Goal: Task Accomplishment & Management: Manage account settings

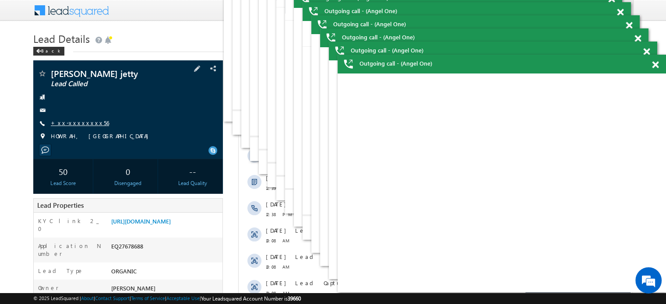
click at [76, 122] on link "+xx-xxxxxxxx56" at bounding box center [80, 122] width 58 height 7
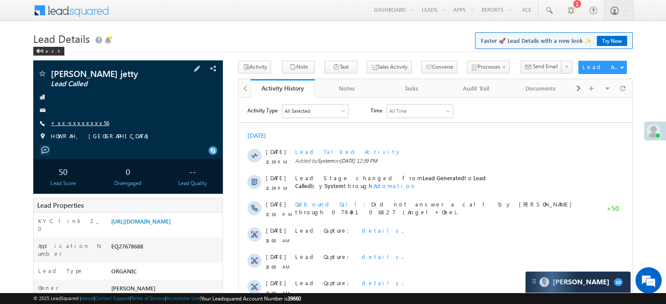
click at [68, 126] on link "+xx-xxxxxxxx56" at bounding box center [80, 122] width 58 height 7
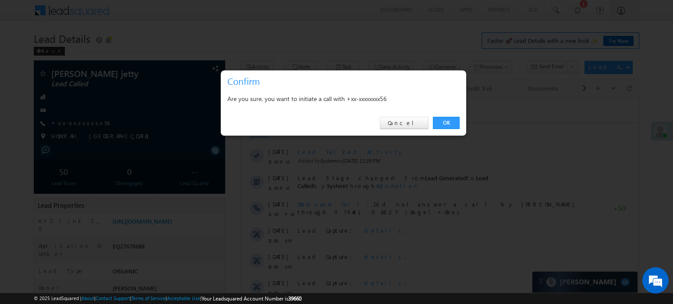
click at [468, 34] on div at bounding box center [336, 152] width 673 height 304
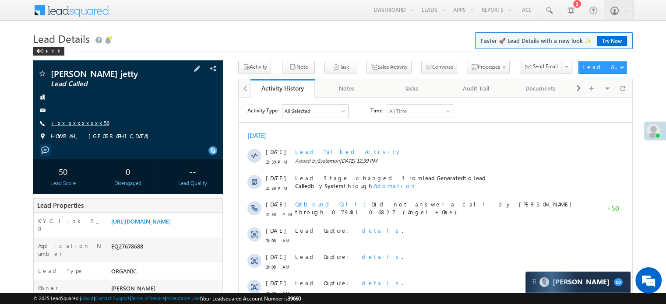
click at [70, 127] on link "+xx-xxxxxxxx56" at bounding box center [80, 122] width 58 height 7
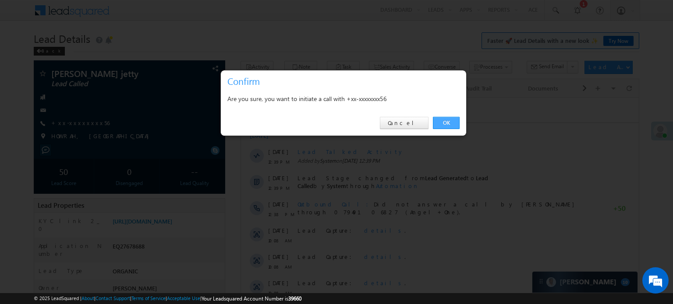
click at [443, 121] on link "OK" at bounding box center [446, 123] width 27 height 12
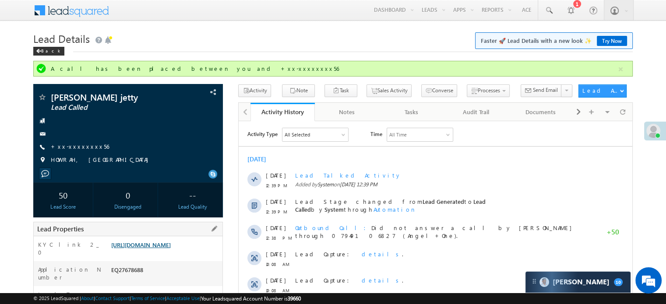
click at [159, 249] on link "https://angelbroking1-pk3em7sa.customui-test.leadsquared.com?leadId=a0a2ff47-57…" at bounding box center [141, 244] width 60 height 7
click at [171, 249] on link "https://angelbroking1-pk3em7sa.customui-test.leadsquared.com?leadId=a0a2ff47-57…" at bounding box center [141, 244] width 60 height 7
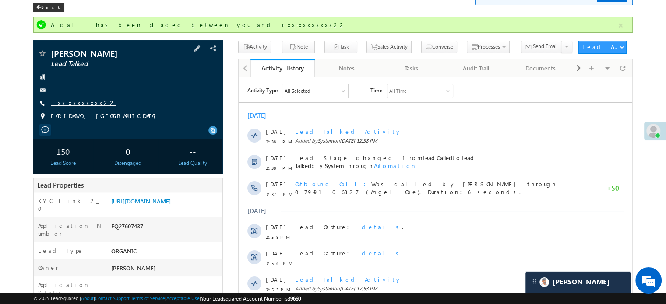
click at [79, 104] on link "+xx-xxxxxxxx22" at bounding box center [83, 102] width 65 height 7
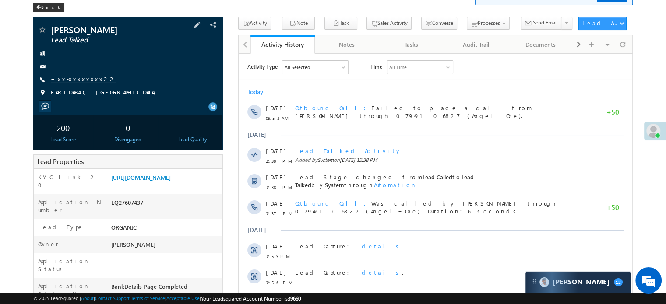
click at [77, 80] on link "+xx-xxxxxxxx22" at bounding box center [83, 78] width 65 height 7
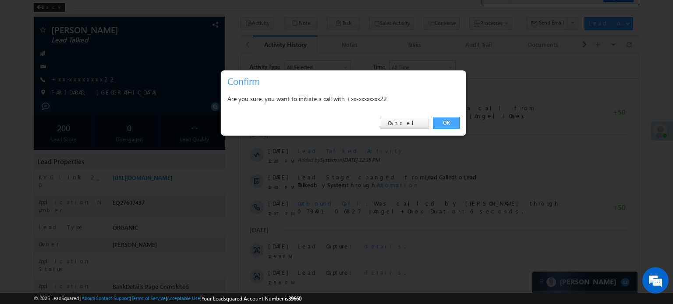
click at [437, 125] on link "OK" at bounding box center [446, 123] width 27 height 12
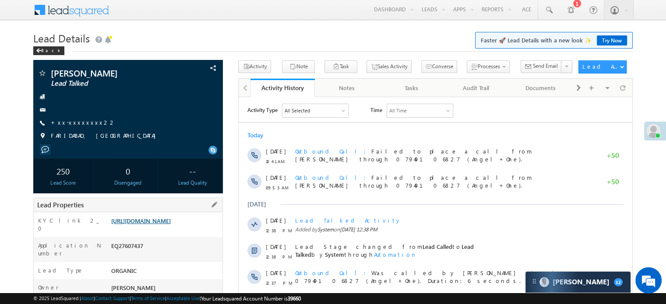
click at [163, 222] on link "[URL][DOMAIN_NAME]" at bounding box center [141, 220] width 60 height 7
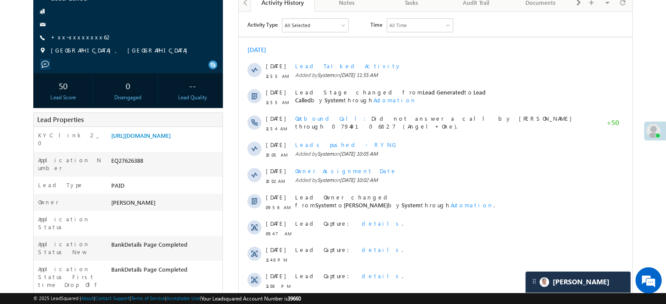
scroll to position [44, 0]
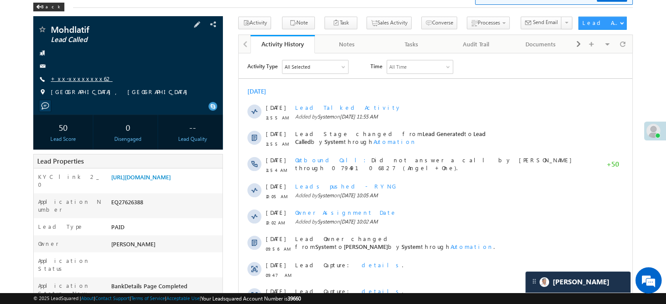
click at [77, 80] on link "+xx-xxxxxxxx62" at bounding box center [82, 78] width 62 height 7
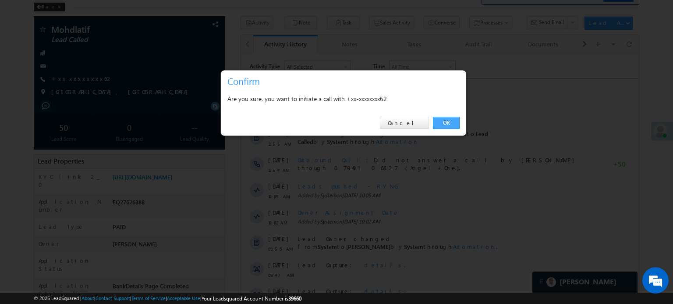
click at [449, 123] on link "OK" at bounding box center [446, 123] width 27 height 12
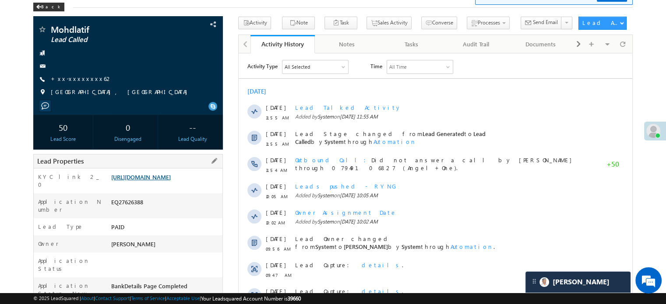
click at [171, 181] on link "[URL][DOMAIN_NAME]" at bounding box center [141, 176] width 60 height 7
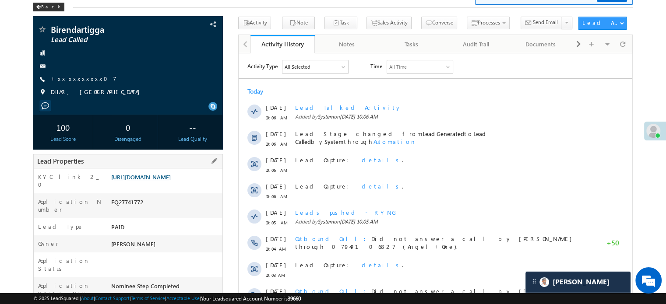
click at [161, 180] on link "https://angelbroking1-pk3em7sa.customui-test.leadsquared.com?leadId=2de9d697-b5…" at bounding box center [141, 176] width 60 height 7
click at [72, 77] on link "+xx-xxxxxxxx07" at bounding box center [84, 78] width 66 height 7
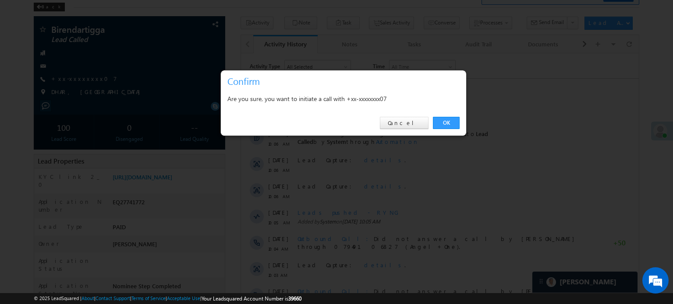
click at [441, 129] on div "OK Cancel" at bounding box center [343, 123] width 245 height 25
click at [438, 119] on link "OK" at bounding box center [446, 123] width 27 height 12
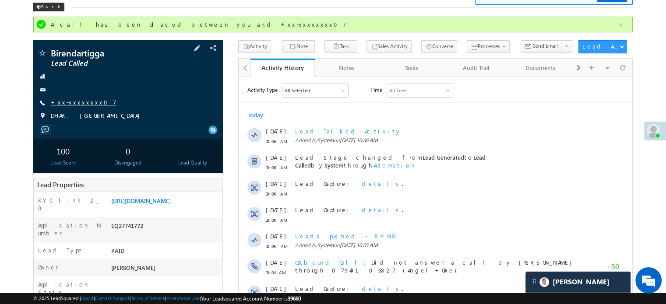
click at [68, 105] on link "+xx-xxxxxxxx07" at bounding box center [84, 102] width 66 height 7
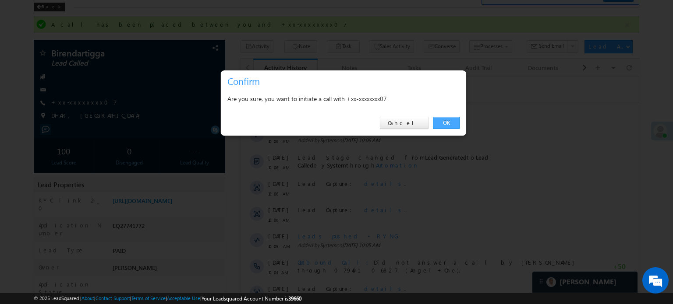
click at [447, 119] on link "OK" at bounding box center [446, 123] width 27 height 12
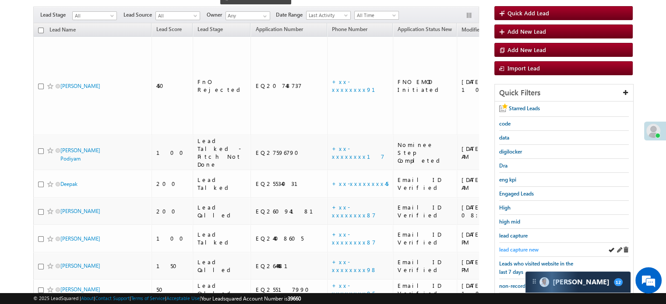
click at [527, 248] on span "lead capture new" at bounding box center [518, 250] width 39 height 7
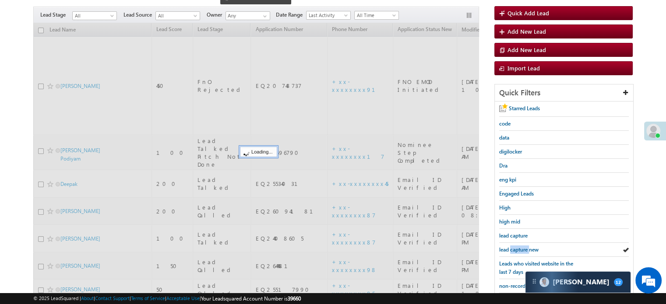
click at [527, 248] on span "lead capture new" at bounding box center [518, 250] width 39 height 7
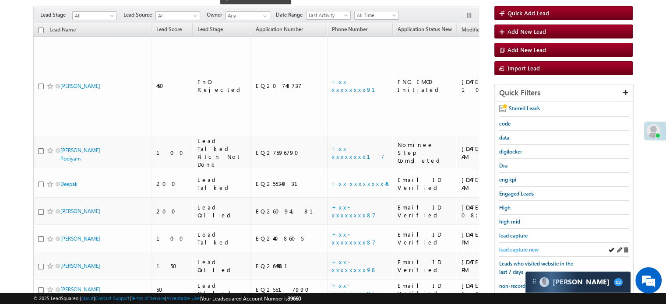
click at [504, 247] on span "lead capture new" at bounding box center [518, 250] width 39 height 7
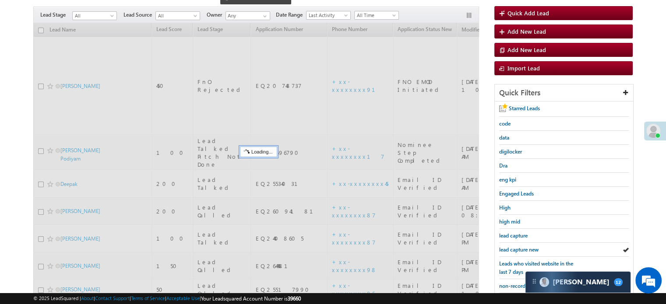
click at [504, 247] on span "lead capture new" at bounding box center [518, 250] width 39 height 7
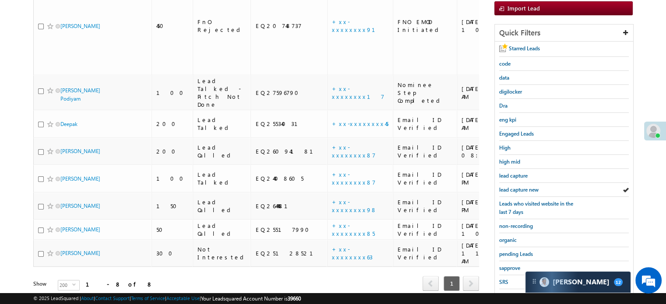
scroll to position [188, 0]
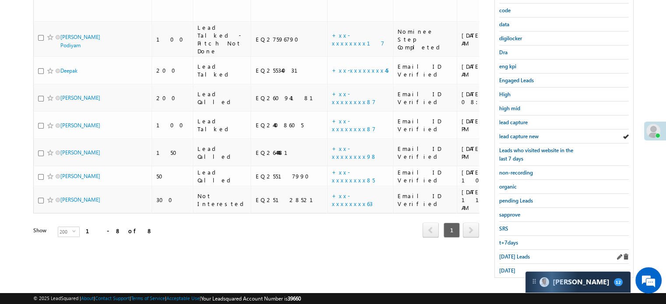
click at [513, 250] on div "[DATE] Leads" at bounding box center [564, 257] width 130 height 14
click at [507, 133] on span "lead capture new" at bounding box center [518, 136] width 39 height 7
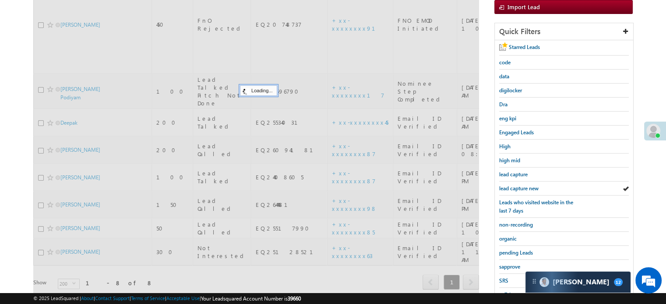
scroll to position [56, 0]
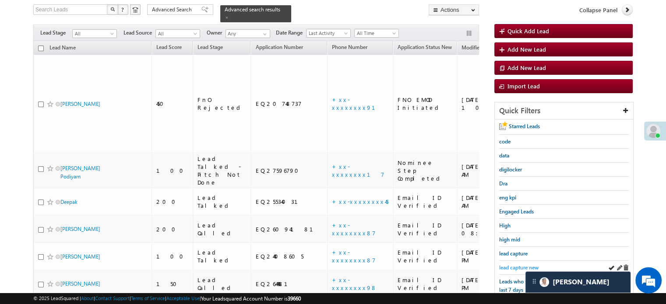
click at [504, 265] on span "lead capture new" at bounding box center [518, 268] width 39 height 7
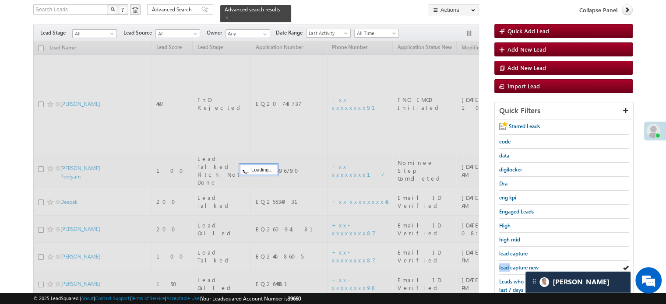
click at [504, 265] on span "lead capture new" at bounding box center [518, 268] width 39 height 7
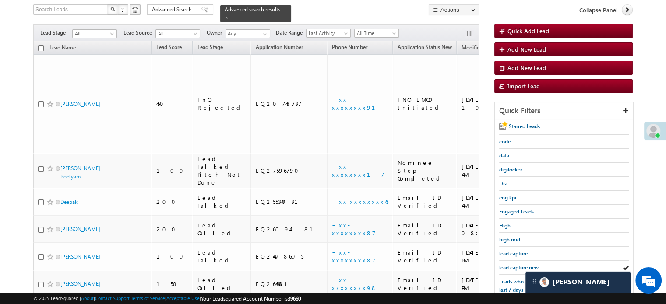
click at [504, 265] on span "lead capture new" at bounding box center [518, 268] width 39 height 7
click at [526, 264] on link "lead capture new" at bounding box center [518, 268] width 39 height 8
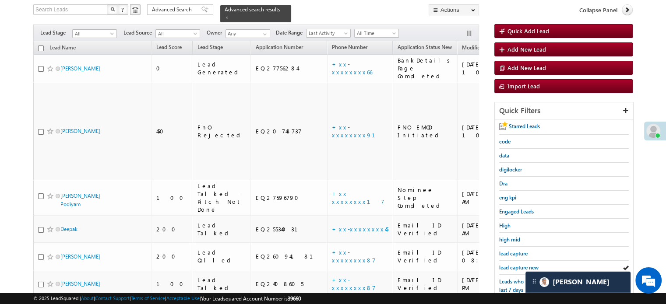
click at [526, 264] on link "lead capture new" at bounding box center [518, 268] width 39 height 8
click at [518, 265] on span "lead capture new" at bounding box center [518, 268] width 39 height 7
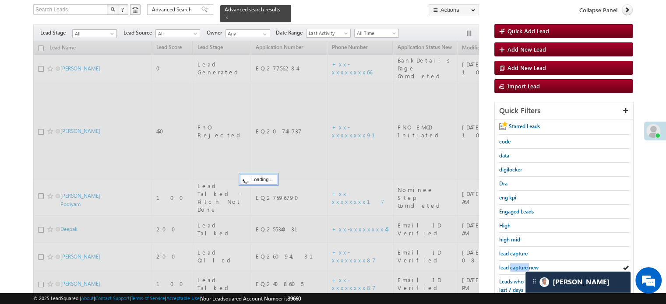
click at [518, 265] on span "lead capture new" at bounding box center [518, 268] width 39 height 7
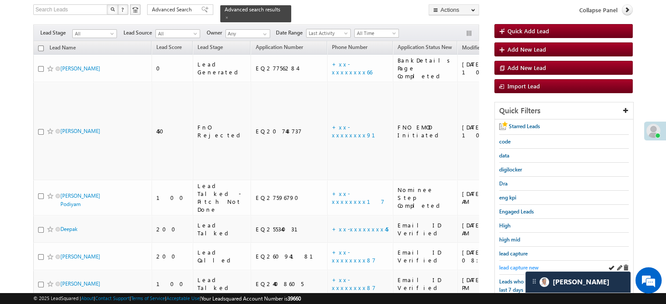
click at [515, 267] on span "lead capture new" at bounding box center [518, 268] width 39 height 7
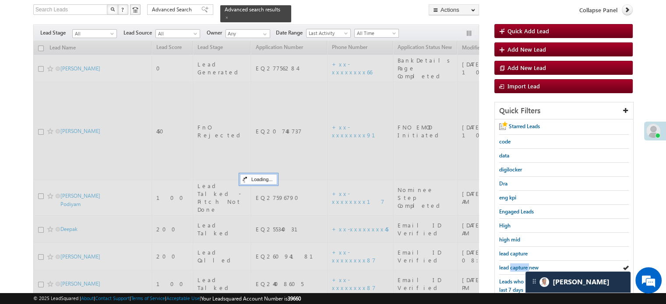
click at [515, 267] on span "lead capture new" at bounding box center [518, 268] width 39 height 7
click at [514, 267] on span "lead capture new" at bounding box center [518, 268] width 39 height 7
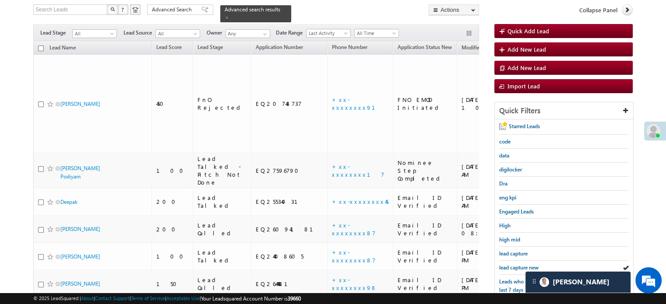
click at [514, 267] on span "lead capture new" at bounding box center [518, 268] width 39 height 7
click at [518, 265] on span "lead capture new" at bounding box center [518, 268] width 39 height 7
click at [515, 265] on span "lead capture new" at bounding box center [518, 268] width 39 height 7
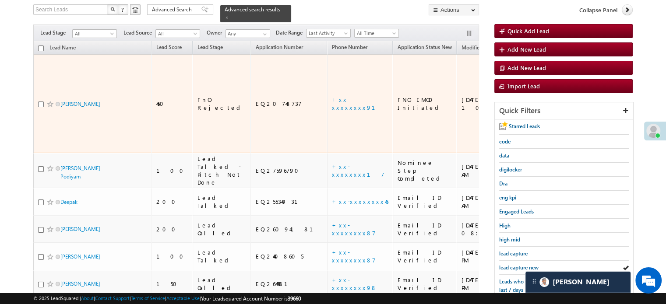
scroll to position [44, 0]
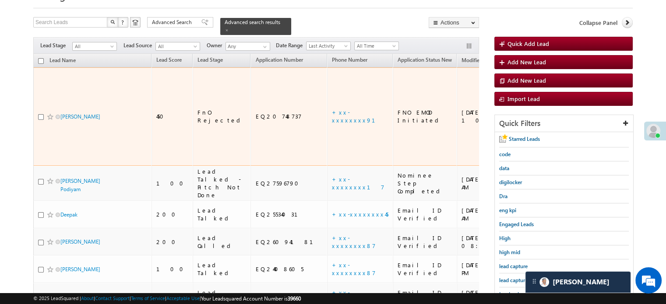
click at [327, 79] on td "+xx-xxxxxxxx91" at bounding box center [360, 116] width 66 height 99
click at [332, 109] on link "+xx-xxxxxxxx91" at bounding box center [359, 116] width 54 height 15
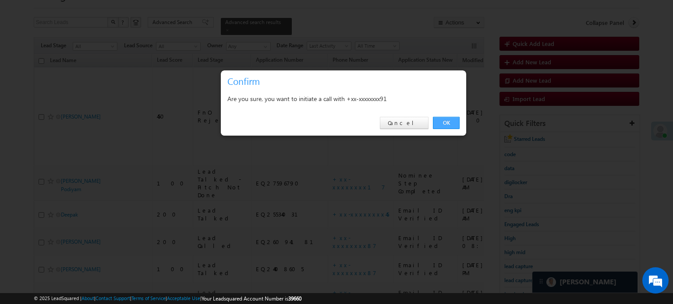
click at [443, 124] on link "OK" at bounding box center [446, 123] width 27 height 12
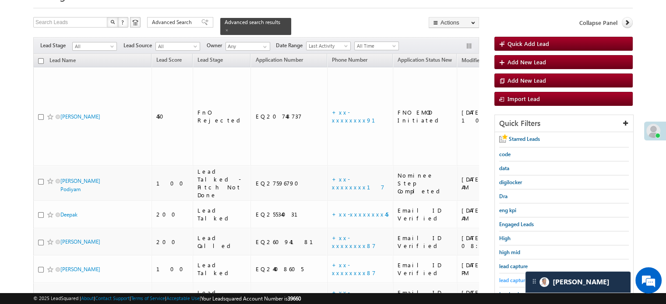
click at [512, 277] on span "lead capture new" at bounding box center [518, 280] width 39 height 7
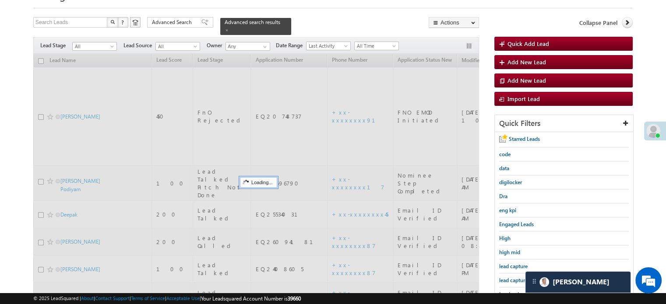
click at [512, 277] on span "lead capture new" at bounding box center [518, 280] width 39 height 7
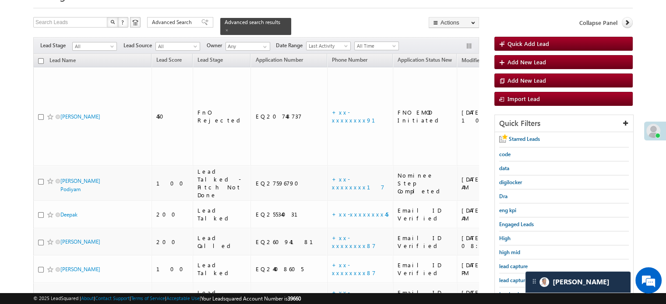
click at [510, 282] on div "lead capture new" at bounding box center [564, 281] width 130 height 14
click at [512, 281] on span "lead capture new" at bounding box center [518, 280] width 39 height 7
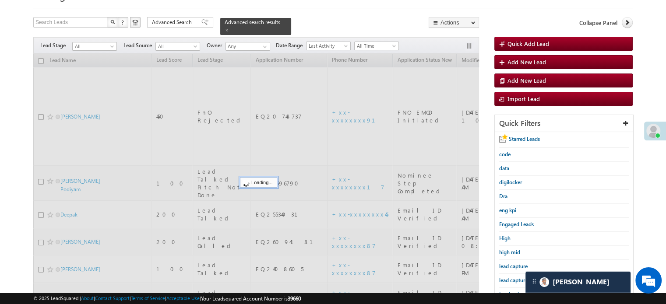
click at [512, 281] on span "lead capture new" at bounding box center [518, 280] width 39 height 7
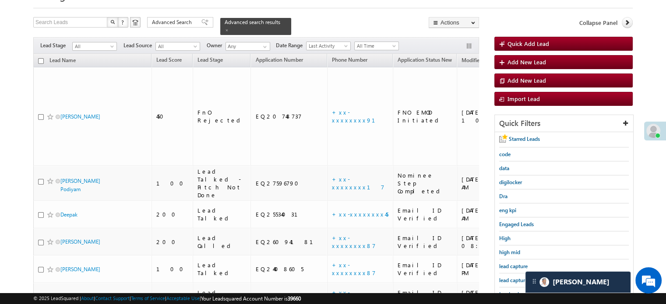
click at [512, 281] on span "lead capture new" at bounding box center [518, 280] width 39 height 7
click at [506, 279] on span "lead capture new" at bounding box center [518, 280] width 39 height 7
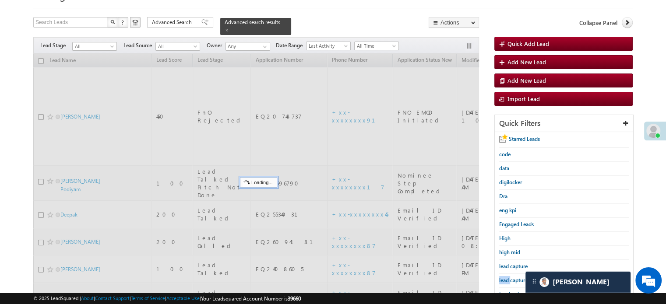
click at [506, 279] on span "lead capture new" at bounding box center [518, 280] width 39 height 7
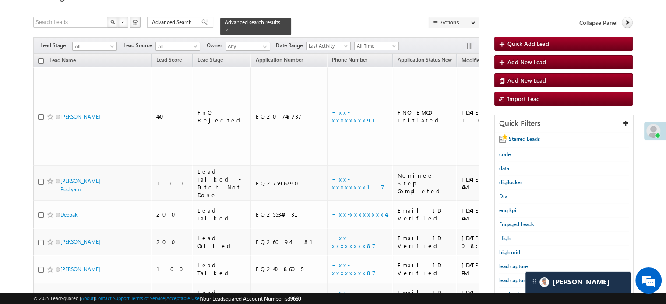
click at [506, 279] on span "lead capture new" at bounding box center [518, 280] width 39 height 7
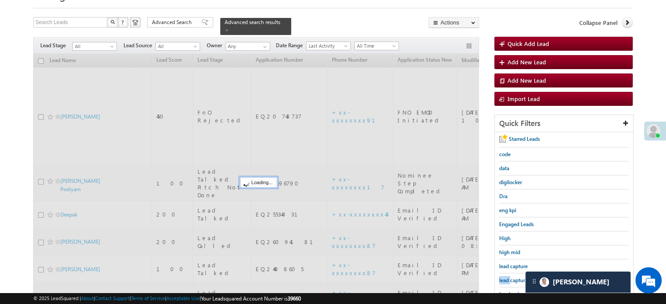
click at [506, 279] on span "lead capture new" at bounding box center [518, 280] width 39 height 7
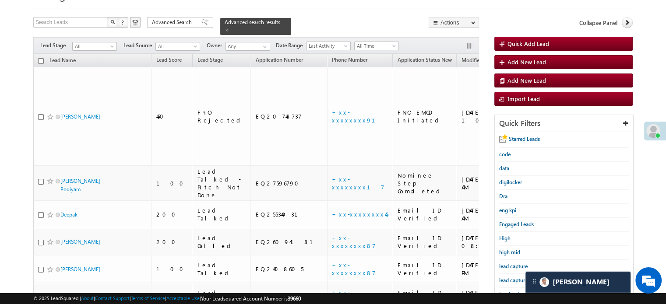
click at [506, 279] on span "lead capture new" at bounding box center [518, 280] width 39 height 7
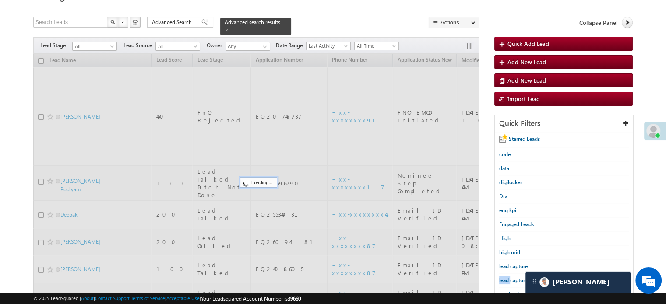
click at [506, 279] on span "lead capture new" at bounding box center [518, 280] width 39 height 7
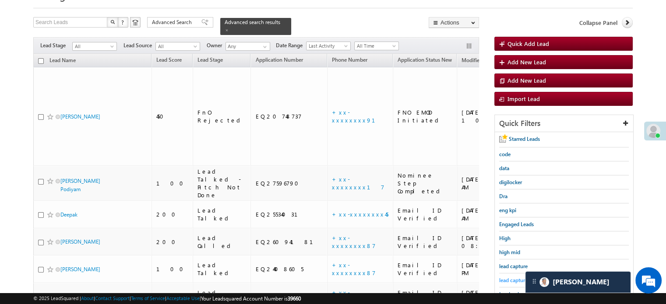
click at [508, 280] on span "lead capture new" at bounding box center [518, 280] width 39 height 7
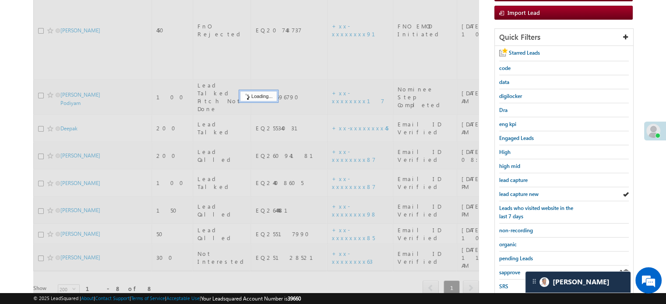
scroll to position [131, 0]
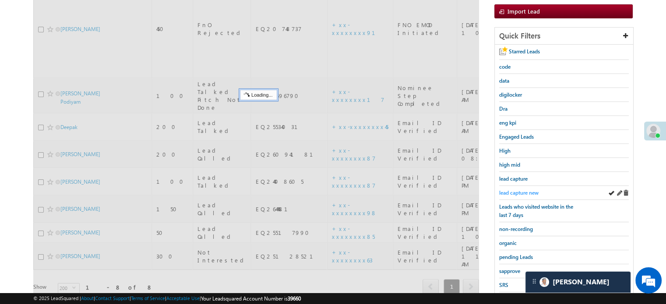
click at [524, 189] on link "lead capture new" at bounding box center [518, 193] width 39 height 8
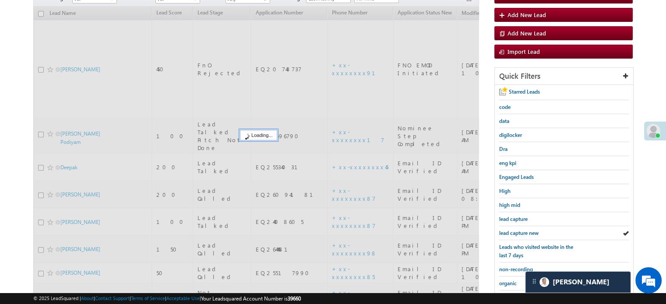
scroll to position [44, 0]
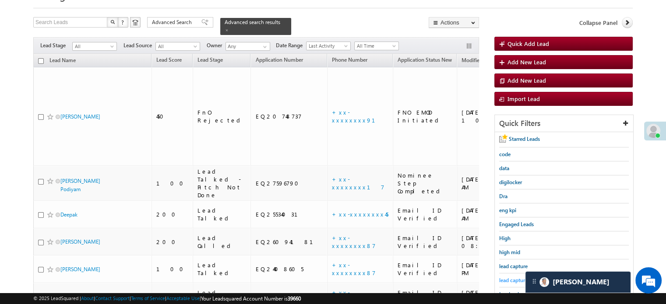
click at [515, 277] on span "lead capture new" at bounding box center [518, 280] width 39 height 7
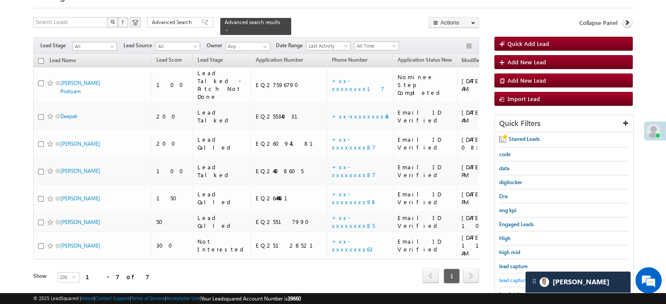
click at [514, 278] on span "lead capture new" at bounding box center [518, 280] width 39 height 7
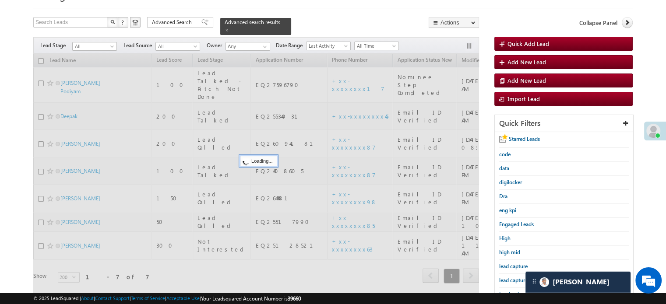
click at [514, 278] on span "lead capture new" at bounding box center [518, 280] width 39 height 7
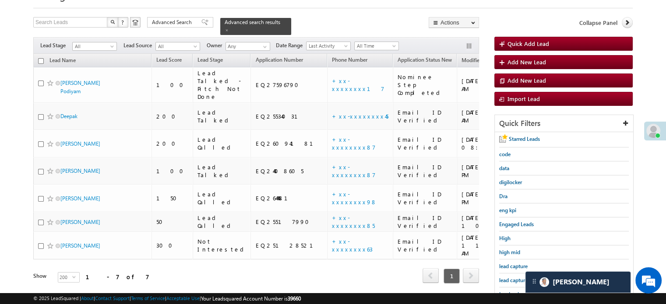
click at [514, 278] on span "lead capture new" at bounding box center [518, 280] width 39 height 7
click at [514, 277] on span "lead capture new" at bounding box center [518, 280] width 39 height 7
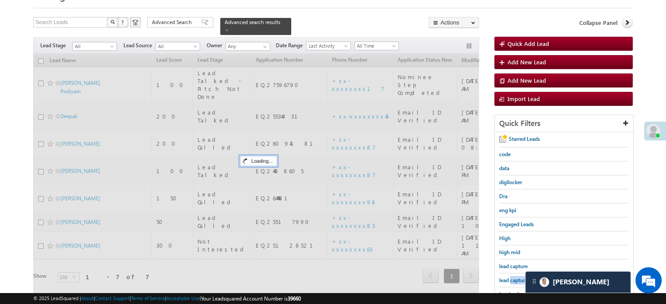
click at [514, 277] on span "lead capture new" at bounding box center [518, 280] width 39 height 7
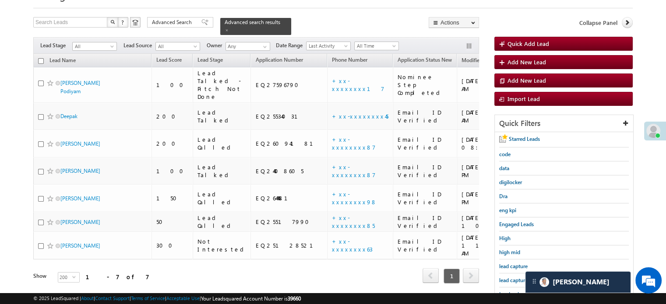
click at [514, 277] on span "lead capture new" at bounding box center [518, 280] width 39 height 7
click at [516, 274] on div "lead capture new" at bounding box center [564, 281] width 130 height 14
click at [516, 276] on link "lead capture new" at bounding box center [518, 280] width 39 height 8
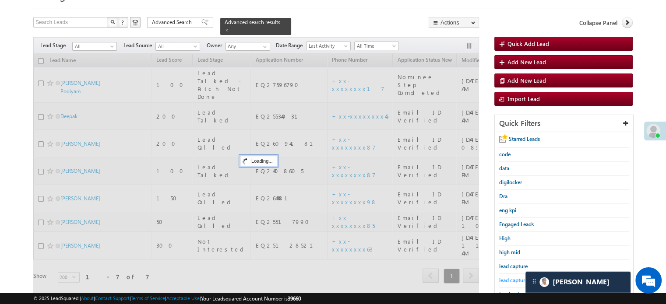
click at [515, 278] on span "lead capture new" at bounding box center [518, 280] width 39 height 7
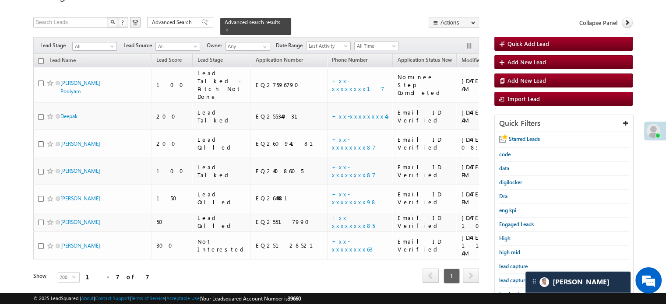
click at [515, 278] on span "lead capture new" at bounding box center [518, 280] width 39 height 7
click at [507, 282] on span "lead capture new" at bounding box center [518, 280] width 39 height 7
click at [511, 281] on span "lead capture new" at bounding box center [518, 280] width 39 height 7
click at [511, 282] on span "lead capture new" at bounding box center [518, 280] width 39 height 7
click at [517, 279] on span "lead capture new" at bounding box center [518, 280] width 39 height 7
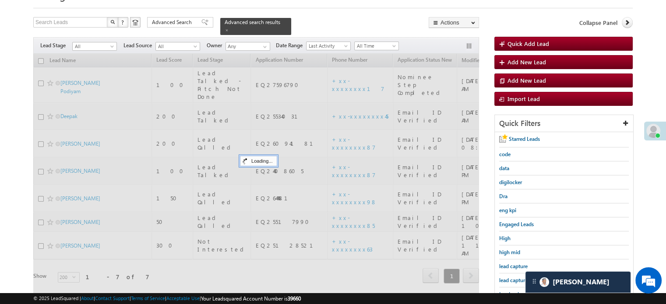
click at [517, 279] on span "lead capture new" at bounding box center [518, 280] width 39 height 7
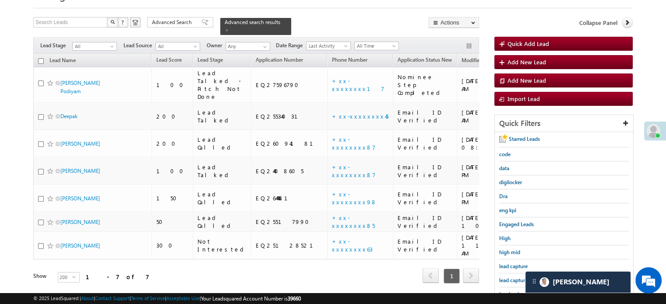
click at [517, 279] on span "lead capture new" at bounding box center [518, 280] width 39 height 7
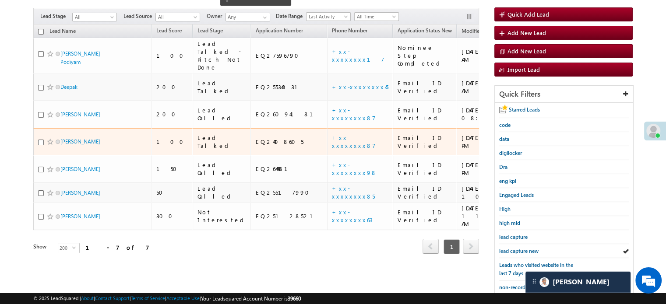
scroll to position [88, 0]
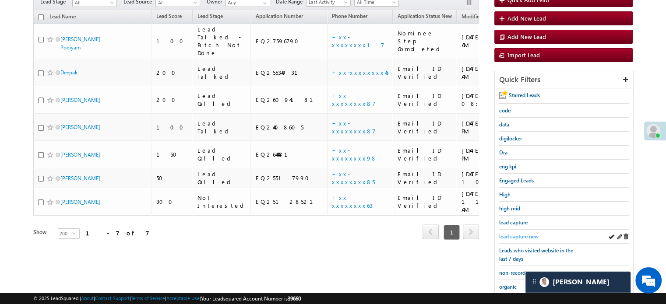
click at [507, 233] on span "lead capture new" at bounding box center [518, 236] width 39 height 7
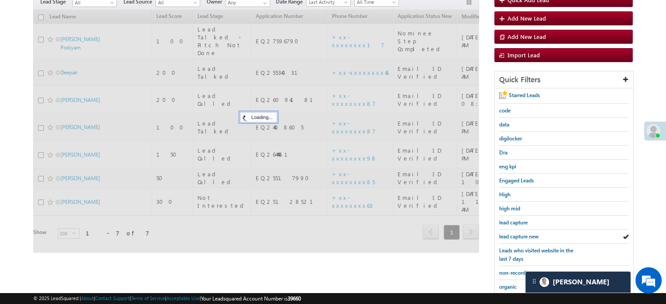
click at [507, 233] on span "lead capture new" at bounding box center [518, 236] width 39 height 7
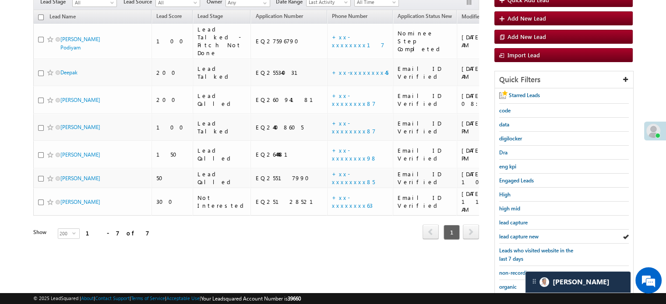
click at [507, 233] on span "lead capture new" at bounding box center [518, 236] width 39 height 7
click at [530, 235] on span "lead capture new" at bounding box center [518, 236] width 39 height 7
click at [512, 236] on span "lead capture new" at bounding box center [518, 236] width 39 height 7
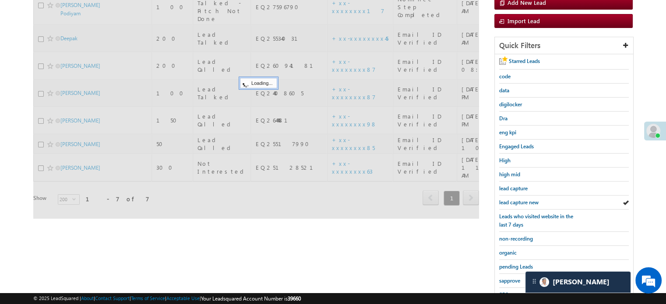
scroll to position [175, 0]
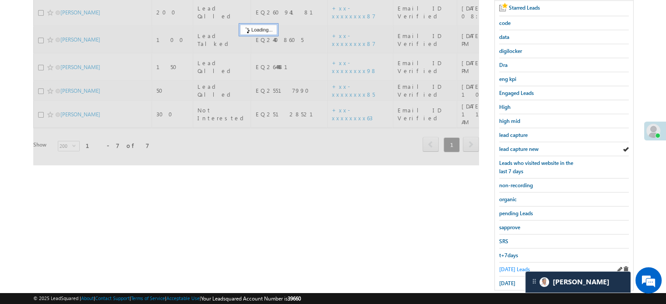
click at [505, 268] on span "[DATE] Leads" at bounding box center [514, 269] width 31 height 7
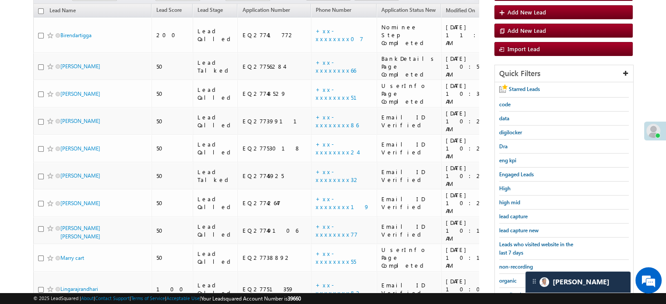
scroll to position [71, 0]
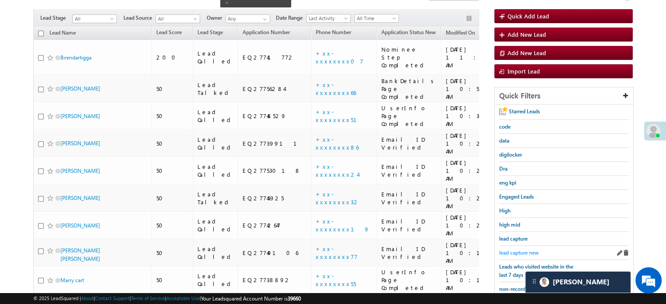
click at [515, 252] on span "lead capture new" at bounding box center [518, 253] width 39 height 7
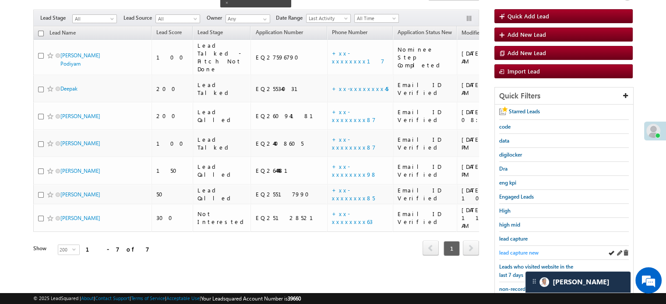
drag, startPoint x: 497, startPoint y: 247, endPoint x: 509, endPoint y: 248, distance: 12.4
click at [499, 247] on div "Starred Leads code data digilocker Dra eng kpi Engaged Leads High high mid lead…" at bounding box center [564, 249] width 138 height 289
click at [509, 250] on span "lead capture new" at bounding box center [518, 253] width 39 height 7
click at [515, 250] on span "lead capture new" at bounding box center [518, 253] width 39 height 7
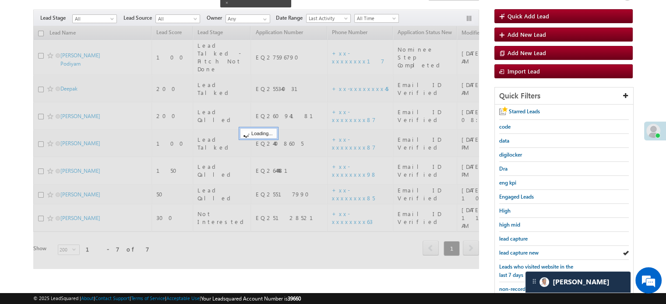
click at [515, 250] on span "lead capture new" at bounding box center [518, 253] width 39 height 7
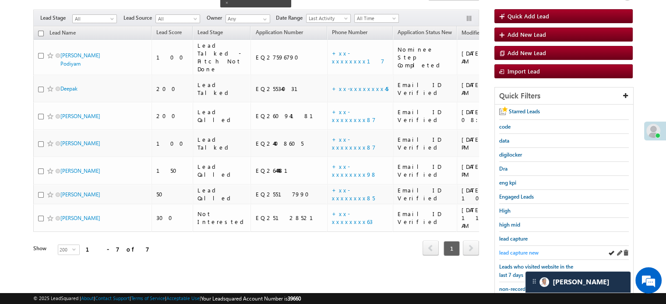
click at [516, 250] on span "lead capture new" at bounding box center [518, 253] width 39 height 7
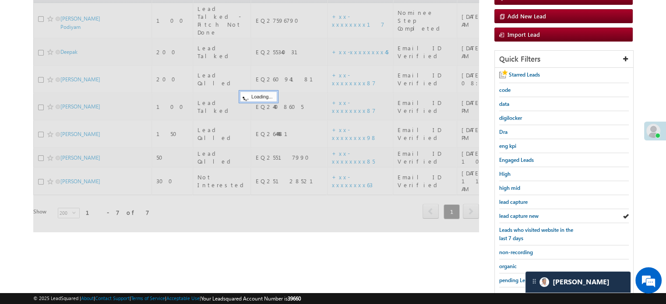
scroll to position [159, 0]
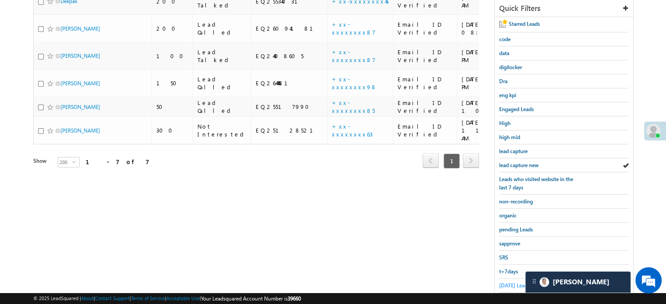
click at [508, 282] on span "[DATE] Leads" at bounding box center [514, 285] width 31 height 7
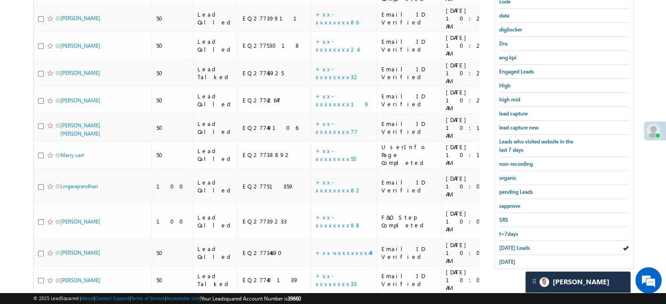
scroll to position [115, 0]
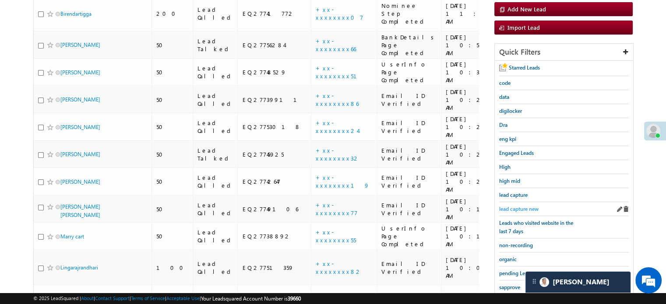
click at [510, 206] on span "lead capture new" at bounding box center [518, 209] width 39 height 7
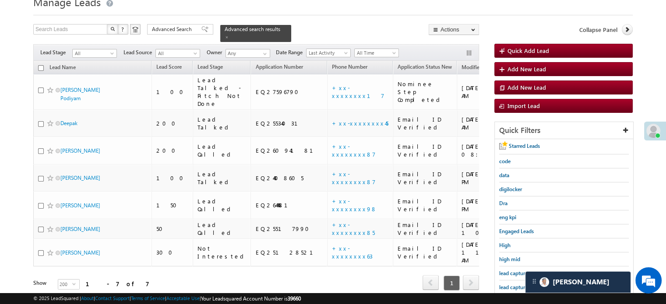
scroll to position [88, 0]
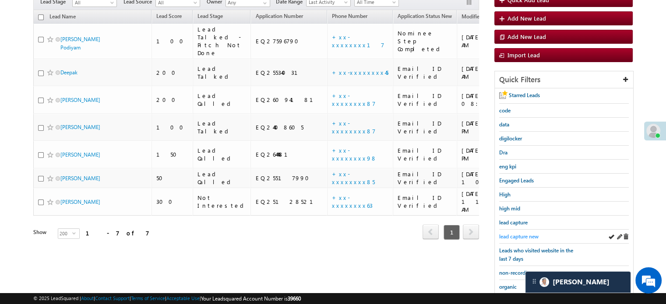
click at [509, 233] on link "lead capture new" at bounding box center [518, 237] width 39 height 8
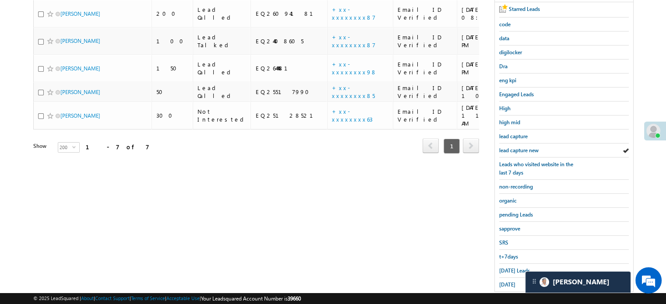
scroll to position [175, 0]
click at [515, 266] on span "[DATE] Leads" at bounding box center [514, 269] width 31 height 7
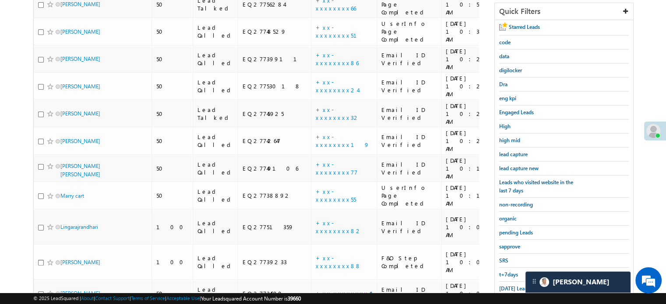
scroll to position [88, 0]
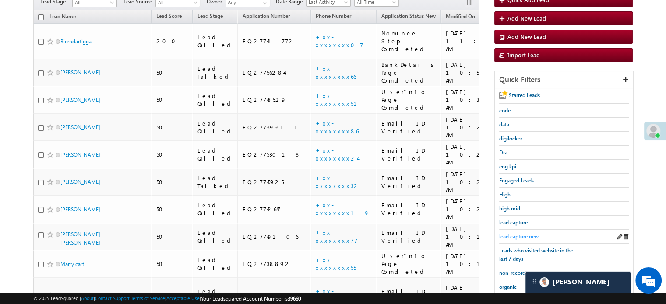
click at [522, 235] on span "lead capture new" at bounding box center [518, 236] width 39 height 7
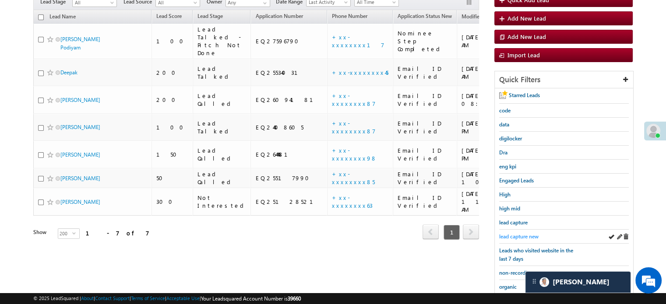
click at [515, 233] on span "lead capture new" at bounding box center [518, 236] width 39 height 7
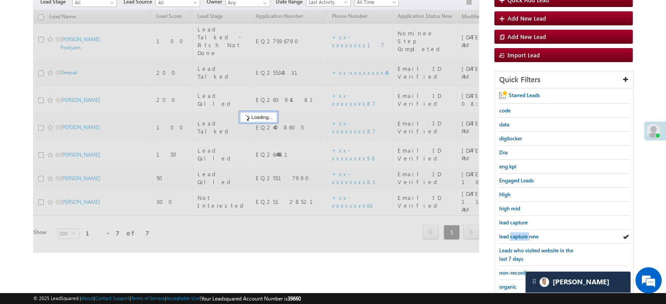
click at [515, 233] on span "lead capture new" at bounding box center [518, 236] width 39 height 7
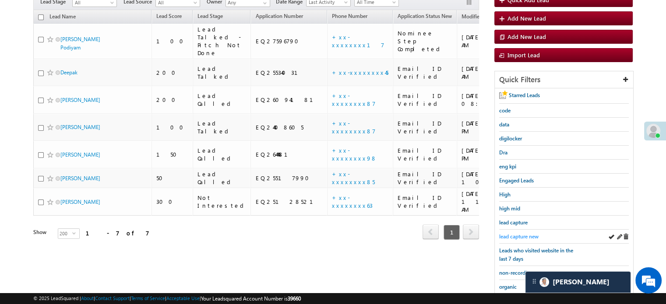
click at [513, 233] on span "lead capture new" at bounding box center [518, 236] width 39 height 7
click at [509, 233] on span "lead capture new" at bounding box center [518, 236] width 39 height 7
click at [520, 233] on span "lead capture new" at bounding box center [518, 236] width 39 height 7
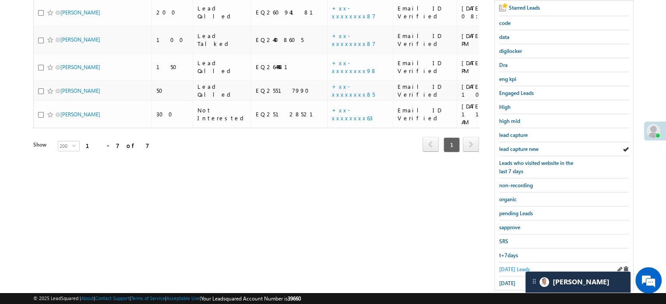
click at [510, 266] on span "[DATE] Leads" at bounding box center [514, 269] width 31 height 7
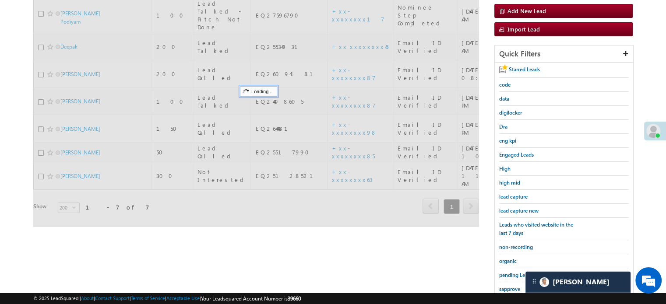
scroll to position [44, 0]
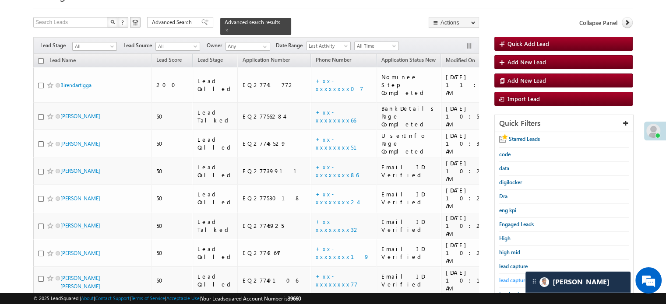
click at [509, 276] on link "lead capture new" at bounding box center [518, 280] width 39 height 8
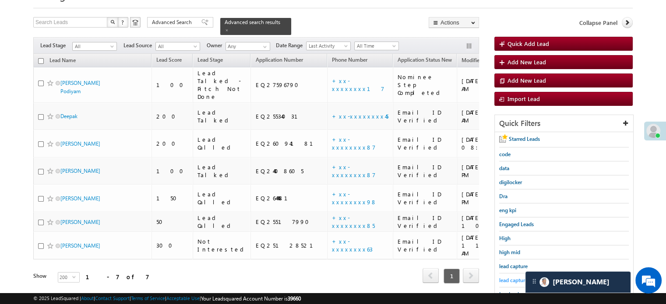
click at [507, 281] on span "lead capture new" at bounding box center [518, 280] width 39 height 7
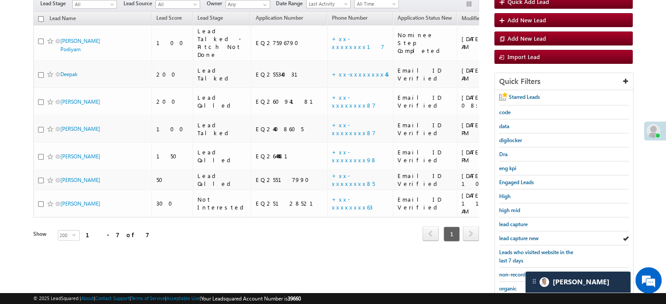
scroll to position [131, 0]
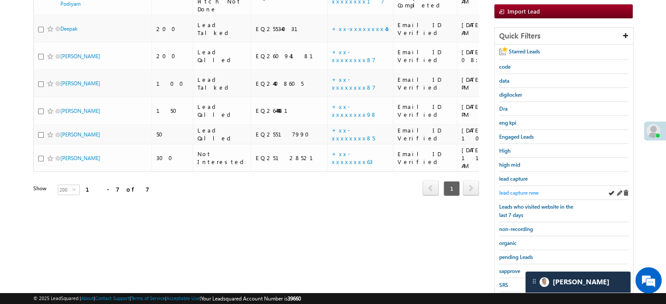
click at [518, 191] on span "lead capture new" at bounding box center [518, 193] width 39 height 7
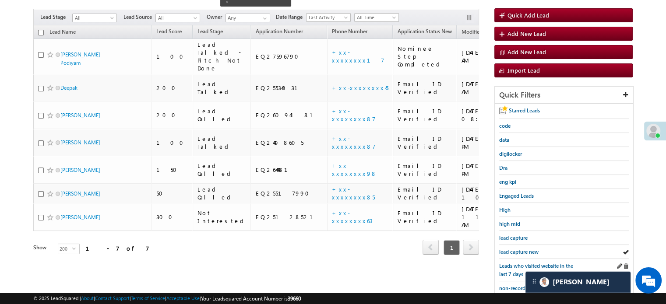
scroll to position [88, 0]
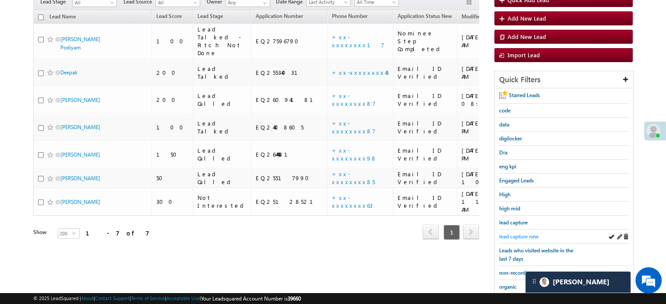
click at [512, 235] on span "lead capture new" at bounding box center [518, 236] width 39 height 7
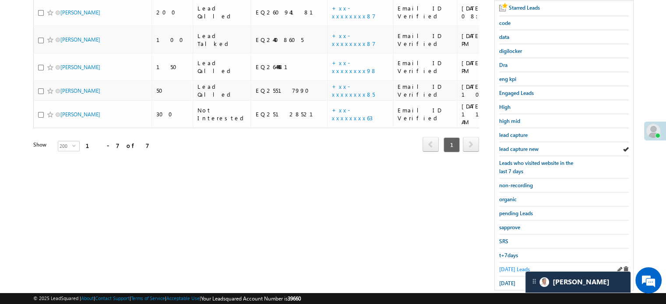
click at [508, 266] on span "[DATE] Leads" at bounding box center [514, 269] width 31 height 7
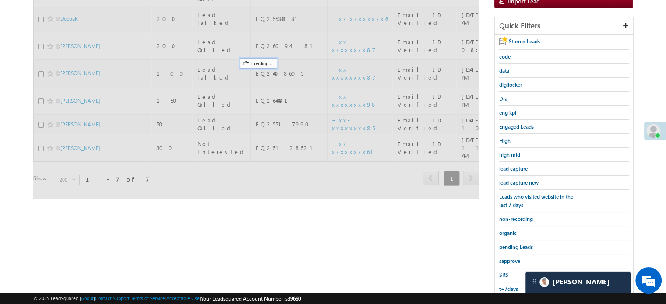
scroll to position [88, 0]
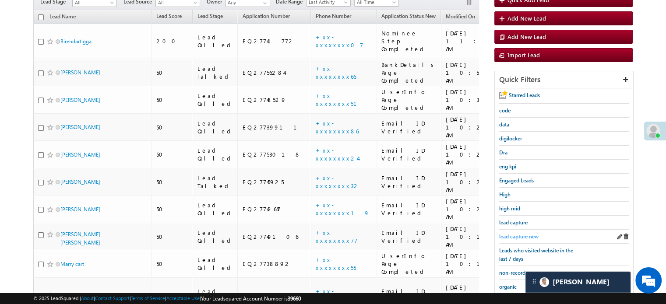
click at [515, 236] on span "lead capture new" at bounding box center [518, 236] width 39 height 7
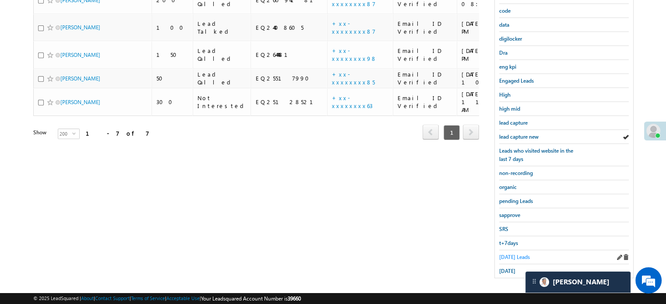
scroll to position [188, 0]
click at [510, 257] on div "[DATE] Leads" at bounding box center [564, 257] width 130 height 14
click at [508, 254] on span "[DATE] Leads" at bounding box center [514, 257] width 31 height 7
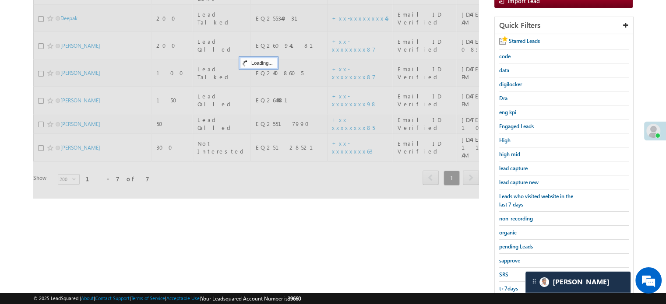
scroll to position [100, 0]
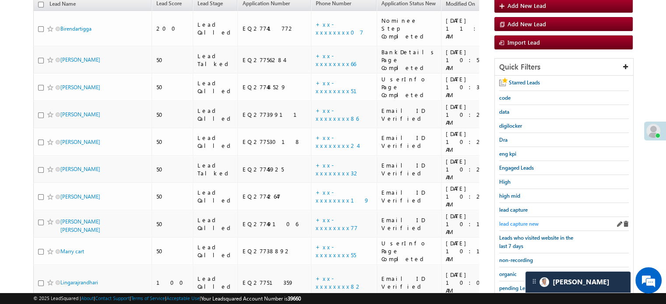
click at [511, 222] on span "lead capture new" at bounding box center [518, 224] width 39 height 7
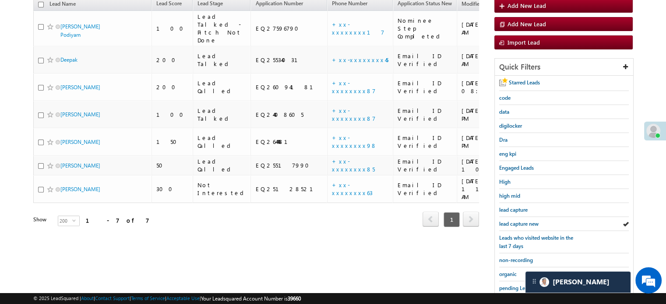
click at [511, 222] on span "lead capture new" at bounding box center [518, 224] width 39 height 7
click at [504, 221] on span "lead capture new" at bounding box center [518, 224] width 39 height 7
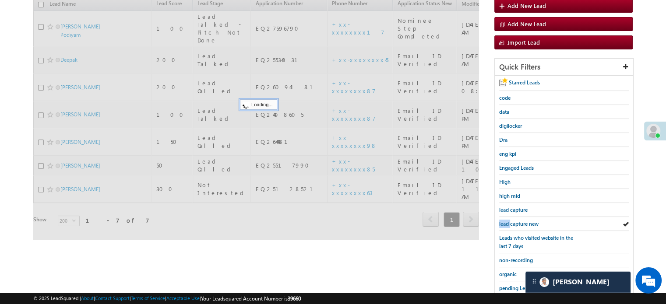
click at [504, 221] on span "lead capture new" at bounding box center [518, 224] width 39 height 7
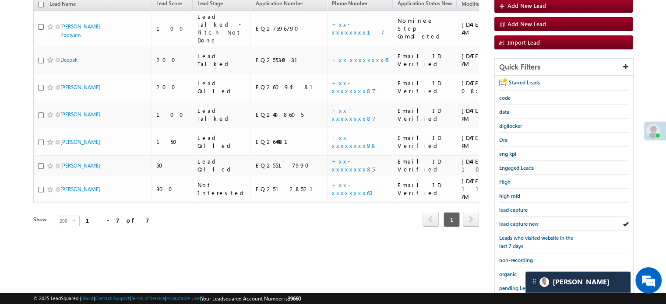
click at [504, 221] on span "lead capture new" at bounding box center [518, 224] width 39 height 7
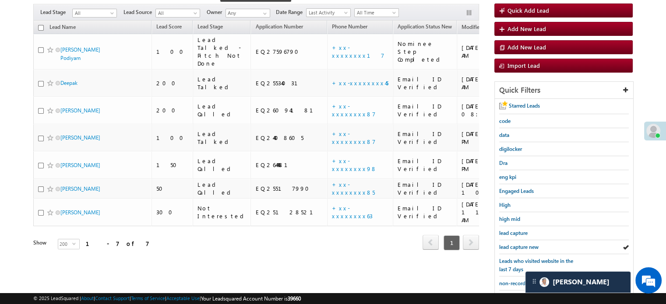
scroll to position [131, 0]
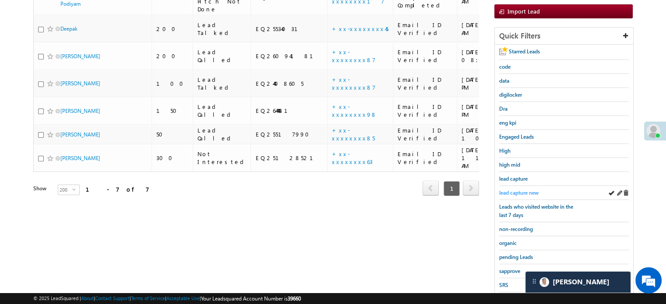
click at [529, 189] on link "lead capture new" at bounding box center [518, 193] width 39 height 8
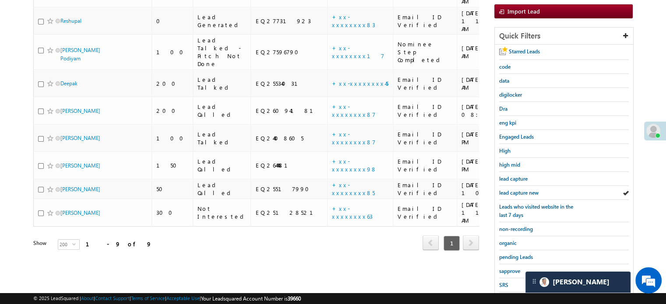
click at [529, 189] on link "lead capture new" at bounding box center [518, 193] width 39 height 8
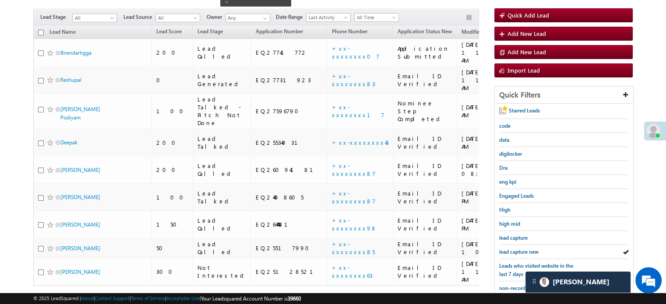
scroll to position [88, 0]
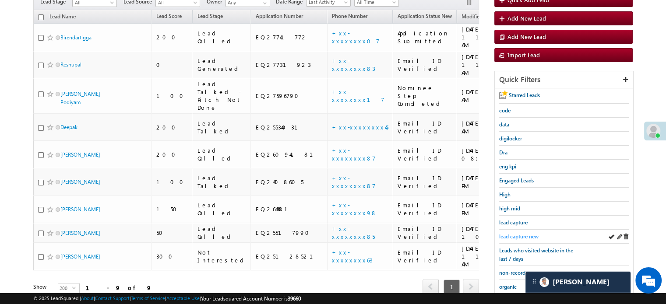
click at [513, 233] on span "lead capture new" at bounding box center [518, 236] width 39 height 7
click at [529, 233] on span "lead capture new" at bounding box center [518, 236] width 39 height 7
click at [526, 233] on span "lead capture new" at bounding box center [518, 236] width 39 height 7
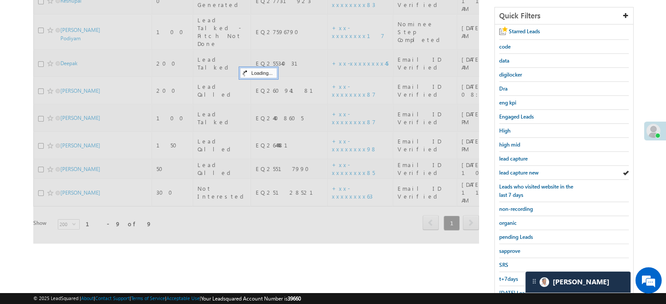
scroll to position [188, 0]
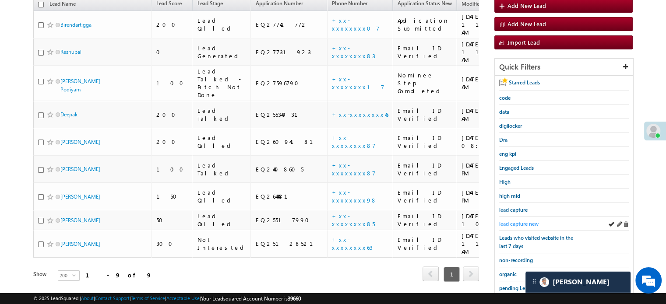
click at [522, 223] on span "lead capture new" at bounding box center [518, 224] width 39 height 7
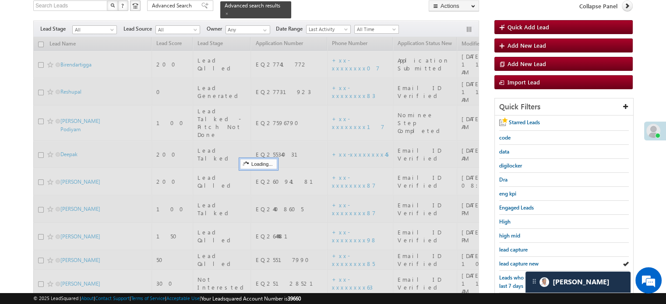
scroll to position [13, 0]
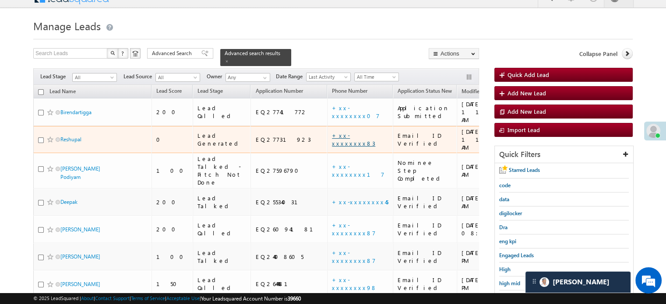
click at [332, 132] on link "+xx-xxxxxxxx83" at bounding box center [353, 139] width 43 height 15
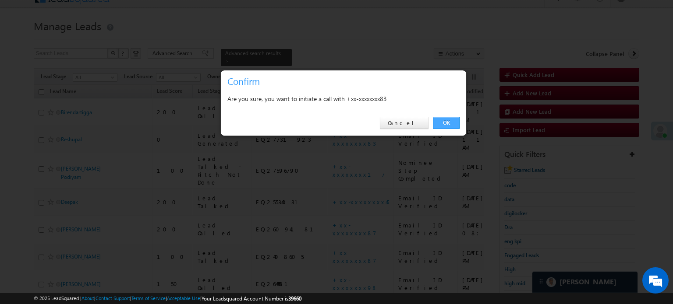
click at [434, 123] on link "OK" at bounding box center [446, 123] width 27 height 12
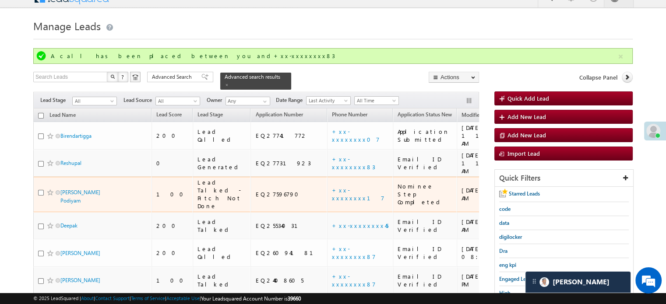
scroll to position [144, 0]
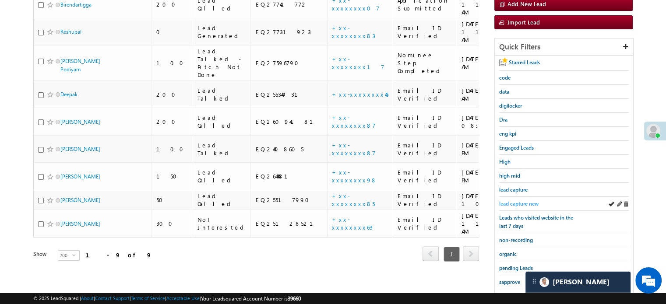
click at [508, 201] on span "lead capture new" at bounding box center [518, 204] width 39 height 7
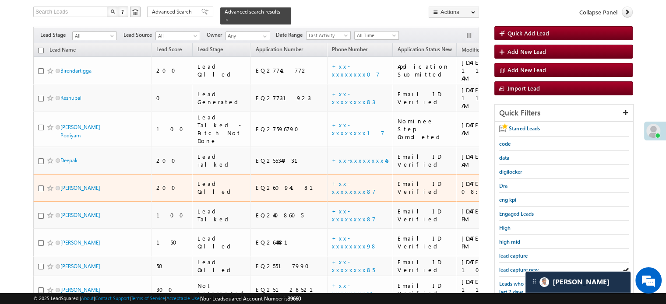
scroll to position [131, 0]
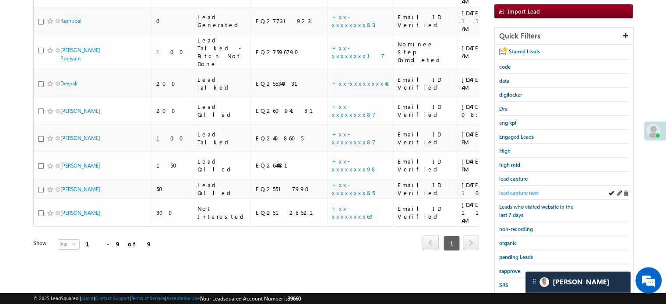
click at [513, 190] on span "lead capture new" at bounding box center [518, 193] width 39 height 7
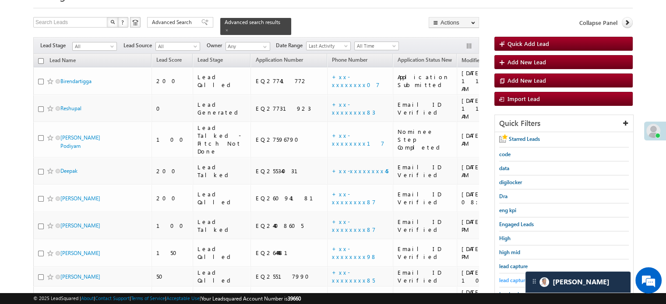
scroll to position [175, 0]
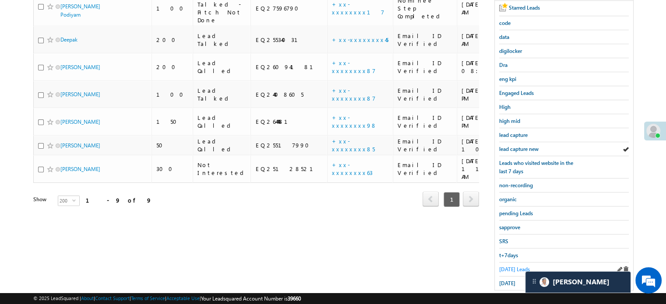
click at [516, 266] on span "[DATE] Leads" at bounding box center [514, 269] width 31 height 7
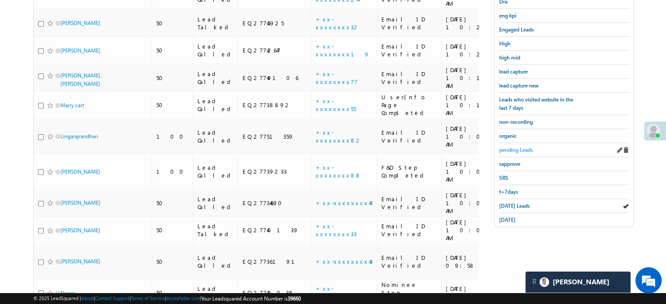
scroll to position [151, 0]
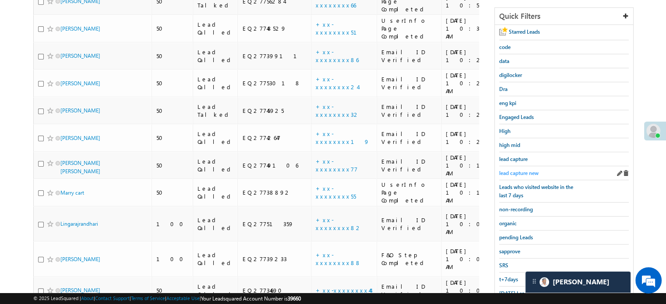
click at [518, 172] on span "lead capture new" at bounding box center [518, 173] width 39 height 7
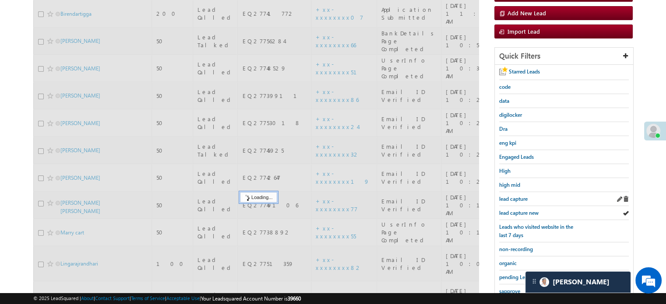
scroll to position [20, 0]
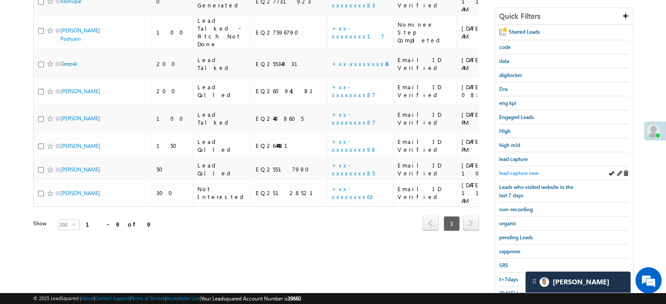
click at [514, 173] on span "lead capture new" at bounding box center [518, 173] width 39 height 7
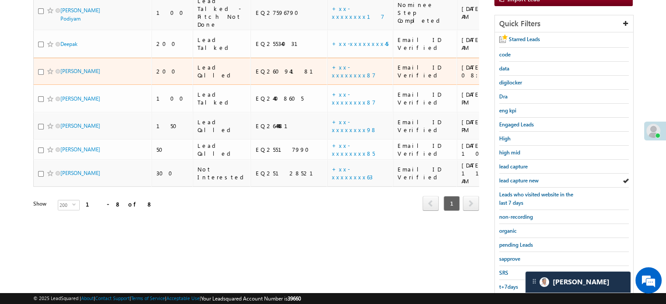
scroll to position [188, 0]
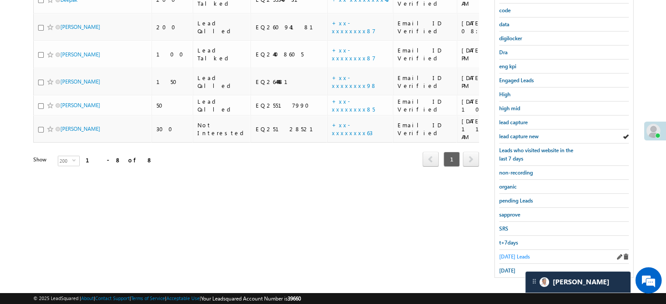
click at [512, 254] on span "[DATE] Leads" at bounding box center [514, 257] width 31 height 7
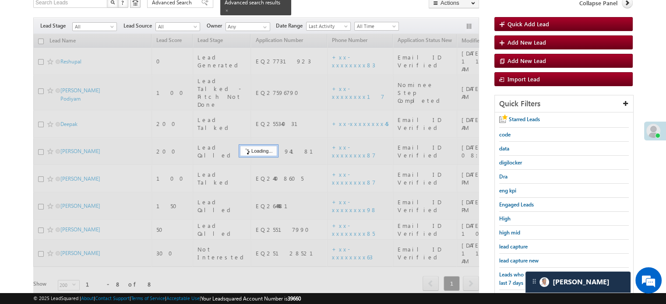
scroll to position [56, 0]
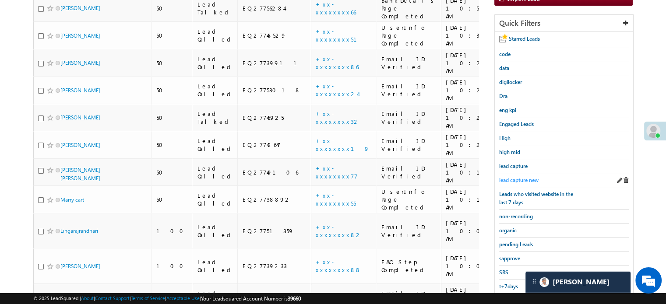
click at [520, 180] on span "lead capture new" at bounding box center [518, 180] width 39 height 7
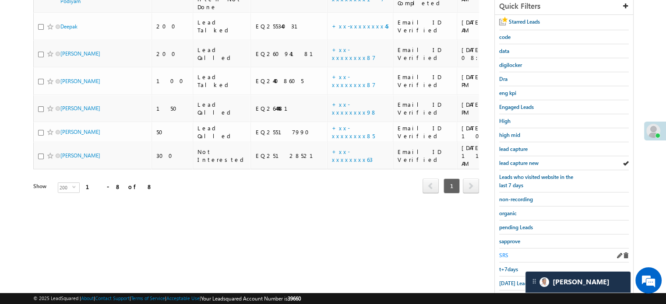
scroll to position [188, 0]
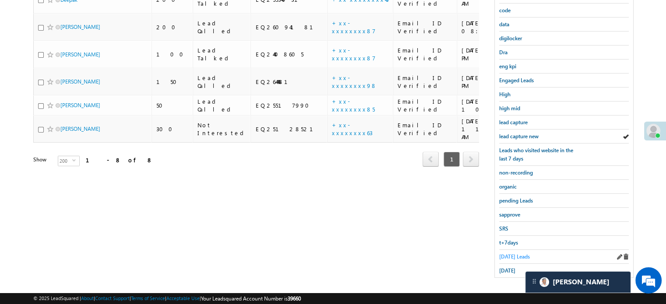
click at [510, 254] on span "[DATE] Leads" at bounding box center [514, 257] width 31 height 7
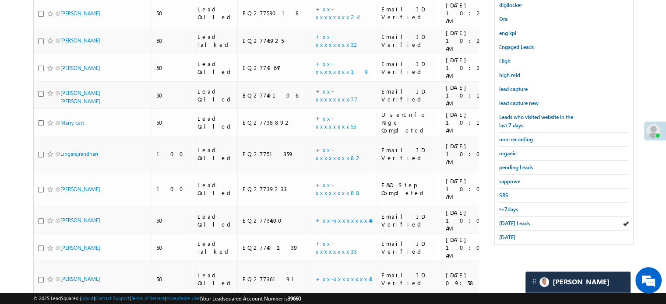
scroll to position [239, 0]
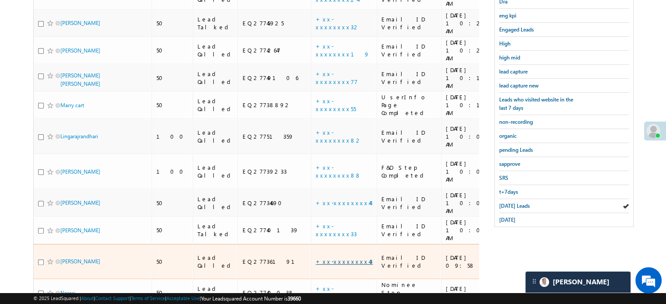
click at [316, 258] on link "+xx-xxxxxxxx43" at bounding box center [344, 261] width 57 height 7
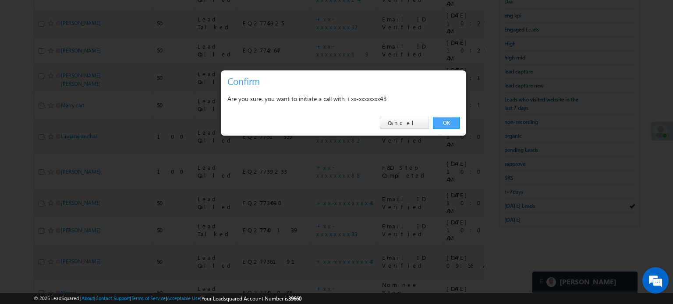
click at [451, 121] on link "OK" at bounding box center [446, 123] width 27 height 12
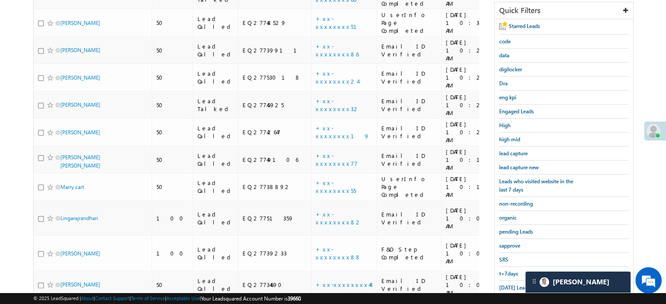
scroll to position [219, 0]
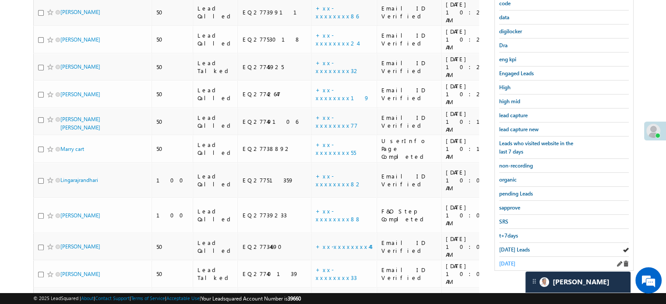
click at [515, 261] on span "[DATE]" at bounding box center [507, 264] width 16 height 7
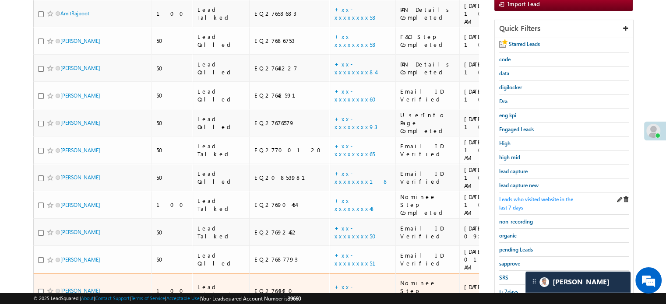
scroll to position [96, 0]
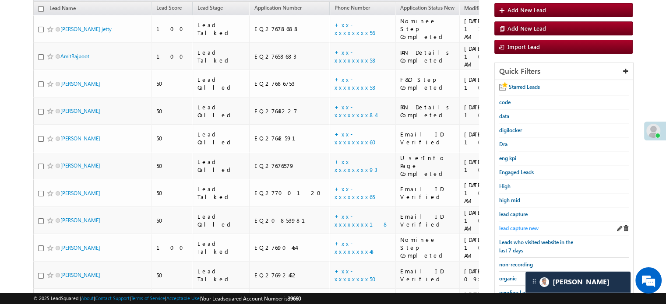
click at [523, 227] on span "lead capture new" at bounding box center [518, 228] width 39 height 7
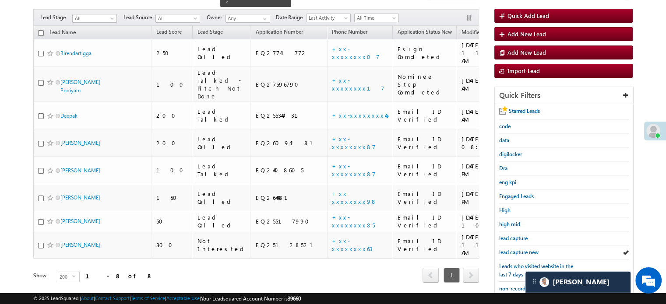
scroll to position [183, 0]
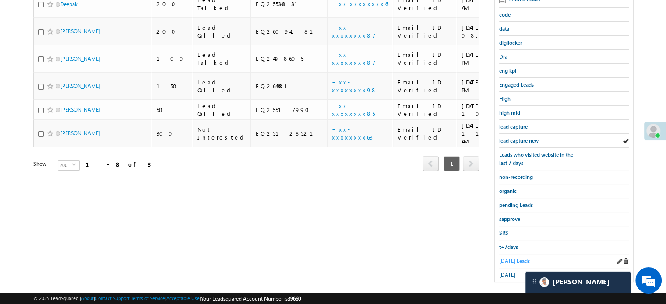
click at [514, 258] on span "[DATE] Leads" at bounding box center [514, 261] width 31 height 7
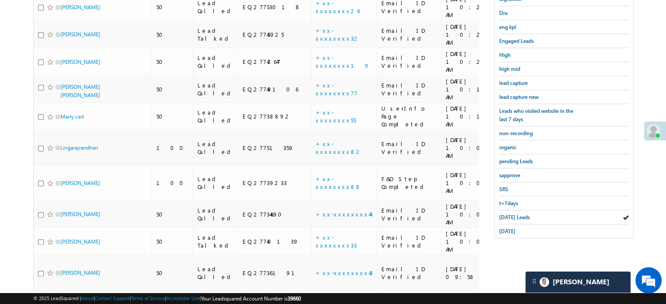
scroll to position [239, 0]
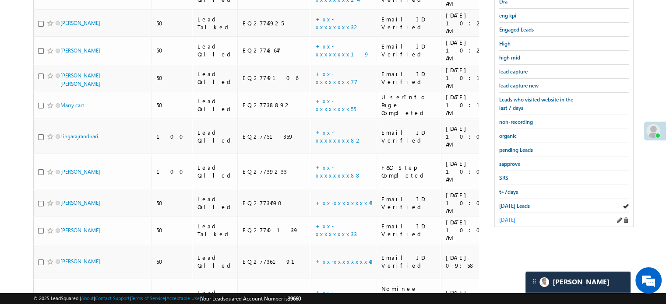
click at [503, 217] on span "[DATE]" at bounding box center [507, 220] width 16 height 7
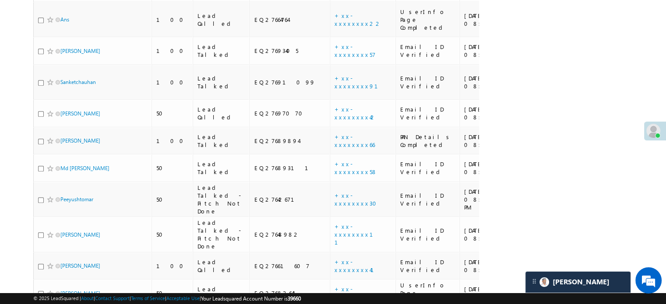
scroll to position [534, 0]
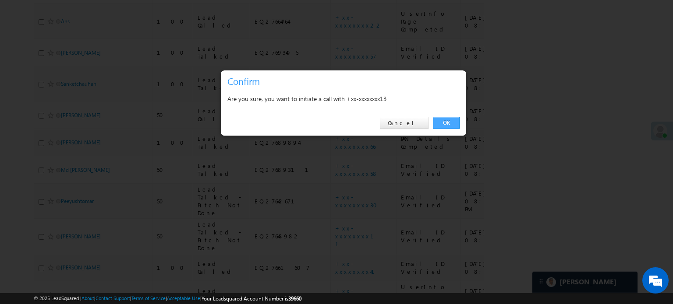
click at [439, 119] on link "OK" at bounding box center [446, 123] width 27 height 12
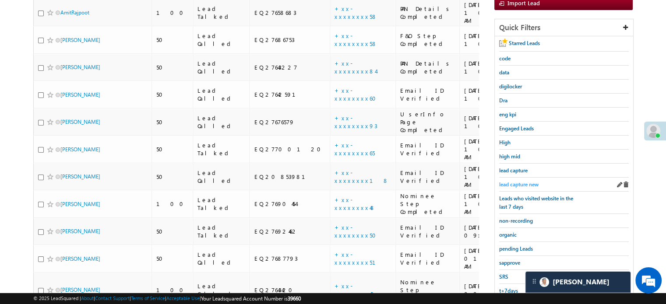
scroll to position [163, 0]
click at [513, 185] on span "lead capture new" at bounding box center [518, 185] width 39 height 7
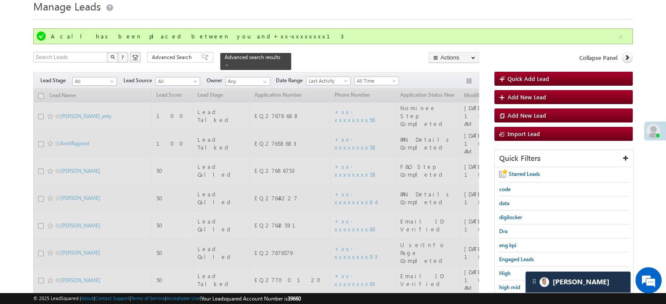
scroll to position [32, 0]
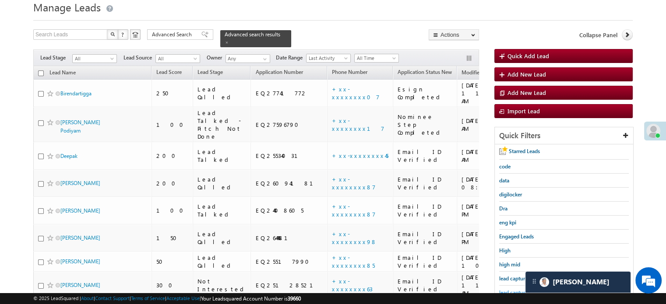
click at [508, 289] on span "lead capture new" at bounding box center [518, 292] width 39 height 7
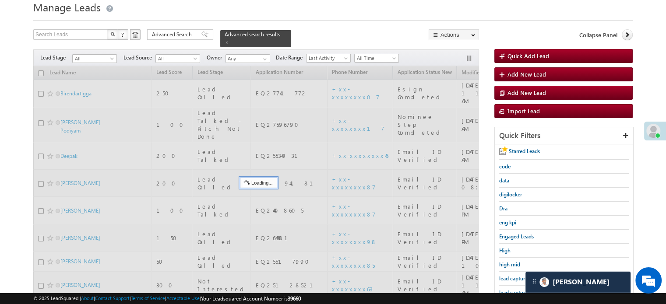
click at [508, 289] on span "lead capture new" at bounding box center [518, 292] width 39 height 7
click at [509, 289] on span "lead capture new" at bounding box center [518, 292] width 39 height 7
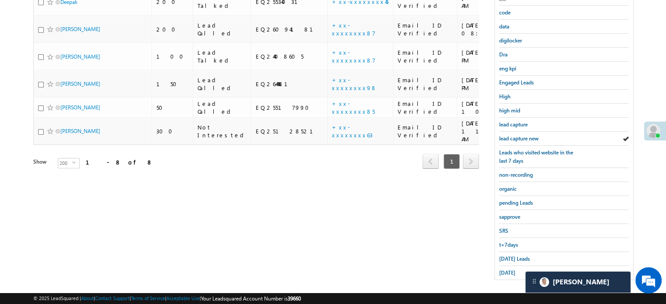
scroll to position [188, 0]
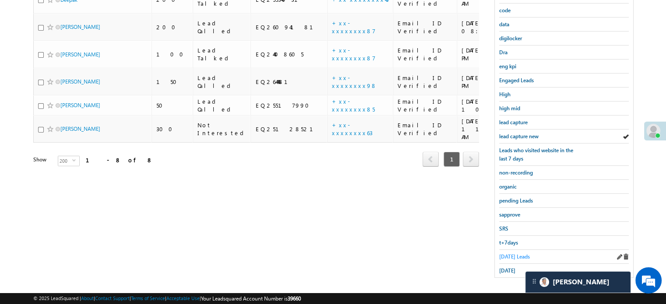
click at [501, 256] on span "Today's Leads" at bounding box center [514, 257] width 31 height 7
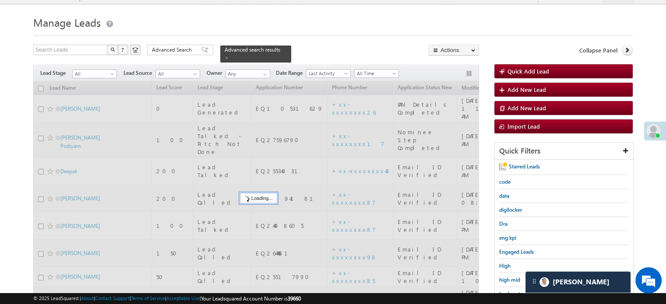
scroll to position [13, 0]
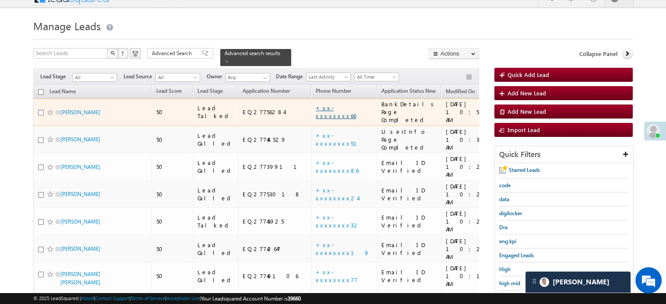
click at [316, 105] on link "+xx-xxxxxxxx66" at bounding box center [336, 111] width 40 height 15
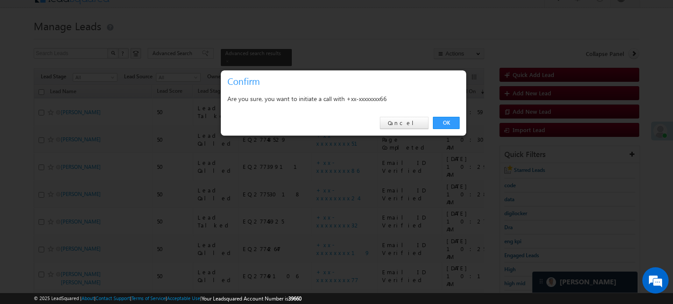
click at [452, 130] on div "OK Cancel" at bounding box center [343, 123] width 245 height 25
click at [450, 123] on link "OK" at bounding box center [446, 123] width 27 height 12
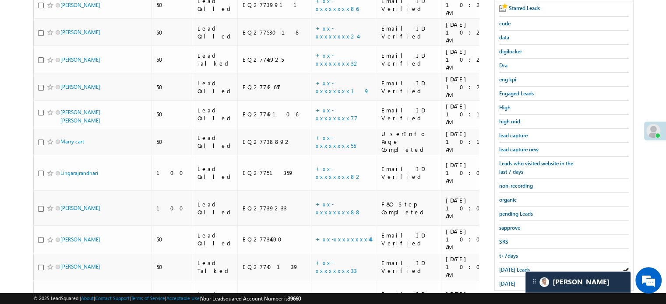
scroll to position [199, 0]
click at [515, 145] on link "lead capture new" at bounding box center [518, 149] width 39 height 8
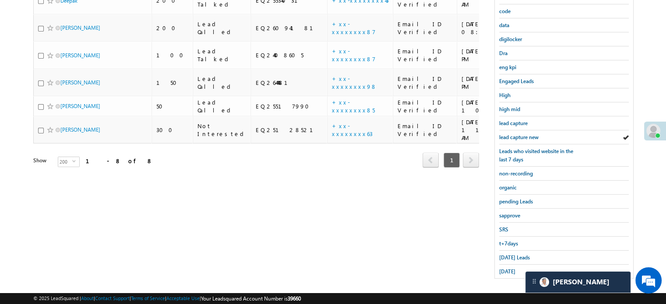
scroll to position [188, 0]
click at [504, 271] on div "[DATE]" at bounding box center [564, 271] width 130 height 14
click at [506, 268] on span "[DATE]" at bounding box center [507, 271] width 16 height 7
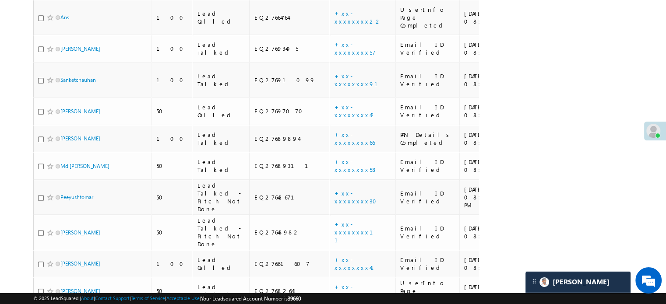
scroll to position [538, 0]
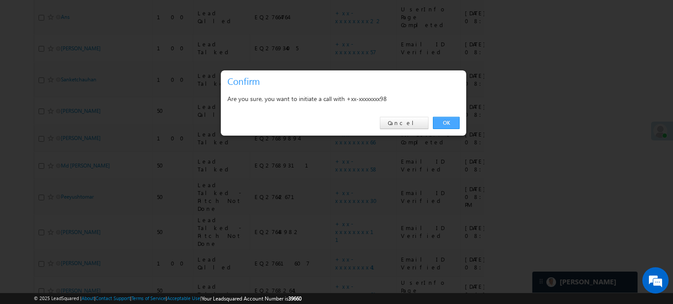
click at [441, 128] on link "OK" at bounding box center [446, 123] width 27 height 12
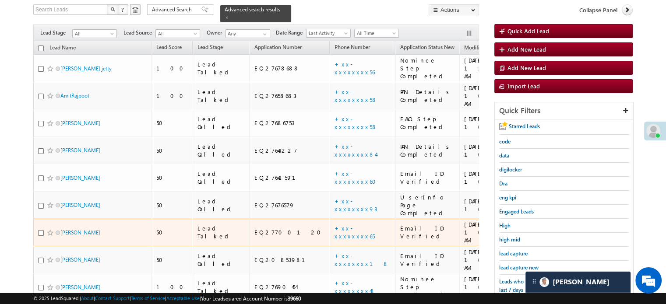
scroll to position [80, 0]
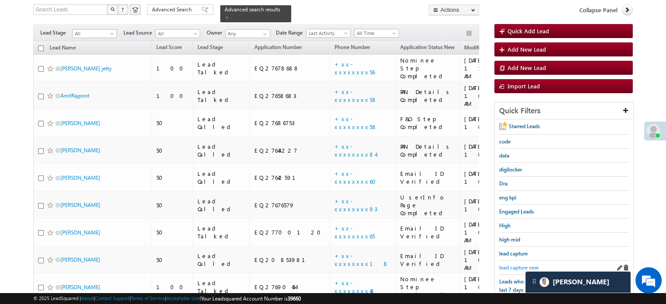
click at [518, 265] on span "lead capture new" at bounding box center [518, 268] width 39 height 7
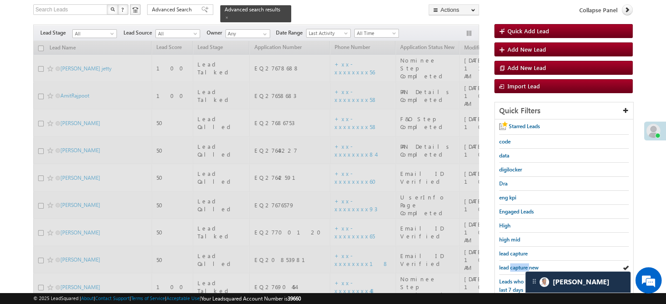
click at [518, 265] on span "lead capture new" at bounding box center [518, 268] width 39 height 7
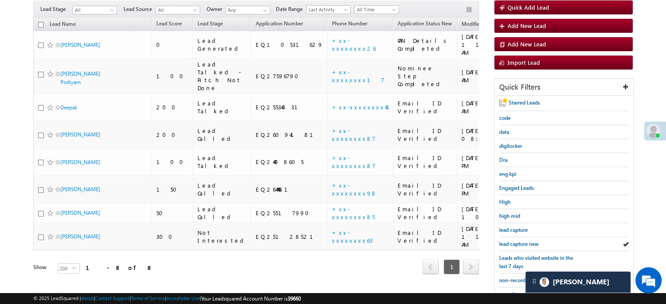
scroll to position [56, 0]
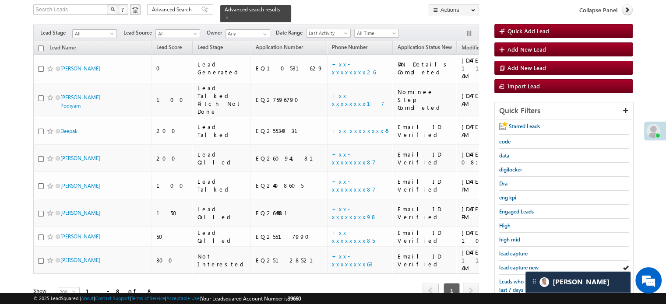
click at [518, 265] on span "lead capture new" at bounding box center [518, 268] width 39 height 7
click at [506, 265] on span "lead capture new" at bounding box center [518, 268] width 39 height 7
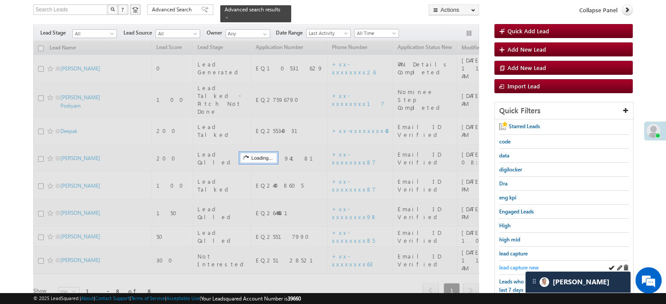
click at [506, 265] on span "lead capture new" at bounding box center [518, 268] width 39 height 7
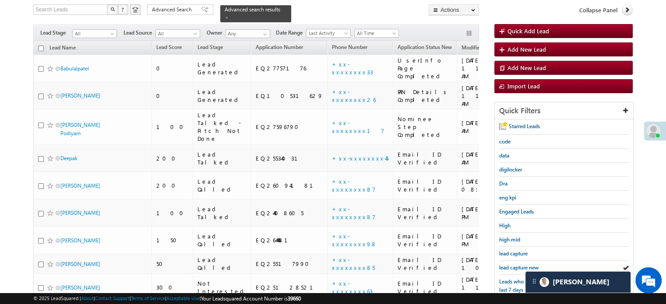
click at [506, 266] on span "lead capture new" at bounding box center [518, 268] width 39 height 7
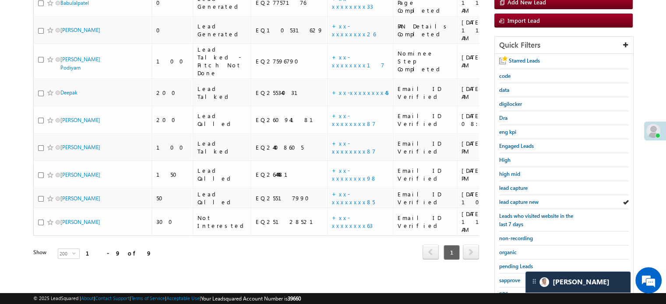
scroll to position [188, 0]
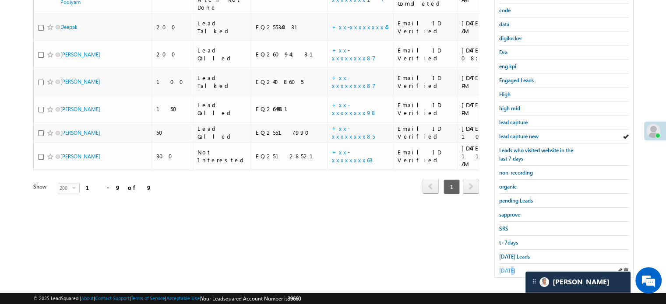
click at [509, 268] on span "yesterday" at bounding box center [507, 271] width 16 height 7
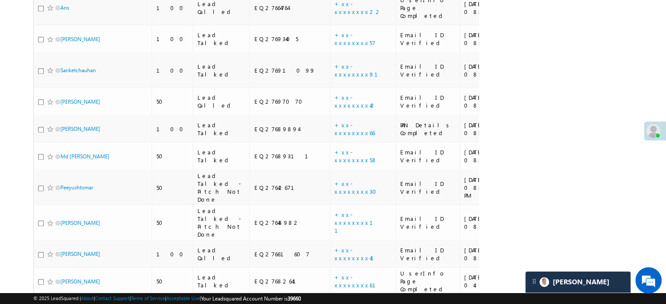
scroll to position [534, 0]
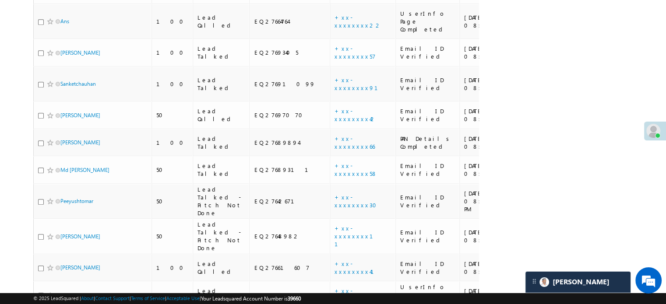
drag, startPoint x: 71, startPoint y: 190, endPoint x: 67, endPoint y: 234, distance: 43.5
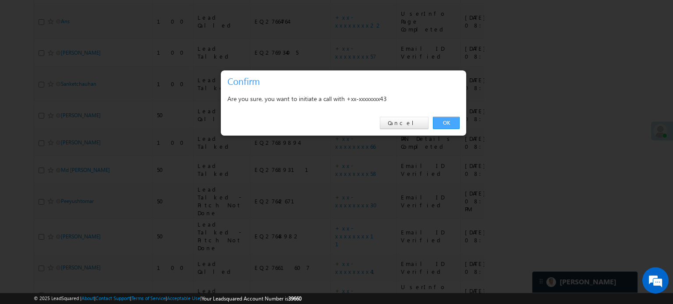
click at [454, 123] on link "OK" at bounding box center [446, 123] width 27 height 12
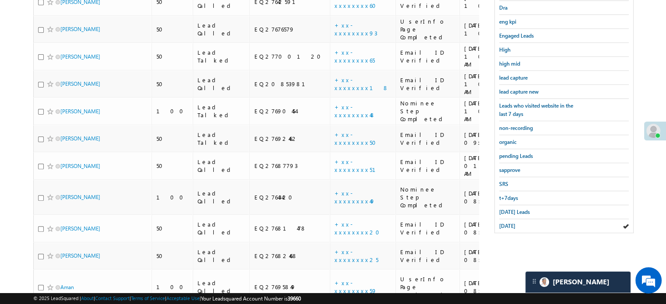
scroll to position [250, 0]
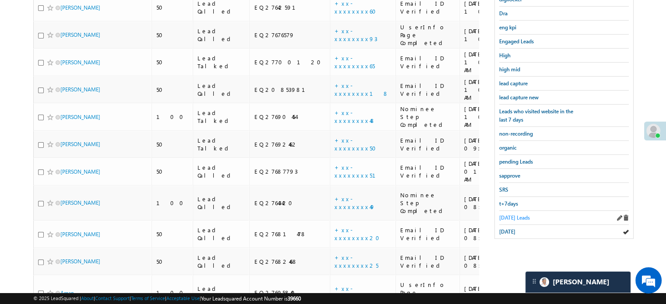
click at [513, 217] on span "Today's Leads" at bounding box center [514, 218] width 31 height 7
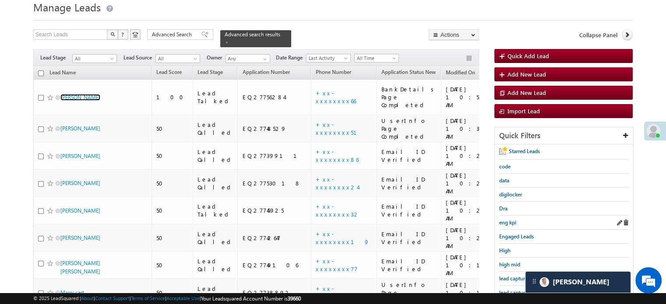
scroll to position [75, 0]
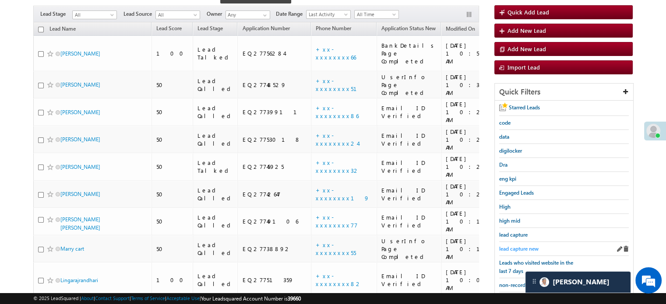
click at [515, 246] on span "lead capture new" at bounding box center [518, 249] width 39 height 7
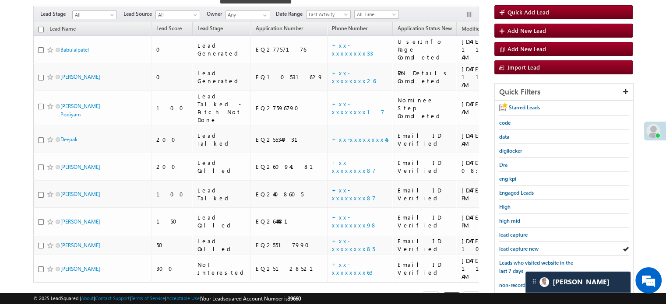
click at [515, 246] on span "lead capture new" at bounding box center [518, 249] width 39 height 7
click at [514, 246] on span "lead capture new" at bounding box center [518, 249] width 39 height 7
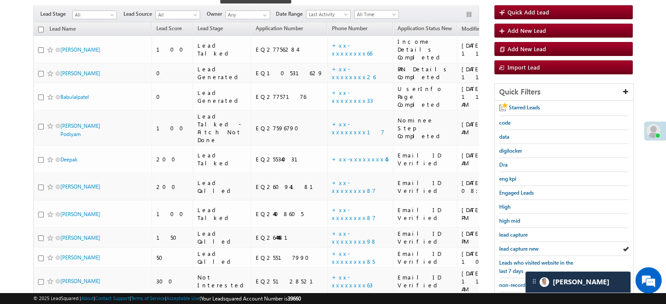
click at [514, 246] on span "lead capture new" at bounding box center [518, 249] width 39 height 7
click at [510, 248] on span "lead capture new" at bounding box center [518, 249] width 39 height 7
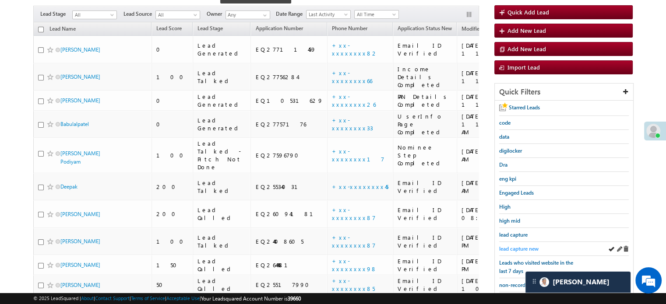
click at [511, 247] on span "lead capture new" at bounding box center [518, 249] width 39 height 7
click at [514, 246] on span "lead capture new" at bounding box center [518, 249] width 39 height 7
click at [506, 247] on span "lead capture new" at bounding box center [518, 249] width 39 height 7
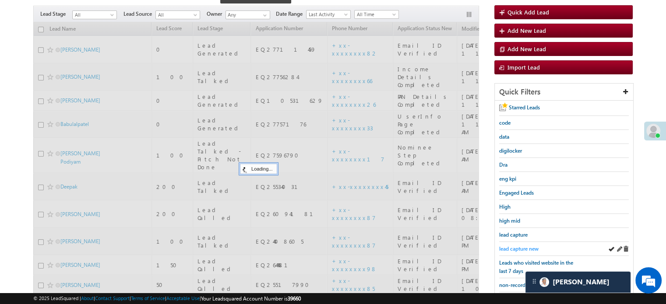
click at [506, 247] on span "lead capture new" at bounding box center [518, 249] width 39 height 7
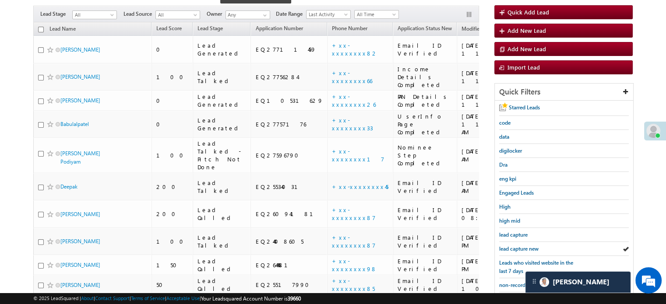
click at [506, 247] on span "lead capture new" at bounding box center [518, 249] width 39 height 7
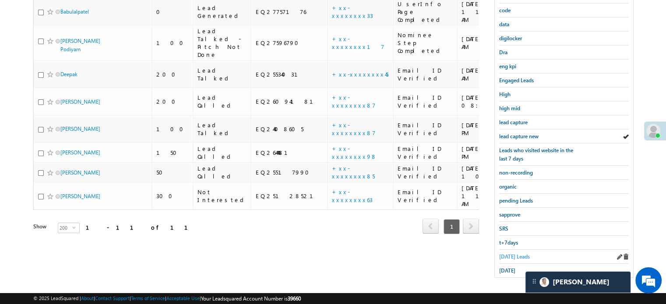
click at [506, 254] on span "Today's Leads" at bounding box center [514, 257] width 31 height 7
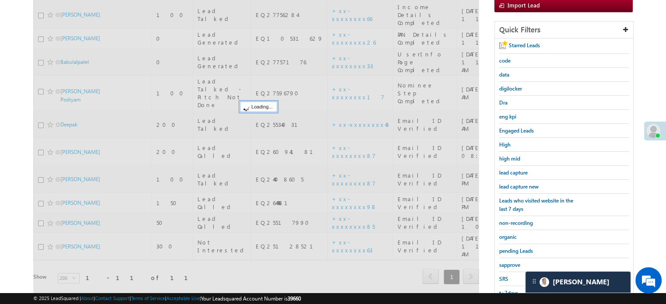
scroll to position [100, 0]
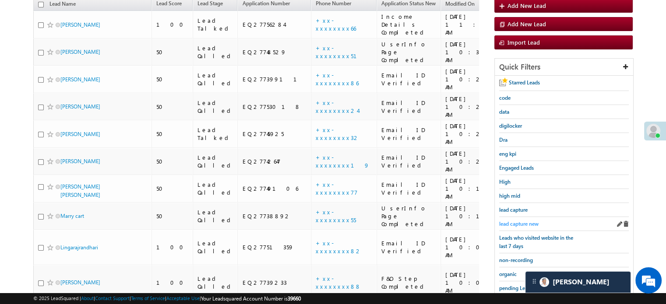
click at [518, 221] on span "lead capture new" at bounding box center [518, 224] width 39 height 7
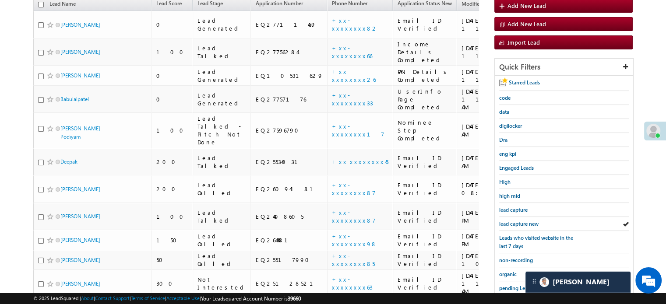
click at [518, 221] on span "lead capture new" at bounding box center [518, 224] width 39 height 7
click at [510, 222] on span "lead capture new" at bounding box center [518, 224] width 39 height 7
click at [511, 222] on span "lead capture new" at bounding box center [518, 224] width 39 height 7
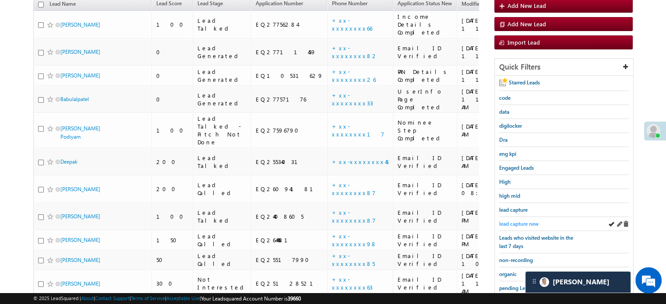
click at [509, 221] on span "lead capture new" at bounding box center [518, 224] width 39 height 7
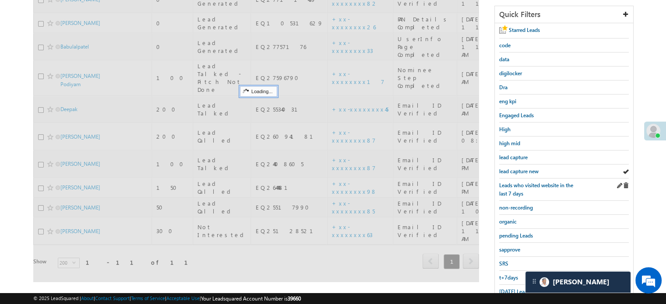
scroll to position [188, 0]
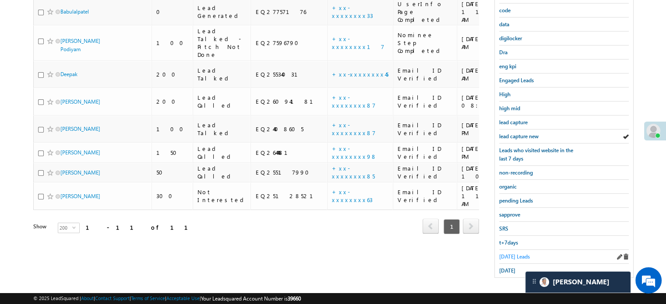
click at [515, 254] on span "Today's Leads" at bounding box center [514, 257] width 31 height 7
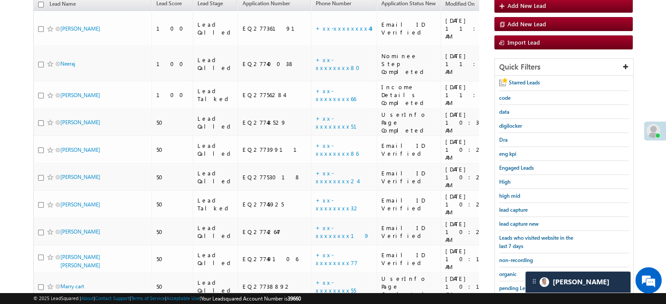
scroll to position [56, 0]
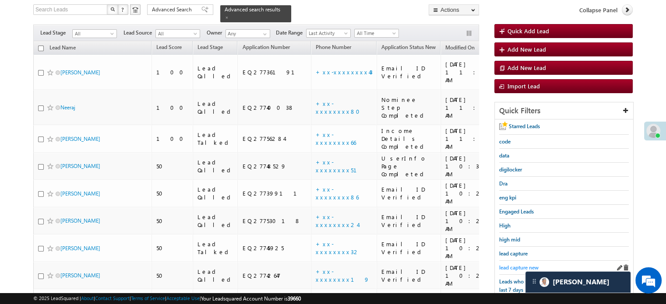
click at [515, 265] on span "lead capture new" at bounding box center [518, 268] width 39 height 7
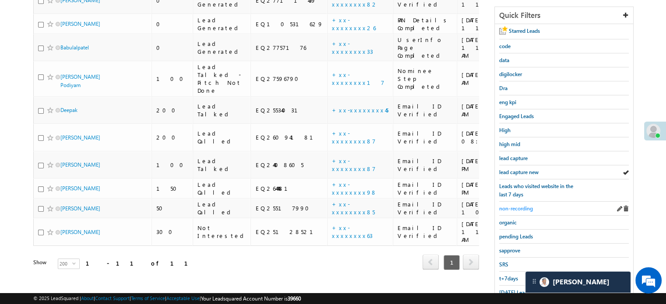
scroll to position [100, 0]
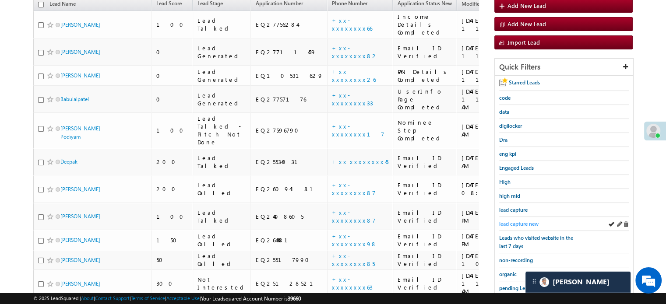
click at [534, 223] on span "lead capture new" at bounding box center [518, 224] width 39 height 7
click at [518, 221] on span "lead capture new" at bounding box center [518, 224] width 39 height 7
click at [524, 221] on span "lead capture new" at bounding box center [518, 224] width 39 height 7
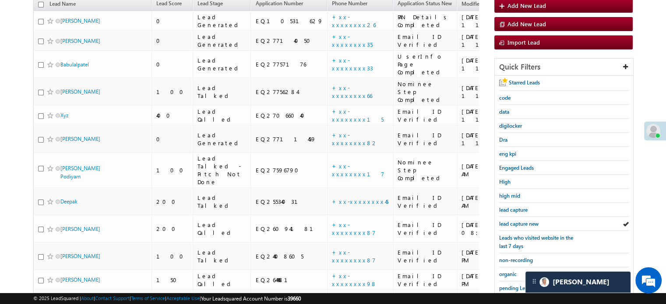
click at [524, 221] on span "lead capture new" at bounding box center [518, 224] width 39 height 7
click at [506, 222] on span "lead capture new" at bounding box center [518, 224] width 39 height 7
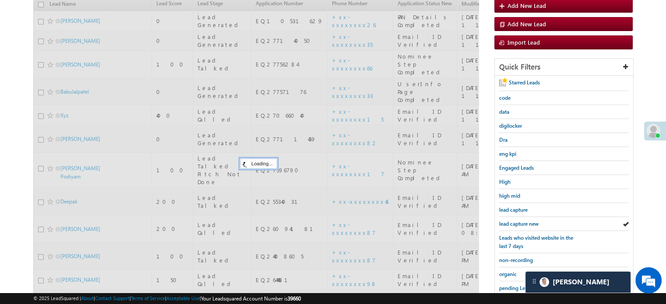
click at [506, 222] on span "lead capture new" at bounding box center [518, 224] width 39 height 7
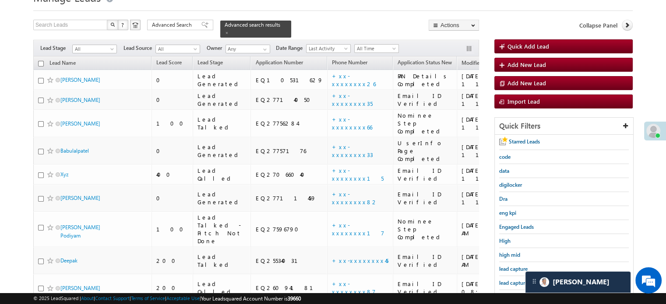
scroll to position [56, 0]
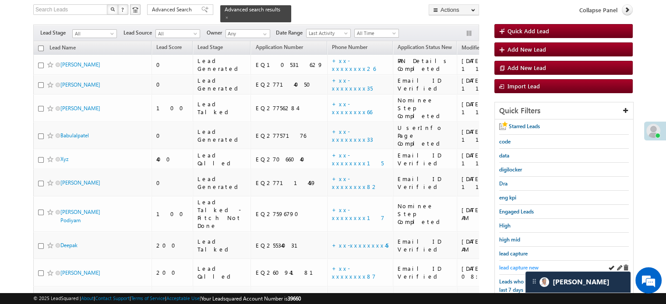
click at [508, 268] on span "lead capture new" at bounding box center [518, 268] width 39 height 7
click at [508, 267] on span "lead capture new" at bounding box center [518, 268] width 39 height 7
click at [509, 268] on span "lead capture new" at bounding box center [518, 268] width 39 height 7
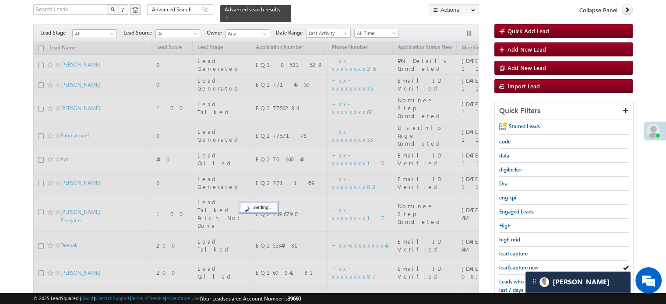
click at [509, 268] on span "lead capture new" at bounding box center [518, 268] width 39 height 7
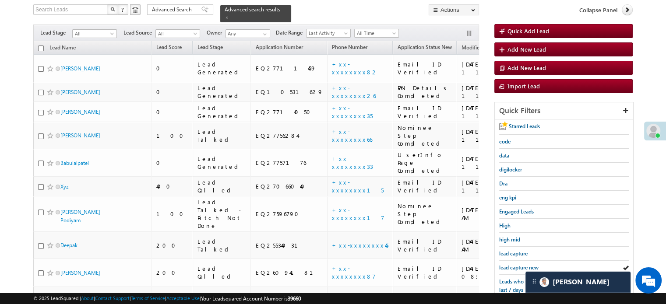
click at [509, 268] on span "lead capture new" at bounding box center [518, 268] width 39 height 7
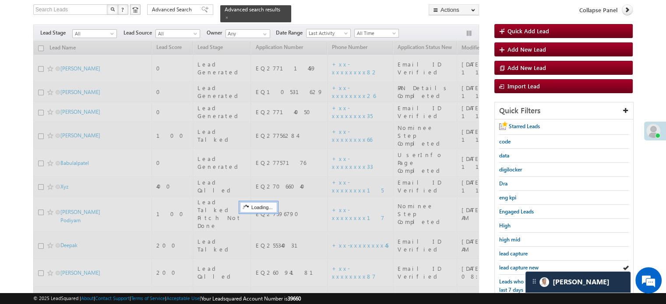
click at [509, 268] on span "lead capture new" at bounding box center [518, 268] width 39 height 7
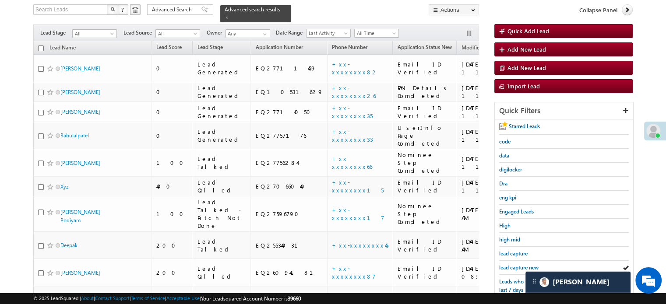
click at [496, 249] on div "Starred Leads code data digilocker Dra eng kpi Engaged Leads High high mid lead…" at bounding box center [564, 264] width 138 height 289
click at [499, 265] on span "lead capture new" at bounding box center [518, 268] width 39 height 7
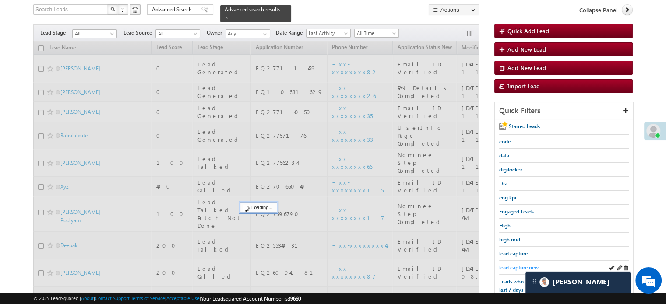
click at [501, 265] on span "lead capture new" at bounding box center [518, 268] width 39 height 7
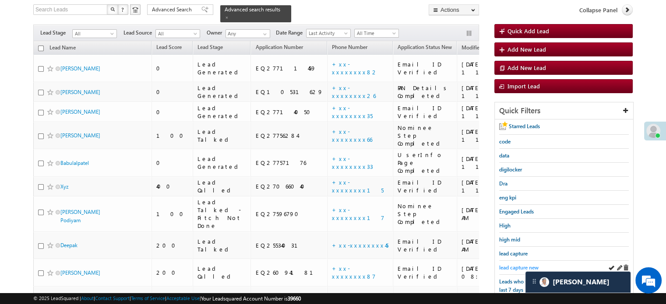
click at [504, 266] on span "lead capture new" at bounding box center [518, 268] width 39 height 7
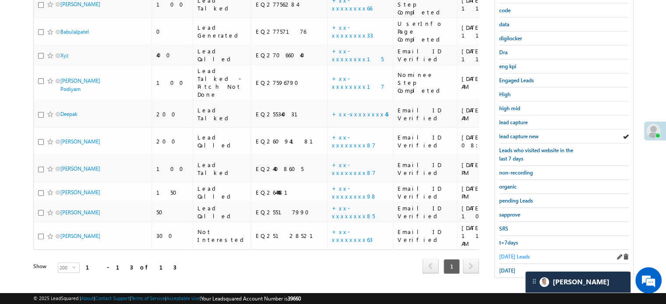
click at [508, 255] on span "Today's Leads" at bounding box center [514, 257] width 31 height 7
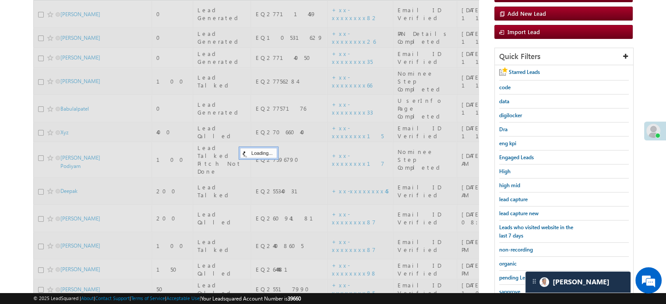
scroll to position [100, 0]
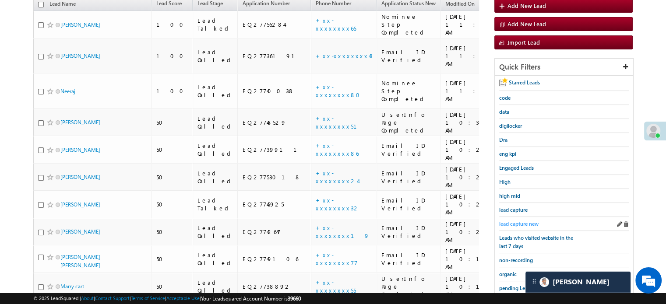
click at [520, 221] on span "lead capture new" at bounding box center [518, 224] width 39 height 7
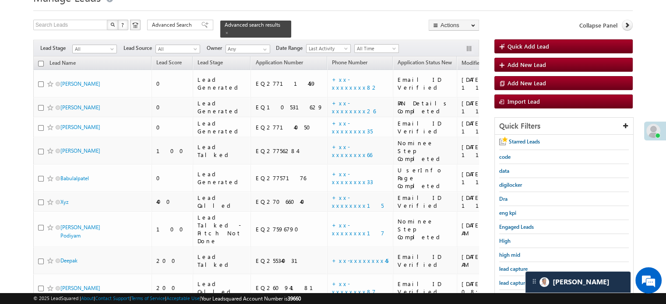
scroll to position [56, 0]
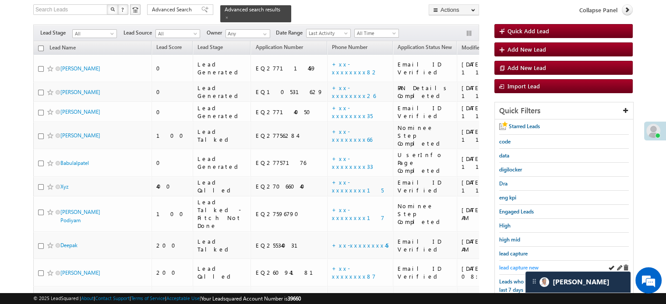
click at [511, 267] on span "lead capture new" at bounding box center [518, 268] width 39 height 7
click at [504, 265] on span "lead capture new" at bounding box center [518, 268] width 39 height 7
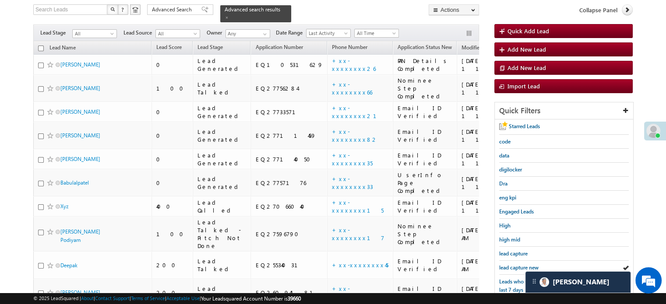
click at [504, 265] on span "lead capture new" at bounding box center [518, 268] width 39 height 7
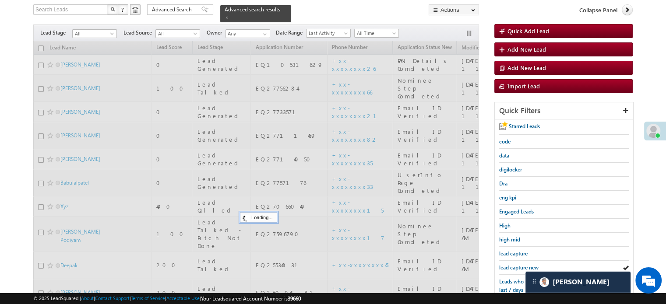
click at [504, 265] on span "lead capture new" at bounding box center [518, 268] width 39 height 7
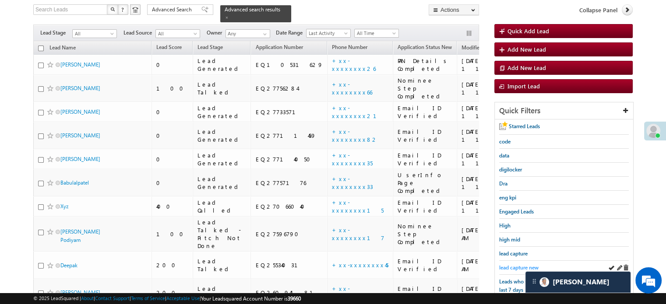
click at [517, 265] on span "lead capture new" at bounding box center [518, 268] width 39 height 7
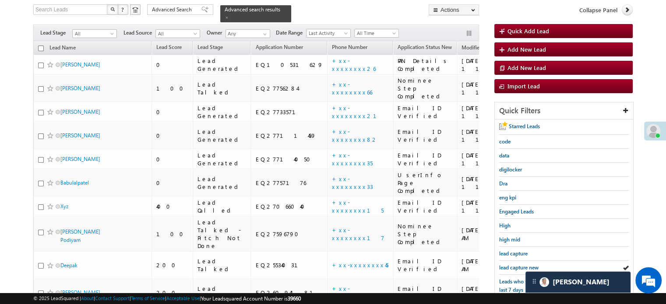
click at [517, 265] on span "lead capture new" at bounding box center [518, 268] width 39 height 7
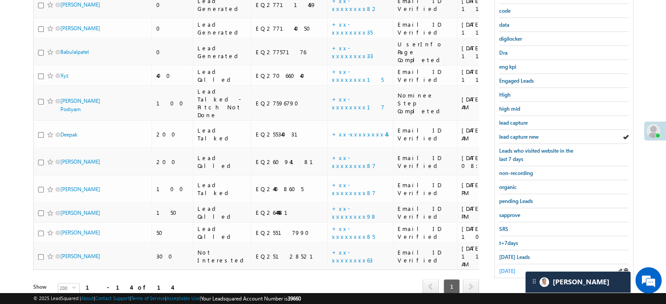
scroll to position [188, 0]
click at [508, 268] on span "yesterday" at bounding box center [507, 271] width 16 height 7
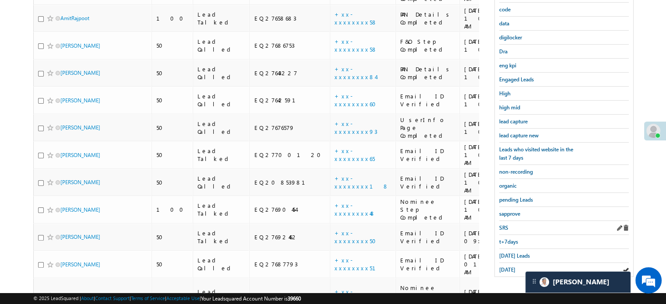
scroll to position [232, 0]
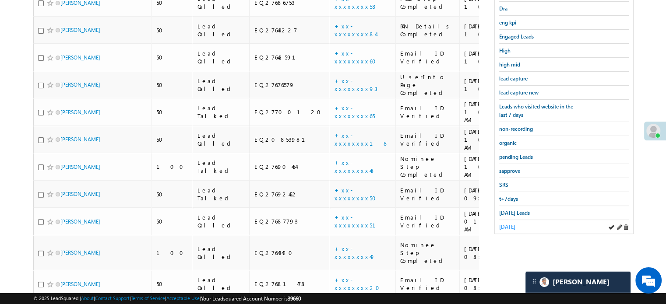
click at [512, 224] on span "yesterday" at bounding box center [507, 227] width 16 height 7
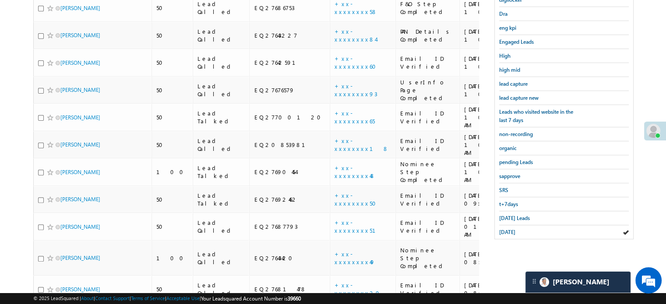
scroll to position [95, 0]
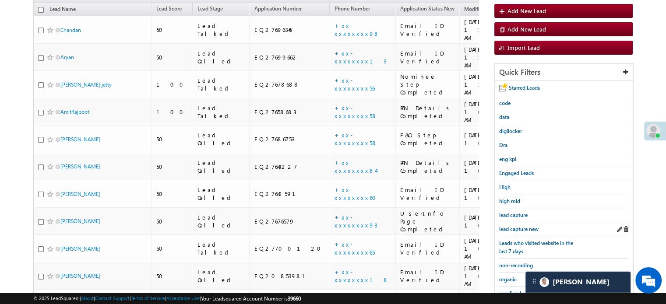
click at [510, 231] on div "lead capture new" at bounding box center [564, 229] width 130 height 14
click at [514, 226] on span "lead capture new" at bounding box center [518, 229] width 39 height 7
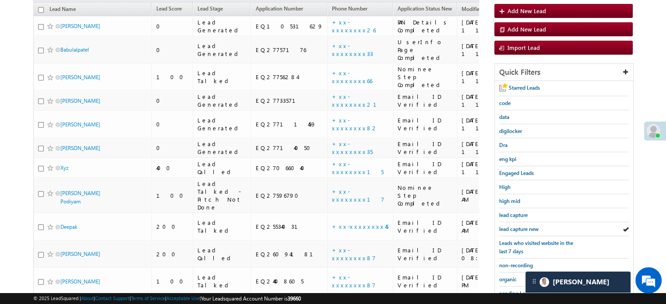
click at [514, 226] on span "lead capture new" at bounding box center [518, 229] width 39 height 7
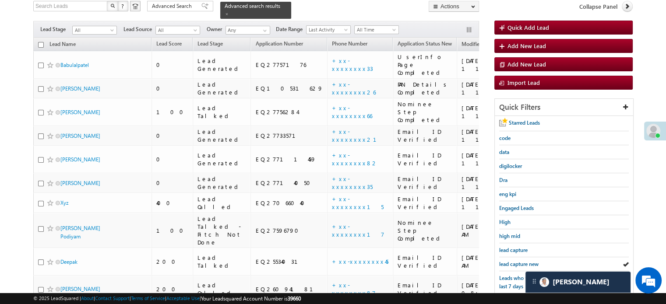
scroll to position [175, 0]
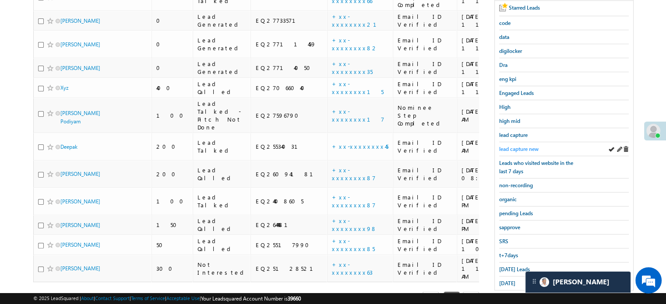
click at [522, 148] on span "lead capture new" at bounding box center [518, 149] width 39 height 7
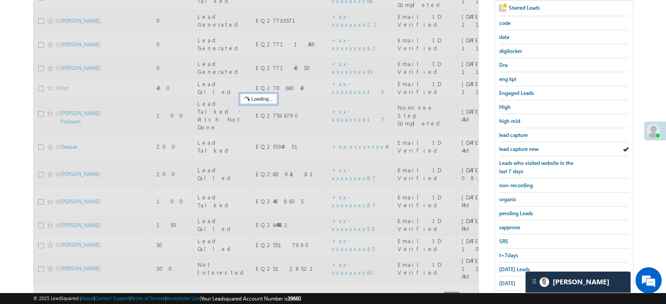
click at [522, 148] on span "lead capture new" at bounding box center [518, 149] width 39 height 7
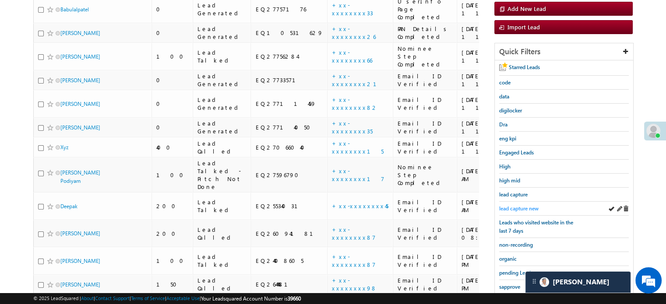
scroll to position [131, 0]
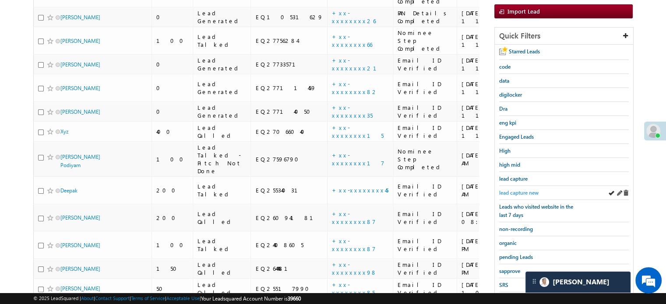
click at [520, 190] on span "lead capture new" at bounding box center [518, 193] width 39 height 7
click at [513, 190] on span "lead capture new" at bounding box center [518, 193] width 39 height 7
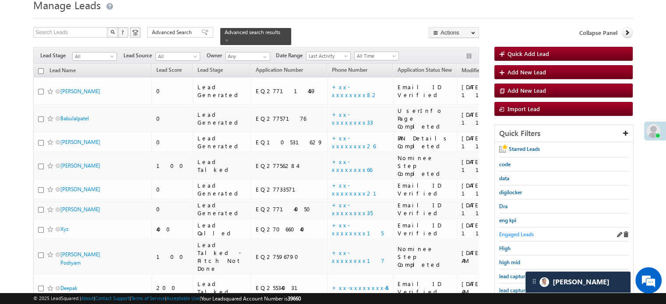
scroll to position [44, 0]
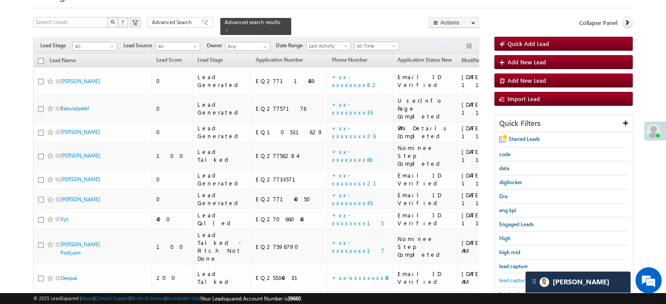
click at [515, 277] on span "lead capture new" at bounding box center [518, 280] width 39 height 7
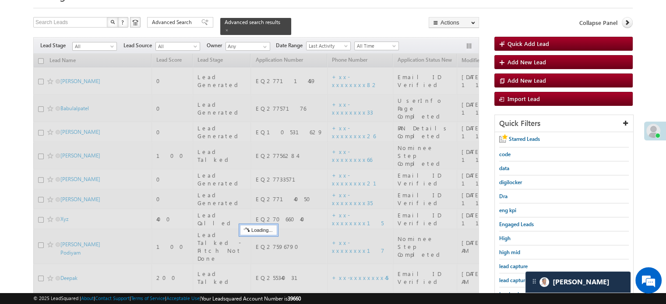
click at [515, 277] on span "lead capture new" at bounding box center [518, 280] width 39 height 7
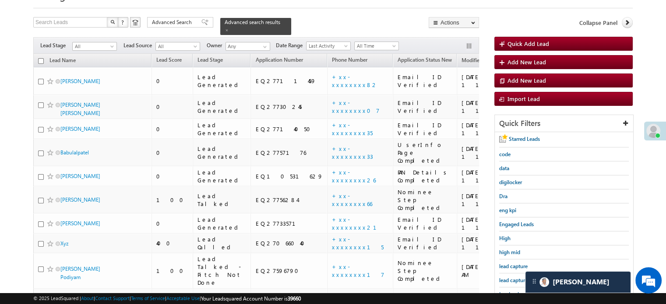
click at [515, 277] on span "lead capture new" at bounding box center [518, 280] width 39 height 7
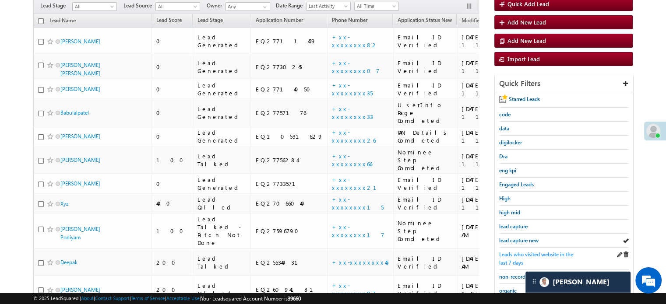
scroll to position [131, 0]
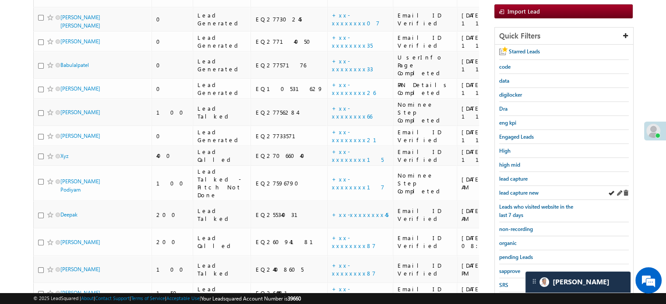
click at [514, 194] on div "lead capture new" at bounding box center [564, 193] width 130 height 14
click at [515, 193] on span "lead capture new" at bounding box center [518, 193] width 39 height 7
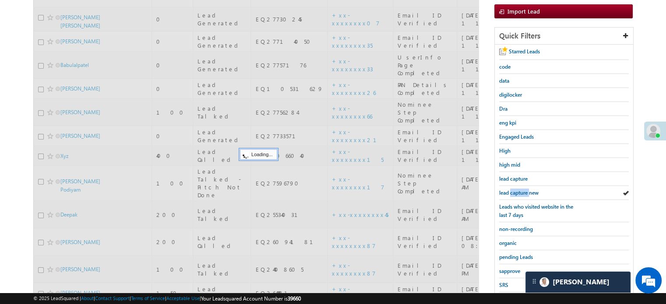
click at [515, 193] on span "lead capture new" at bounding box center [518, 193] width 39 height 7
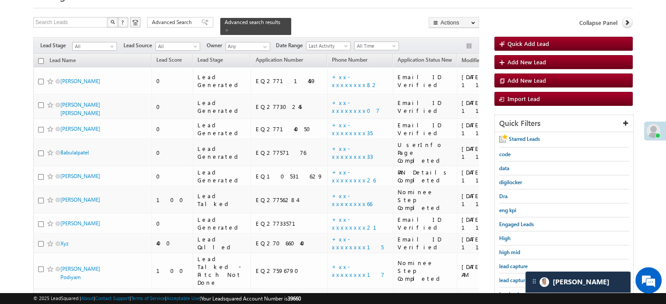
scroll to position [175, 0]
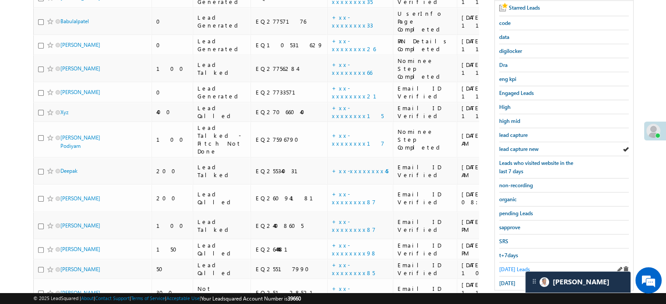
click at [515, 266] on span "Today's Leads" at bounding box center [514, 269] width 31 height 7
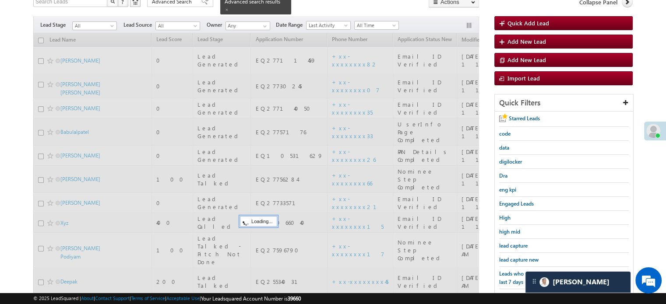
scroll to position [44, 0]
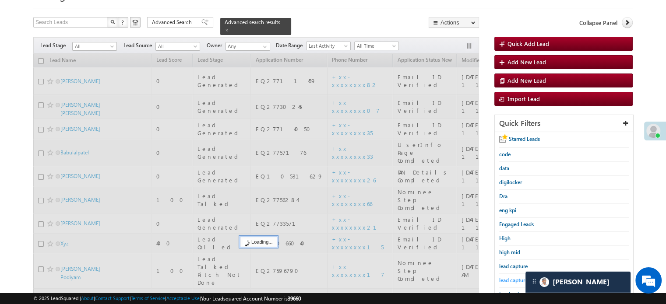
click at [517, 277] on span "lead capture new" at bounding box center [518, 280] width 39 height 7
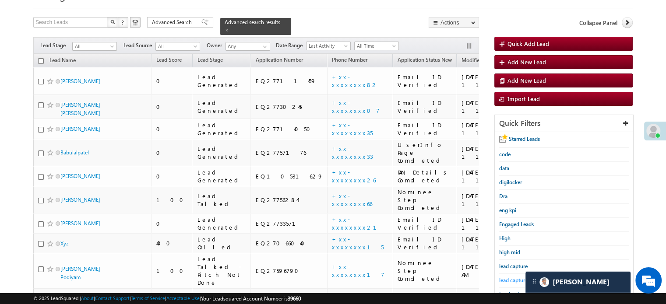
click at [517, 277] on span "lead capture new" at bounding box center [518, 280] width 39 height 7
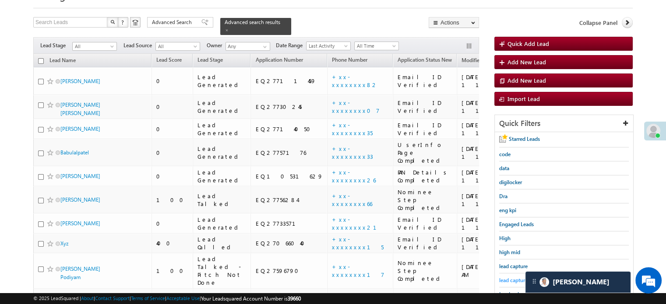
click at [509, 277] on span "lead capture new" at bounding box center [518, 280] width 39 height 7
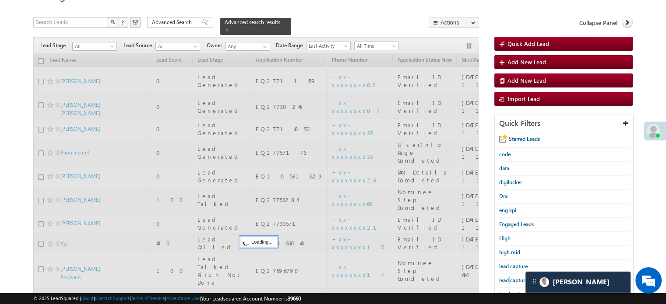
click at [509, 277] on span "lead capture new" at bounding box center [518, 280] width 39 height 7
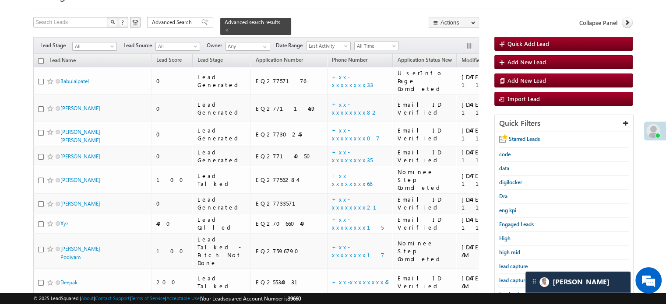
click at [509, 277] on span "lead capture new" at bounding box center [518, 280] width 39 height 7
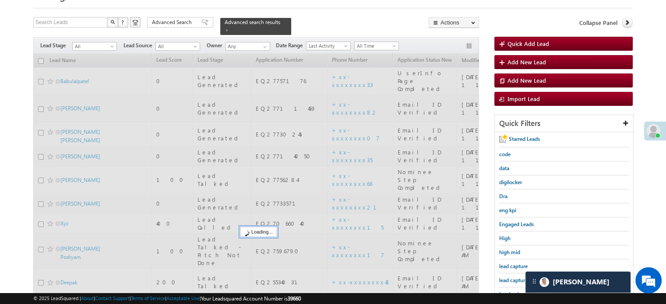
scroll to position [175, 0]
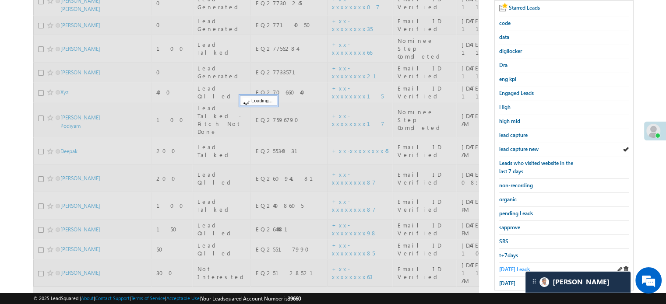
click at [511, 266] on span "Today's Leads" at bounding box center [514, 269] width 31 height 7
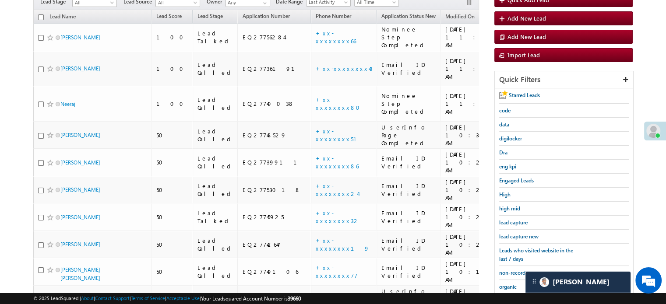
scroll to position [219, 0]
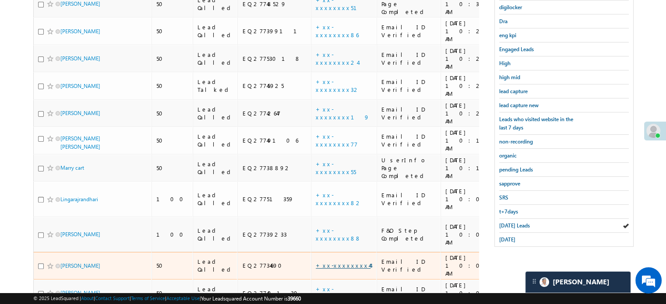
click at [316, 262] on link "+xx-xxxxxxxx44" at bounding box center [343, 265] width 55 height 7
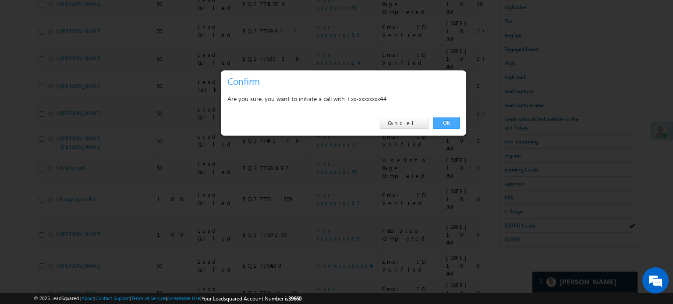
click at [441, 122] on link "OK" at bounding box center [446, 123] width 27 height 12
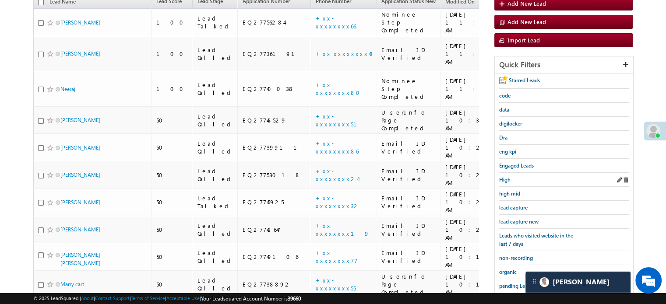
scroll to position [111, 0]
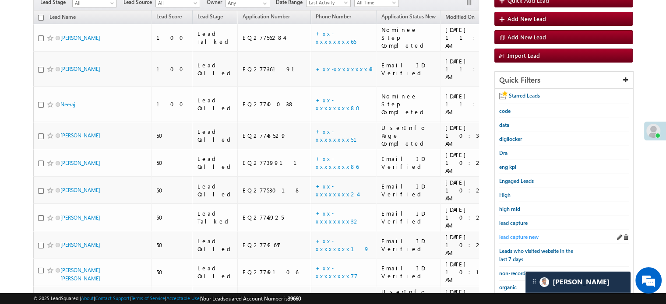
click at [511, 233] on link "lead capture new" at bounding box center [518, 237] width 39 height 8
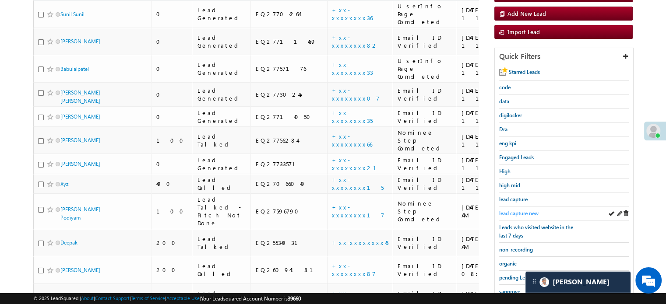
scroll to position [88, 0]
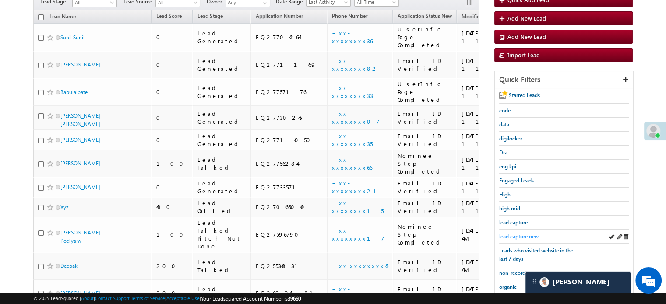
click at [515, 230] on div "lead capture new" at bounding box center [564, 237] width 130 height 14
click at [516, 233] on link "lead capture new" at bounding box center [518, 237] width 39 height 8
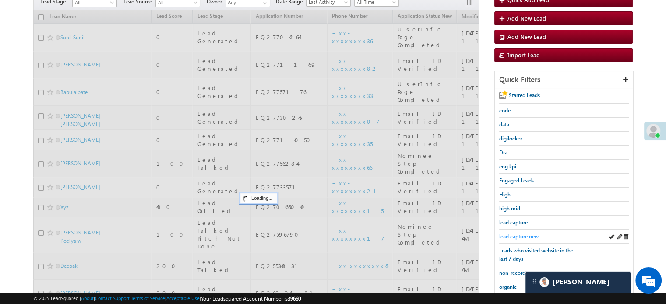
click at [516, 233] on span "lead capture new" at bounding box center [518, 236] width 39 height 7
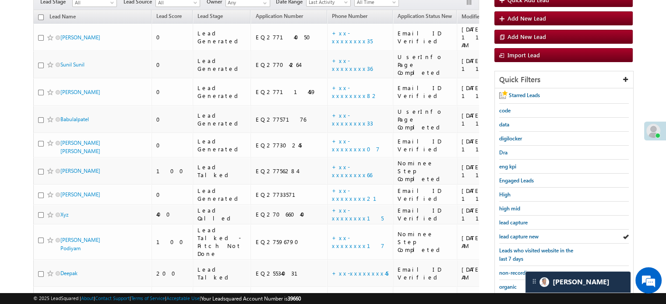
click at [515, 233] on span "lead capture new" at bounding box center [518, 236] width 39 height 7
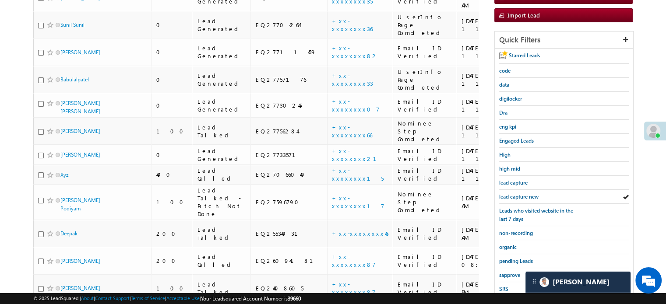
scroll to position [175, 0]
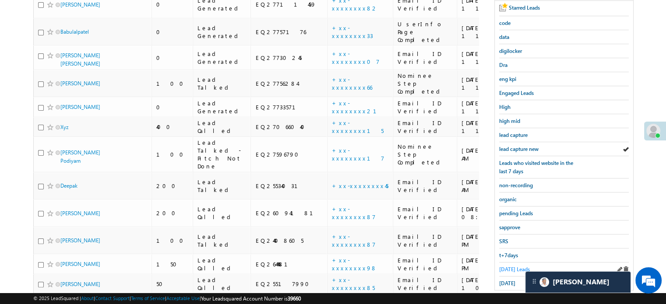
click at [507, 266] on span "Today's Leads" at bounding box center [514, 269] width 31 height 7
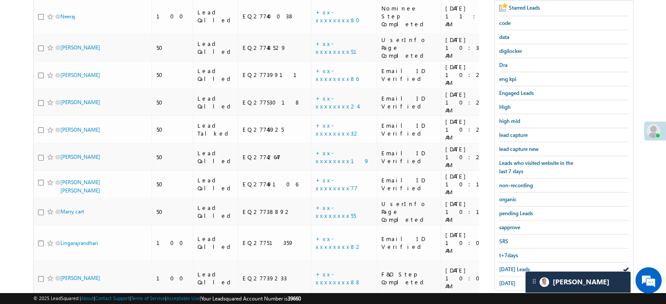
click at [316, 304] on link "+xx-xxxxxxxx44" at bounding box center [343, 309] width 55 height 7
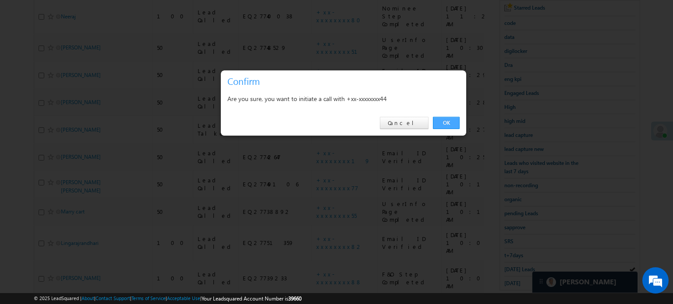
click at [448, 123] on link "OK" at bounding box center [446, 123] width 27 height 12
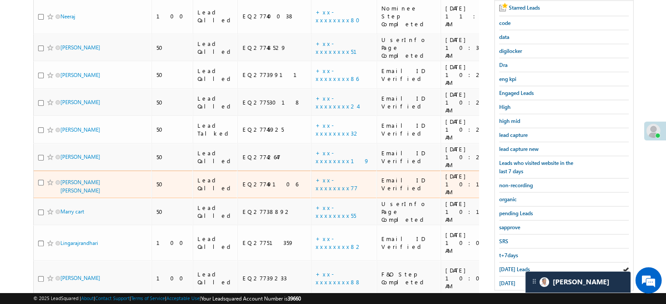
scroll to position [198, 0]
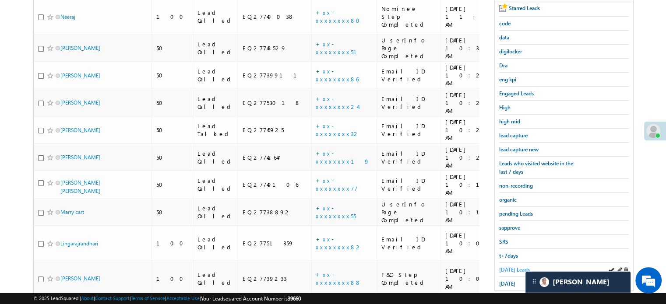
click at [510, 268] on span "Today's Leads" at bounding box center [514, 270] width 31 height 7
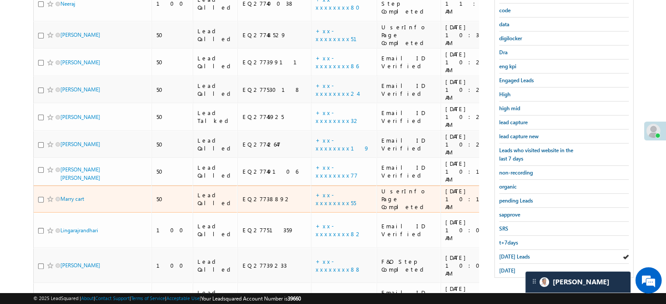
scroll to position [219, 0]
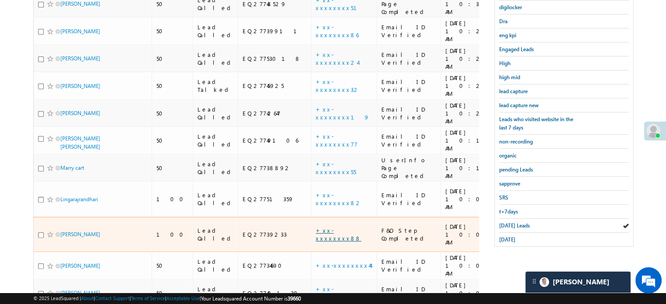
click at [316, 227] on link "+xx-xxxxxxxx88" at bounding box center [339, 234] width 46 height 15
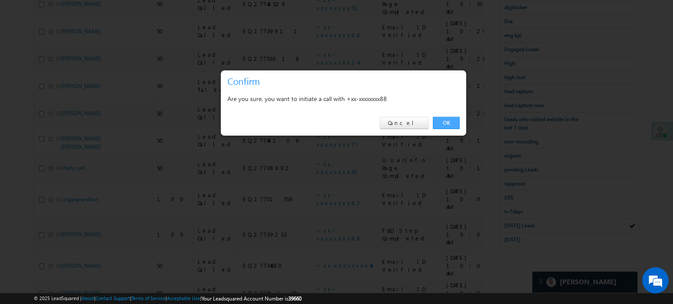
click at [447, 123] on link "OK" at bounding box center [446, 123] width 27 height 12
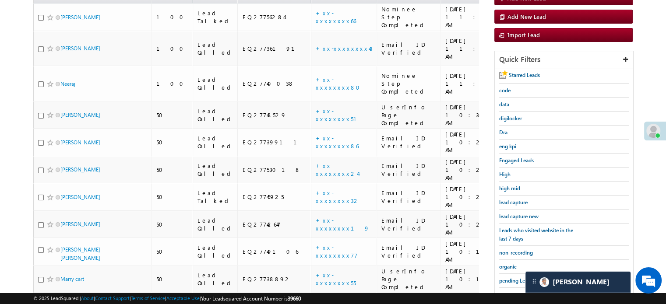
scroll to position [155, 0]
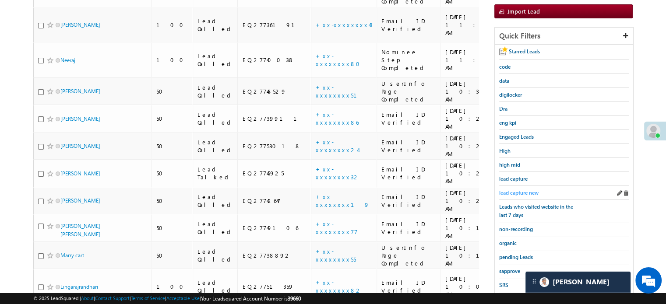
click at [528, 190] on span "lead capture new" at bounding box center [518, 193] width 39 height 7
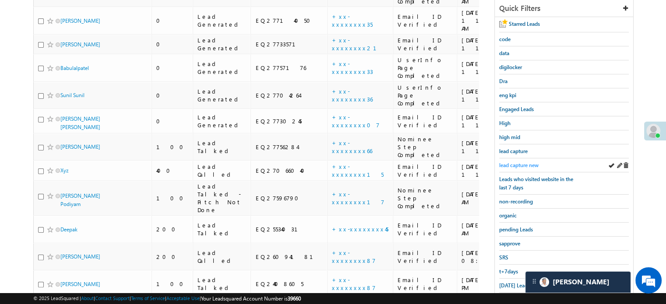
scroll to position [111, 0]
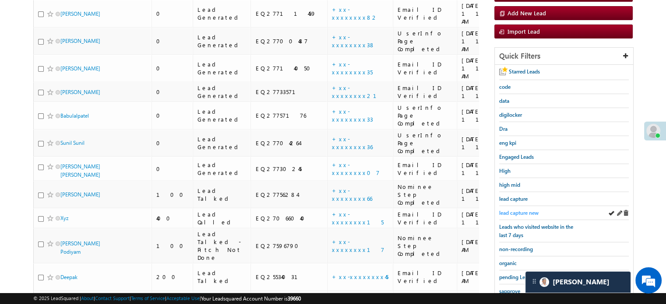
click at [523, 210] on span "lead capture new" at bounding box center [518, 213] width 39 height 7
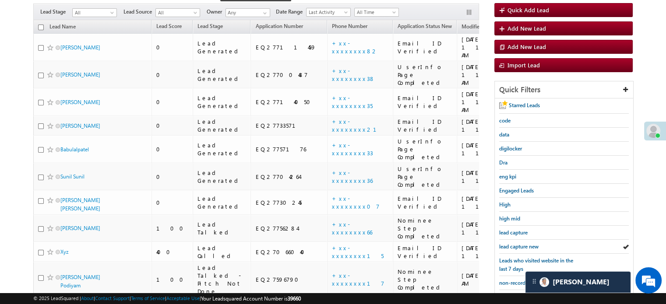
scroll to position [24, 0]
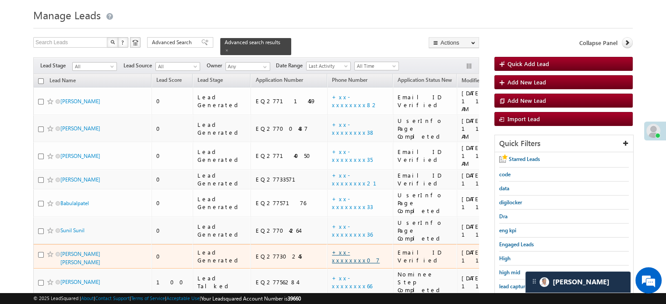
click at [332, 249] on link "+xx-xxxxxxxx07" at bounding box center [356, 256] width 48 height 15
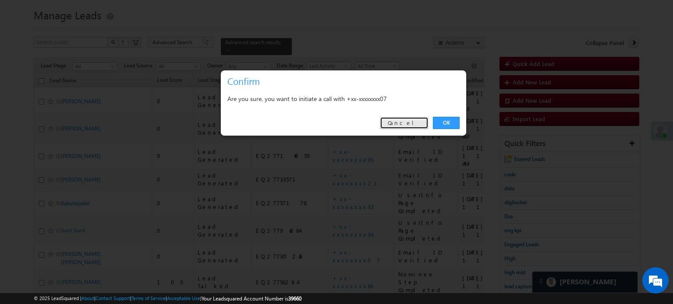
click at [421, 129] on link "Cancel" at bounding box center [404, 123] width 49 height 12
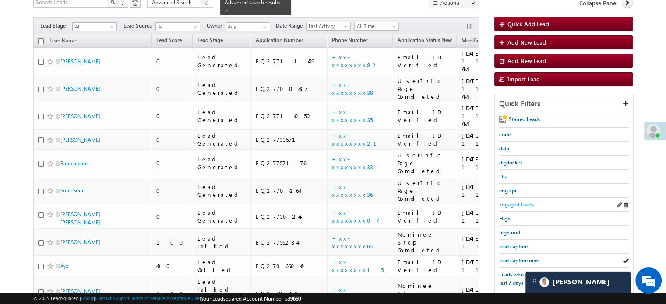
scroll to position [111, 0]
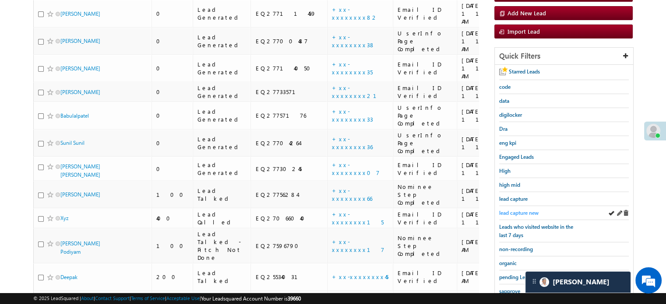
click at [510, 210] on span "lead capture new" at bounding box center [518, 213] width 39 height 7
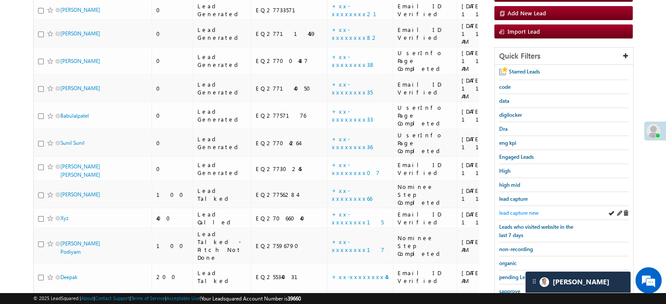
click at [508, 212] on span "lead capture new" at bounding box center [518, 213] width 39 height 7
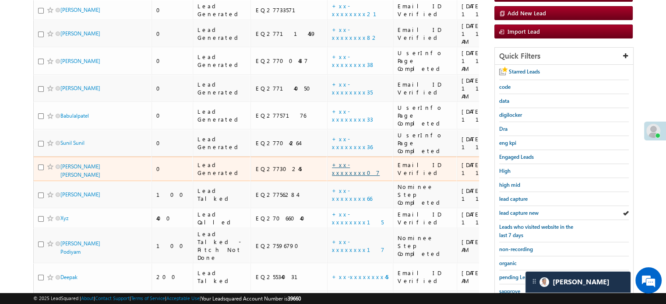
click at [332, 161] on link "+xx-xxxxxxxx07" at bounding box center [356, 168] width 48 height 15
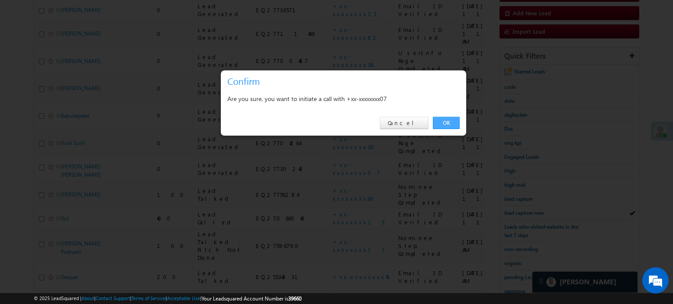
click at [440, 120] on link "OK" at bounding box center [446, 123] width 27 height 12
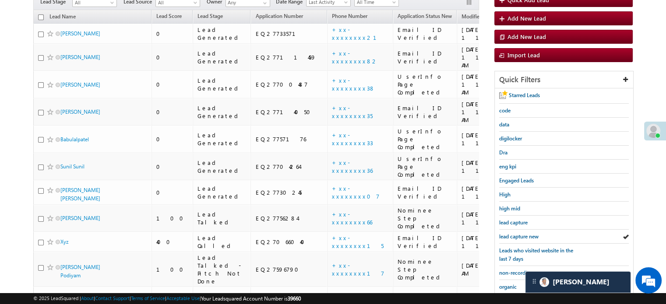
scroll to position [135, 0]
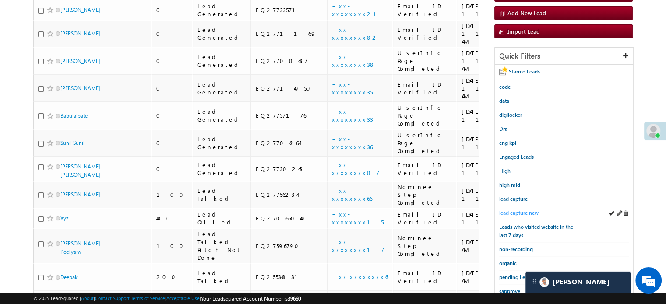
click at [510, 213] on span "lead capture new" at bounding box center [518, 213] width 39 height 7
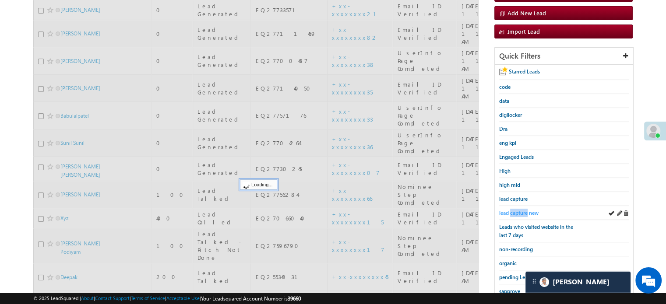
click at [511, 214] on span "lead capture new" at bounding box center [518, 213] width 39 height 7
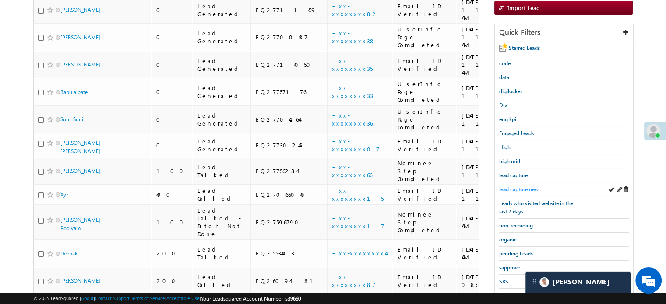
click at [517, 211] on span "Leads who visited website in the last 7 days" at bounding box center [536, 207] width 74 height 15
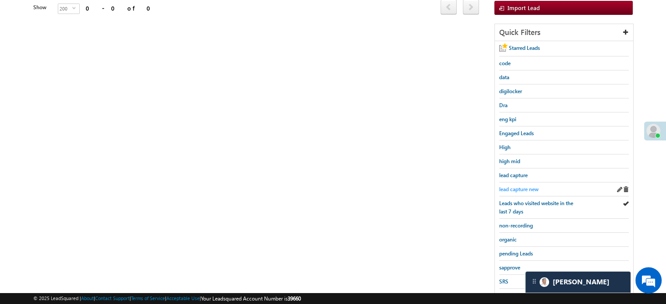
click at [520, 187] on span "lead capture new" at bounding box center [518, 189] width 39 height 7
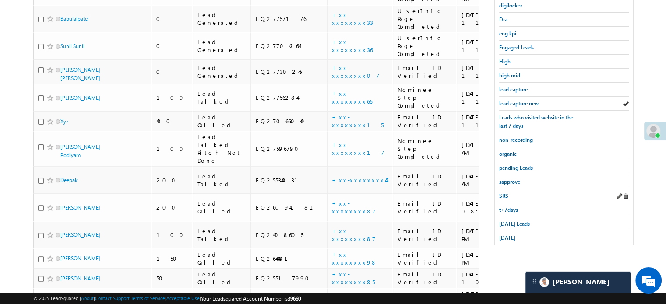
scroll to position [233, 0]
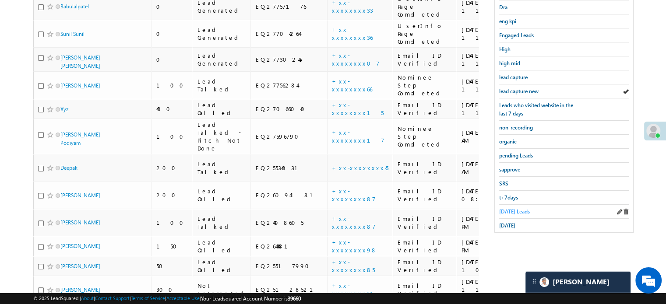
click at [508, 208] on span "Today's Leads" at bounding box center [514, 211] width 31 height 7
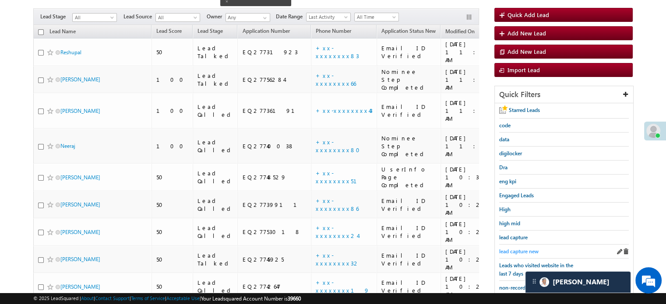
scroll to position [71, 0]
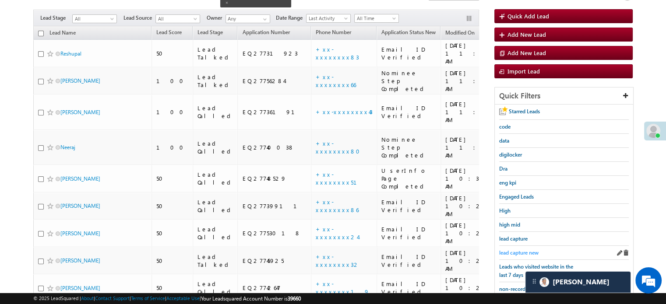
click at [516, 250] on span "lead capture new" at bounding box center [518, 253] width 39 height 7
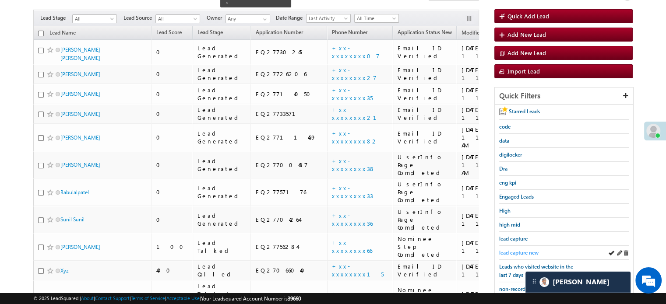
click at [524, 251] on span "lead capture new" at bounding box center [518, 253] width 39 height 7
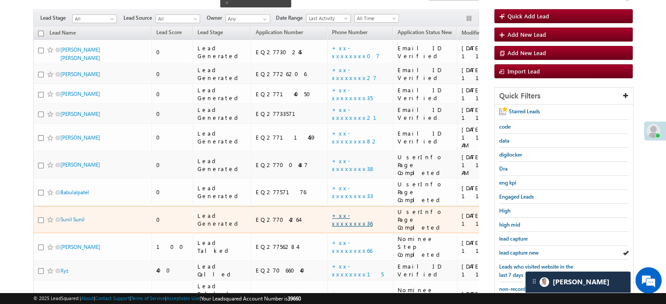
click at [332, 212] on link "+xx-xxxxxxxx36" at bounding box center [352, 219] width 41 height 15
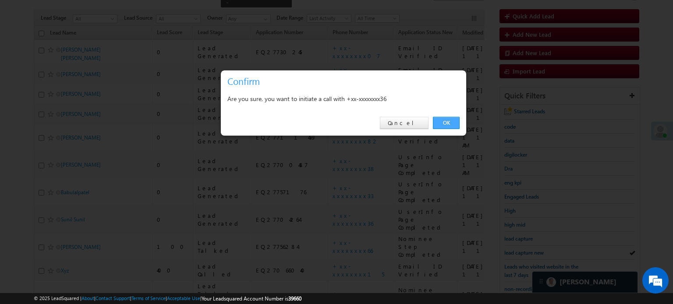
click at [448, 126] on link "OK" at bounding box center [446, 123] width 27 height 12
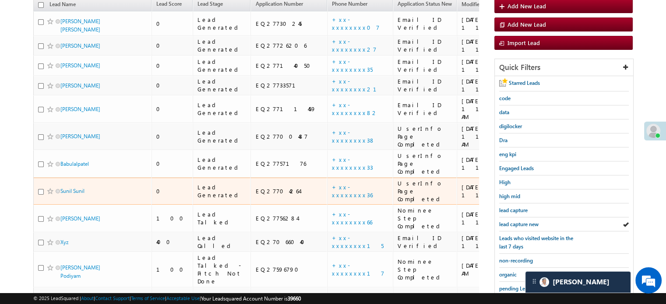
scroll to position [138, 0]
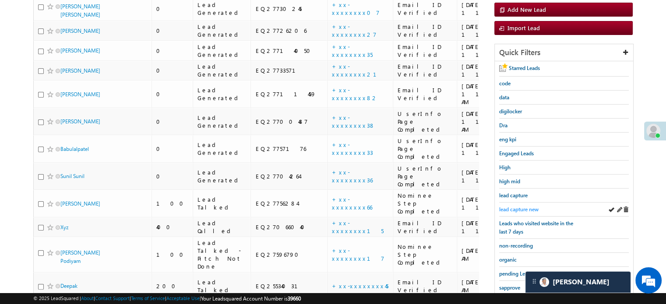
click at [524, 207] on span "lead capture new" at bounding box center [518, 209] width 39 height 7
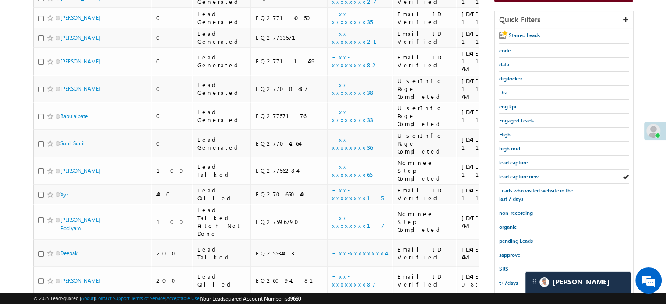
scroll to position [203, 0]
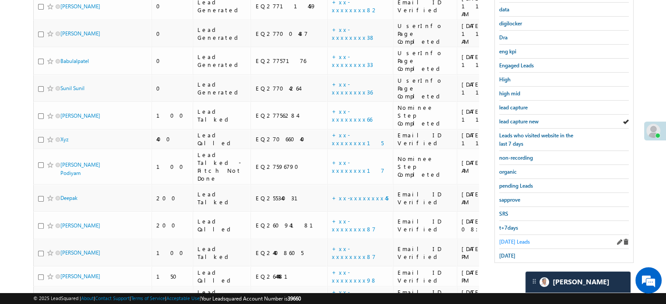
click at [513, 241] on span "Today's Leads" at bounding box center [514, 242] width 31 height 7
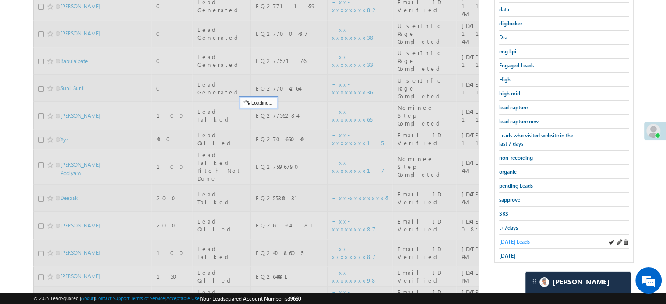
click at [508, 239] on span "Today's Leads" at bounding box center [514, 242] width 31 height 7
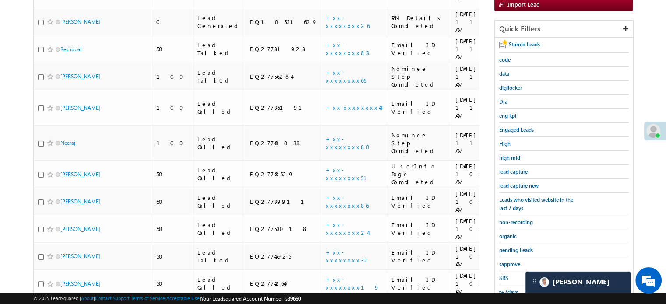
scroll to position [135, 0]
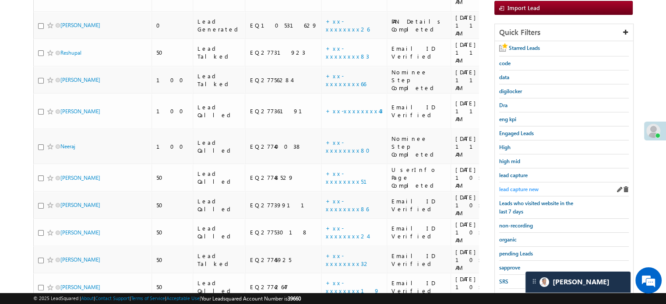
click at [505, 187] on span "lead capture new" at bounding box center [518, 189] width 39 height 7
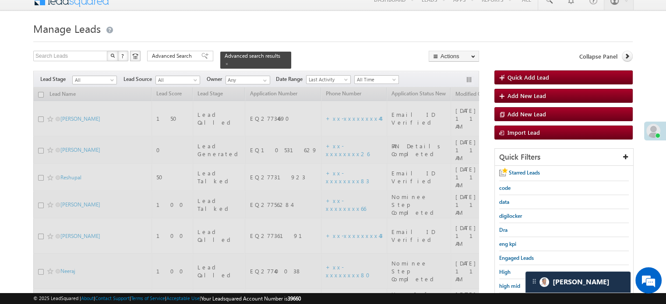
scroll to position [4, 0]
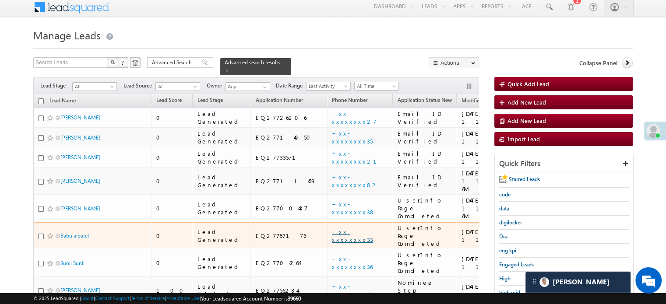
click at [332, 228] on link "+xx-xxxxxxxx33" at bounding box center [352, 235] width 41 height 15
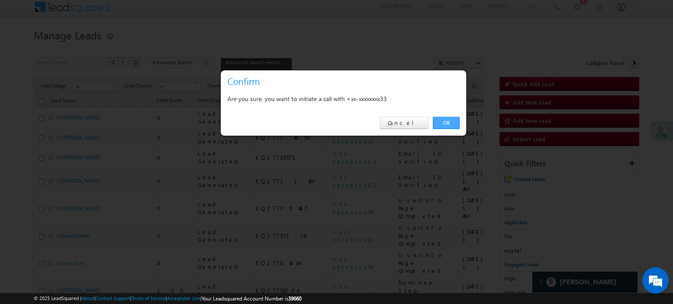
click at [445, 121] on link "OK" at bounding box center [446, 123] width 27 height 12
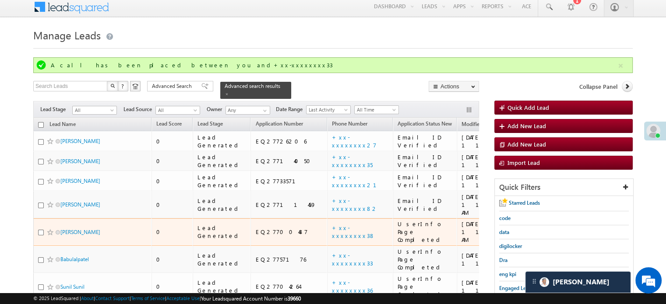
scroll to position [135, 0]
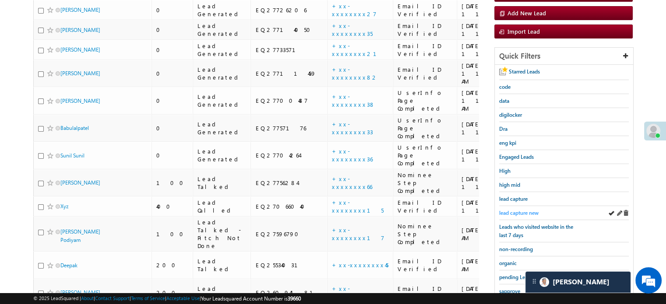
click at [521, 210] on span "lead capture new" at bounding box center [518, 213] width 39 height 7
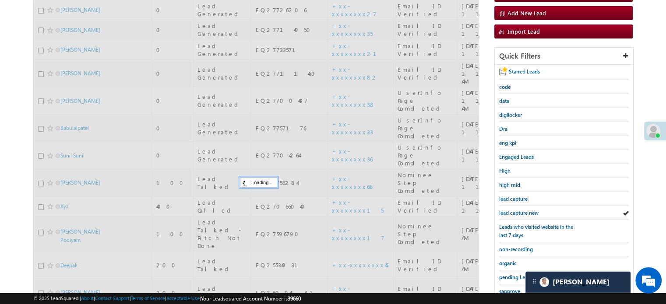
click at [521, 210] on span "lead capture new" at bounding box center [518, 213] width 39 height 7
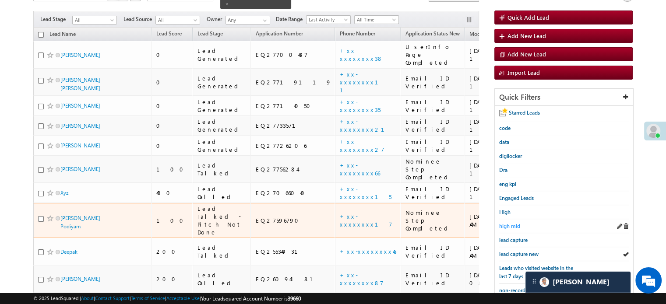
scroll to position [91, 0]
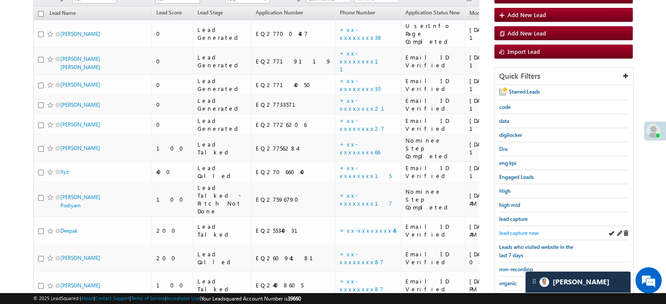
click at [517, 230] on span "lead capture new" at bounding box center [518, 233] width 39 height 7
click at [518, 230] on span "lead capture new" at bounding box center [518, 233] width 39 height 7
click at [524, 229] on link "lead capture new" at bounding box center [518, 233] width 39 height 8
click at [517, 230] on span "lead capture new" at bounding box center [518, 233] width 39 height 7
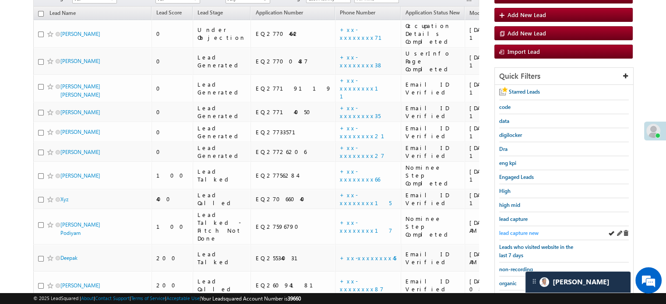
click at [518, 230] on span "lead capture new" at bounding box center [518, 233] width 39 height 7
click at [527, 229] on link "lead capture new" at bounding box center [518, 233] width 39 height 8
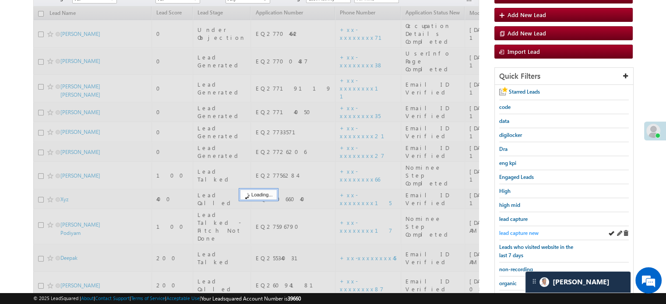
click at [525, 230] on span "lead capture new" at bounding box center [518, 233] width 39 height 7
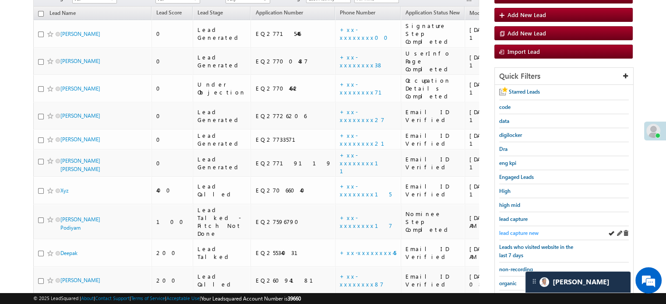
click at [526, 231] on span "lead capture new" at bounding box center [518, 233] width 39 height 7
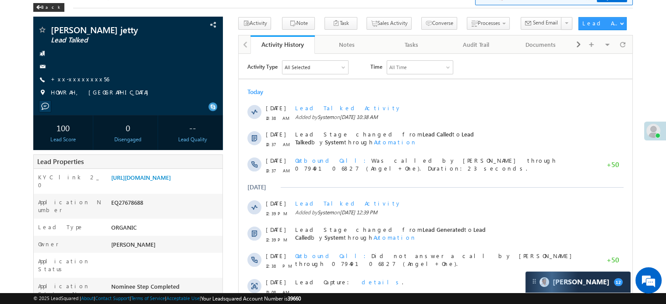
scroll to position [4279, 0]
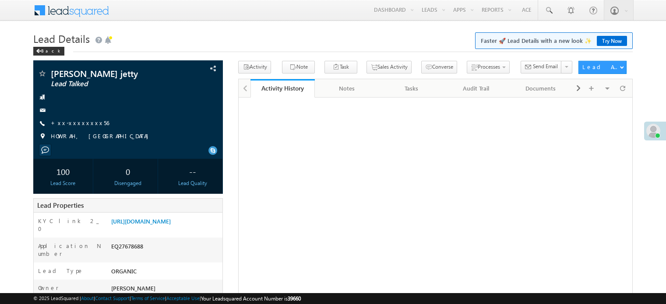
scroll to position [44, 0]
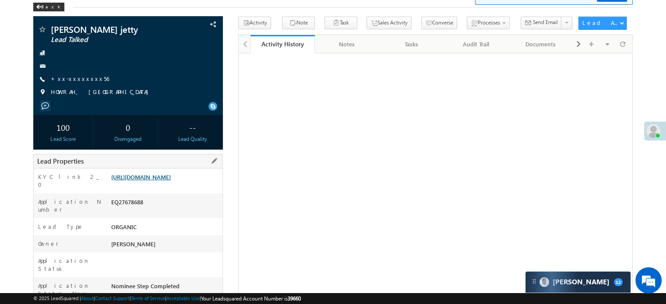
click at [167, 181] on link "[URL][DOMAIN_NAME]" at bounding box center [141, 176] width 60 height 7
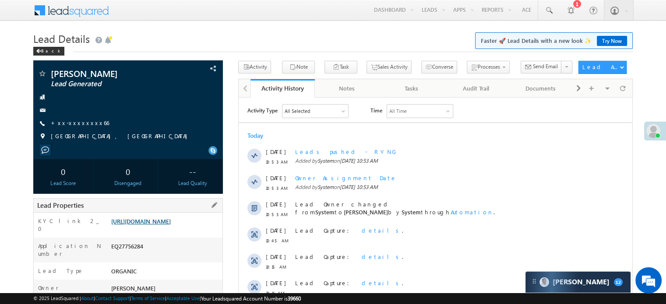
click at [168, 222] on link "https://angelbroking1-pk3em7sa.customui-test.leadsquared.com?leadId=650872ae-a3…" at bounding box center [141, 221] width 60 height 7
click at [70, 123] on link "+xx-xxxxxxxx66" at bounding box center [80, 122] width 58 height 7
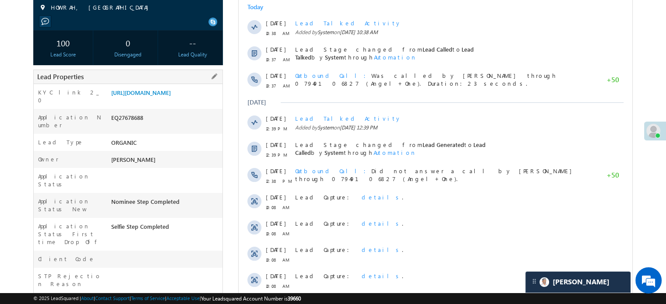
scroll to position [44, 0]
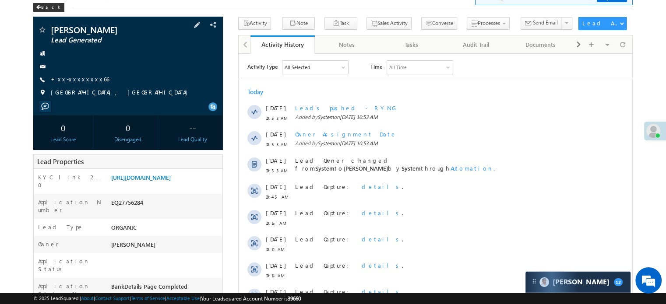
scroll to position [4279, 0]
click at [72, 79] on link "+xx-xxxxxxxx66" at bounding box center [80, 78] width 58 height 7
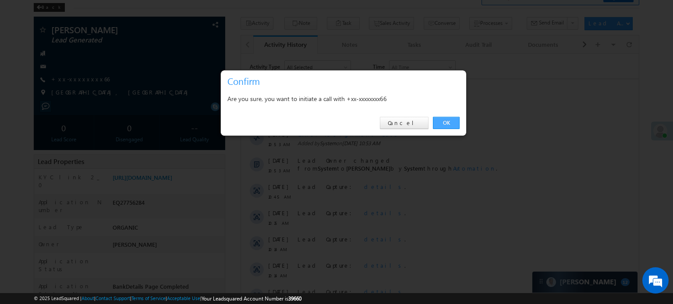
click at [444, 122] on link "OK" at bounding box center [446, 123] width 27 height 12
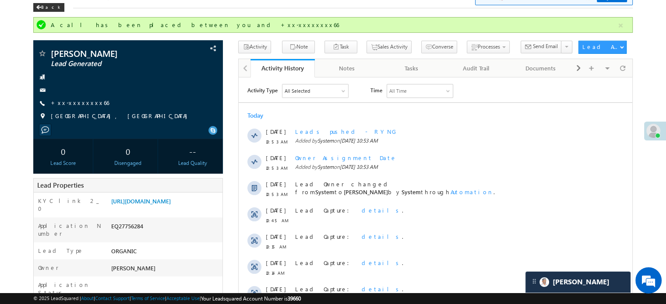
scroll to position [0, 0]
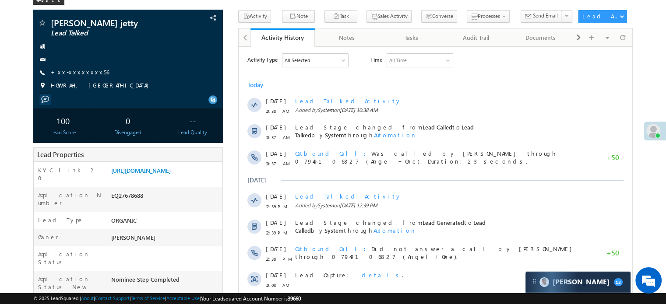
scroll to position [130, 0]
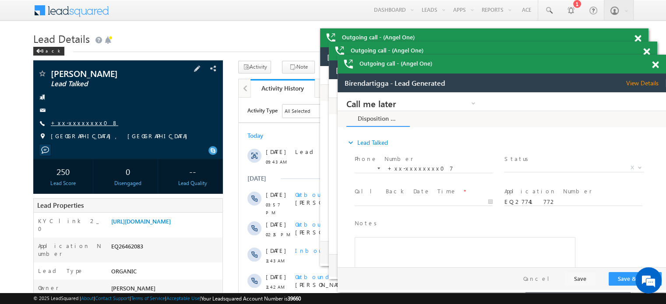
click at [0, 0] on link "+xx-xxxxxxxx08" at bounding box center [0, 0] width 0 height 0
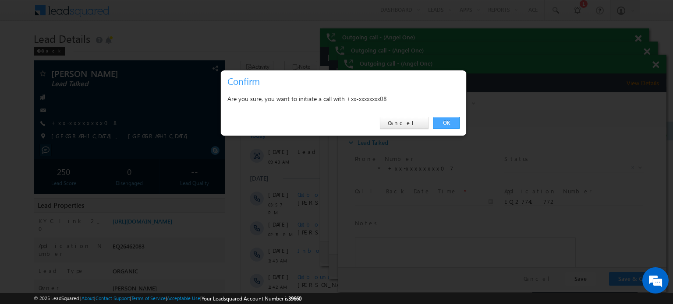
click at [441, 123] on link "OK" at bounding box center [446, 123] width 27 height 12
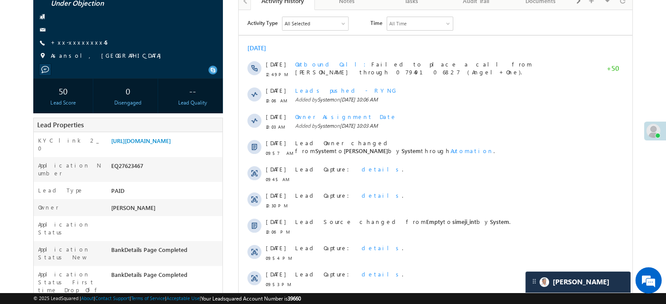
scroll to position [44, 0]
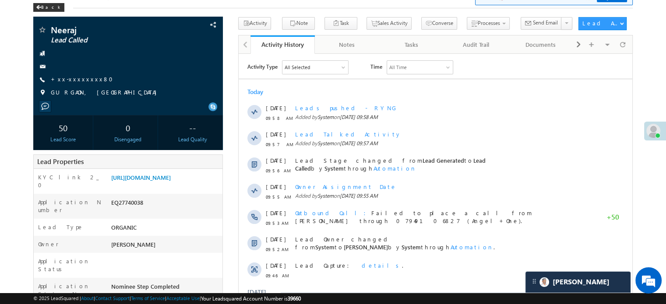
scroll to position [4375, 0]
click at [74, 82] on link "+xx-xxxxxxxx80" at bounding box center [84, 78] width 67 height 7
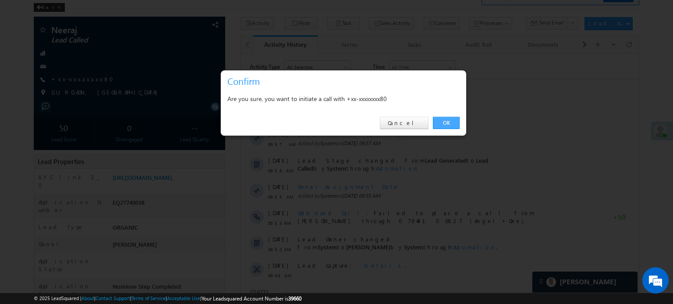
click at [437, 117] on link "OK" at bounding box center [446, 123] width 27 height 12
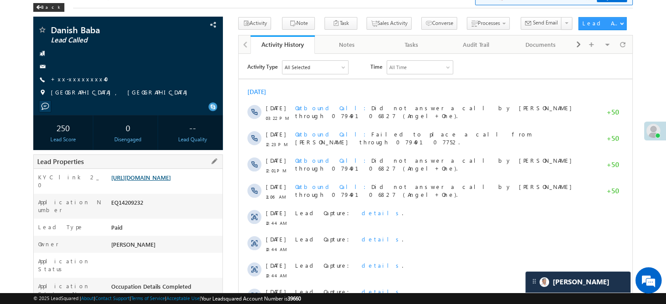
scroll to position [44, 0]
click at [127, 181] on link "[URL][DOMAIN_NAME]" at bounding box center [141, 177] width 60 height 7
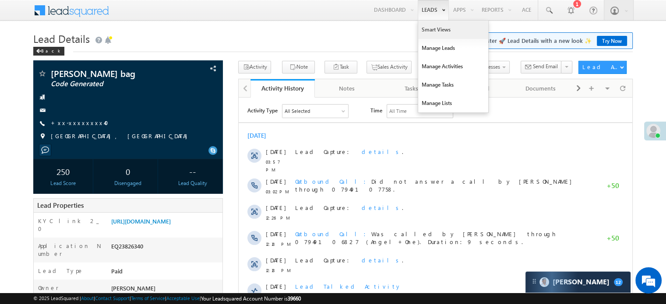
scroll to position [4279, 0]
click at [429, 27] on link "Smart Views" at bounding box center [453, 30] width 70 height 18
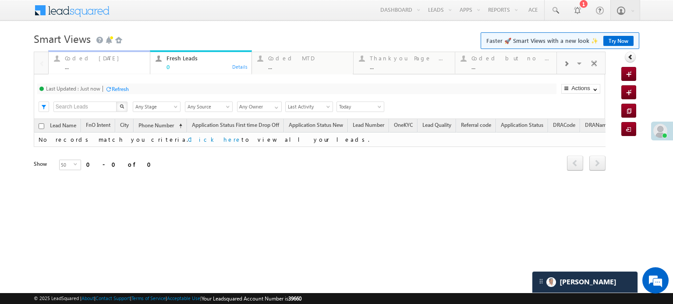
click at [100, 65] on div "..." at bounding box center [105, 66] width 80 height 7
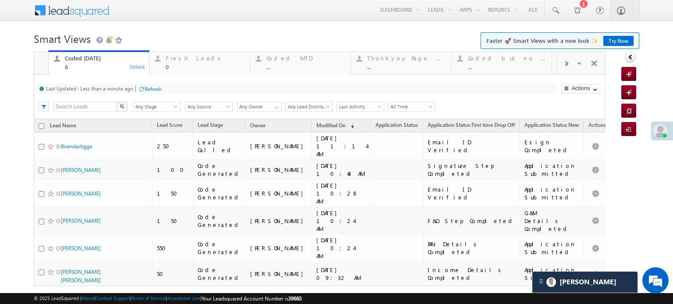
click at [144, 85] on div "Refresh" at bounding box center [150, 89] width 24 height 8
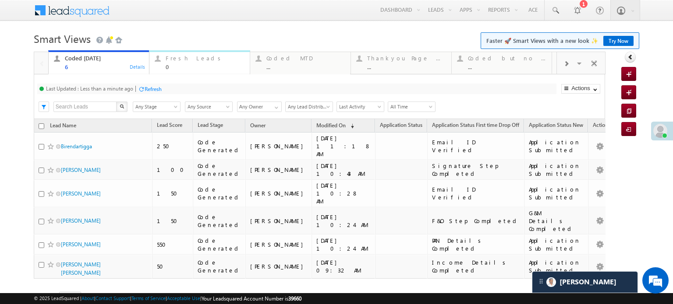
click at [176, 58] on div "Fresh Leads" at bounding box center [205, 58] width 79 height 7
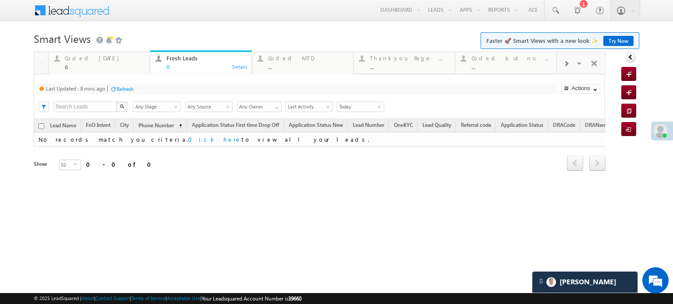
click at [124, 90] on div "Refresh" at bounding box center [124, 89] width 17 height 7
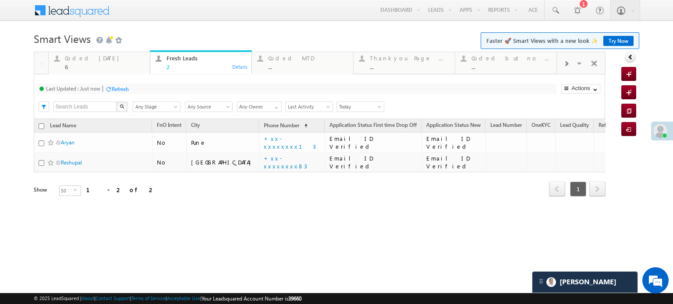
click at [131, 85] on div "Last Updated : Just now Refresh Refreshing..." at bounding box center [296, 89] width 519 height 11
click at [127, 87] on div "Refresh" at bounding box center [120, 89] width 17 height 7
click at [118, 92] on div "Refresh" at bounding box center [117, 89] width 24 height 8
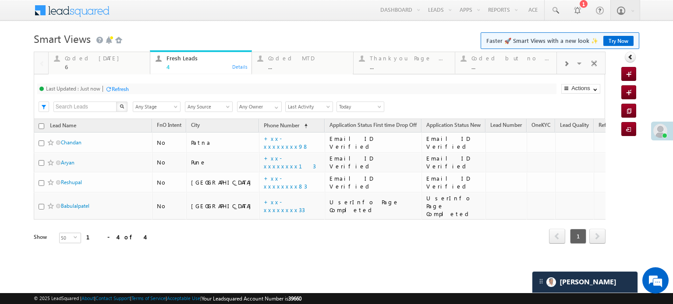
click at [117, 92] on div "Refresh" at bounding box center [120, 89] width 17 height 7
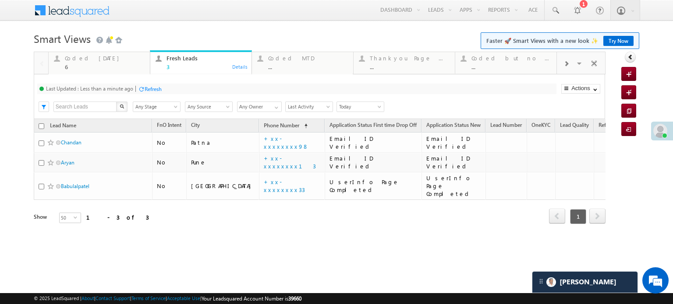
click at [157, 89] on div "Refresh" at bounding box center [153, 89] width 17 height 7
click at [84, 60] on div "Coded Today" at bounding box center [105, 58] width 80 height 7
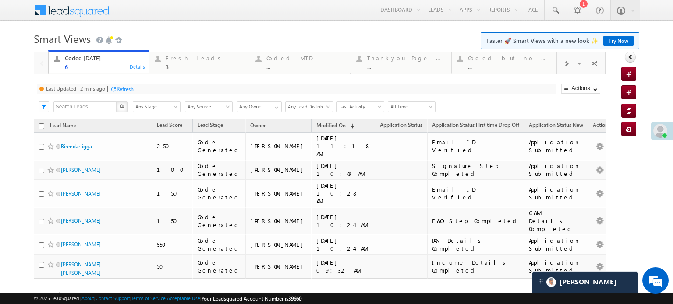
click at [126, 84] on div "Last Updated : 2 mins ago Refresh Refreshing..." at bounding box center [296, 89] width 519 height 11
click at [127, 89] on div "Refresh" at bounding box center [124, 89] width 17 height 7
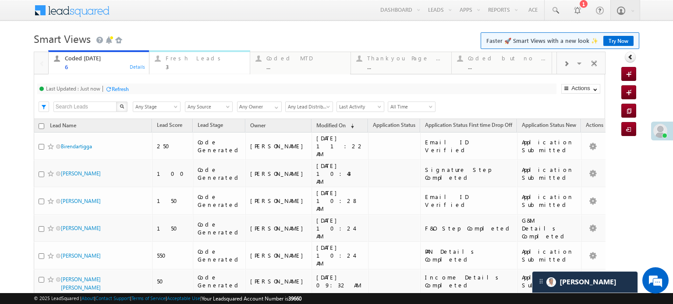
click at [188, 61] on div "Fresh Leads" at bounding box center [205, 58] width 79 height 7
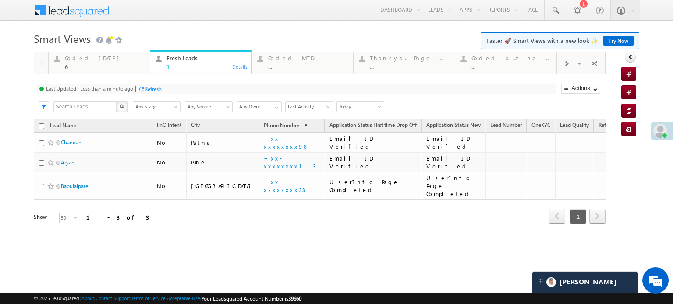
click at [148, 87] on div "Refresh" at bounding box center [153, 89] width 17 height 7
click at [116, 91] on div "Refresh" at bounding box center [120, 89] width 17 height 7
click at [161, 90] on div "Refresh" at bounding box center [153, 89] width 17 height 7
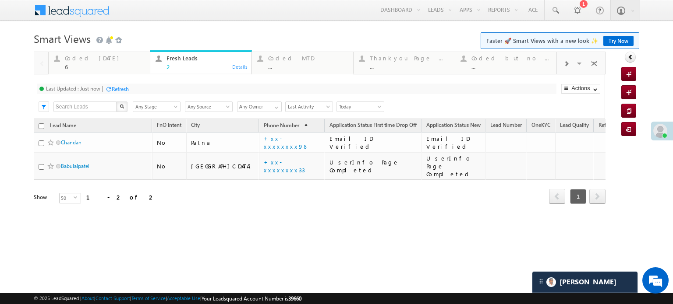
click at [123, 89] on div "Refresh" at bounding box center [120, 89] width 17 height 7
click at [142, 89] on div at bounding box center [141, 89] width 7 height 7
click at [95, 59] on div "Coded Today" at bounding box center [105, 58] width 80 height 7
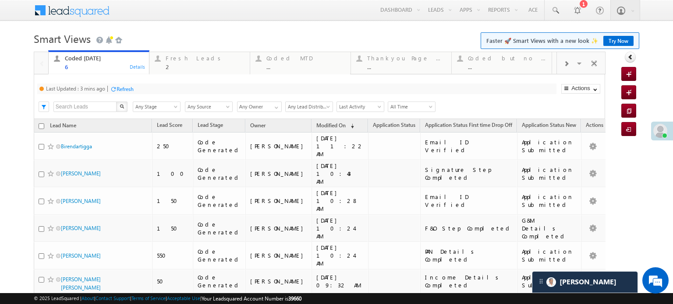
click at [123, 89] on div "Refresh" at bounding box center [124, 89] width 17 height 7
click at [176, 66] on div "2" at bounding box center [205, 66] width 79 height 7
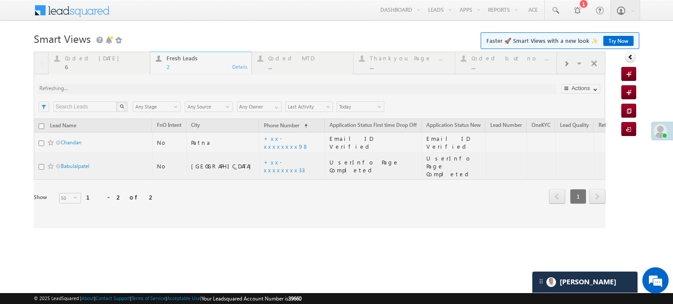
click at [126, 87] on div at bounding box center [319, 140] width 571 height 177
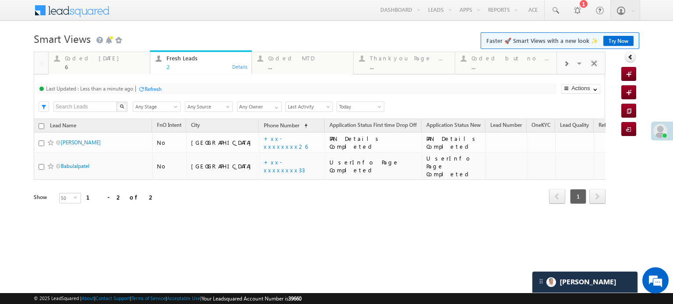
click at [150, 91] on div "Refresh" at bounding box center [153, 89] width 17 height 7
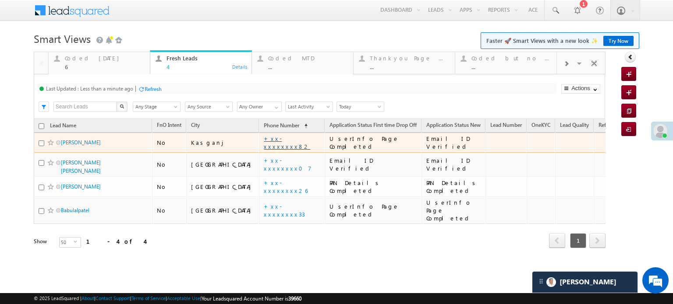
click at [264, 145] on link "+xx-xxxxxxxx82" at bounding box center [287, 142] width 46 height 15
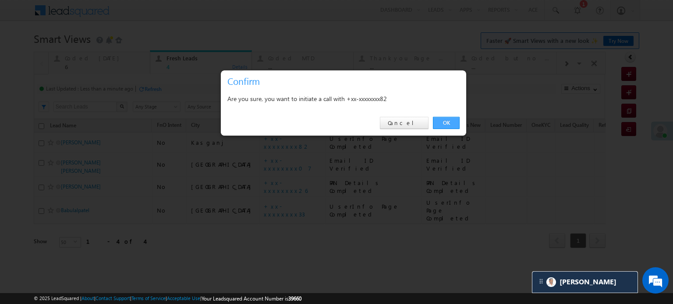
click at [450, 125] on link "OK" at bounding box center [446, 123] width 27 height 12
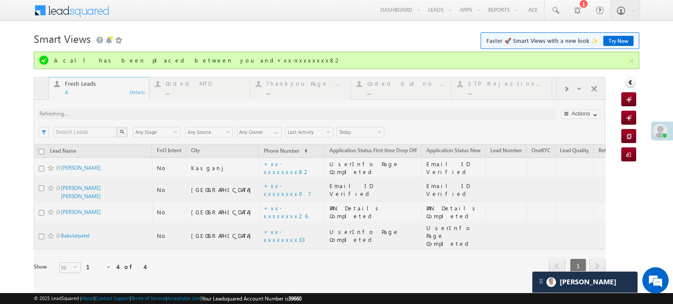
click at [561, 88] on div at bounding box center [319, 187] width 571 height 221
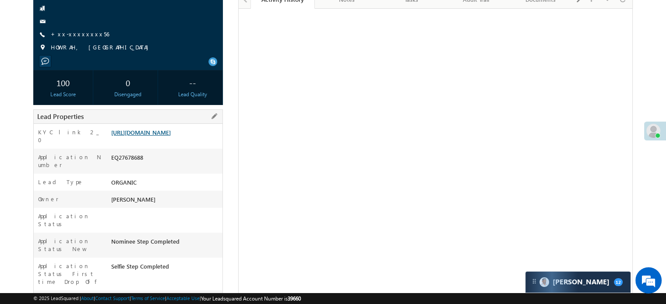
scroll to position [4279, 0]
click at [160, 136] on link "[URL][DOMAIN_NAME]" at bounding box center [141, 132] width 60 height 7
click at [75, 35] on link "+xx-xxxxxxxx56" at bounding box center [80, 33] width 58 height 7
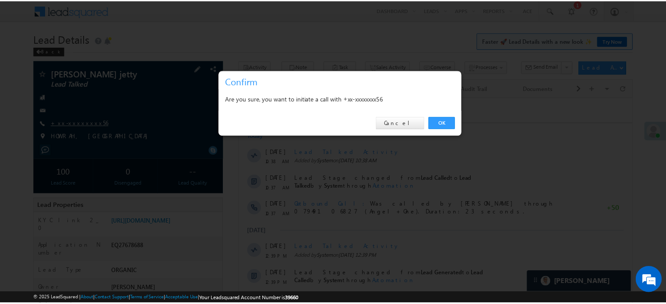
scroll to position [0, 0]
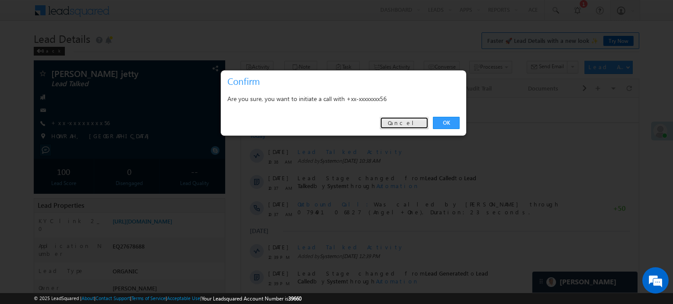
click at [399, 122] on link "Cancel" at bounding box center [404, 123] width 49 height 12
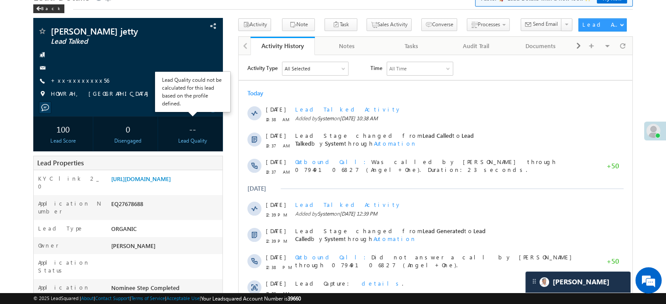
scroll to position [88, 0]
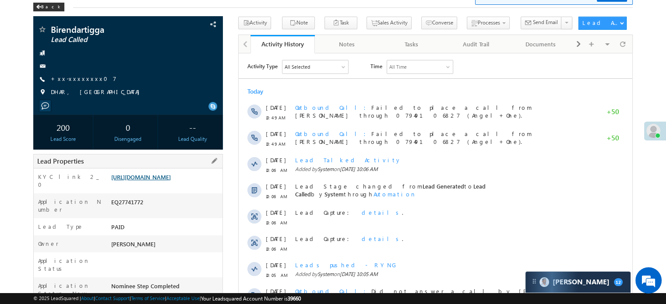
click at [171, 181] on link "https://angelbroking1-pk3em7sa.customui-test.leadsquared.com?leadId=2de9d697-b5…" at bounding box center [141, 176] width 60 height 7
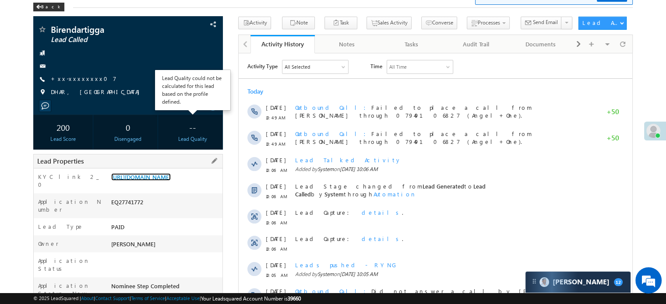
scroll to position [132, 0]
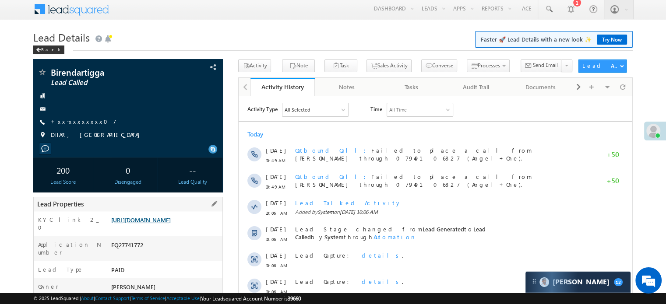
click at [166, 220] on link "[URL][DOMAIN_NAME]" at bounding box center [141, 219] width 60 height 7
click at [73, 122] on link "+xx-xxxxxxxx07" at bounding box center [84, 121] width 66 height 7
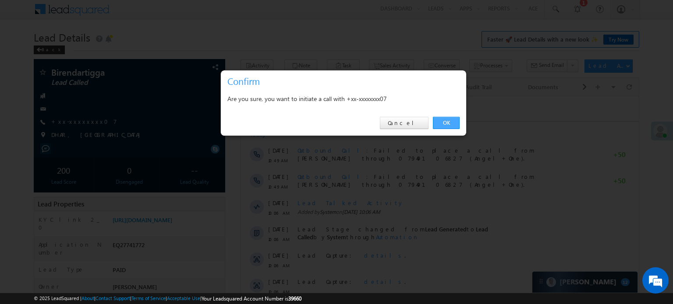
click at [440, 124] on link "OK" at bounding box center [446, 123] width 27 height 12
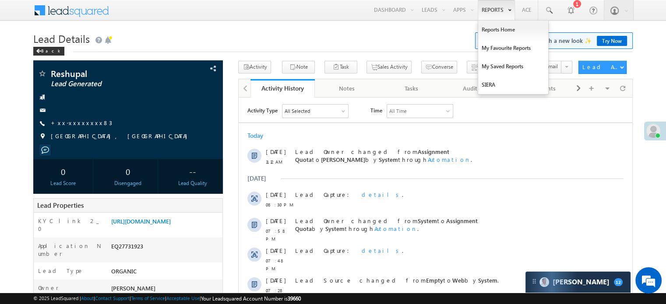
scroll to position [4279, 0]
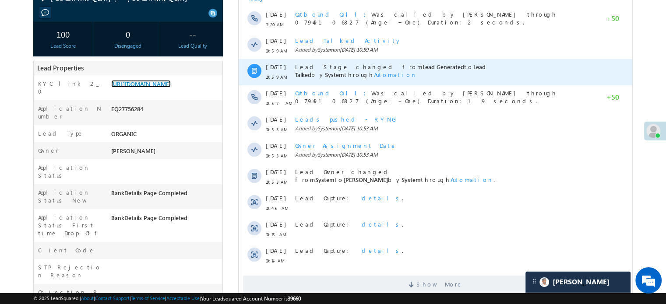
scroll to position [175, 0]
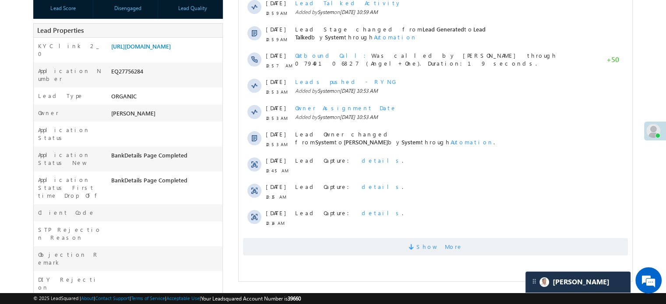
click at [333, 247] on span "Show More" at bounding box center [435, 247] width 385 height 18
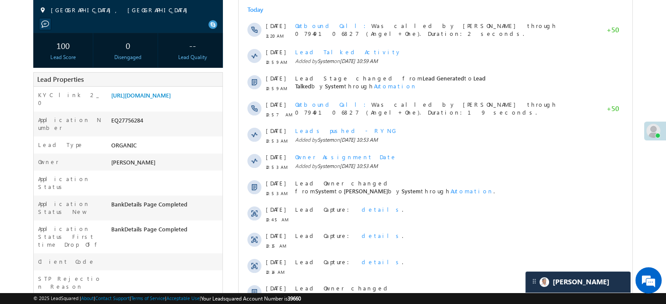
scroll to position [71, 0]
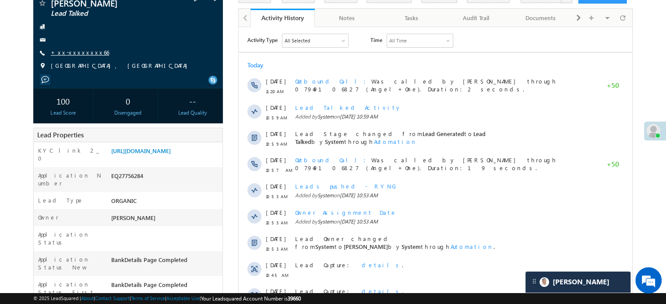
click at [70, 53] on link "+xx-xxxxxxxx66" at bounding box center [80, 52] width 58 height 7
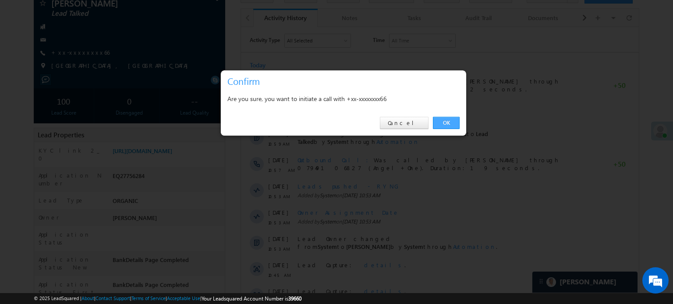
click at [450, 121] on link "OK" at bounding box center [446, 123] width 27 height 12
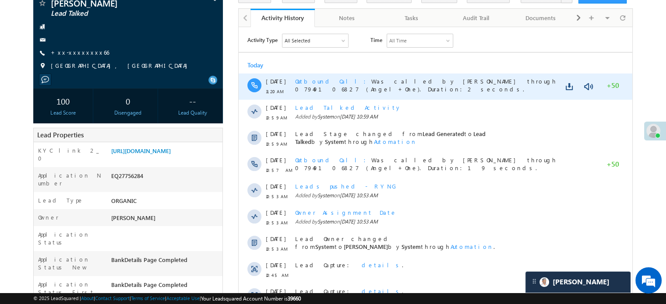
scroll to position [94, 0]
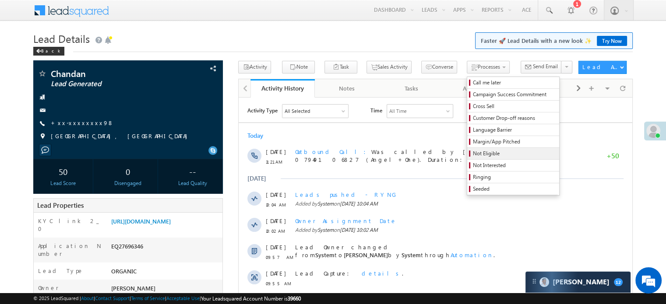
click at [473, 150] on span "Not Eligible" at bounding box center [514, 154] width 83 height 8
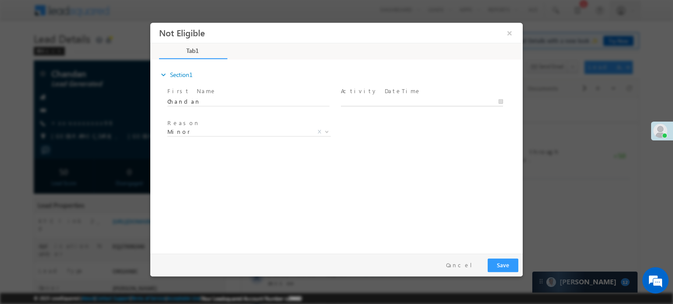
type input "[DATE] 11:22 AM"
click at [371, 99] on body "Not Eligible ×" at bounding box center [336, 135] width 372 height 227
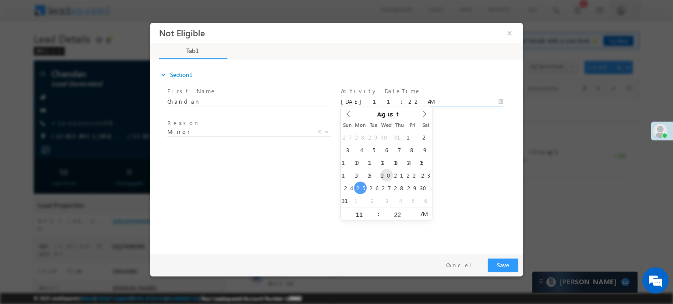
scroll to position [4279, 0]
click at [502, 266] on button "Save" at bounding box center [502, 265] width 31 height 14
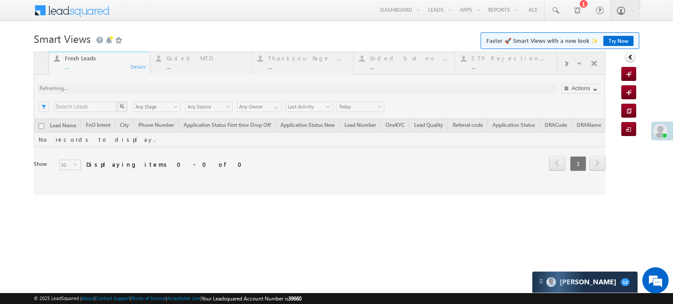
click at [568, 64] on div at bounding box center [319, 124] width 571 height 144
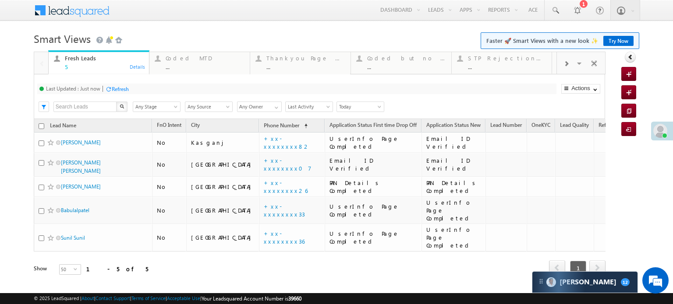
click at [563, 64] on span at bounding box center [565, 63] width 5 height 7
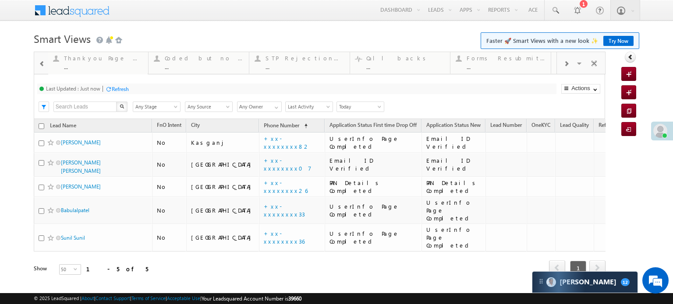
click at [563, 64] on span at bounding box center [565, 63] width 5 height 7
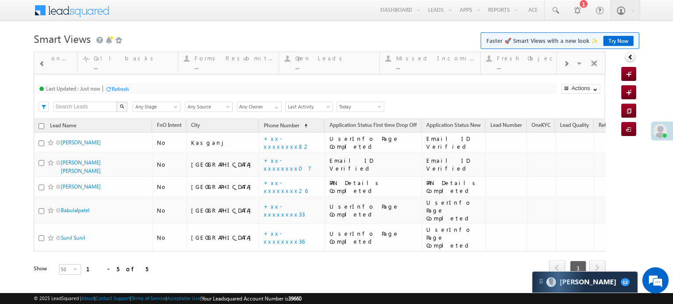
click at [563, 64] on span at bounding box center [565, 63] width 5 height 7
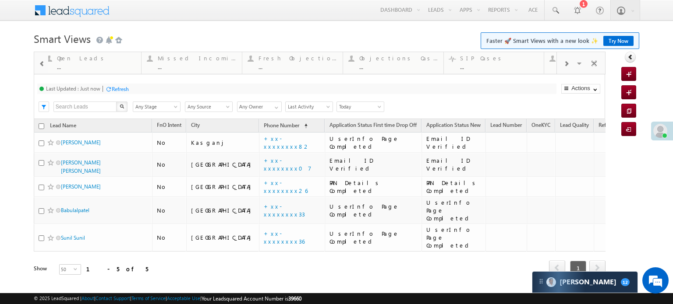
click at [563, 64] on span at bounding box center [565, 63] width 5 height 7
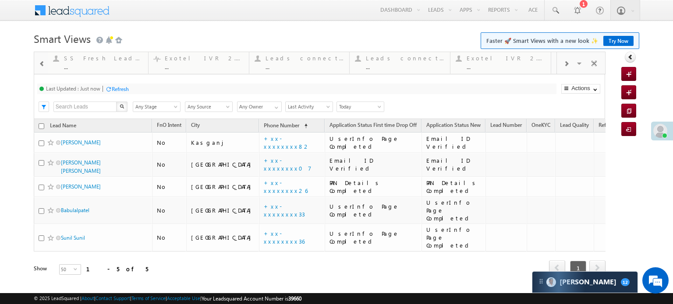
click at [563, 64] on span at bounding box center [565, 63] width 5 height 7
drag, startPoint x: 420, startPoint y: 60, endPoint x: 0, endPoint y: 79, distance: 420.4
click at [39, 63] on span at bounding box center [42, 63] width 6 height 7
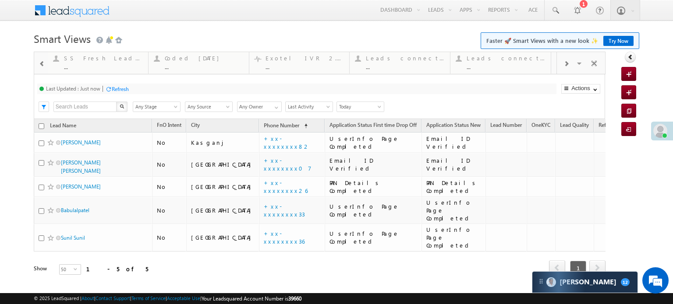
click at [39, 63] on span at bounding box center [42, 63] width 6 height 7
drag, startPoint x: 453, startPoint y: 73, endPoint x: 0, endPoint y: 91, distance: 453.2
click at [39, 65] on span at bounding box center [42, 63] width 6 height 7
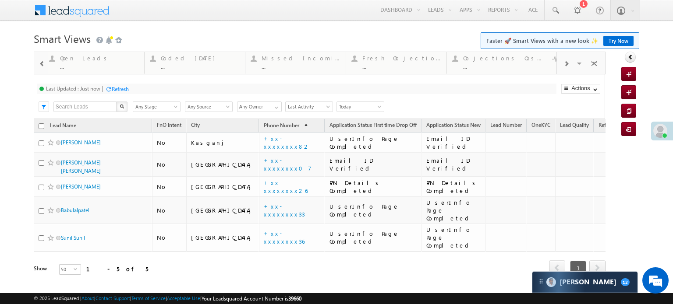
click at [39, 65] on span at bounding box center [42, 63] width 6 height 7
drag, startPoint x: 472, startPoint y: 62, endPoint x: 38, endPoint y: 98, distance: 435.1
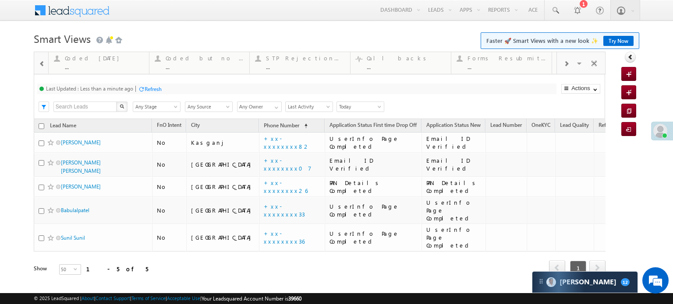
click at [39, 64] on span at bounding box center [42, 63] width 6 height 7
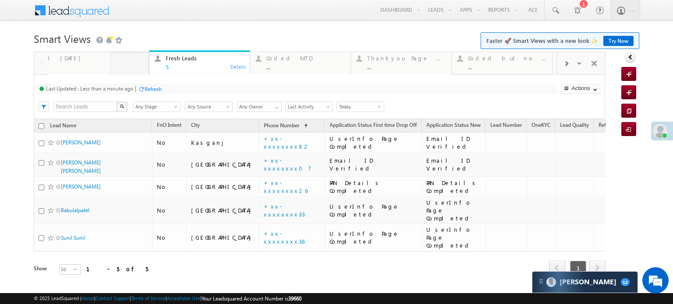
drag, startPoint x: 374, startPoint y: 63, endPoint x: 33, endPoint y: 61, distance: 340.7
click at [147, 88] on div "Refresh" at bounding box center [153, 89] width 17 height 7
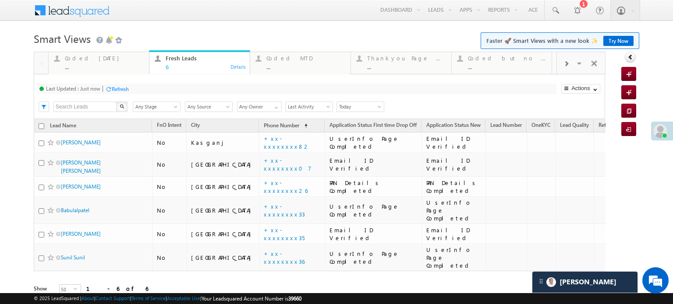
click at [126, 87] on div "Refresh" at bounding box center [120, 89] width 17 height 7
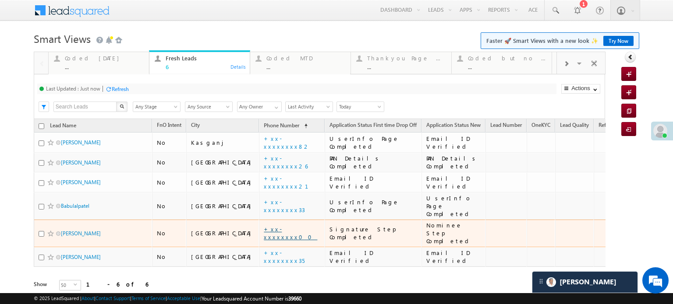
click at [264, 226] on link "+xx-xxxxxxxx00" at bounding box center [290, 233] width 53 height 15
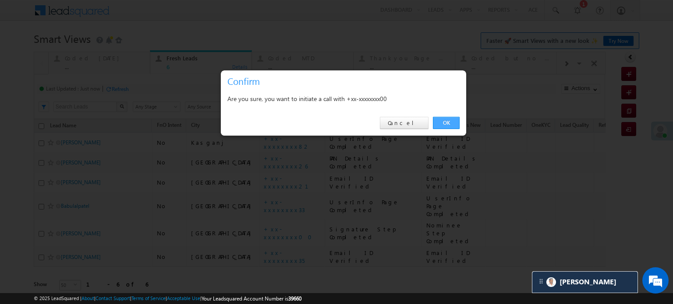
click at [438, 123] on link "OK" at bounding box center [446, 123] width 27 height 12
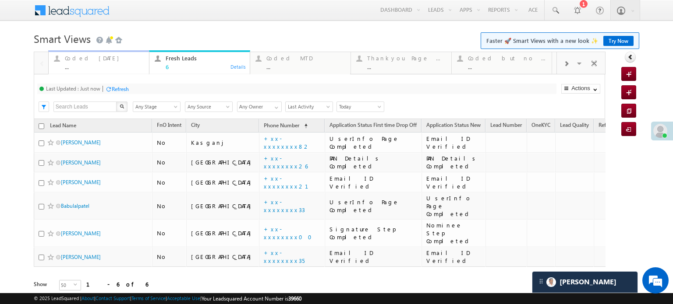
click at [76, 67] on div "..." at bounding box center [104, 66] width 79 height 7
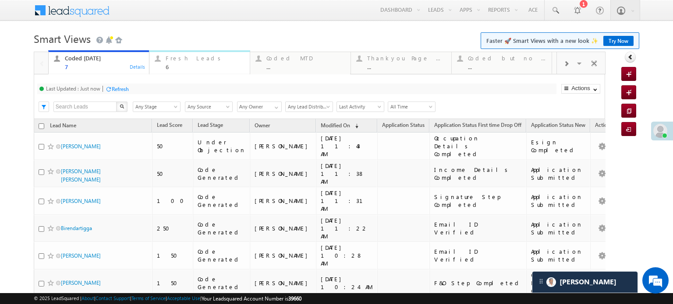
click at [183, 58] on div "Fresh Leads" at bounding box center [205, 58] width 79 height 7
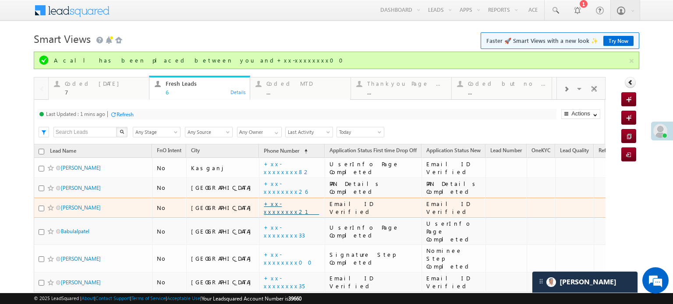
click at [264, 206] on link "+xx-xxxxxxxx21" at bounding box center [291, 207] width 55 height 15
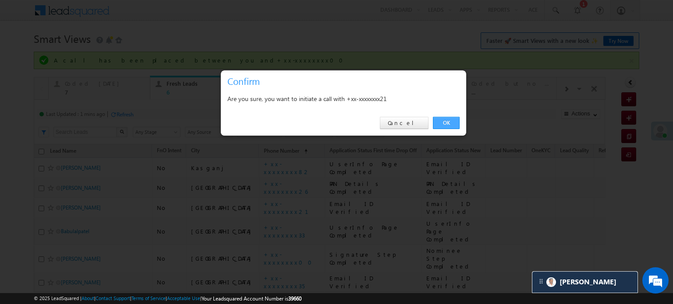
click at [454, 124] on link "OK" at bounding box center [446, 123] width 27 height 12
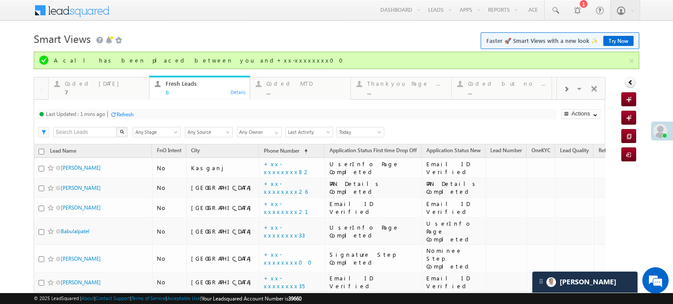
click at [117, 113] on div "Refresh" at bounding box center [124, 114] width 17 height 7
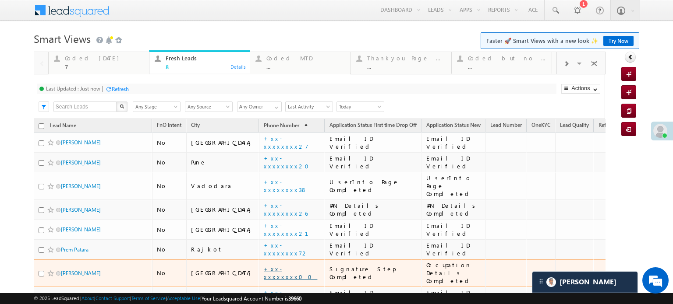
click at [264, 265] on link "+xx-xxxxxxxx00" at bounding box center [290, 272] width 53 height 15
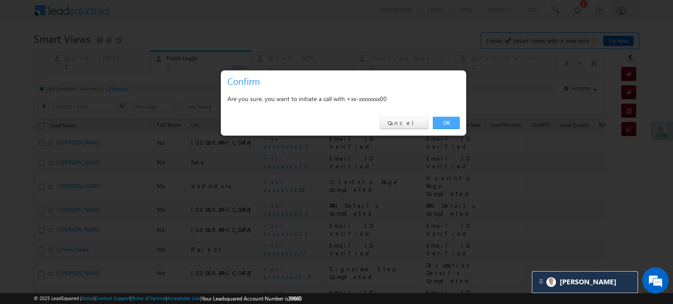
click at [445, 121] on link "OK" at bounding box center [446, 123] width 27 height 12
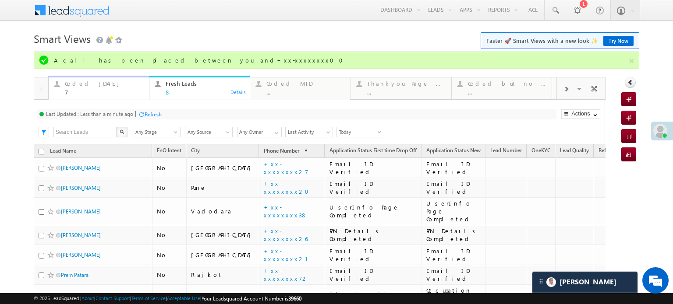
click at [98, 90] on div "7" at bounding box center [104, 92] width 79 height 7
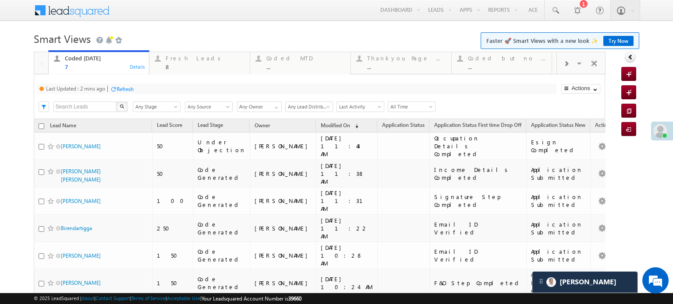
click at [137, 89] on div "Last Updated : 2 mins ago Refresh Refreshing..." at bounding box center [296, 89] width 519 height 11
click at [127, 92] on div "Refresh" at bounding box center [124, 89] width 17 height 7
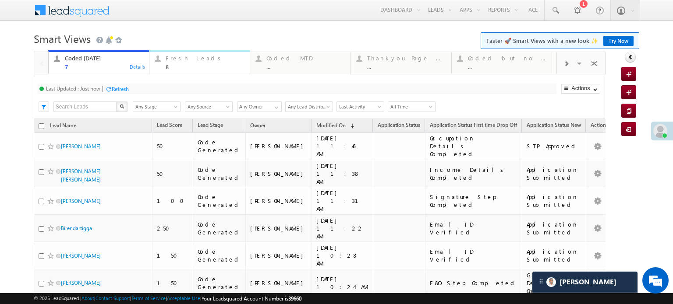
click at [193, 62] on div "Fresh Leads 8" at bounding box center [205, 61] width 79 height 17
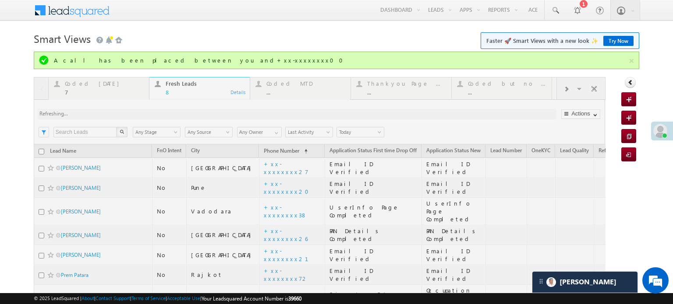
drag, startPoint x: 130, startPoint y: 107, endPoint x: 127, endPoint y: 113, distance: 6.9
click at [127, 113] on div at bounding box center [319, 229] width 571 height 304
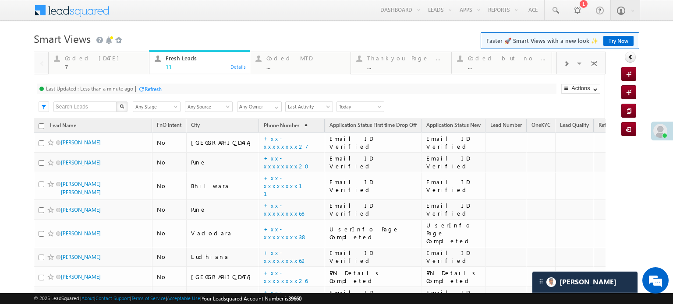
click at [151, 87] on div "Refresh" at bounding box center [153, 89] width 17 height 7
click at [152, 94] on div "Last Updated : Less than a minute ago Refresh Refreshing..." at bounding box center [296, 89] width 519 height 11
click at [152, 88] on div "Refresh" at bounding box center [153, 89] width 17 height 7
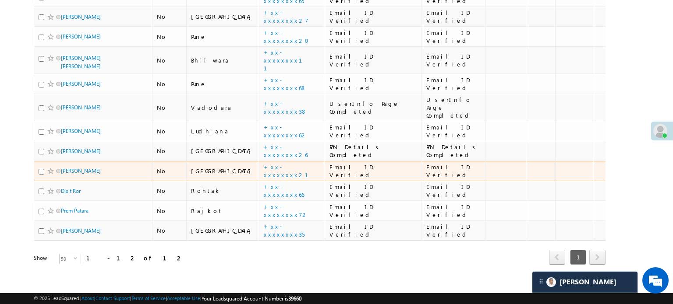
scroll to position [58, 0]
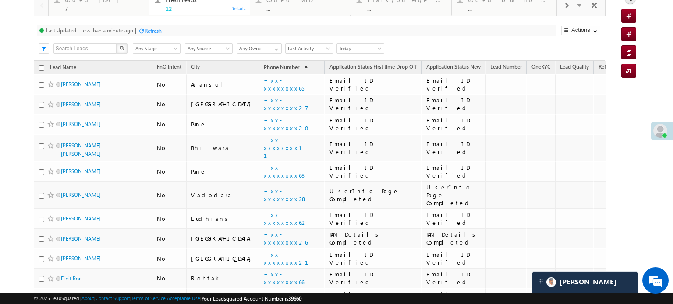
click at [140, 28] on div at bounding box center [141, 31] width 7 height 7
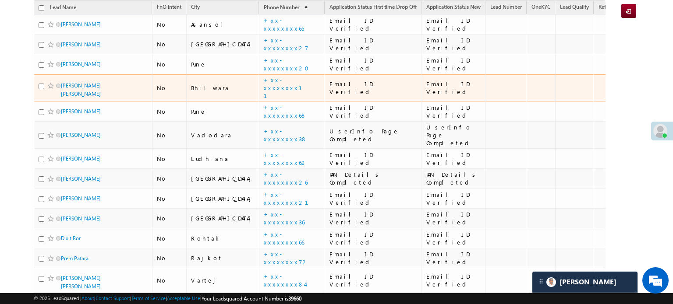
scroll to position [146, 0]
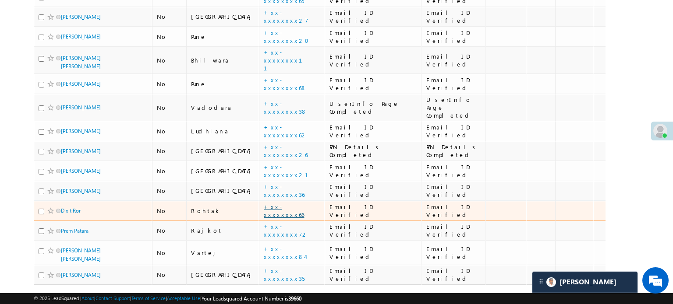
click at [264, 203] on link "+xx-xxxxxxxx66" at bounding box center [284, 210] width 40 height 15
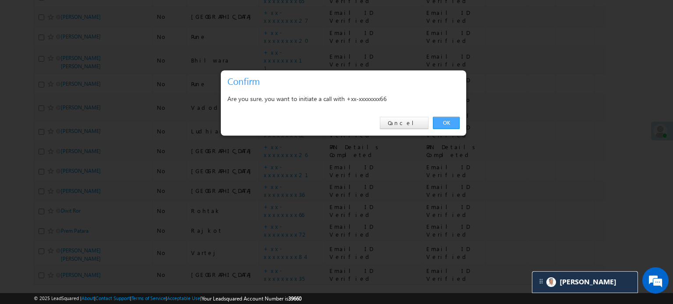
click at [446, 120] on link "OK" at bounding box center [446, 123] width 27 height 12
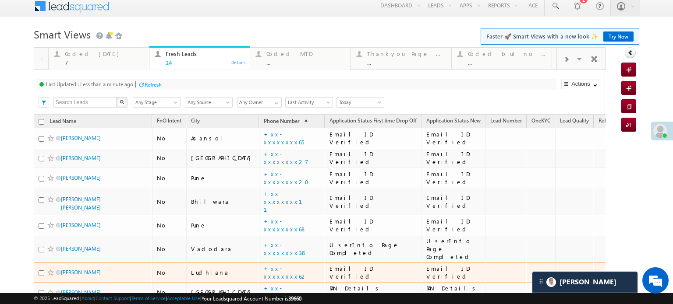
scroll to position [0, 0]
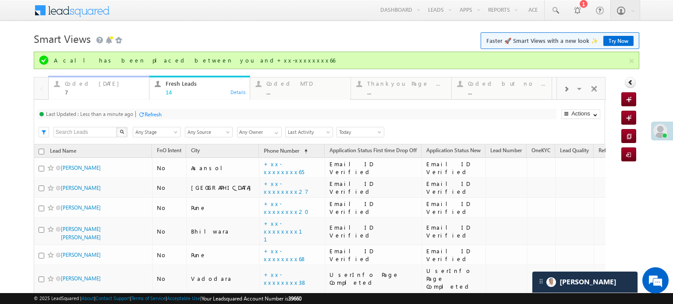
drag, startPoint x: 88, startPoint y: 88, endPoint x: 117, endPoint y: 106, distance: 34.9
click at [88, 88] on div "Coded Today 7" at bounding box center [104, 86] width 79 height 17
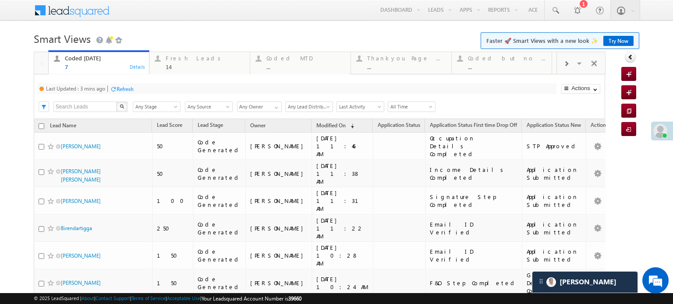
click at [122, 92] on div "Refresh" at bounding box center [124, 89] width 17 height 7
click at [186, 65] on div "14" at bounding box center [205, 66] width 79 height 7
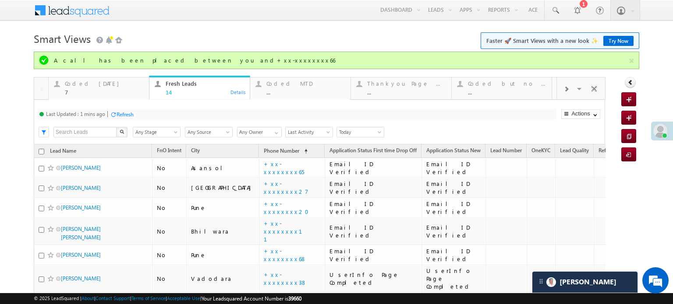
click at [120, 118] on div "Refresh" at bounding box center [122, 114] width 24 height 8
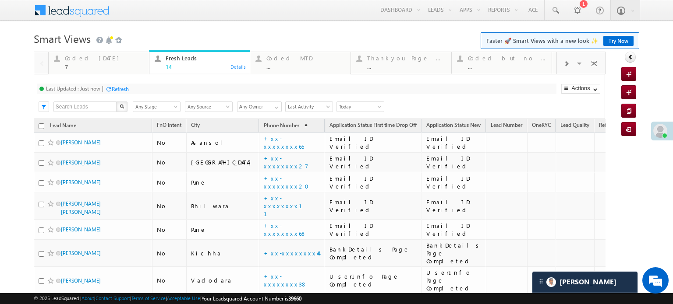
click at [121, 88] on div "Refresh" at bounding box center [120, 89] width 17 height 7
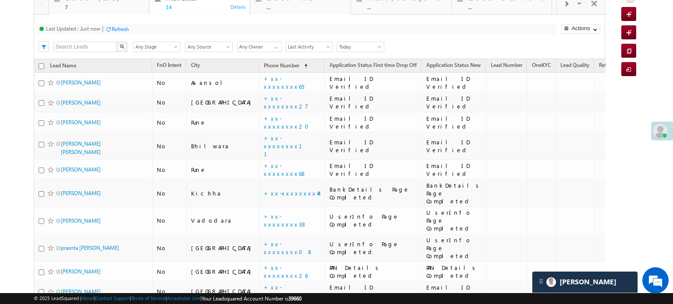
scroll to position [54, 0]
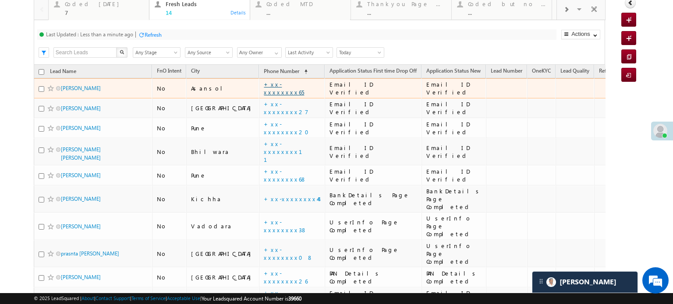
click at [264, 88] on link "+xx-xxxxxxxx65" at bounding box center [284, 88] width 40 height 15
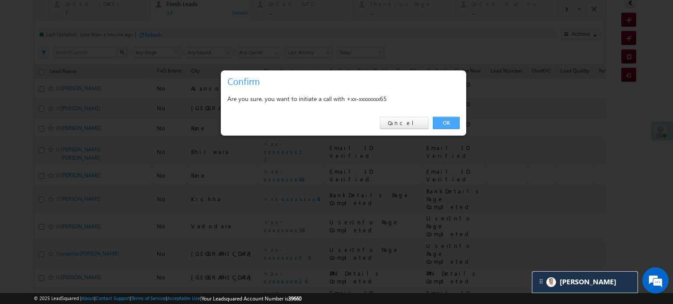
click at [450, 123] on link "OK" at bounding box center [446, 123] width 27 height 12
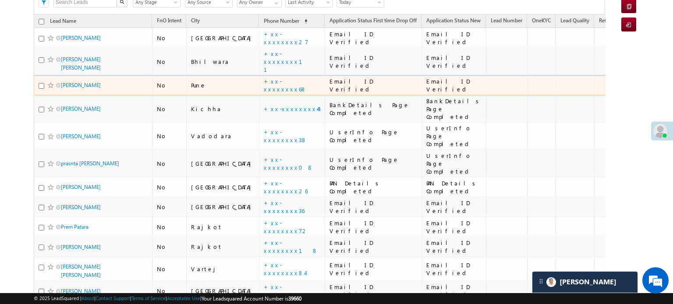
scroll to position [146, 0]
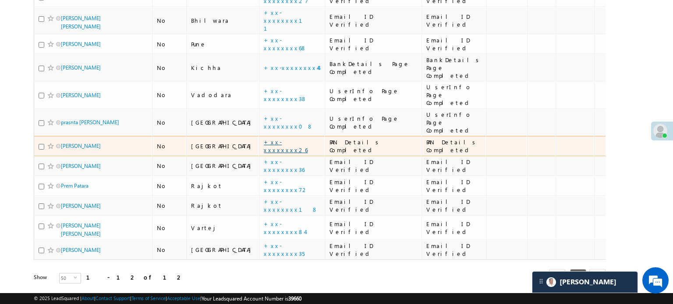
click at [264, 138] on link "+xx-xxxxxxxx26" at bounding box center [286, 145] width 44 height 15
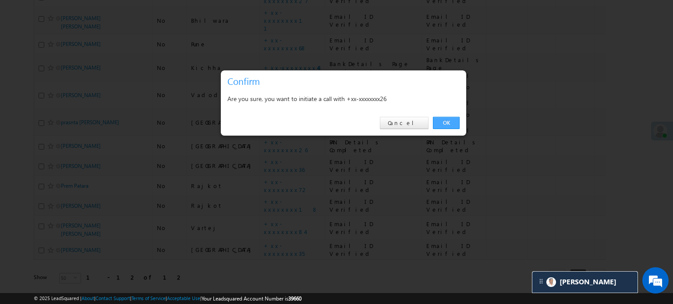
click at [445, 128] on link "OK" at bounding box center [446, 123] width 27 height 12
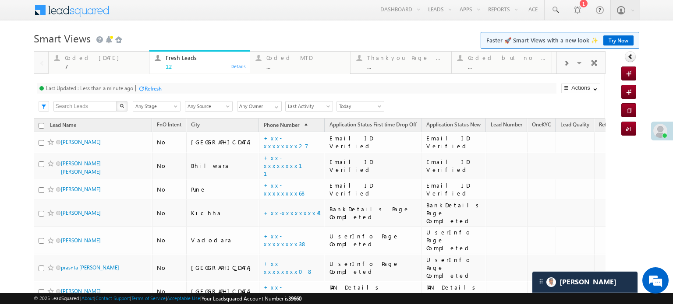
scroll to position [0, 0]
click at [149, 84] on div "Last Updated : Less than a minute ago Refresh Refreshing..." at bounding box center [296, 89] width 519 height 11
click at [152, 70] on div "Fresh Leads 12 Details" at bounding box center [199, 61] width 99 height 17
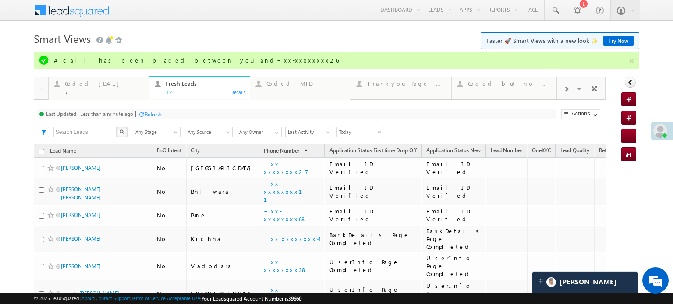
click at [152, 90] on div "Fresh Leads 12 Details" at bounding box center [199, 86] width 99 height 17
click at [151, 115] on div "Refresh" at bounding box center [153, 114] width 17 height 7
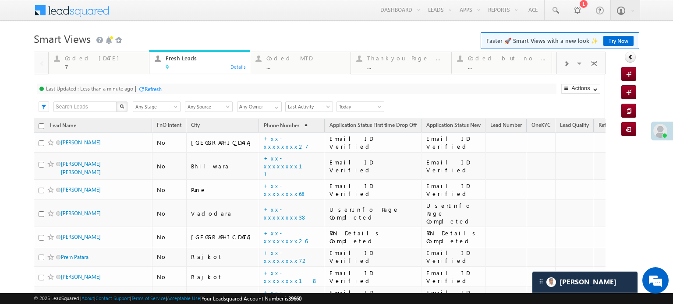
click at [152, 86] on div "Refresh" at bounding box center [153, 89] width 17 height 7
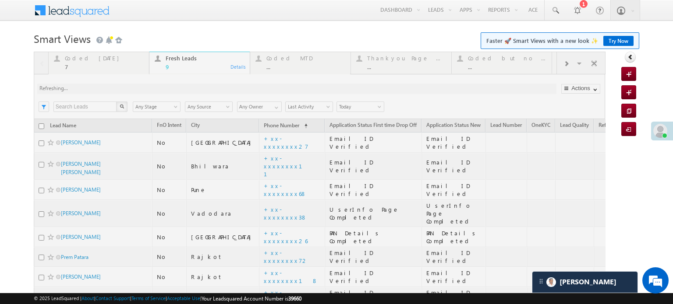
click at [152, 86] on div at bounding box center [319, 217] width 571 height 331
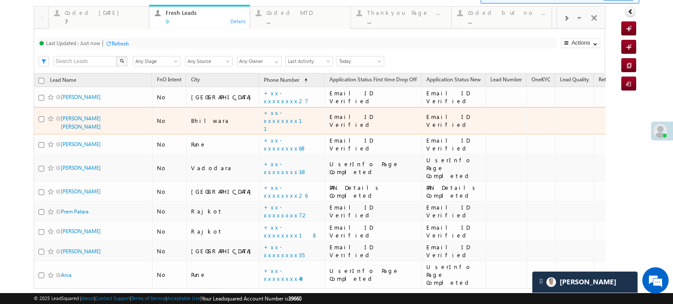
scroll to position [87, 0]
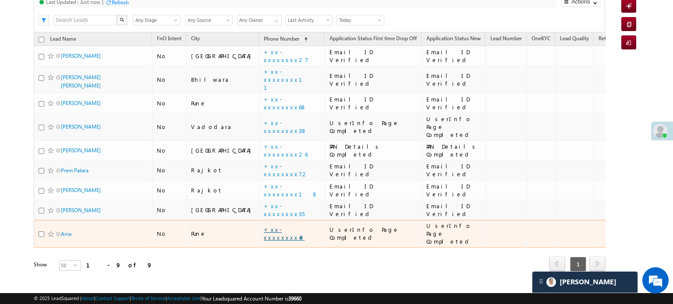
click at [264, 226] on link "+xx-xxxxxxxx49" at bounding box center [284, 233] width 41 height 15
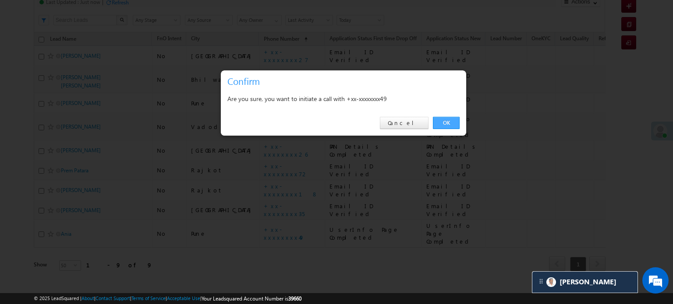
click at [446, 126] on link "OK" at bounding box center [446, 123] width 27 height 12
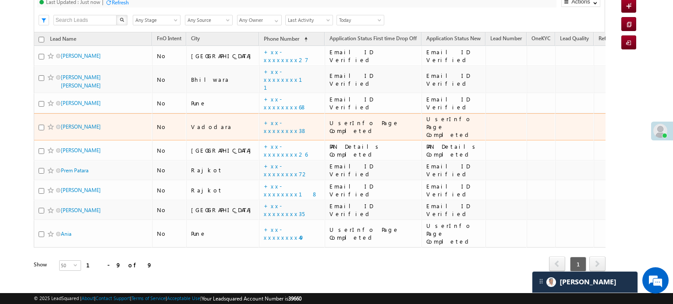
scroll to position [0, 0]
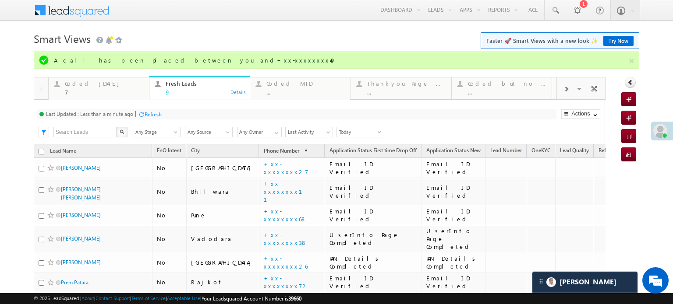
click at [155, 116] on div "Refresh" at bounding box center [153, 114] width 17 height 7
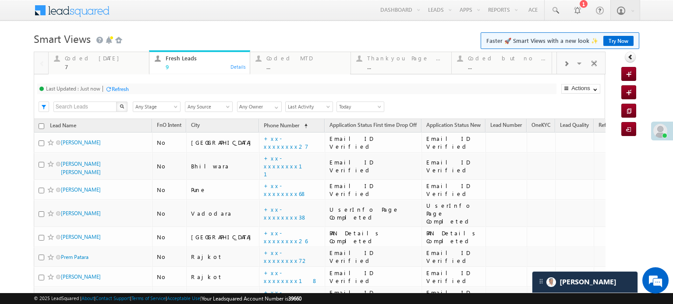
click at [111, 90] on div at bounding box center [108, 89] width 7 height 7
click at [150, 94] on div "Last Updated : Less than a minute ago Refresh Refreshing..." at bounding box center [296, 89] width 519 height 11
click at [155, 89] on div "Refresh" at bounding box center [153, 89] width 17 height 7
click at [82, 61] on div "Coded Today" at bounding box center [104, 58] width 79 height 7
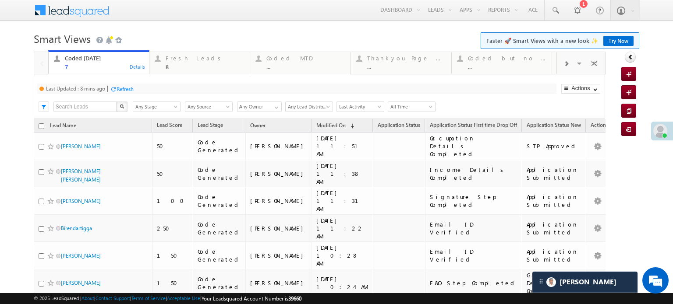
click at [124, 90] on div "Refresh" at bounding box center [124, 89] width 17 height 7
click at [179, 61] on div "Fresh Leads" at bounding box center [205, 58] width 79 height 7
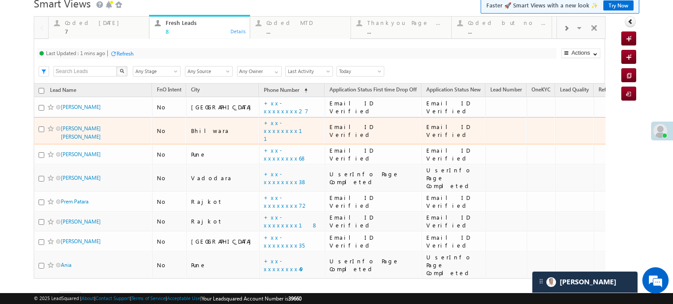
scroll to position [67, 0]
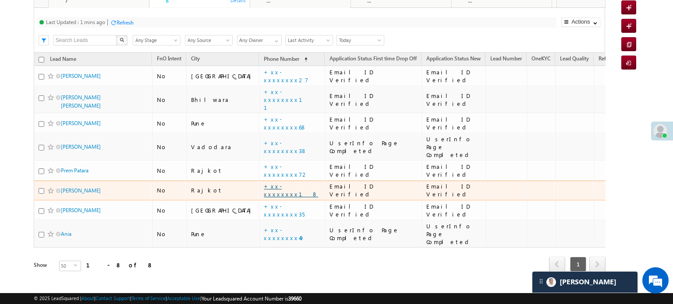
click at [264, 183] on link "+xx-xxxxxxxx18" at bounding box center [291, 190] width 54 height 15
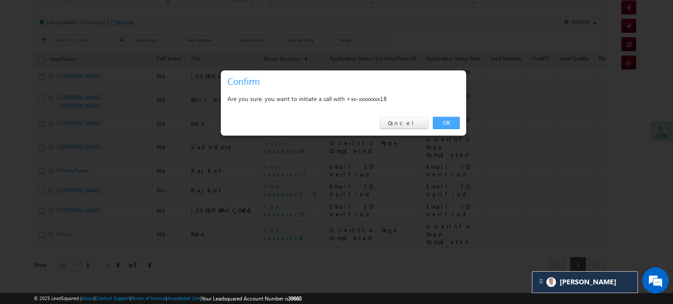
click at [446, 121] on link "OK" at bounding box center [446, 123] width 27 height 12
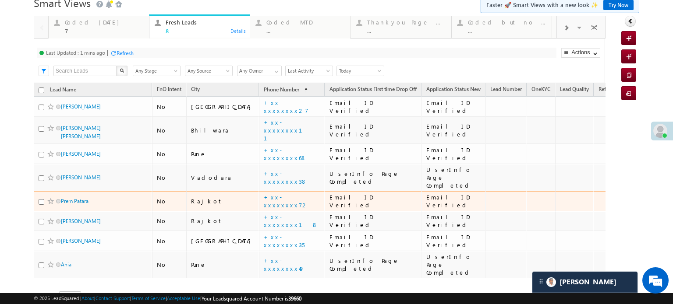
scroll to position [23, 0]
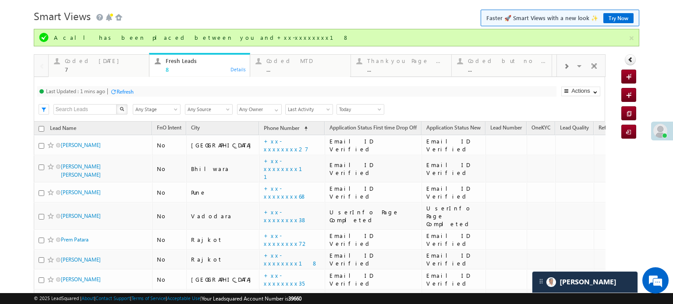
click at [127, 89] on div "Refresh" at bounding box center [124, 91] width 17 height 7
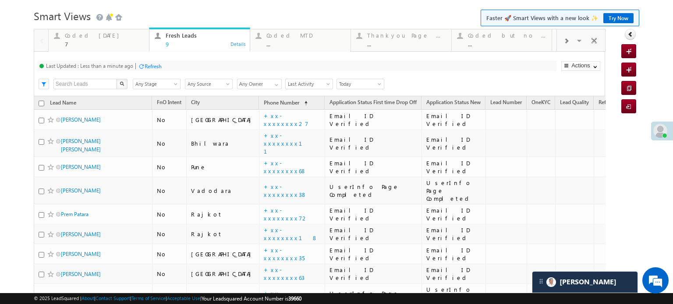
click at [152, 66] on div "Refresh" at bounding box center [153, 66] width 17 height 7
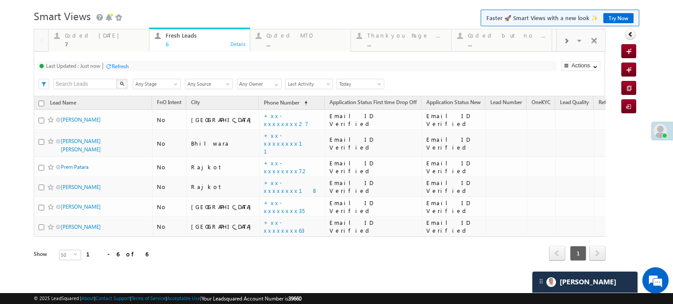
scroll to position [0, 0]
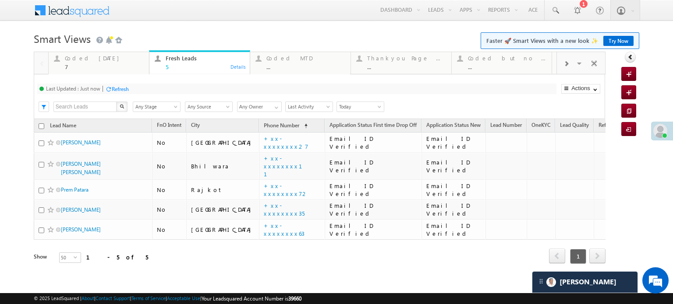
click at [124, 91] on div "Refresh" at bounding box center [120, 89] width 17 height 7
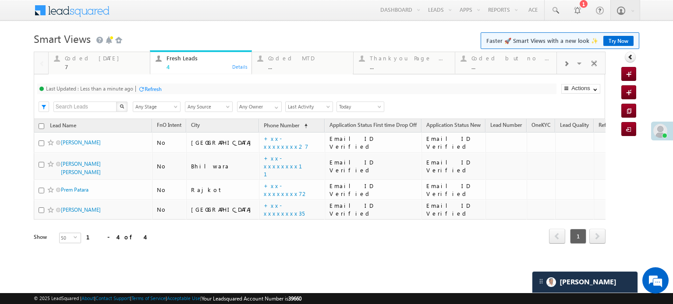
click at [147, 91] on div "Refresh" at bounding box center [153, 89] width 17 height 7
click at [123, 90] on div "Refresh" at bounding box center [120, 89] width 17 height 7
click at [151, 91] on div "Refresh" at bounding box center [153, 89] width 17 height 7
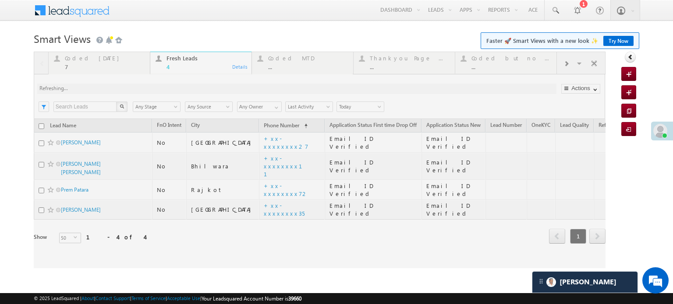
click at [151, 91] on div at bounding box center [319, 160] width 571 height 217
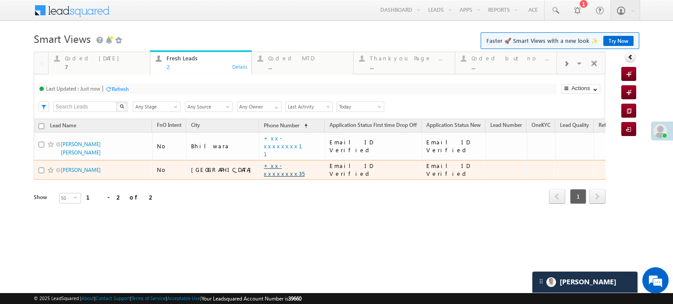
click at [264, 167] on link "+xx-xxxxxxxx35" at bounding box center [284, 169] width 41 height 15
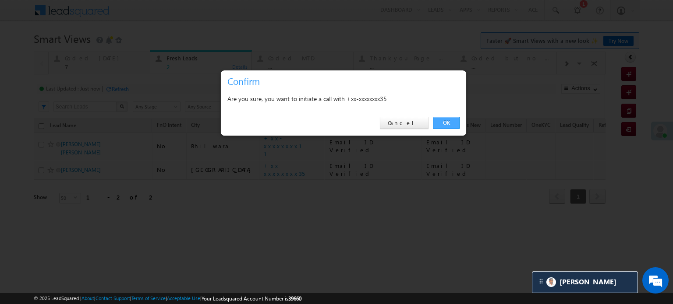
click at [446, 126] on link "OK" at bounding box center [446, 123] width 27 height 12
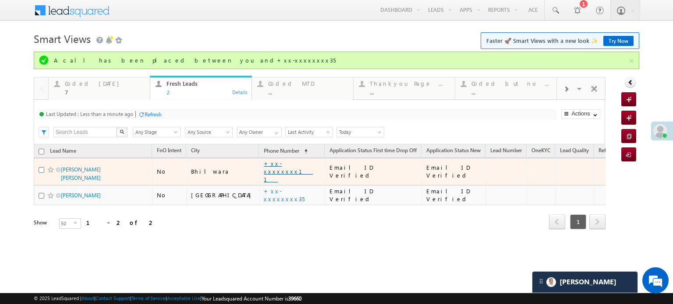
click at [264, 171] on link "+xx-xxxxxxxx11" at bounding box center [288, 171] width 49 height 23
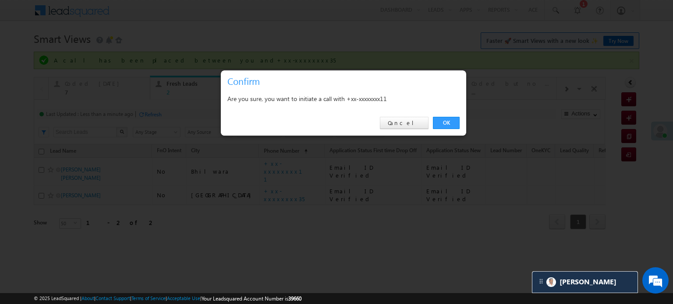
click at [436, 116] on div "OK Cancel" at bounding box center [343, 123] width 245 height 25
click at [436, 118] on link "OK" at bounding box center [446, 123] width 27 height 12
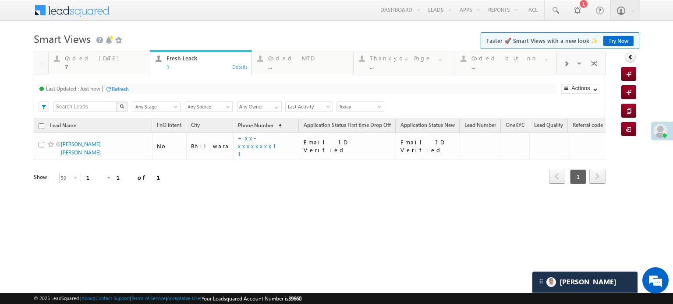
scroll to position [4374, 0]
click at [92, 63] on div "Coded Today 7" at bounding box center [105, 61] width 80 height 17
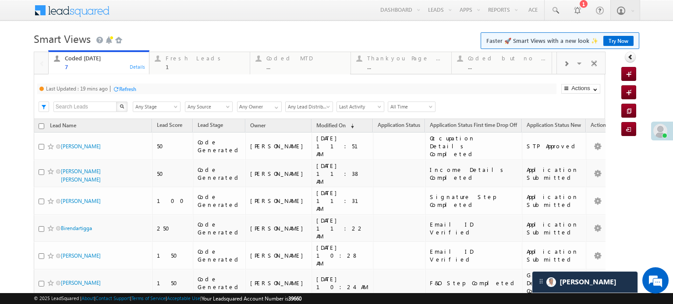
click at [120, 88] on div "Refresh" at bounding box center [127, 89] width 17 height 7
click at [178, 63] on div "Fresh Leads 1" at bounding box center [205, 61] width 79 height 17
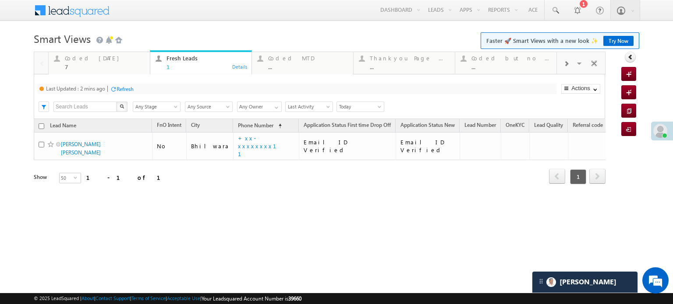
click at [128, 91] on div "Refresh" at bounding box center [124, 89] width 17 height 7
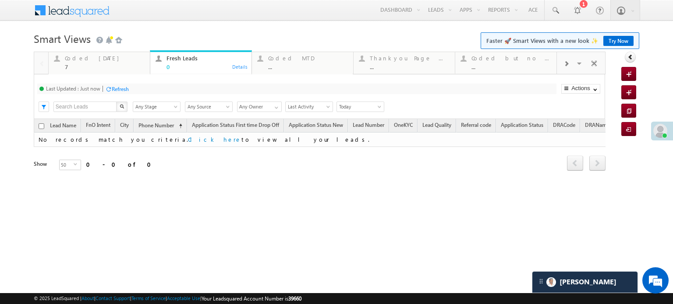
scroll to position [4469, 0]
click at [80, 59] on div "Coded Today" at bounding box center [105, 58] width 80 height 7
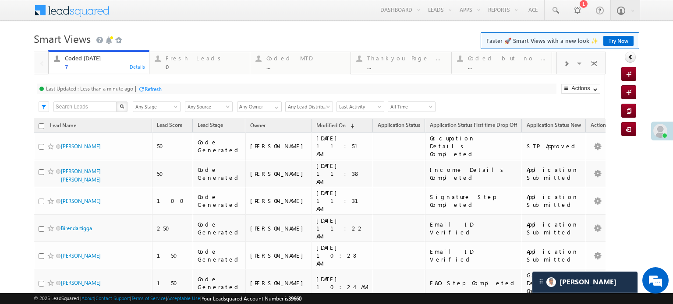
click at [159, 90] on div "Refresh" at bounding box center [153, 89] width 17 height 7
click at [120, 85] on div "Refresh" at bounding box center [117, 89] width 24 height 8
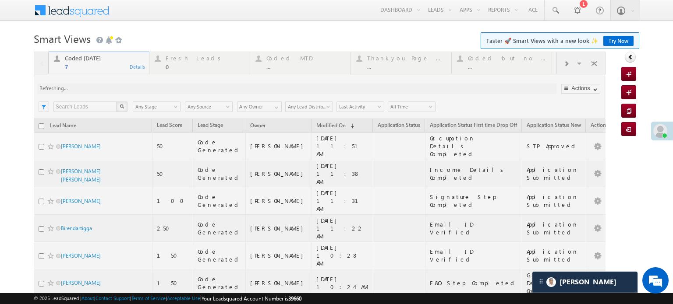
drag, startPoint x: 121, startPoint y: 89, endPoint x: 128, endPoint y: 75, distance: 15.3
click at [122, 90] on div at bounding box center [319, 209] width 571 height 314
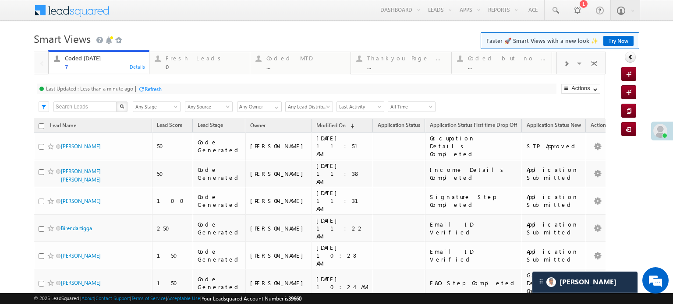
click at [155, 88] on div "Refresh" at bounding box center [153, 89] width 17 height 7
click at [158, 86] on div "Refresh" at bounding box center [153, 89] width 17 height 7
click at [153, 87] on div "Refresh" at bounding box center [153, 89] width 17 height 7
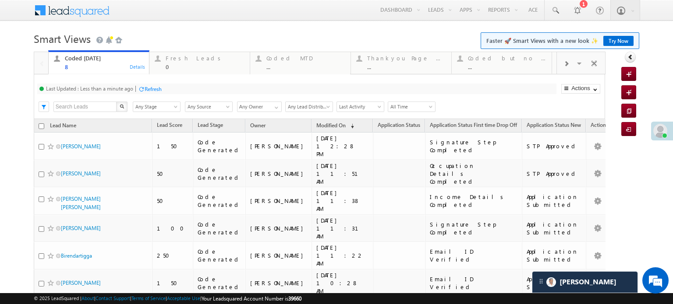
drag, startPoint x: 157, startPoint y: 81, endPoint x: 158, endPoint y: 87, distance: 5.8
click at [156, 82] on div "Last Updated : Less than a minute ago Refresh Refreshing... Search X Lead Stage…" at bounding box center [319, 96] width 571 height 45
click at [158, 91] on div "Refresh" at bounding box center [153, 89] width 17 height 7
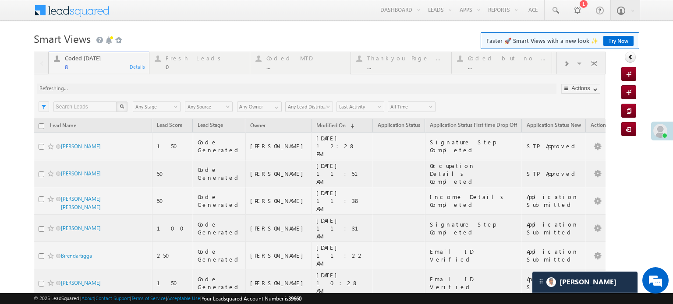
click at [158, 92] on div at bounding box center [319, 222] width 571 height 341
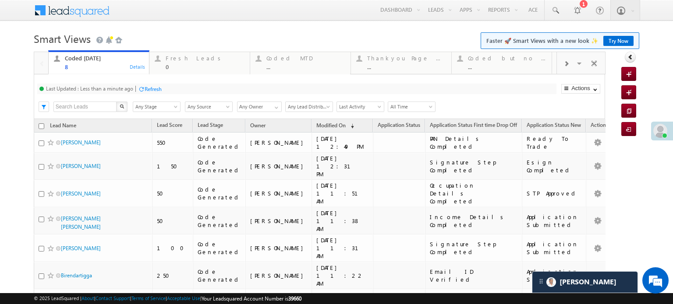
click at [155, 86] on div "Refresh" at bounding box center [153, 89] width 17 height 7
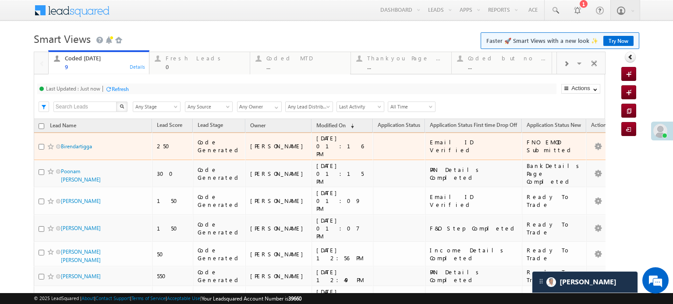
drag, startPoint x: 92, startPoint y: 141, endPoint x: 2, endPoint y: 86, distance: 105.9
click at [2, 86] on body "Menu Priya Rathore priya .rath ore@a ngelb rokin g.com" at bounding box center [336, 208] width 673 height 417
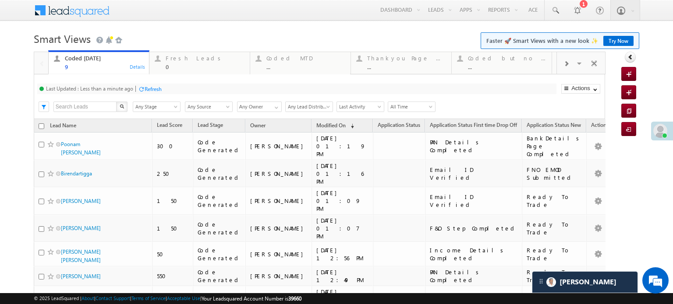
click at [148, 88] on div "Refresh" at bounding box center [153, 89] width 17 height 7
click at [154, 91] on div "Refresh" at bounding box center [153, 89] width 17 height 7
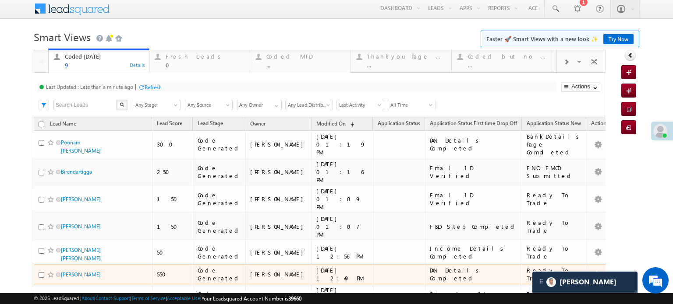
scroll to position [0, 0]
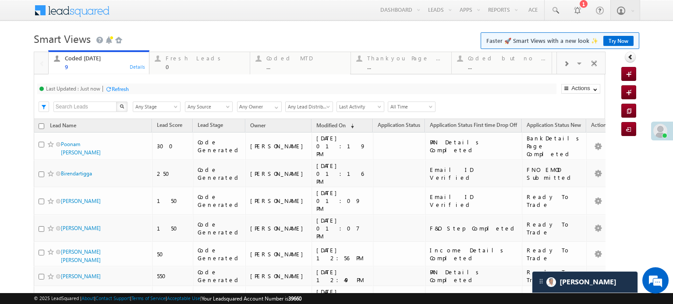
click at [114, 81] on div "Last Updated : Just now Refresh Refreshing... Search X Lead Stage Any Stage Any…" at bounding box center [319, 96] width 571 height 45
click at [119, 88] on div "Refresh" at bounding box center [120, 89] width 17 height 7
click at [119, 91] on div "Refresh" at bounding box center [120, 89] width 17 height 7
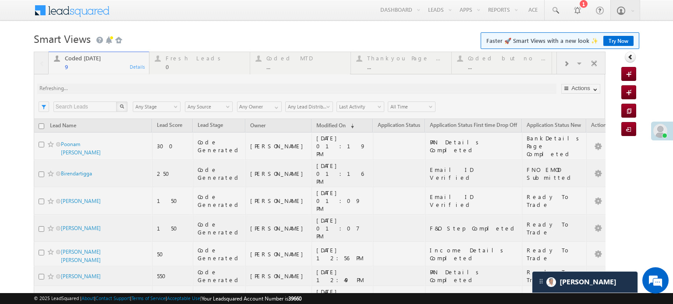
click at [119, 91] on div at bounding box center [319, 234] width 571 height 365
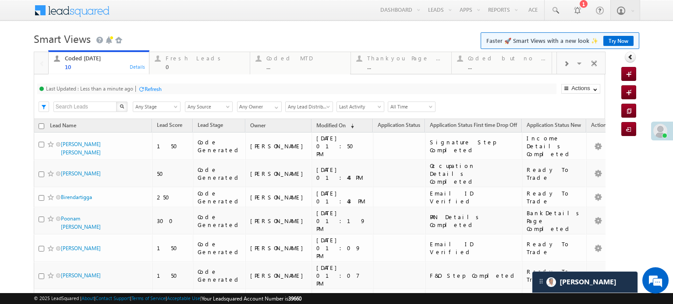
click at [152, 92] on div "Refresh" at bounding box center [153, 89] width 17 height 7
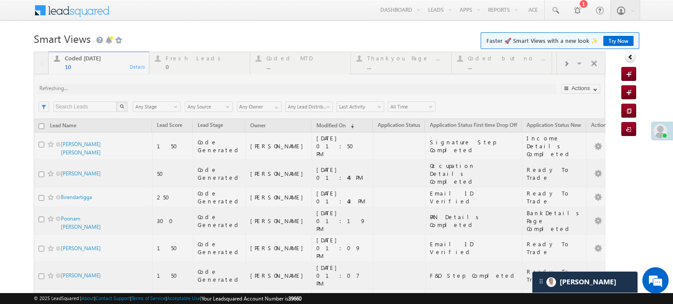
click at [151, 91] on div at bounding box center [319, 244] width 571 height 385
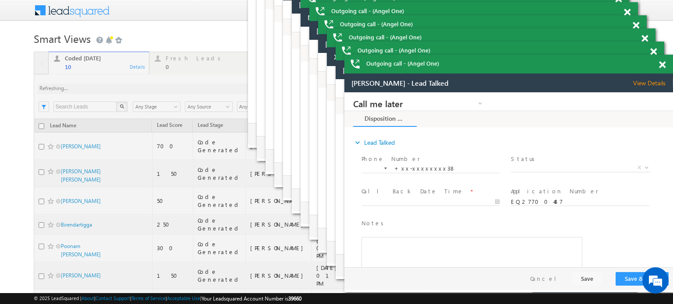
click at [664, 65] on span at bounding box center [662, 64] width 7 height 7
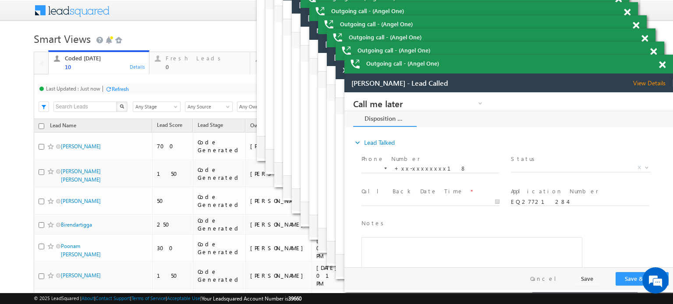
click at [661, 65] on span at bounding box center [662, 64] width 7 height 7
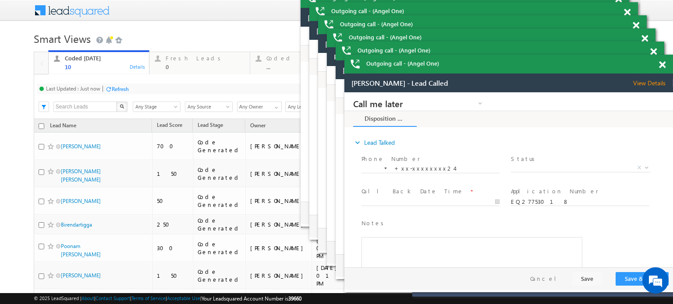
click at [661, 65] on span at bounding box center [662, 64] width 7 height 7
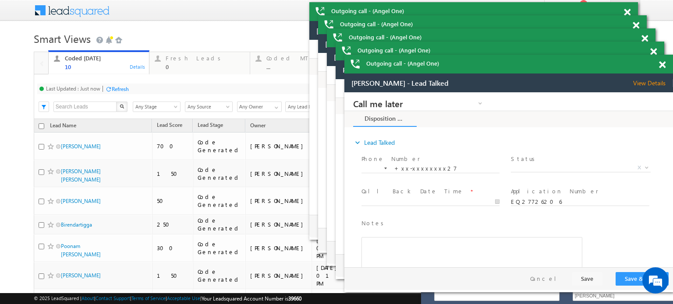
click at [661, 65] on span at bounding box center [662, 64] width 7 height 7
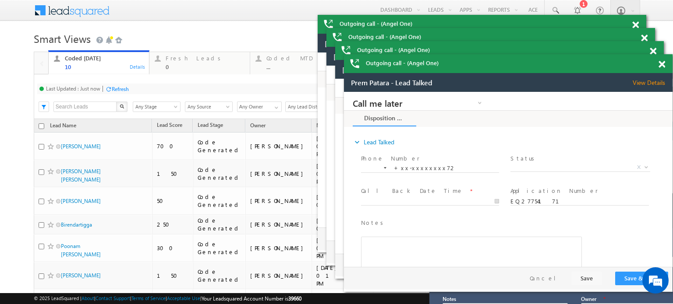
click at [661, 65] on span at bounding box center [661, 64] width 7 height 7
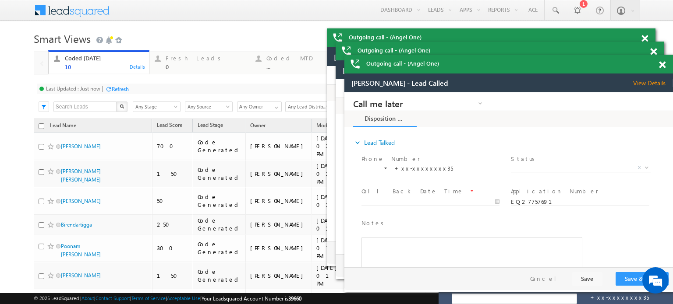
click at [661, 65] on span at bounding box center [662, 64] width 7 height 7
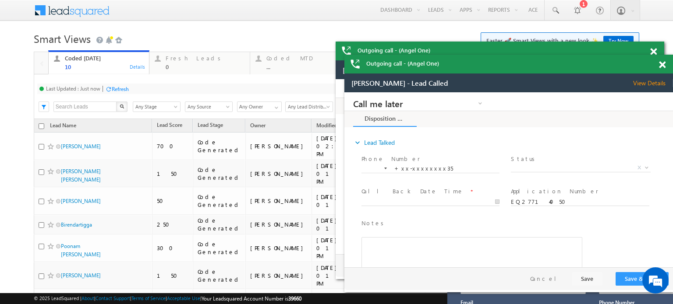
click at [661, 65] on span at bounding box center [662, 64] width 7 height 7
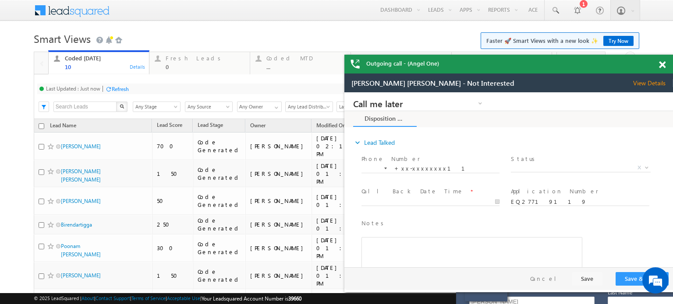
click at [661, 65] on span at bounding box center [662, 64] width 7 height 7
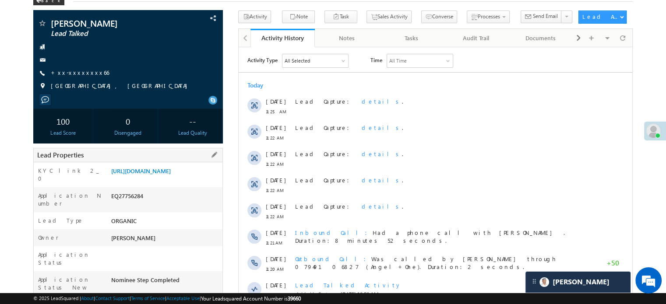
click at [168, 162] on div "KYC link 2_0 https://angelbroking1-pk3em7sa.customui-test.leadsquared.com?leadI…" at bounding box center [128, 174] width 189 height 25
click at [169, 173] on link "https://angelbroking1-pk3em7sa.customui-test.leadsquared.com?leadId=650872ae-a3…" at bounding box center [141, 170] width 60 height 7
click at [171, 171] on link "https://angelbroking1-pk3em7sa.customui-test.leadsquared.com?leadId=650872ae-a3…" at bounding box center [141, 170] width 60 height 7
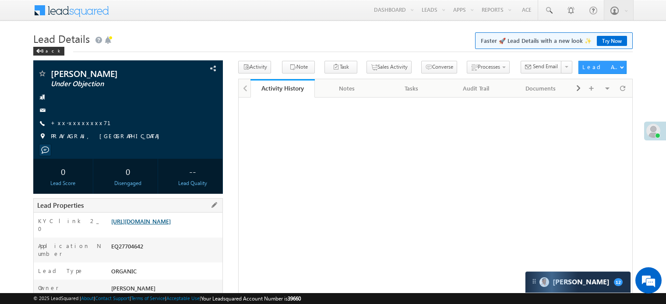
click at [171, 225] on link "[URL][DOMAIN_NAME]" at bounding box center [141, 221] width 60 height 7
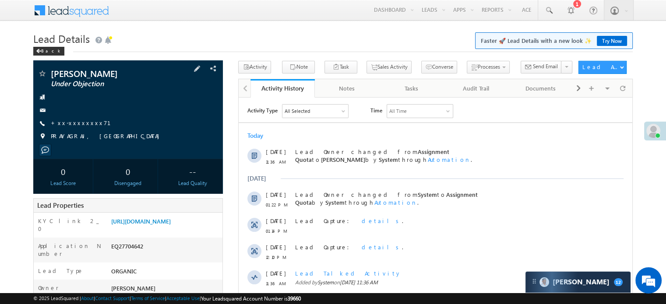
click at [80, 119] on div "Lavkush Under Objection +xx-xxxxxxxx71" at bounding box center [128, 107] width 181 height 76
click at [81, 122] on link "+xx-xxxxxxxx71" at bounding box center [86, 122] width 71 height 7
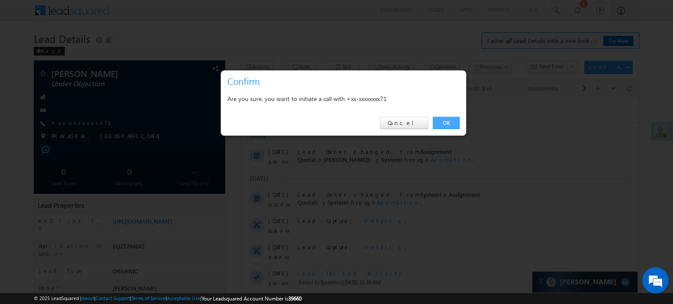
click at [452, 123] on link "OK" at bounding box center [446, 123] width 27 height 12
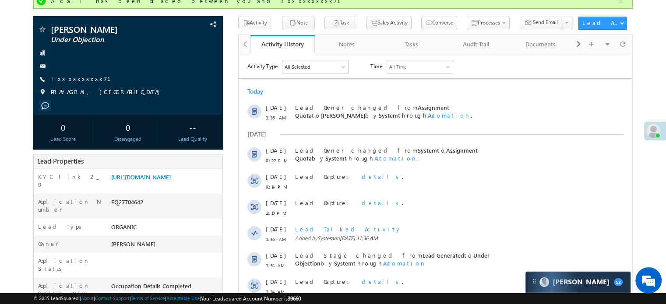
scroll to position [67, 0]
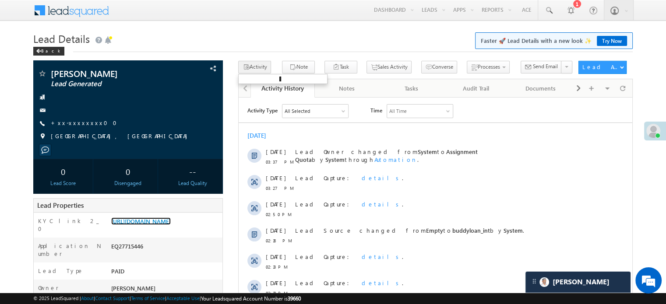
scroll to position [42, 0]
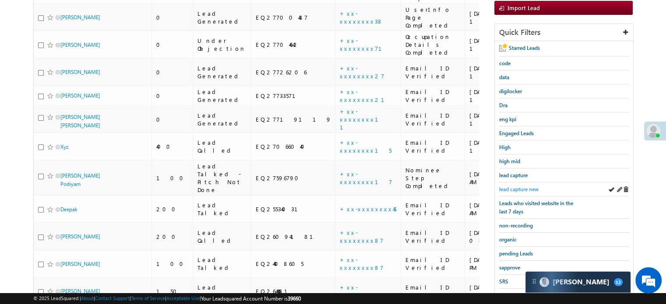
scroll to position [4279, 0]
click at [516, 189] on span "lead capture new" at bounding box center [518, 189] width 39 height 7
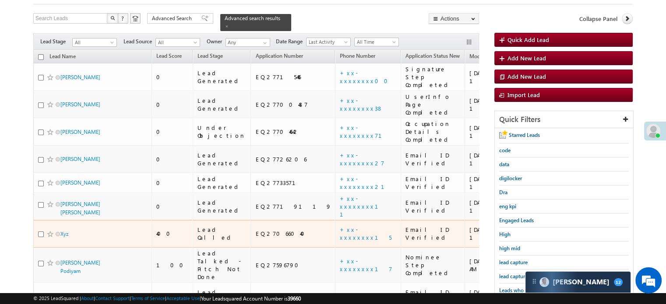
scroll to position [91, 0]
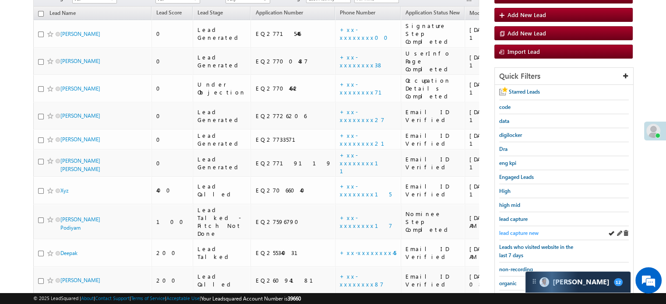
click at [506, 231] on span "lead capture new" at bounding box center [518, 233] width 39 height 7
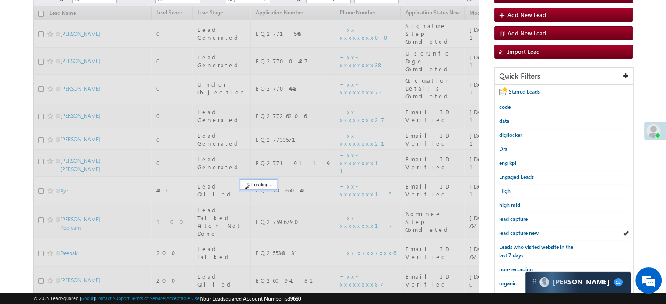
click at [506, 231] on span "lead capture new" at bounding box center [518, 233] width 39 height 7
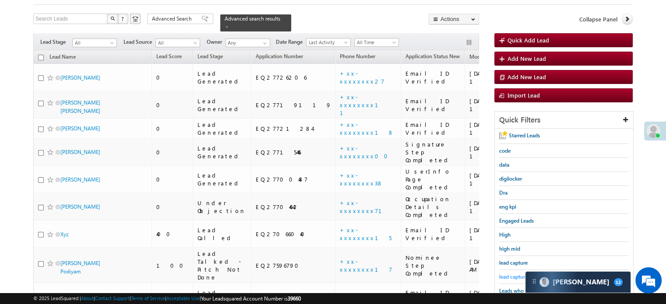
click at [511, 274] on span "lead capture new" at bounding box center [518, 277] width 39 height 7
click at [513, 274] on span "lead capture new" at bounding box center [518, 277] width 39 height 7
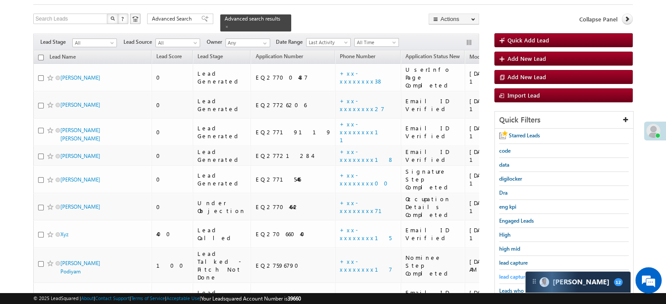
click at [503, 276] on span "lead capture new" at bounding box center [518, 277] width 39 height 7
click at [514, 274] on span "lead capture new" at bounding box center [518, 277] width 39 height 7
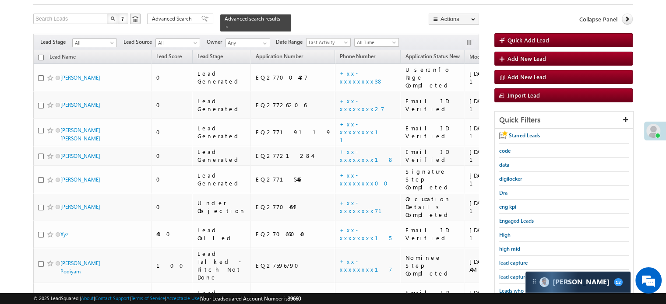
click at [514, 274] on span "lead capture new" at bounding box center [518, 277] width 39 height 7
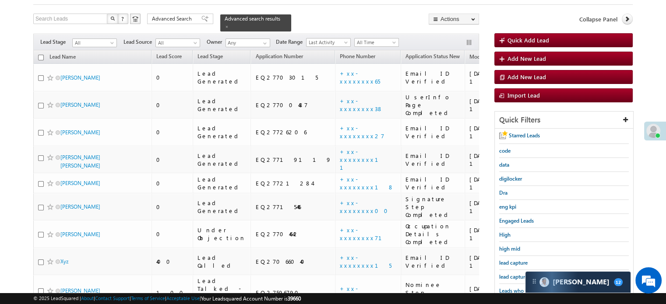
click at [514, 274] on span "lead capture new" at bounding box center [518, 277] width 39 height 7
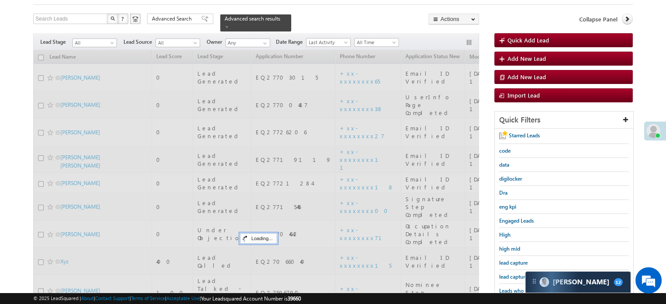
click at [514, 274] on span "lead capture new" at bounding box center [518, 277] width 39 height 7
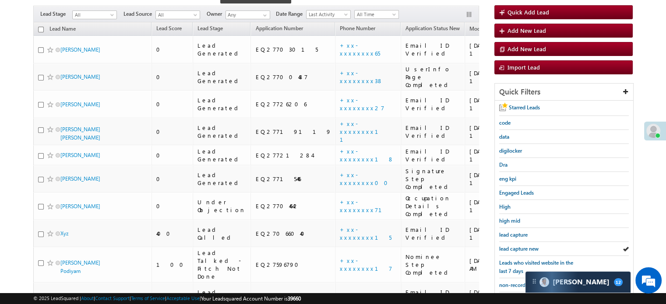
scroll to position [91, 0]
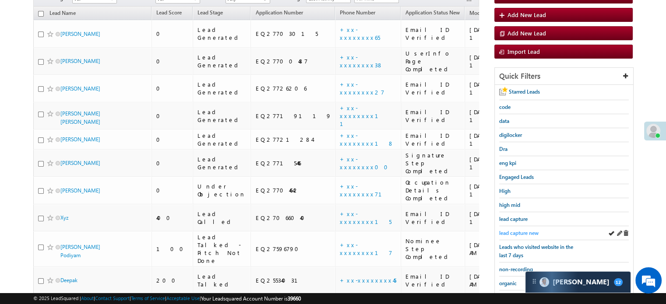
click at [511, 230] on span "lead capture new" at bounding box center [518, 233] width 39 height 7
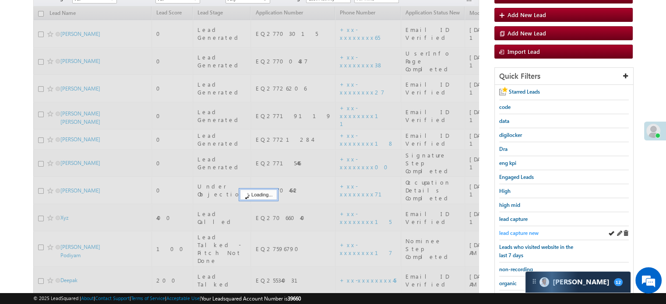
click at [509, 230] on span "lead capture new" at bounding box center [518, 233] width 39 height 7
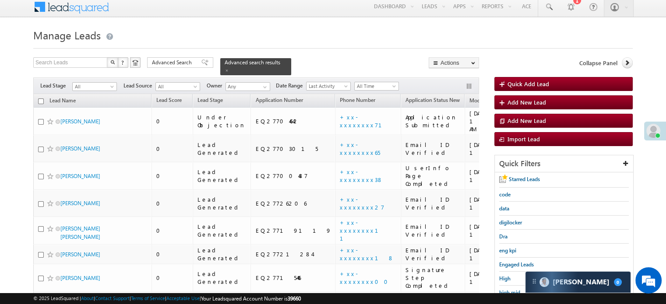
scroll to position [194, 0]
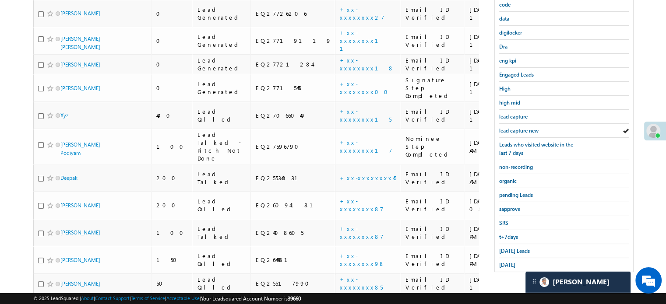
click at [523, 127] on span "lead capture new" at bounding box center [518, 130] width 39 height 7
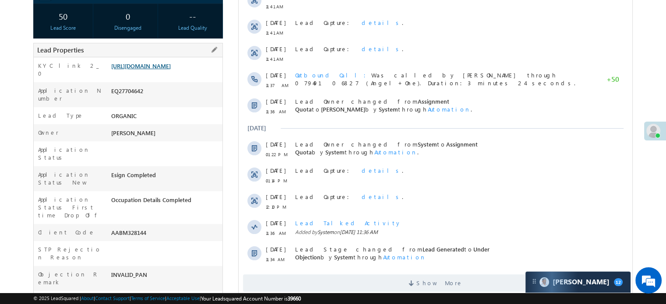
scroll to position [4279, 0]
click at [170, 70] on link "[URL][DOMAIN_NAME]" at bounding box center [141, 65] width 60 height 7
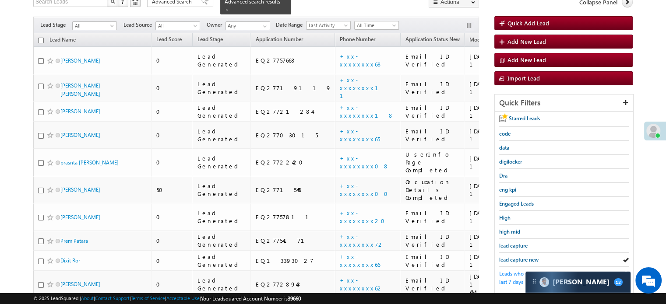
scroll to position [175, 0]
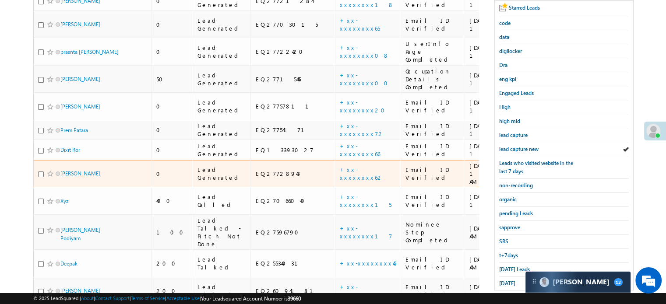
click at [335, 160] on td "+xx-xxxxxxxx62" at bounding box center [368, 174] width 66 height 28
click at [340, 166] on link "+xx-xxxxxxxx62" at bounding box center [362, 173] width 44 height 15
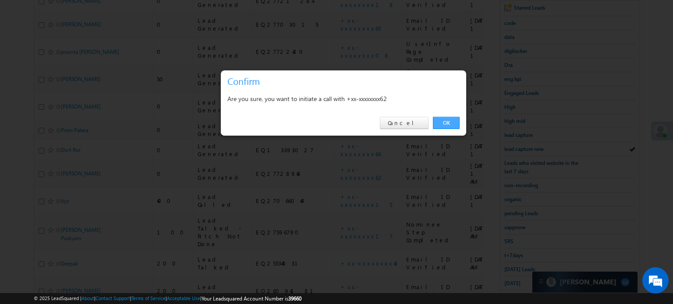
click at [447, 118] on link "OK" at bounding box center [446, 123] width 27 height 12
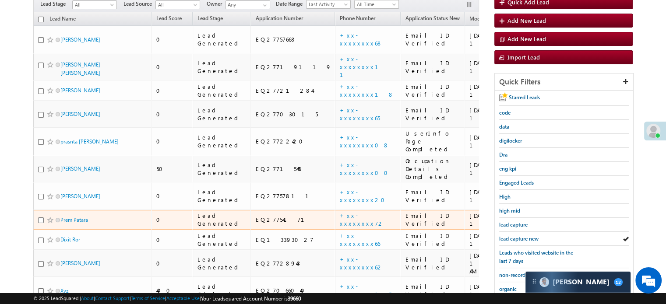
scroll to position [88, 0]
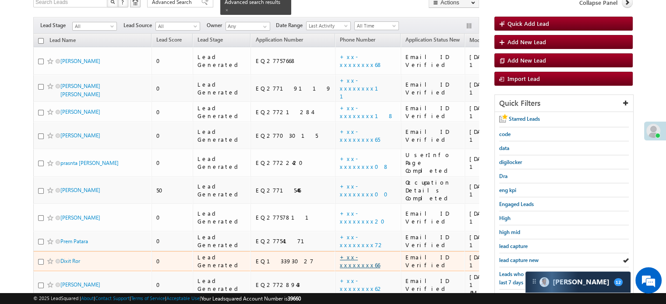
click at [340, 254] on link "+xx-xxxxxxxx66" at bounding box center [360, 261] width 40 height 15
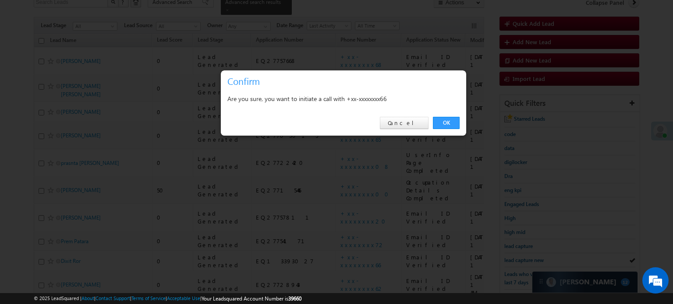
click at [455, 114] on div "OK Cancel" at bounding box center [343, 123] width 245 height 25
click at [448, 120] on link "OK" at bounding box center [446, 123] width 27 height 12
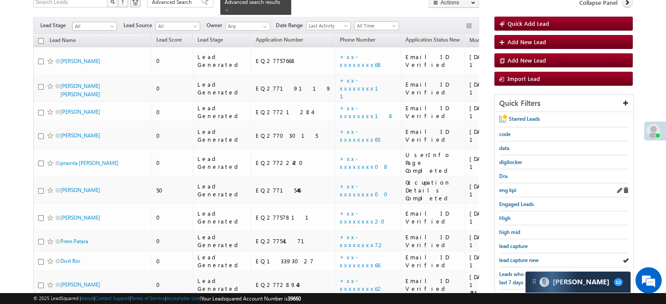
scroll to position [131, 0]
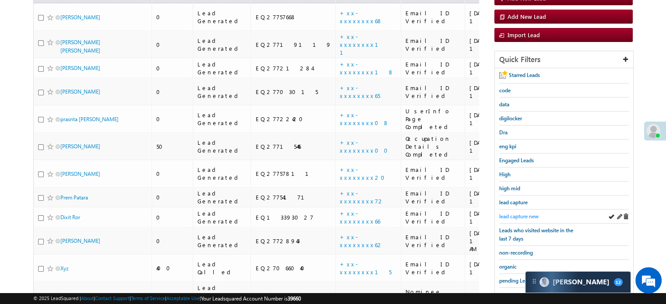
click at [515, 213] on span "lead capture new" at bounding box center [518, 216] width 39 height 7
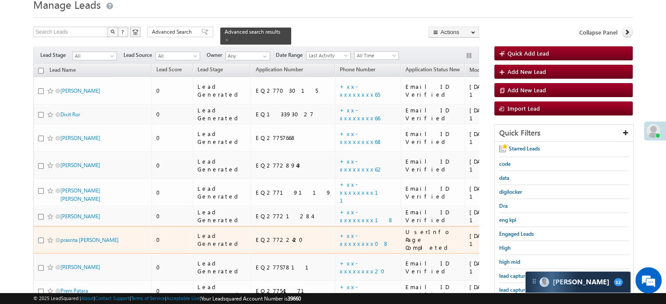
scroll to position [44, 0]
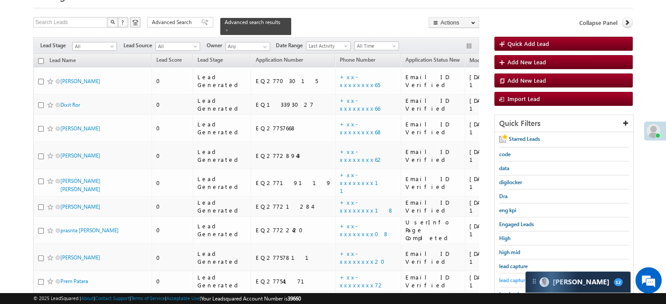
click at [515, 278] on span "lead capture new" at bounding box center [518, 280] width 39 height 7
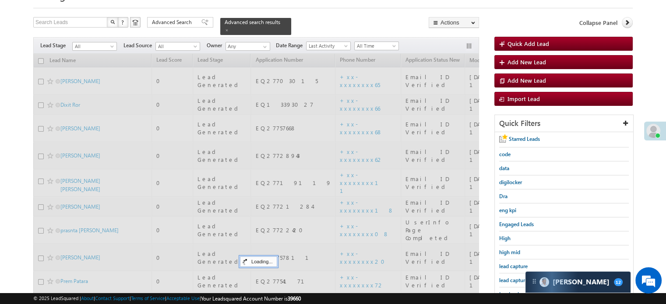
click at [515, 278] on span "lead capture new" at bounding box center [518, 280] width 39 height 7
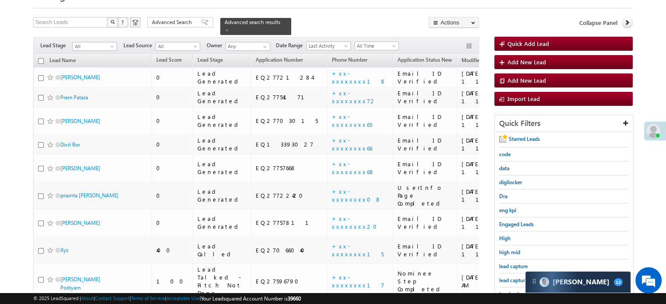
click at [515, 278] on span "lead capture new" at bounding box center [518, 280] width 39 height 7
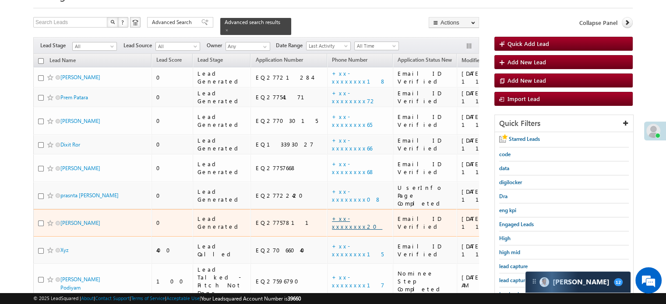
click at [332, 215] on link "+xx-xxxxxxxx20" at bounding box center [357, 222] width 50 height 15
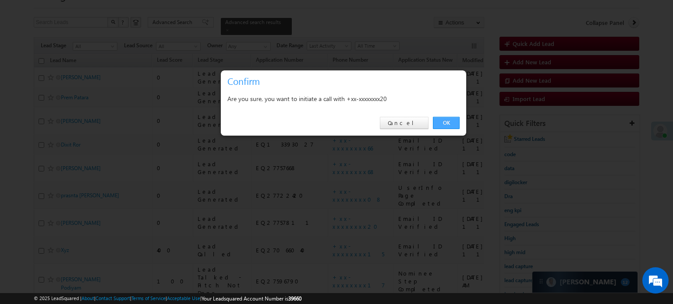
click at [449, 117] on link "OK" at bounding box center [446, 123] width 27 height 12
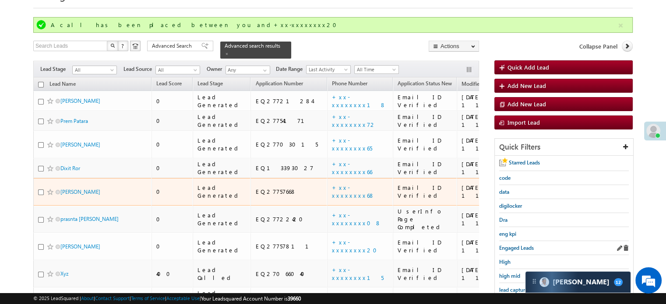
scroll to position [88, 0]
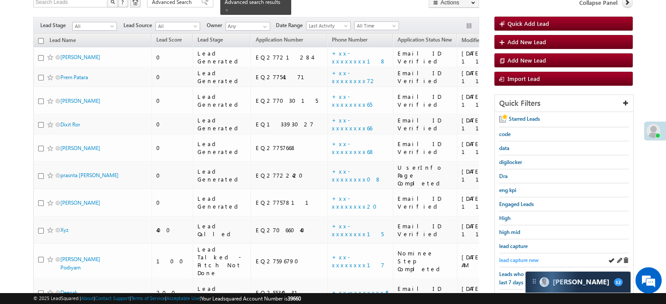
click at [522, 257] on span "lead capture new" at bounding box center [518, 260] width 39 height 7
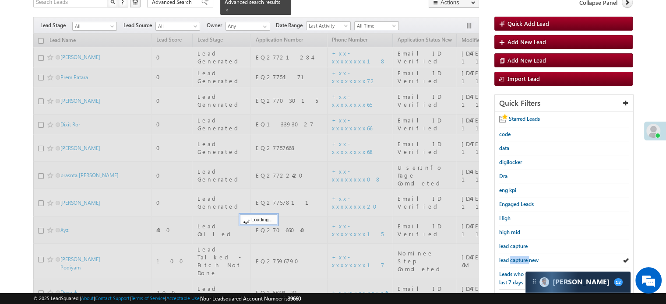
click at [522, 257] on span "lead capture new" at bounding box center [518, 260] width 39 height 7
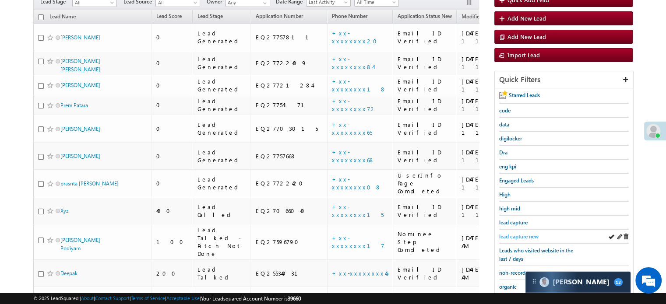
scroll to position [64, 0]
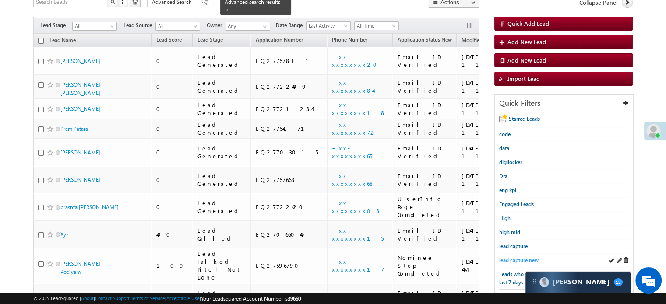
click at [518, 258] on span "lead capture new" at bounding box center [518, 260] width 39 height 7
click at [518, 254] on div "lead capture new" at bounding box center [564, 261] width 130 height 14
click at [517, 257] on span "lead capture new" at bounding box center [518, 260] width 39 height 7
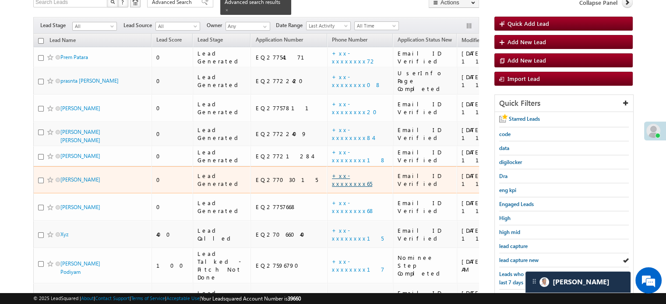
click at [332, 172] on link "+xx-xxxxxxxx65" at bounding box center [352, 179] width 40 height 15
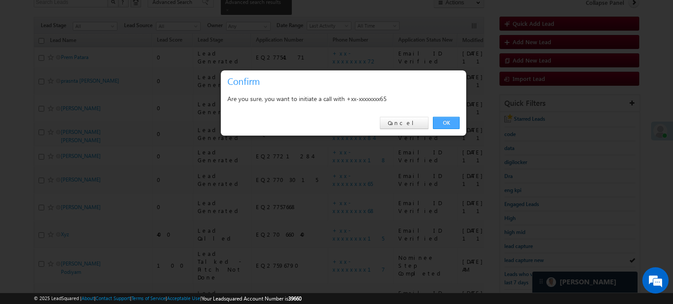
click at [438, 125] on link "OK" at bounding box center [446, 123] width 27 height 12
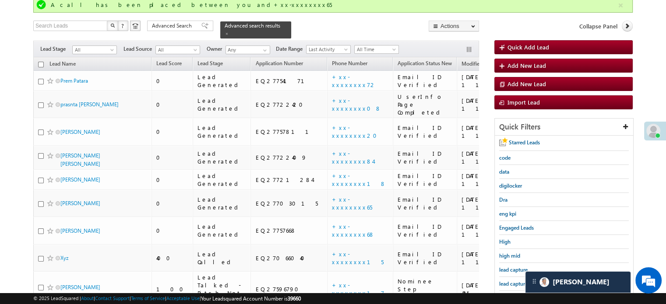
scroll to position [88, 0]
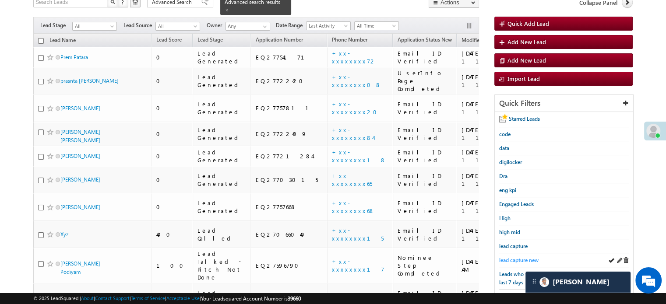
click at [515, 257] on span "lead capture new" at bounding box center [518, 260] width 39 height 7
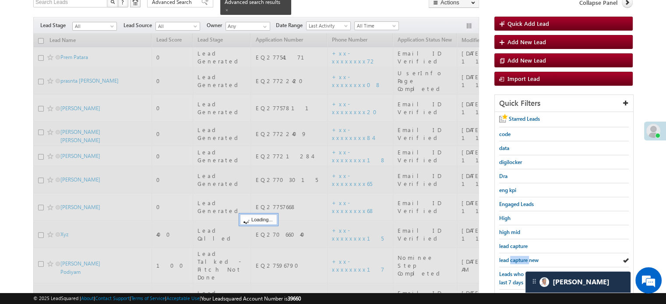
click at [515, 257] on span "lead capture new" at bounding box center [518, 260] width 39 height 7
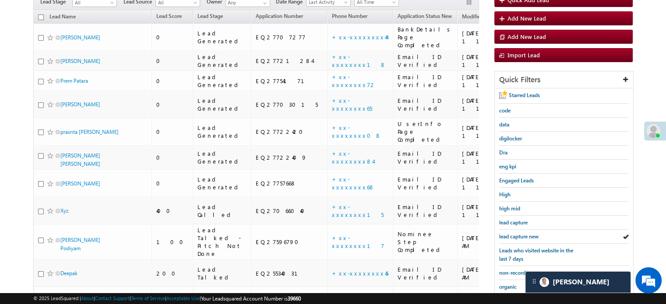
scroll to position [64, 0]
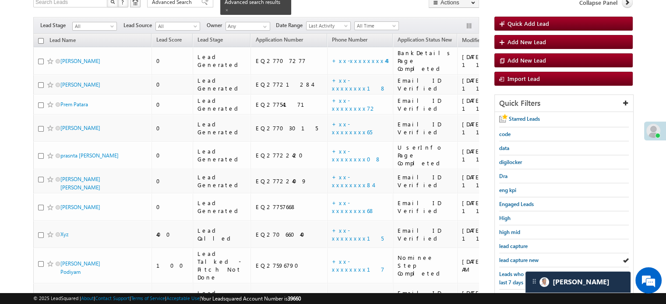
click at [515, 257] on span "lead capture new" at bounding box center [518, 260] width 39 height 7
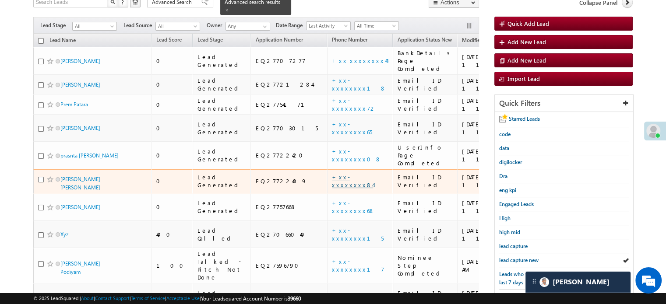
click at [332, 173] on link "+xx-xxxxxxxx84" at bounding box center [352, 180] width 41 height 15
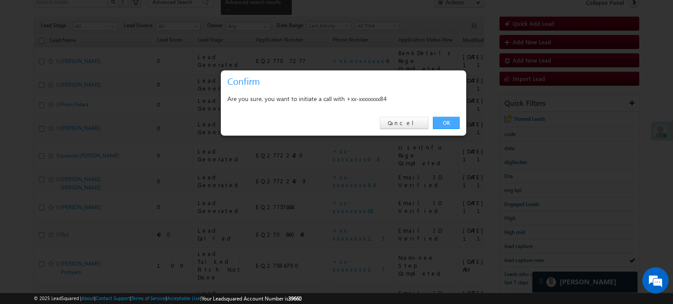
click at [451, 122] on link "OK" at bounding box center [446, 123] width 27 height 12
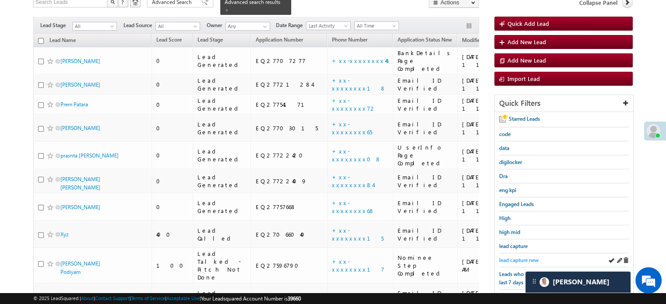
click at [511, 257] on span "lead capture new" at bounding box center [518, 260] width 39 height 7
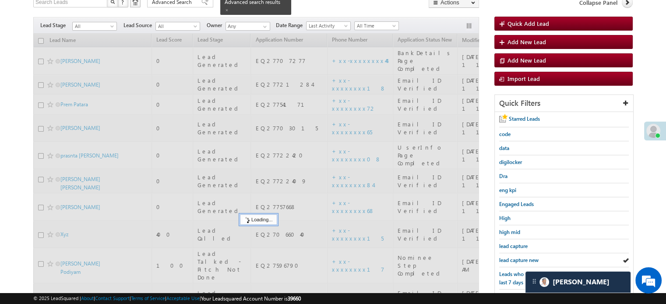
click at [511, 257] on span "lead capture new" at bounding box center [518, 260] width 39 height 7
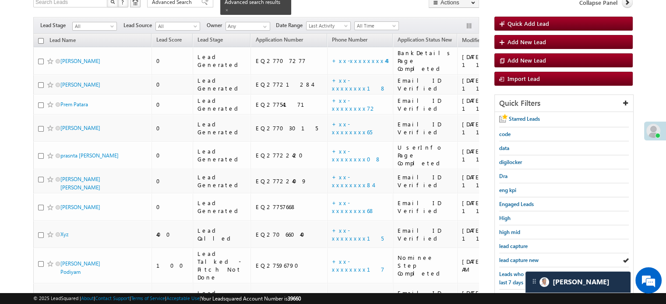
click at [511, 257] on span "lead capture new" at bounding box center [518, 260] width 39 height 7
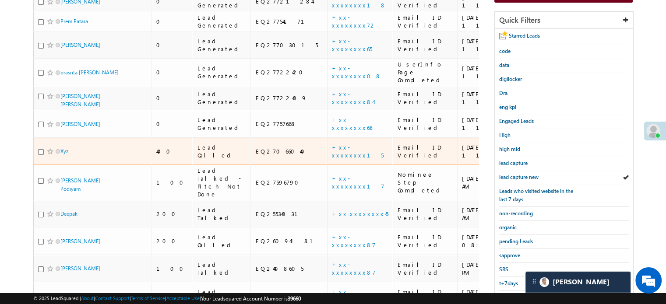
scroll to position [152, 0]
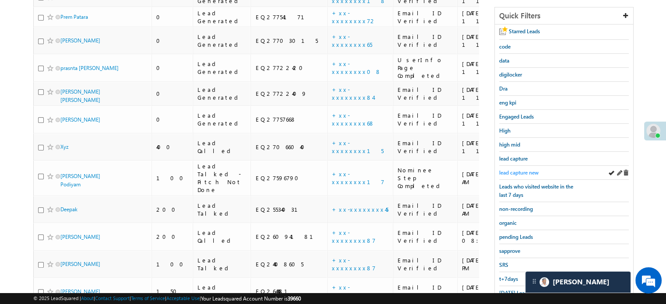
click at [513, 169] on span "lead capture new" at bounding box center [518, 172] width 39 height 7
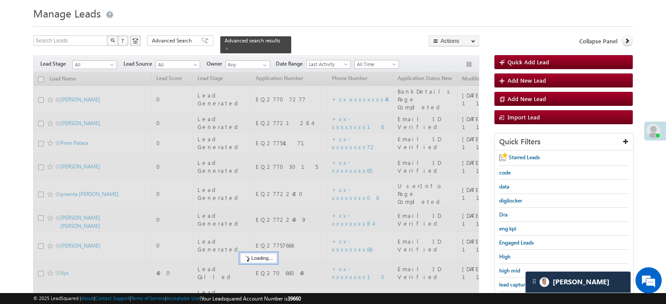
scroll to position [20, 0]
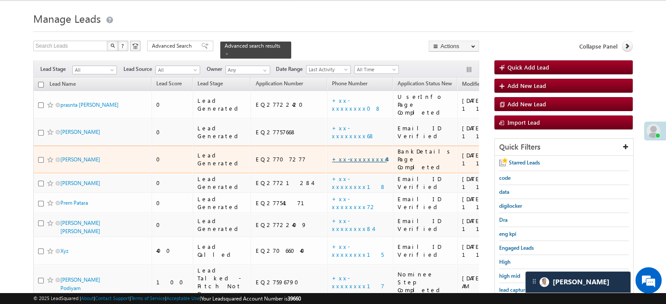
click at [332, 155] on link "+xx-xxxxxxxx44" at bounding box center [359, 158] width 55 height 7
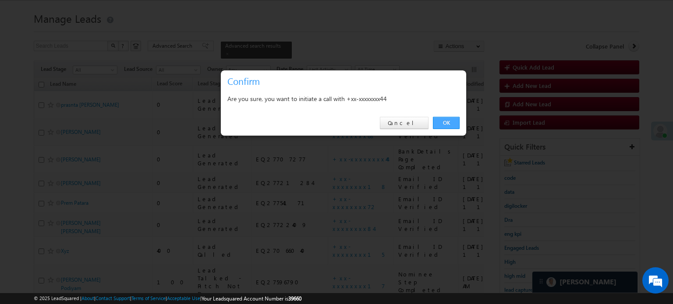
click at [441, 122] on link "OK" at bounding box center [446, 123] width 27 height 12
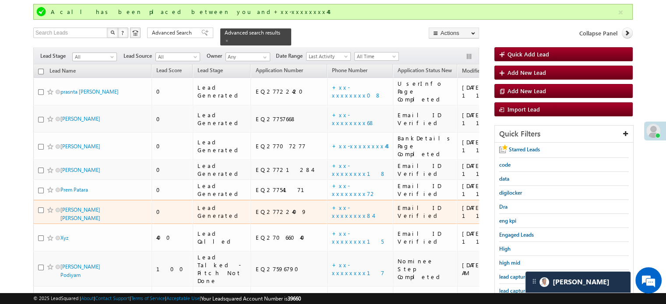
scroll to position [108, 0]
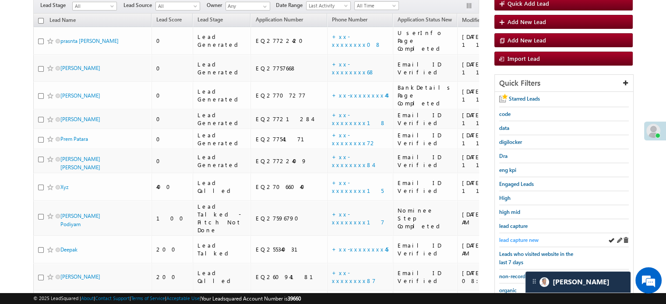
click at [522, 241] on link "lead capture new" at bounding box center [518, 240] width 39 height 8
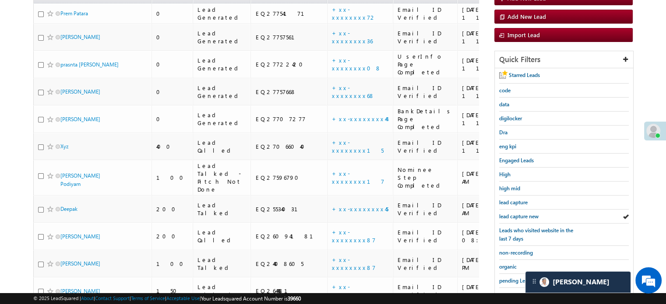
scroll to position [84, 0]
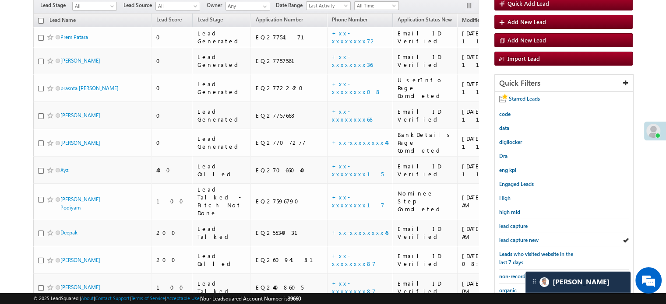
click at [522, 241] on link "lead capture new" at bounding box center [518, 240] width 39 height 8
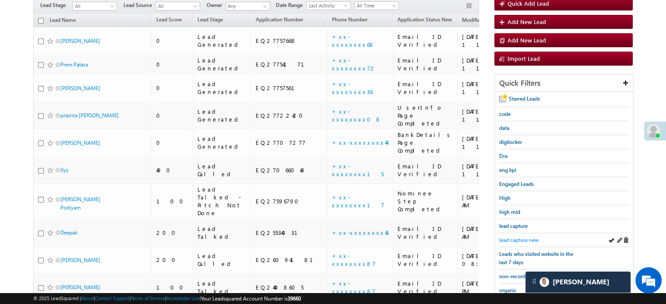
click at [508, 237] on span "lead capture new" at bounding box center [518, 240] width 39 height 7
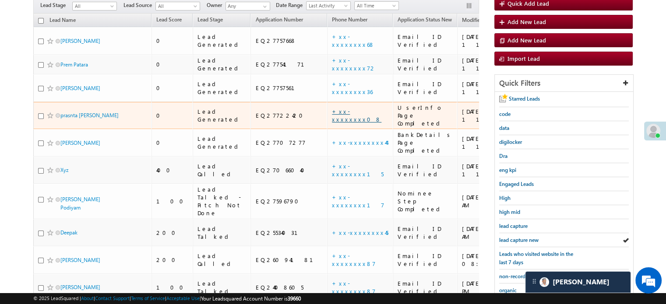
click at [332, 108] on link "+xx-xxxxxxxx08" at bounding box center [356, 115] width 49 height 15
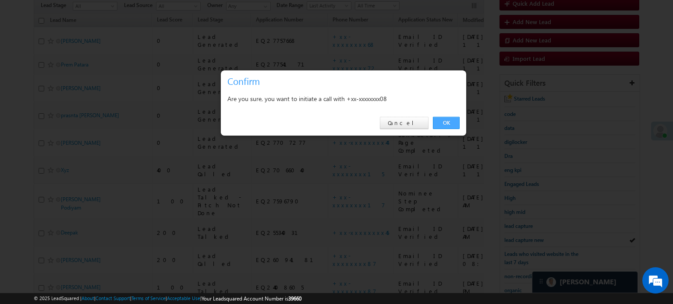
click at [448, 123] on link "OK" at bounding box center [446, 123] width 27 height 12
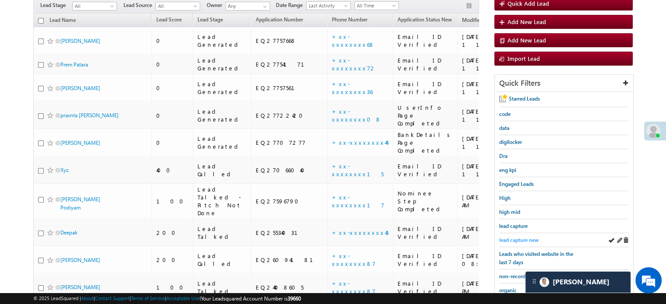
click at [522, 240] on span "lead capture new" at bounding box center [518, 240] width 39 height 7
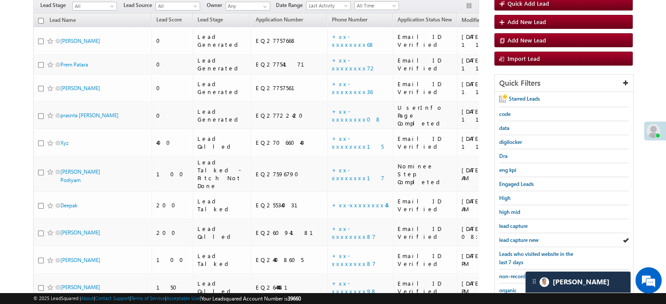
click at [522, 240] on span "lead capture new" at bounding box center [518, 240] width 39 height 7
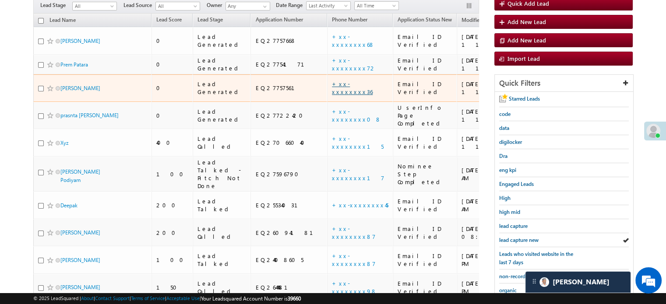
click at [332, 80] on link "+xx-xxxxxxxx36" at bounding box center [352, 87] width 41 height 15
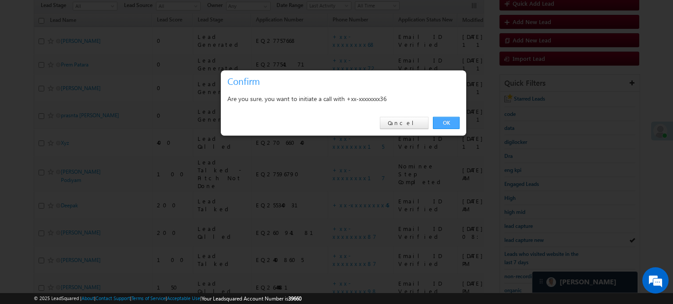
click at [448, 118] on link "OK" at bounding box center [446, 123] width 27 height 12
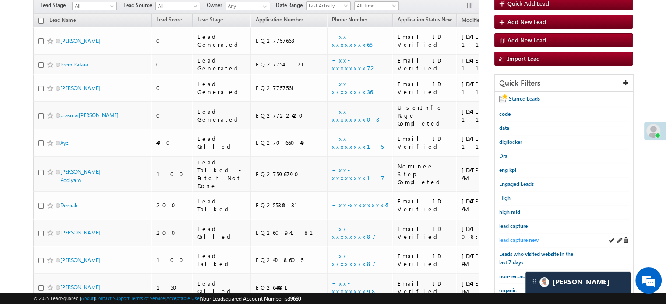
click at [524, 238] on span "lead capture new" at bounding box center [518, 240] width 39 height 7
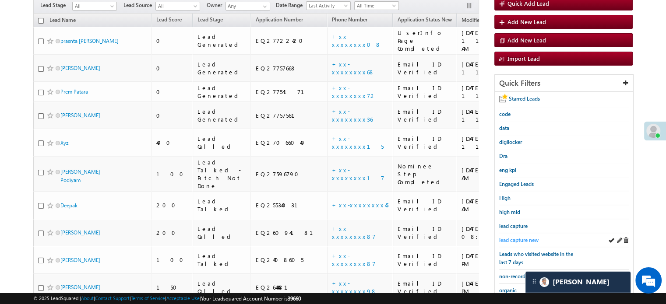
click at [526, 237] on span "lead capture new" at bounding box center [518, 240] width 39 height 7
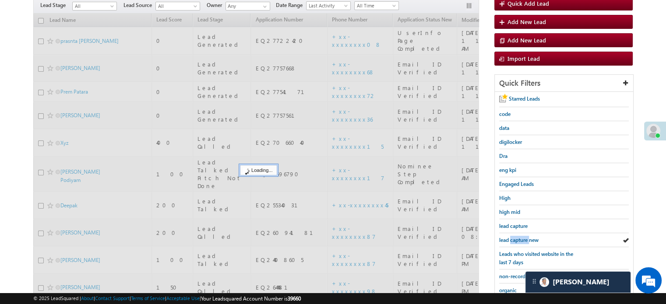
click at [526, 237] on span "lead capture new" at bounding box center [518, 240] width 39 height 7
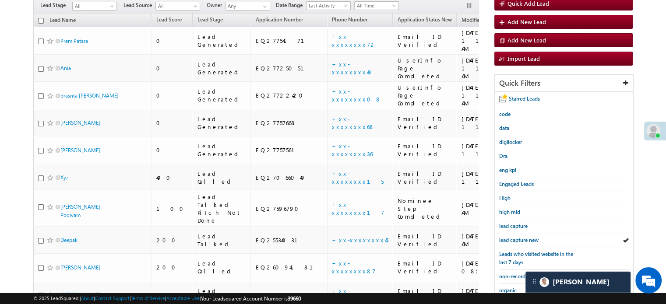
click at [526, 237] on span "lead capture new" at bounding box center [518, 240] width 39 height 7
click at [519, 237] on span "lead capture new" at bounding box center [518, 240] width 39 height 7
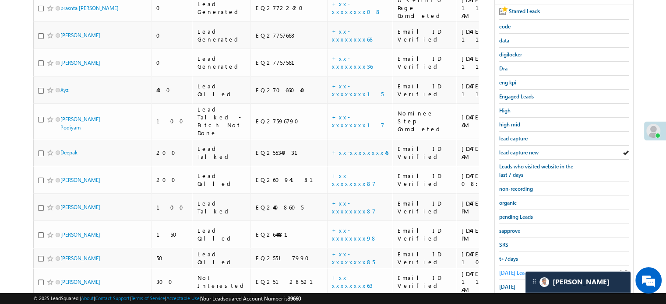
click at [507, 270] on span "[DATE] Leads" at bounding box center [514, 273] width 31 height 7
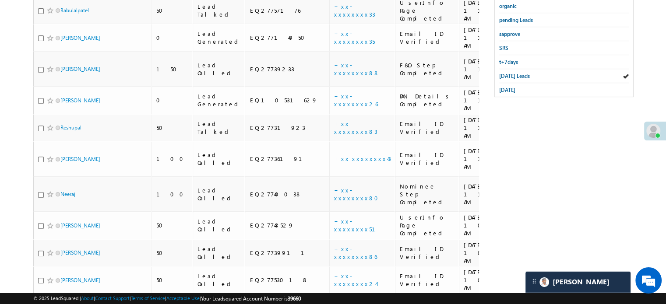
scroll to position [194, 0]
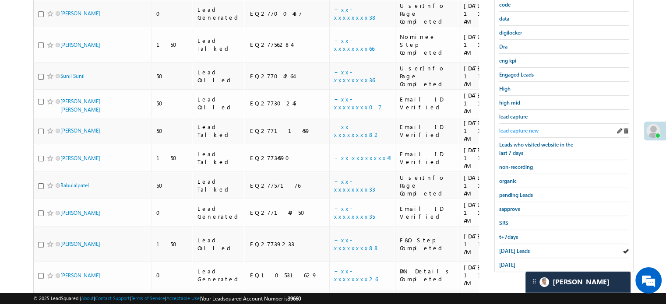
click at [524, 130] on span "lead capture new" at bounding box center [518, 130] width 39 height 7
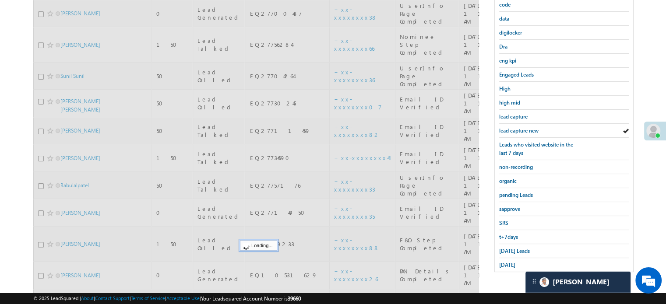
scroll to position [18, 0]
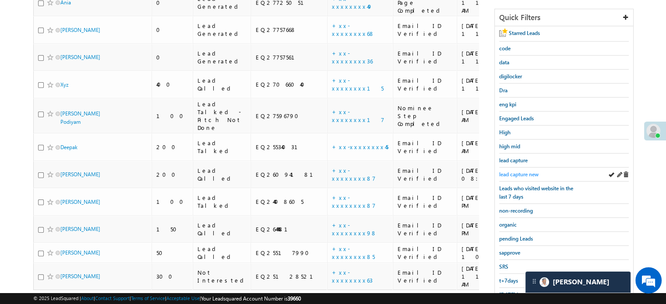
click at [513, 172] on span "lead capture new" at bounding box center [518, 174] width 39 height 7
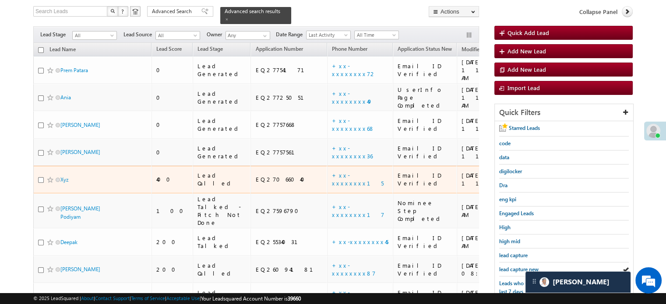
scroll to position [106, 0]
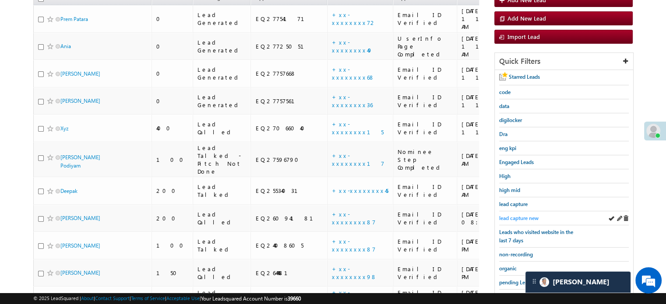
click at [514, 215] on span "lead capture new" at bounding box center [518, 218] width 39 height 7
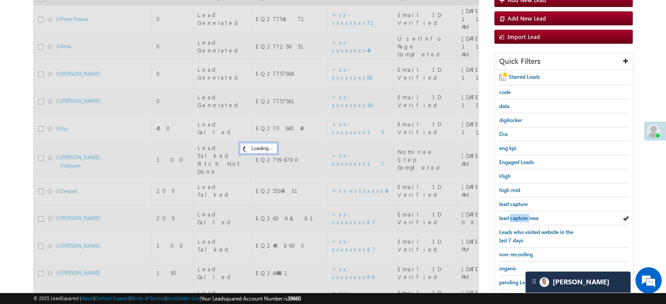
click at [514, 215] on span "lead capture new" at bounding box center [518, 218] width 39 height 7
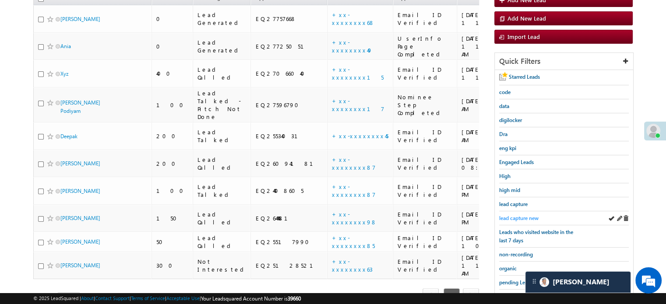
click at [513, 214] on link "lead capture new" at bounding box center [518, 218] width 39 height 8
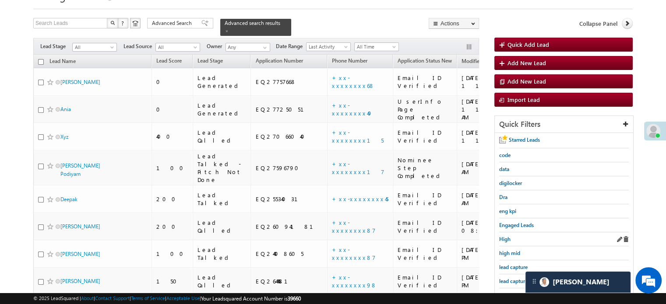
scroll to position [62, 0]
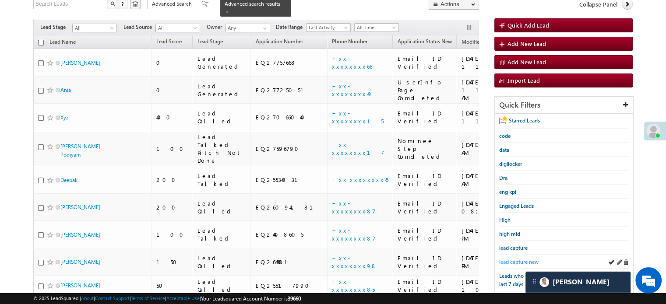
click at [517, 259] on span "lead capture new" at bounding box center [518, 262] width 39 height 7
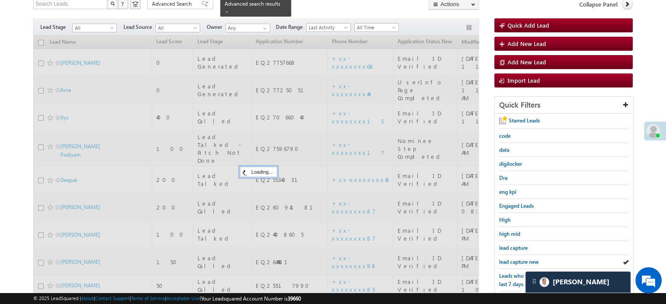
click at [517, 259] on span "lead capture new" at bounding box center [518, 262] width 39 height 7
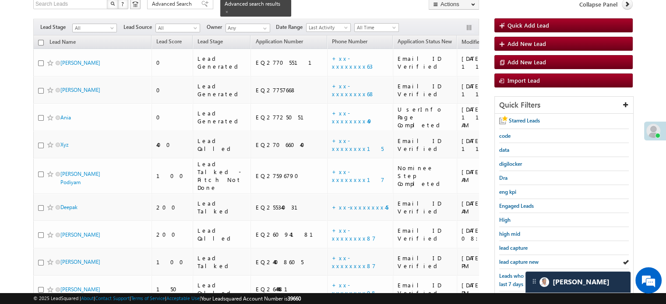
click at [517, 259] on span "lead capture new" at bounding box center [518, 262] width 39 height 7
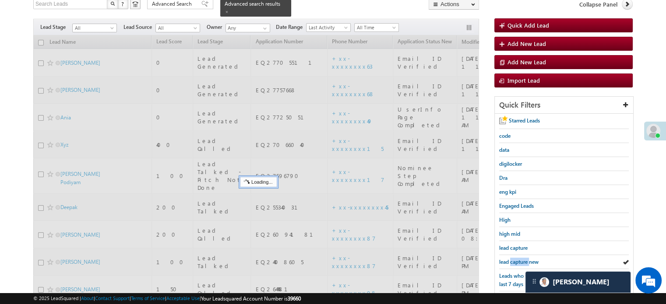
click at [517, 259] on span "lead capture new" at bounding box center [518, 262] width 39 height 7
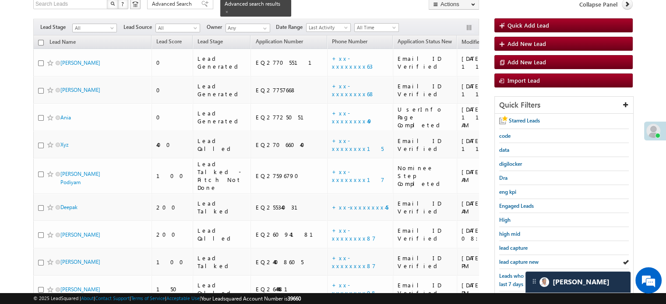
click at [517, 259] on span "lead capture new" at bounding box center [518, 262] width 39 height 7
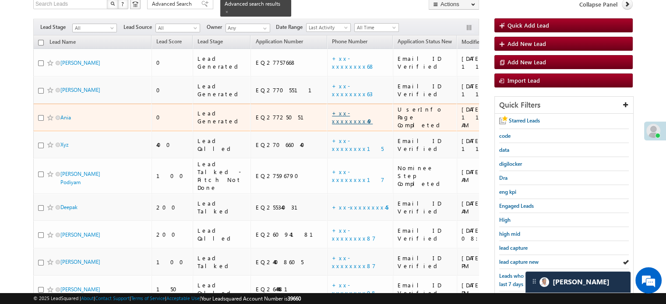
click at [332, 109] on link "+xx-xxxxxxxx49" at bounding box center [352, 116] width 41 height 15
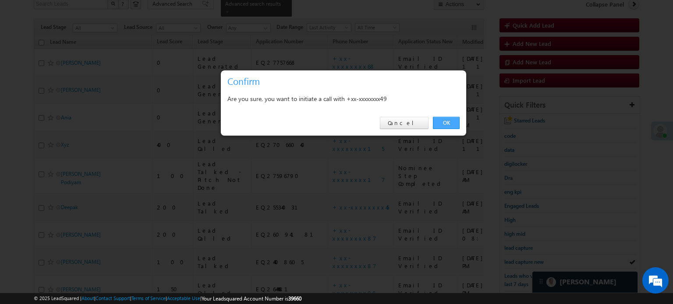
click at [439, 127] on link "OK" at bounding box center [446, 123] width 27 height 12
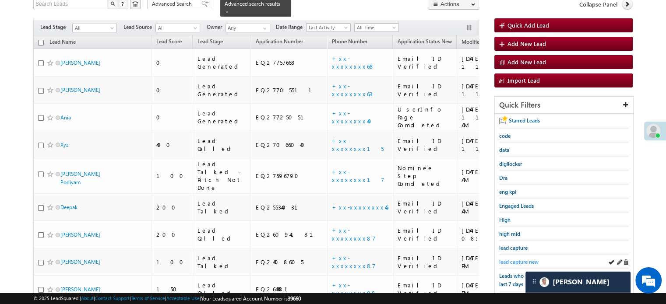
click at [518, 259] on span "lead capture new" at bounding box center [518, 262] width 39 height 7
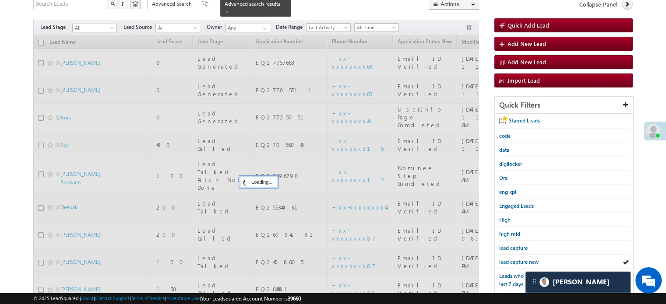
click at [518, 259] on span "lead capture new" at bounding box center [518, 262] width 39 height 7
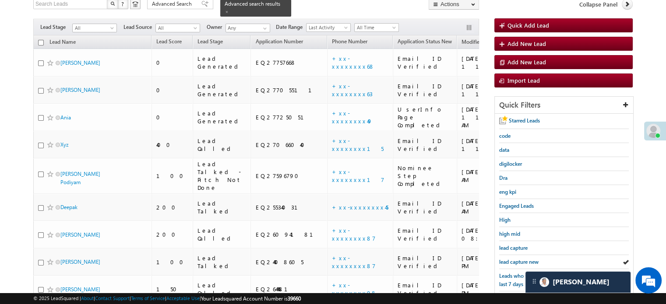
click at [518, 259] on span "lead capture new" at bounding box center [518, 262] width 39 height 7
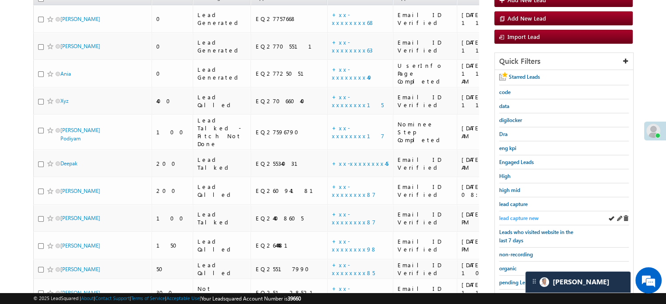
click at [509, 217] on span "lead capture new" at bounding box center [518, 218] width 39 height 7
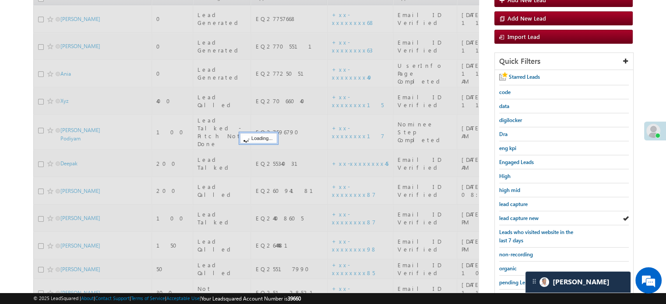
click at [509, 217] on span "lead capture new" at bounding box center [518, 218] width 39 height 7
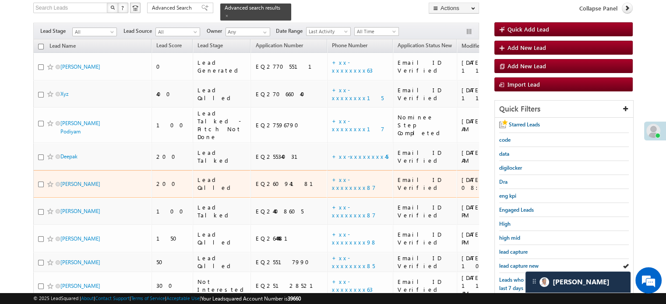
scroll to position [150, 0]
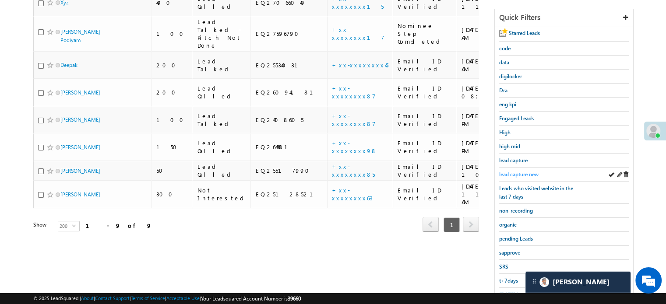
click at [503, 178] on div "lead capture new" at bounding box center [564, 175] width 130 height 14
click at [505, 174] on span "lead capture new" at bounding box center [518, 174] width 39 height 7
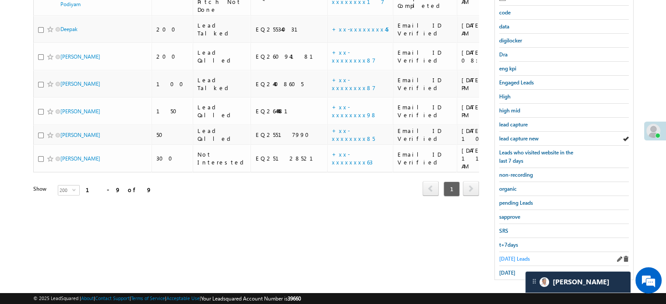
scroll to position [188, 0]
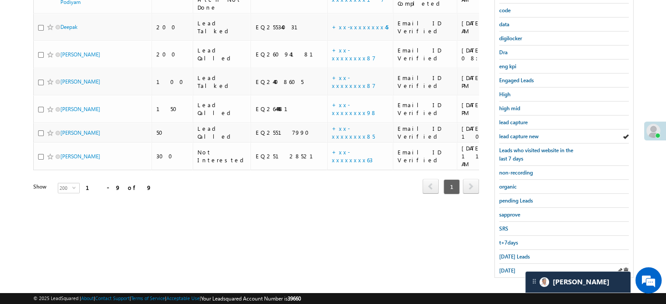
click at [507, 264] on div "[DATE]" at bounding box center [564, 271] width 130 height 14
click at [508, 257] on link "[DATE] Leads" at bounding box center [514, 257] width 31 height 8
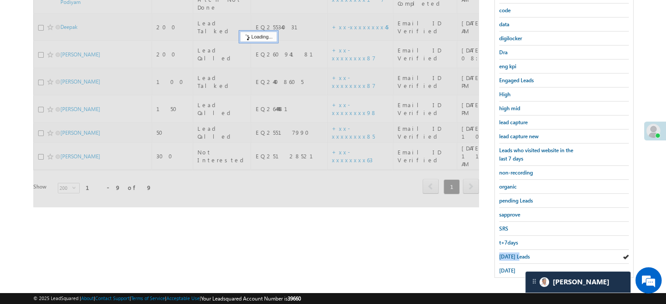
click at [508, 257] on link "[DATE] Leads" at bounding box center [514, 257] width 31 height 8
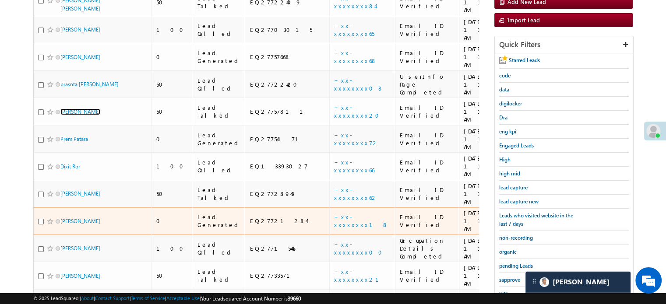
scroll to position [144, 0]
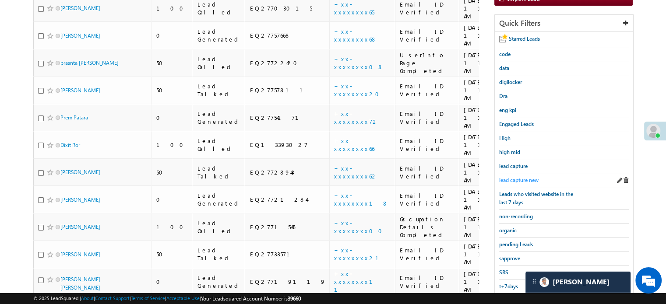
click at [507, 177] on span "lead capture new" at bounding box center [518, 180] width 39 height 7
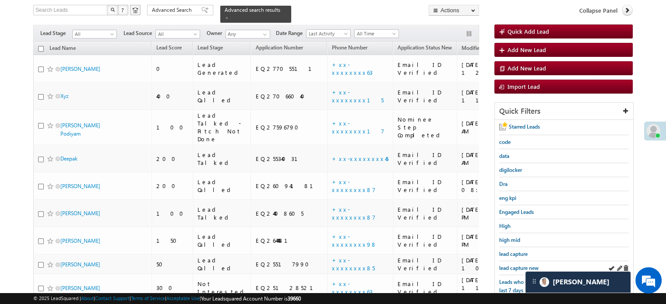
scroll to position [100, 0]
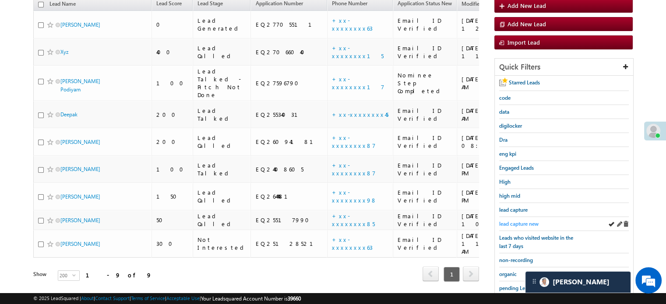
click at [515, 221] on span "lead capture new" at bounding box center [518, 224] width 39 height 7
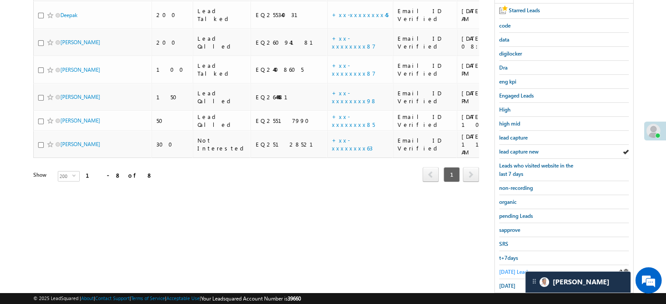
scroll to position [188, 0]
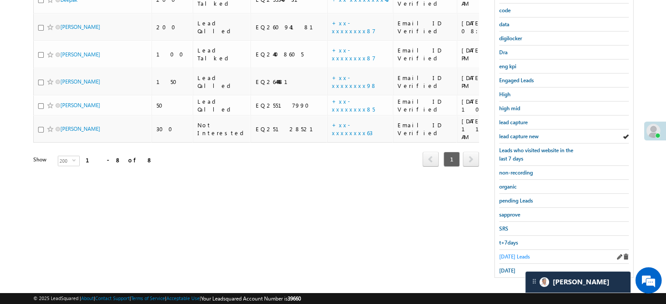
click at [508, 254] on span "[DATE] Leads" at bounding box center [514, 257] width 31 height 7
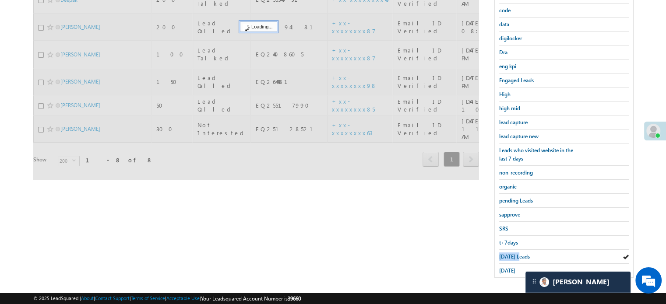
click at [508, 254] on span "[DATE] Leads" at bounding box center [514, 257] width 31 height 7
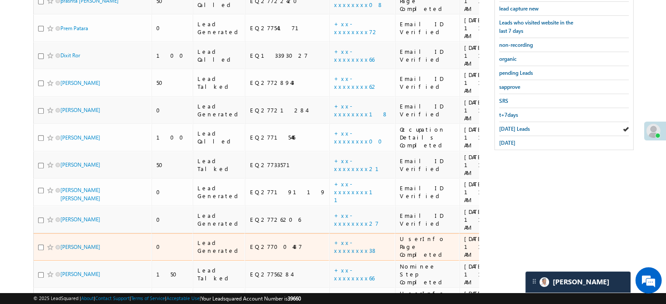
scroll to position [319, 0]
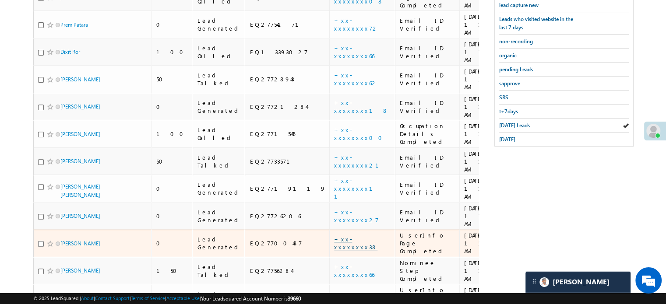
click at [334, 236] on link "+xx-xxxxxxxx38" at bounding box center [355, 243] width 43 height 15
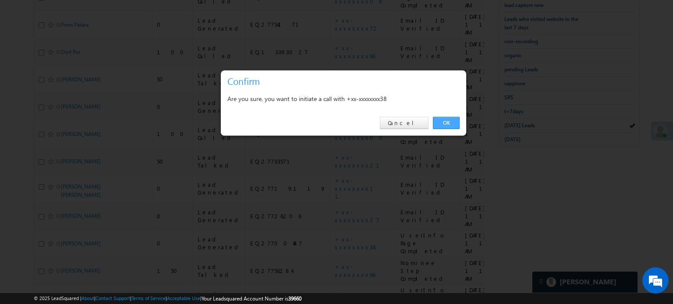
click at [440, 120] on link "OK" at bounding box center [446, 123] width 27 height 12
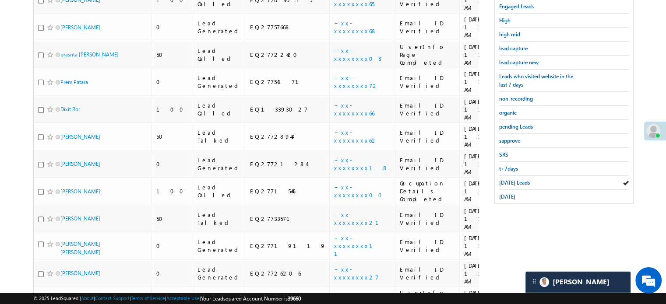
scroll to position [203, 0]
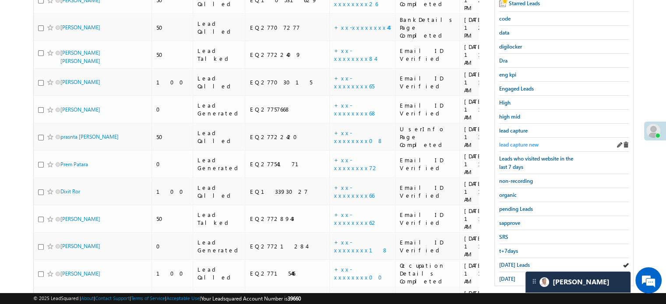
click at [509, 141] on span "lead capture new" at bounding box center [518, 144] width 39 height 7
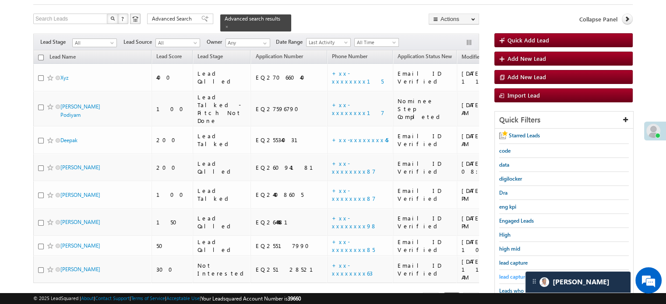
scroll to position [100, 0]
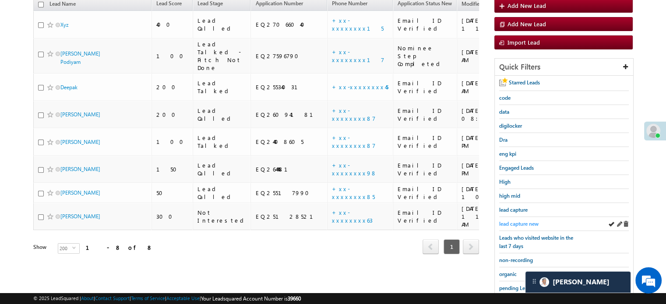
click at [520, 222] on span "lead capture new" at bounding box center [518, 224] width 39 height 7
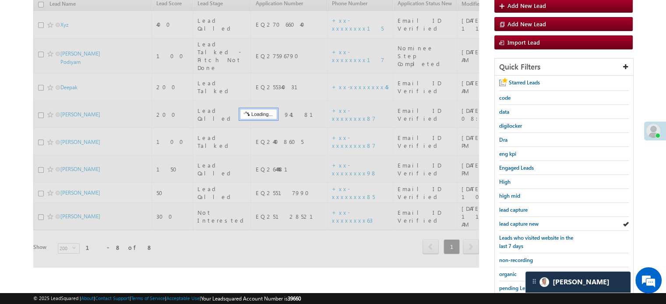
click at [520, 222] on span "lead capture new" at bounding box center [518, 224] width 39 height 7
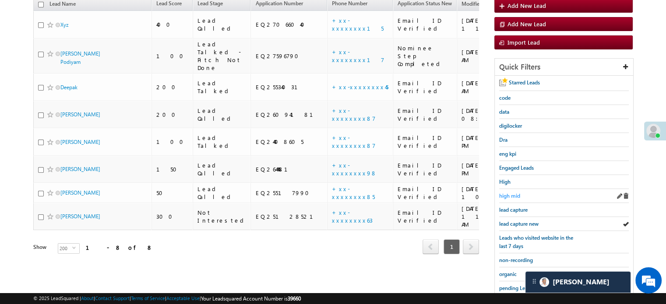
click at [518, 223] on span "lead capture new" at bounding box center [518, 224] width 39 height 7
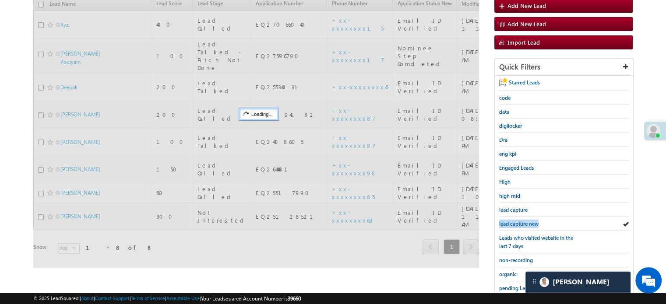
click at [518, 223] on span "lead capture new" at bounding box center [518, 224] width 39 height 7
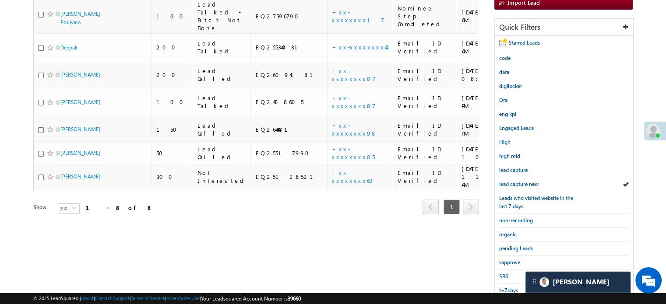
scroll to position [188, 0]
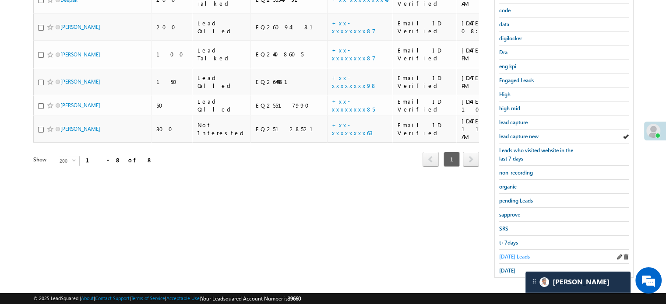
click at [504, 253] on link "[DATE] Leads" at bounding box center [514, 257] width 31 height 8
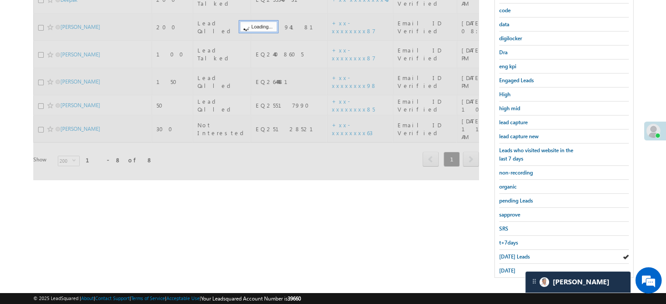
click at [504, 253] on link "[DATE] Leads" at bounding box center [514, 257] width 31 height 8
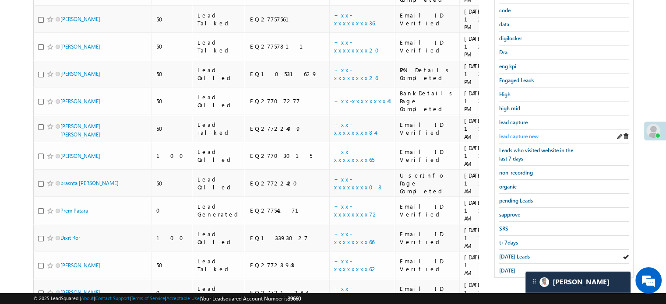
click at [517, 136] on span "lead capture new" at bounding box center [518, 136] width 39 height 7
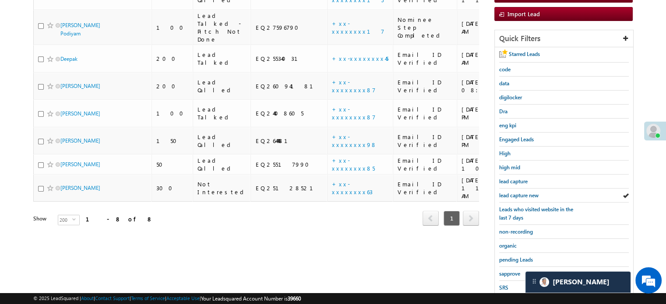
scroll to position [144, 0]
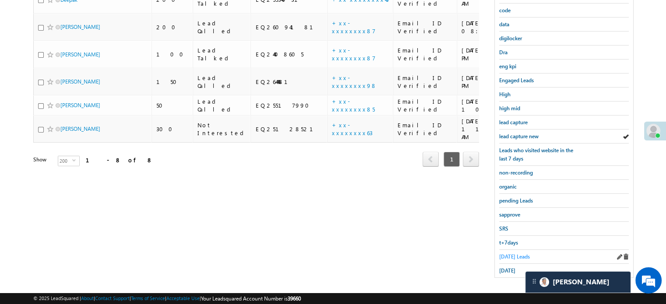
click at [513, 254] on span "[DATE] Leads" at bounding box center [514, 257] width 31 height 7
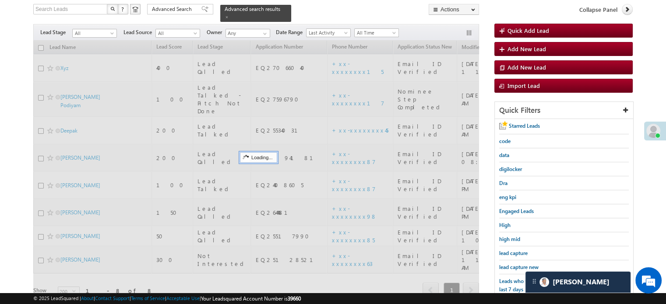
scroll to position [56, 0]
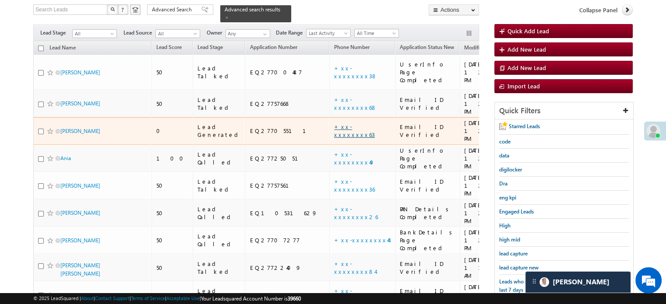
click at [334, 123] on link "+xx-xxxxxxxx63" at bounding box center [354, 130] width 41 height 15
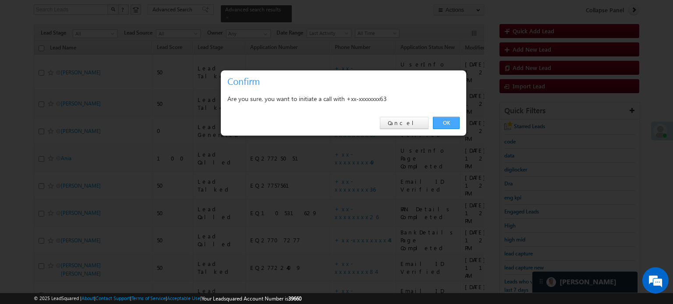
click at [445, 117] on link "OK" at bounding box center [446, 123] width 27 height 12
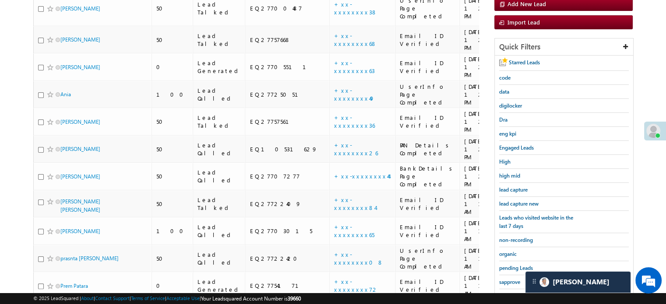
scroll to position [168, 0]
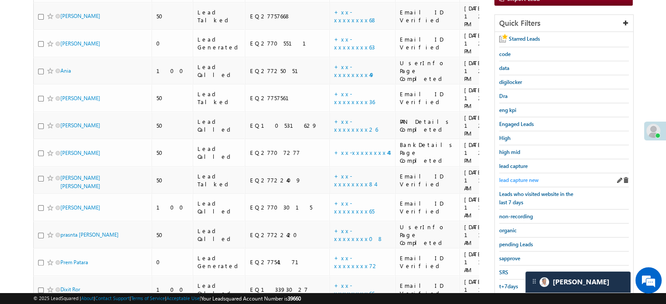
click at [505, 177] on span "lead capture new" at bounding box center [518, 180] width 39 height 7
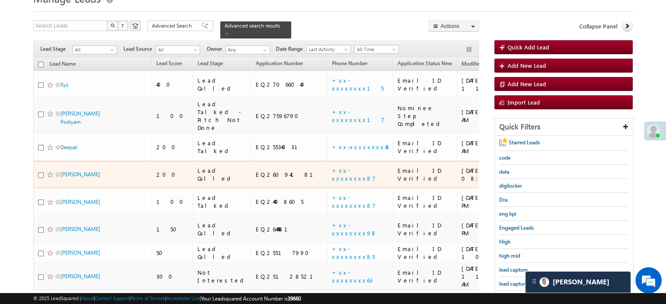
scroll to position [88, 0]
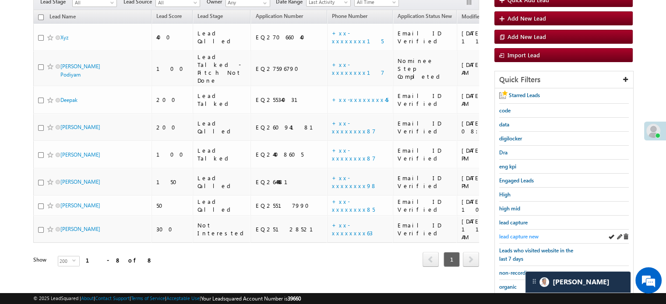
click at [525, 234] on span "lead capture new" at bounding box center [518, 236] width 39 height 7
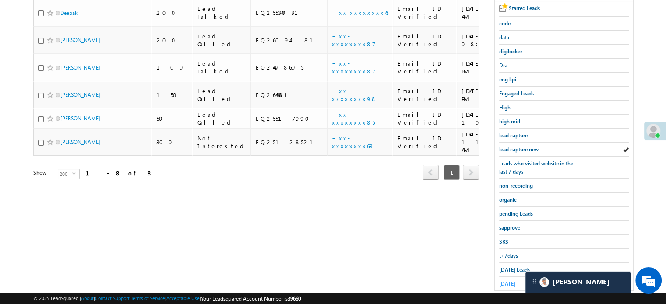
scroll to position [175, 0]
click at [512, 266] on span "[DATE] Leads" at bounding box center [514, 269] width 31 height 7
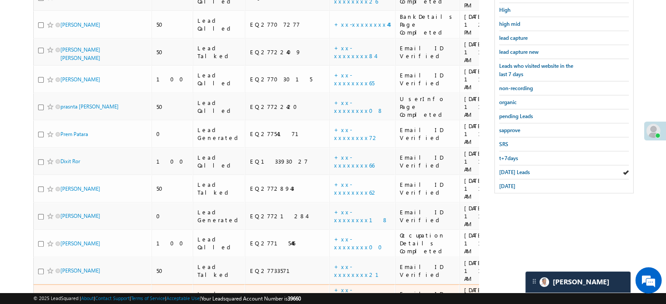
scroll to position [236, 0]
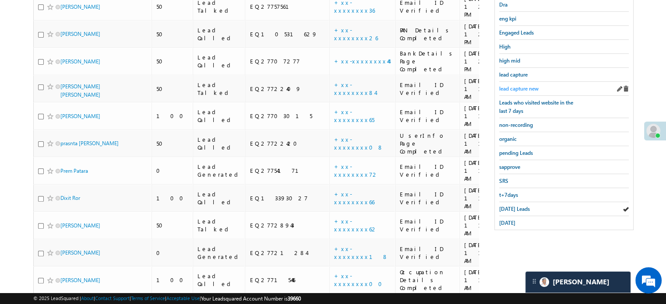
click at [517, 87] on span "lead capture new" at bounding box center [518, 88] width 39 height 7
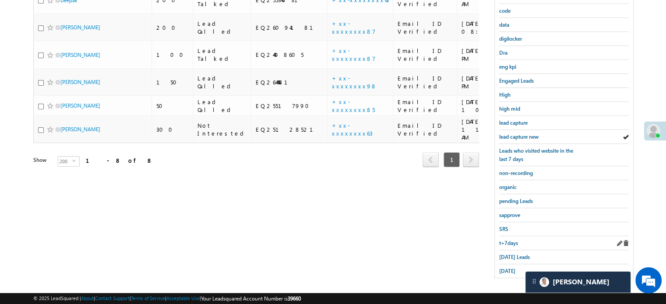
scroll to position [188, 0]
click at [516, 254] on span "[DATE] Leads" at bounding box center [514, 257] width 31 height 7
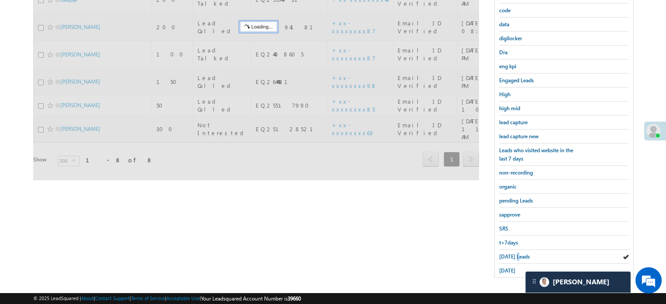
click at [516, 254] on span "[DATE] Leads" at bounding box center [514, 257] width 31 height 7
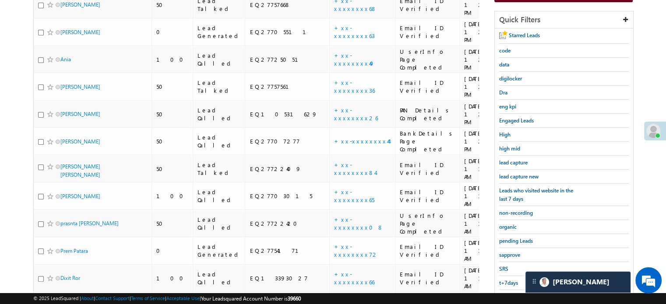
scroll to position [56, 0]
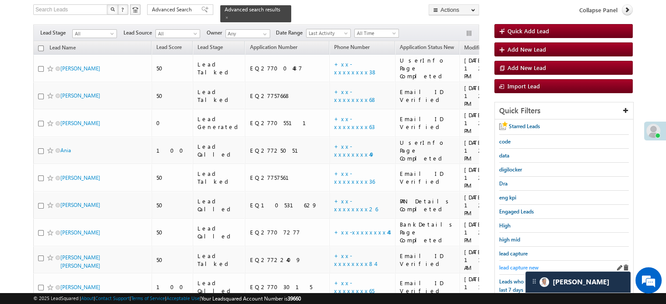
click at [516, 268] on span "lead capture new" at bounding box center [518, 268] width 39 height 7
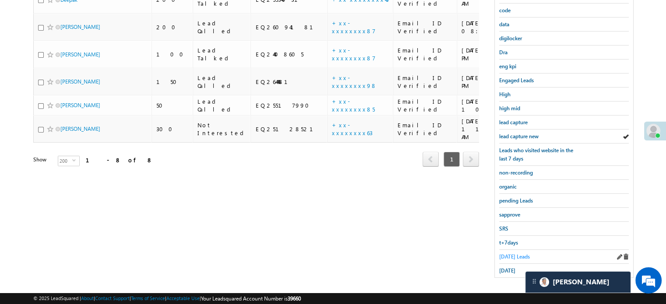
click at [511, 254] on span "[DATE] Leads" at bounding box center [514, 257] width 31 height 7
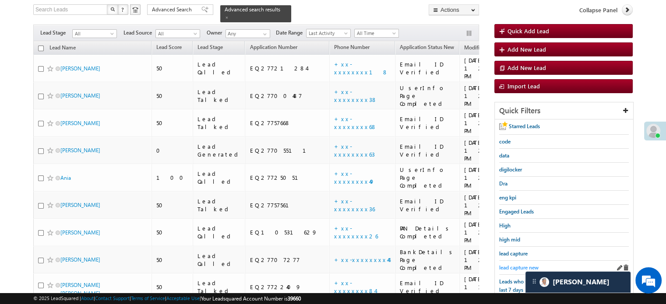
click at [519, 265] on span "lead capture new" at bounding box center [518, 268] width 39 height 7
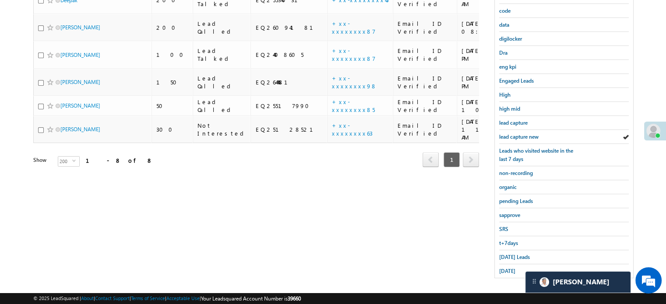
scroll to position [188, 0]
click at [520, 255] on span "Today's Leads" at bounding box center [514, 257] width 31 height 7
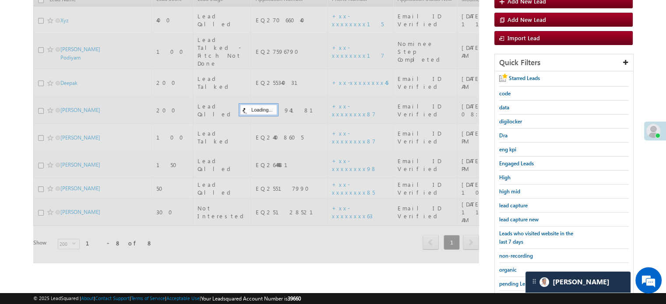
scroll to position [100, 0]
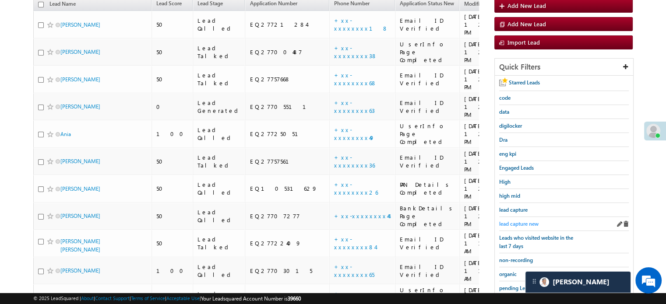
click at [517, 222] on span "lead capture new" at bounding box center [518, 224] width 39 height 7
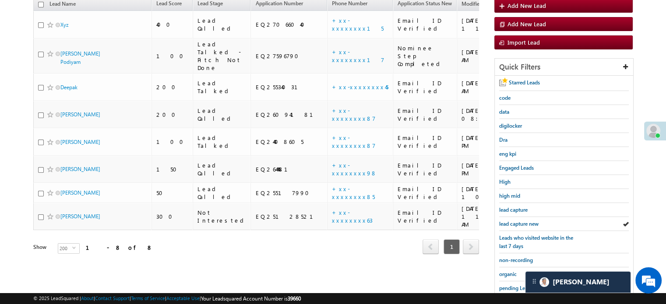
scroll to position [188, 0]
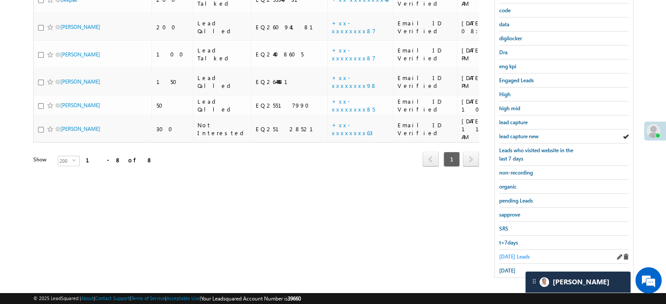
click at [513, 254] on span "Today's Leads" at bounding box center [514, 257] width 31 height 7
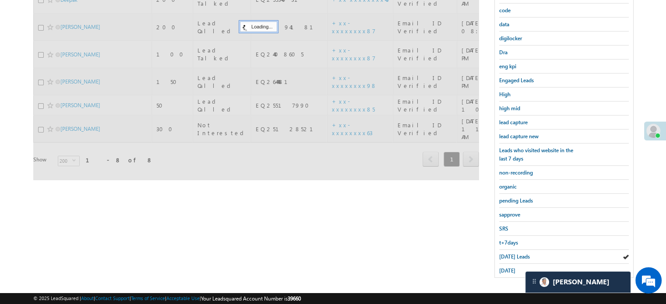
click at [513, 254] on span "Today's Leads" at bounding box center [514, 257] width 31 height 7
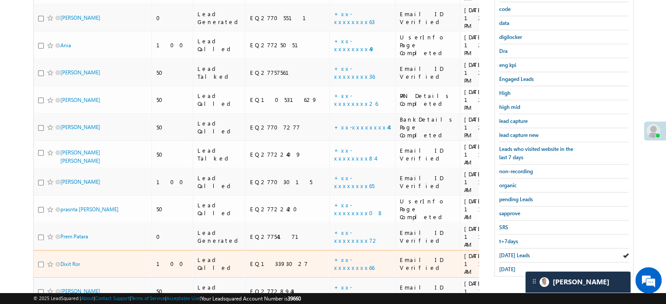
scroll to position [126, 0]
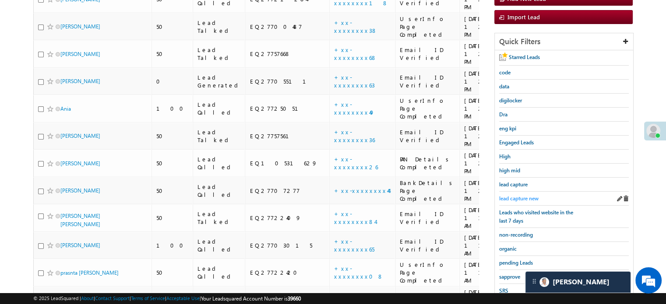
click at [511, 196] on span "lead capture new" at bounding box center [518, 198] width 39 height 7
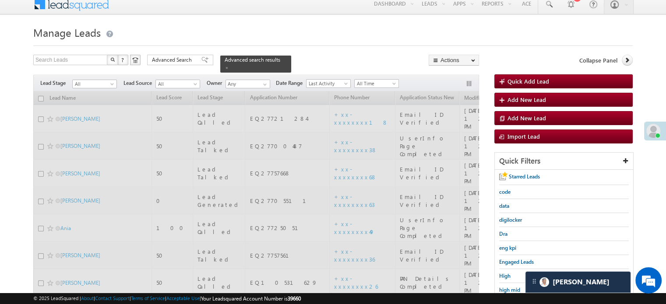
scroll to position [0, 0]
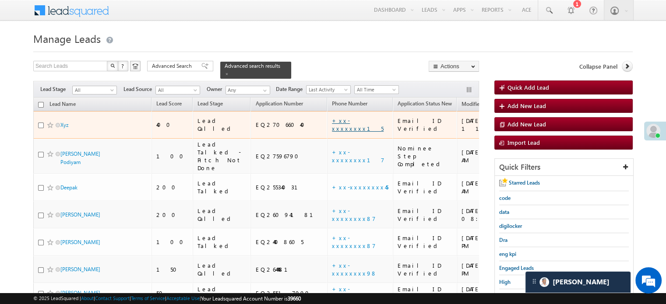
click at [332, 117] on link "+xx-xxxxxxxx15" at bounding box center [358, 124] width 52 height 15
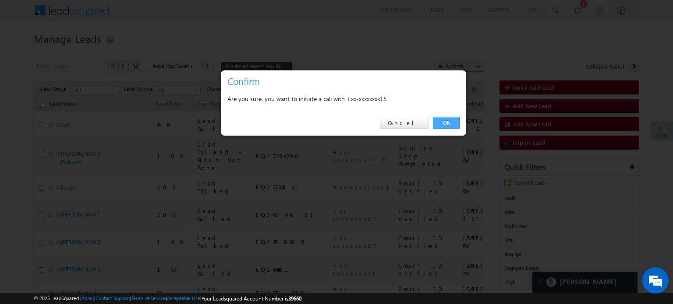
click at [445, 120] on link "OK" at bounding box center [446, 123] width 27 height 12
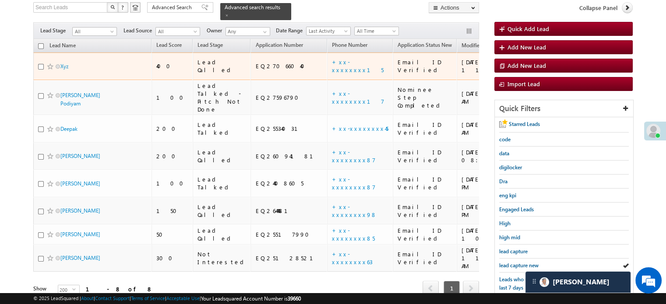
scroll to position [44, 0]
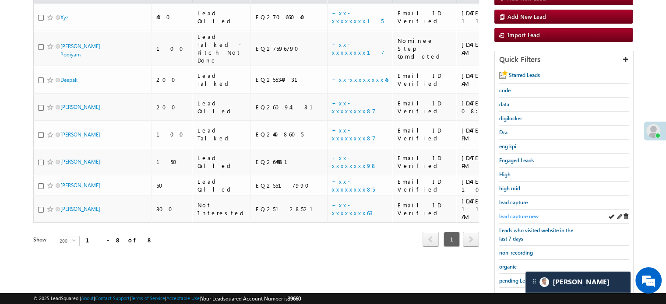
click at [519, 216] on span "lead capture new" at bounding box center [518, 216] width 39 height 7
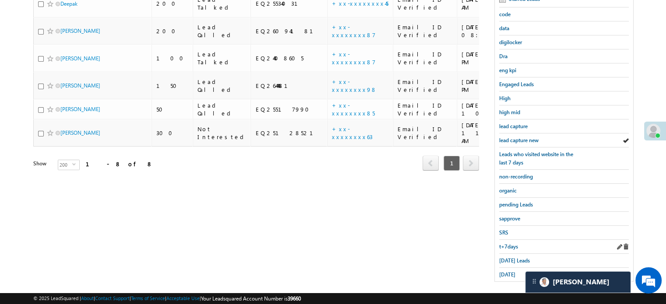
scroll to position [188, 0]
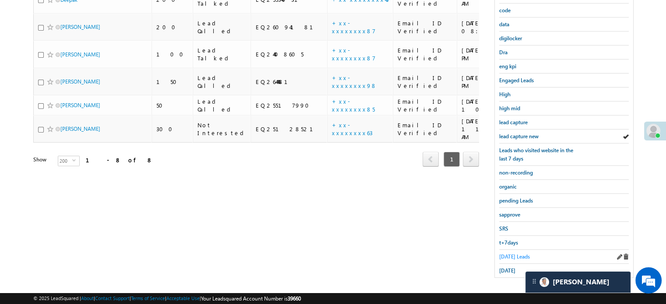
click at [508, 254] on span "Today's Leads" at bounding box center [514, 257] width 31 height 7
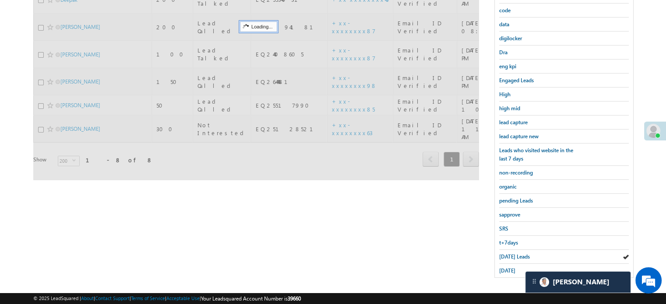
scroll to position [56, 0]
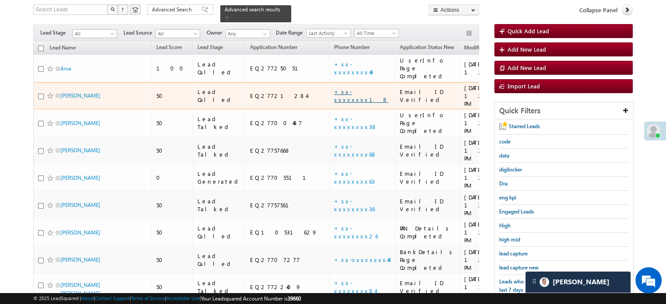
click at [334, 88] on link "+xx-xxxxxxxx18" at bounding box center [361, 95] width 54 height 15
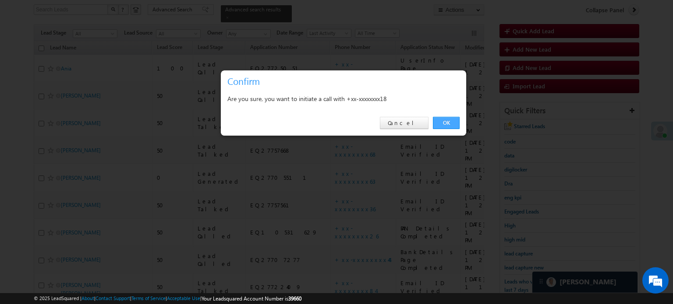
click at [448, 122] on link "OK" at bounding box center [446, 123] width 27 height 12
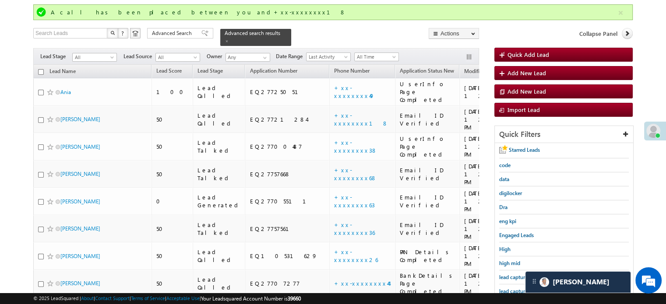
scroll to position [80, 0]
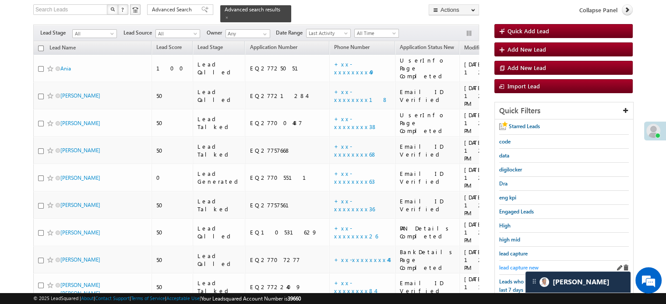
click at [508, 265] on span "lead capture new" at bounding box center [518, 268] width 39 height 7
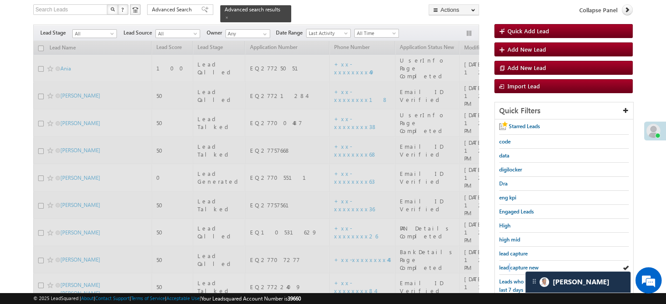
click at [508, 265] on span "lead capture new" at bounding box center [518, 268] width 39 height 7
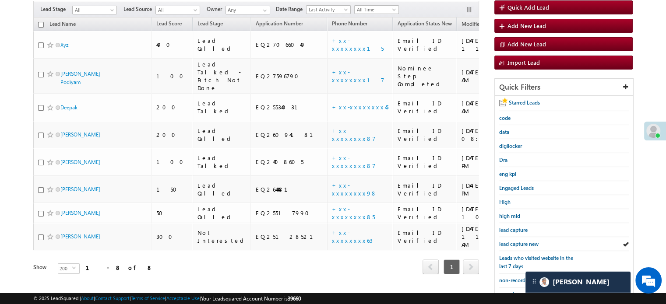
scroll to position [56, 0]
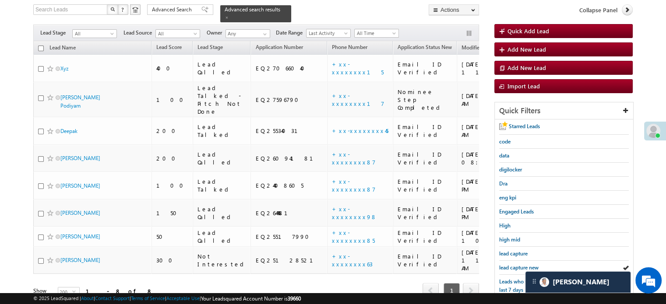
click at [508, 265] on span "lead capture new" at bounding box center [518, 268] width 39 height 7
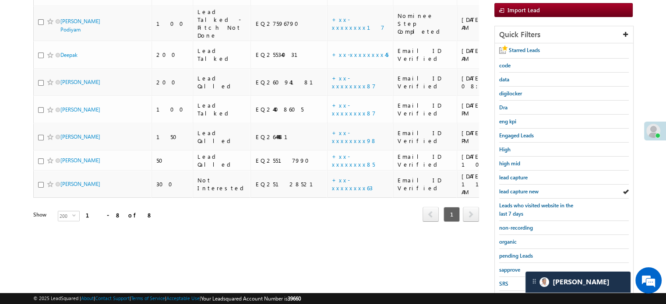
scroll to position [188, 0]
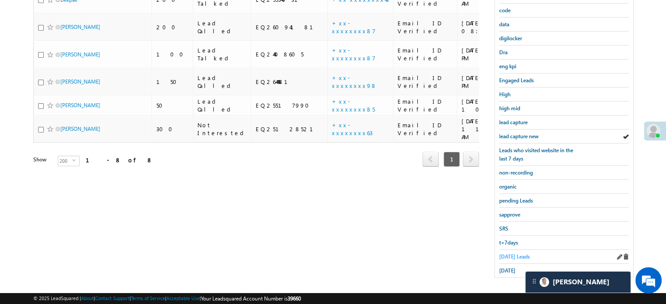
click at [518, 254] on span "Today's Leads" at bounding box center [514, 257] width 31 height 7
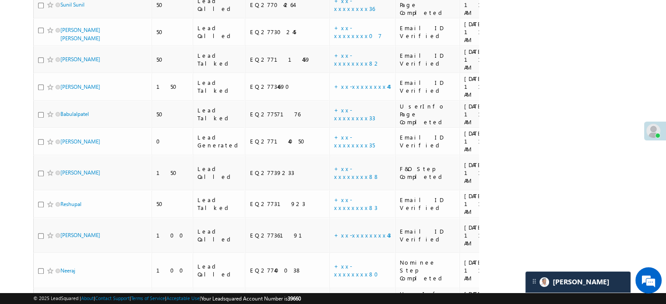
scroll to position [757, 0]
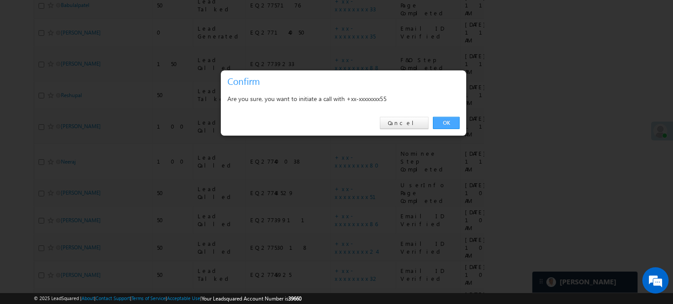
click at [454, 127] on link "OK" at bounding box center [446, 123] width 27 height 12
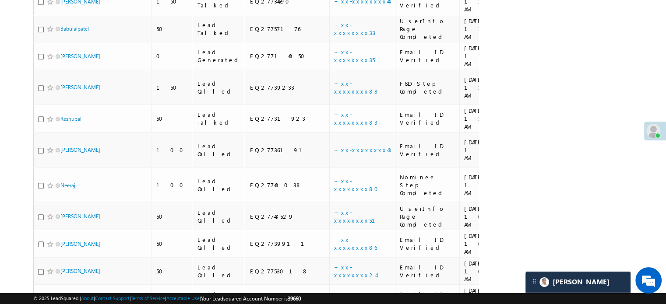
scroll to position [781, 0]
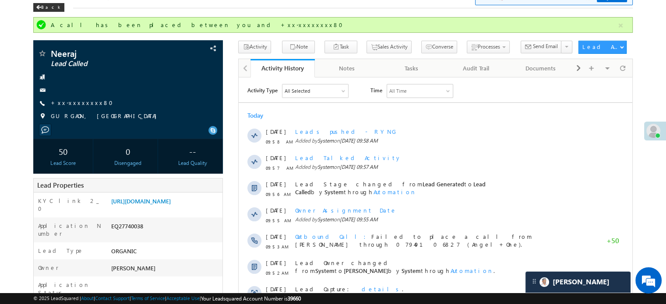
scroll to position [4470, 0]
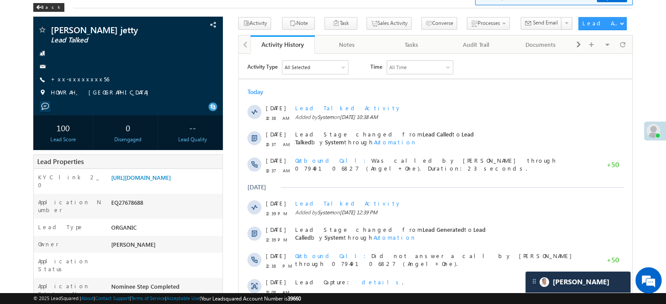
scroll to position [4469, 0]
